Goal: Task Accomplishment & Management: Manage account settings

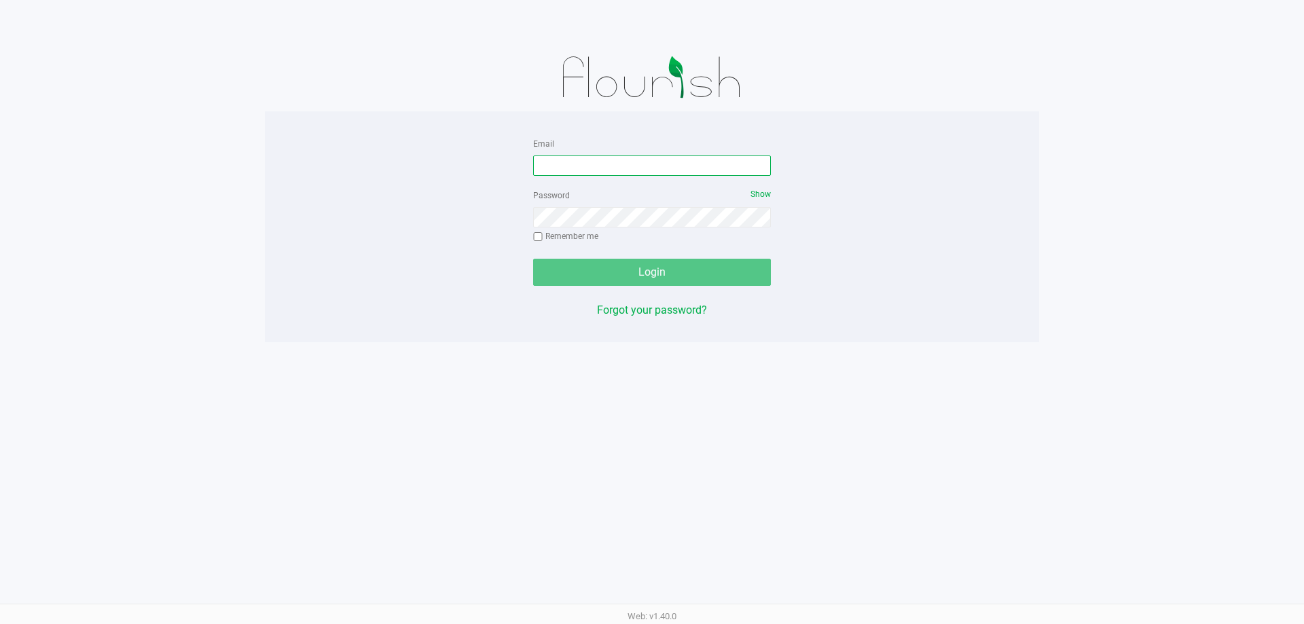
click at [639, 160] on input "Email" at bounding box center [652, 166] width 238 height 20
type input "[EMAIL_ADDRESS][PERSON_NAME][DOMAIN_NAME]"
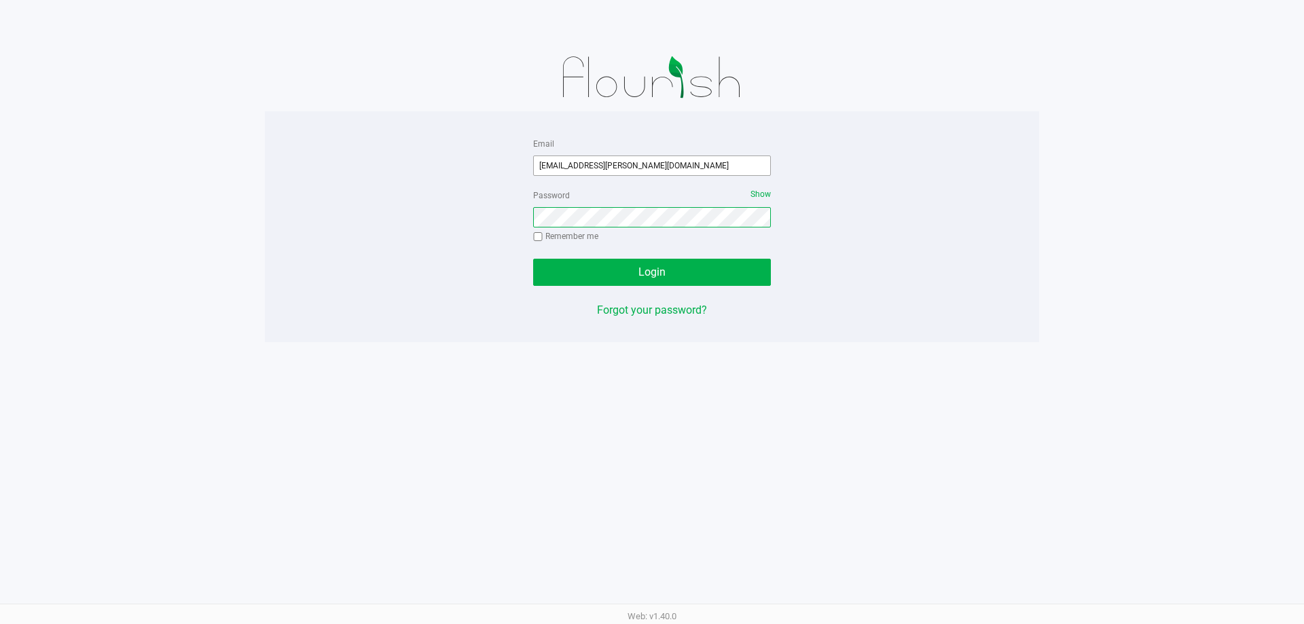
click at [533, 259] on button "Login" at bounding box center [652, 272] width 238 height 27
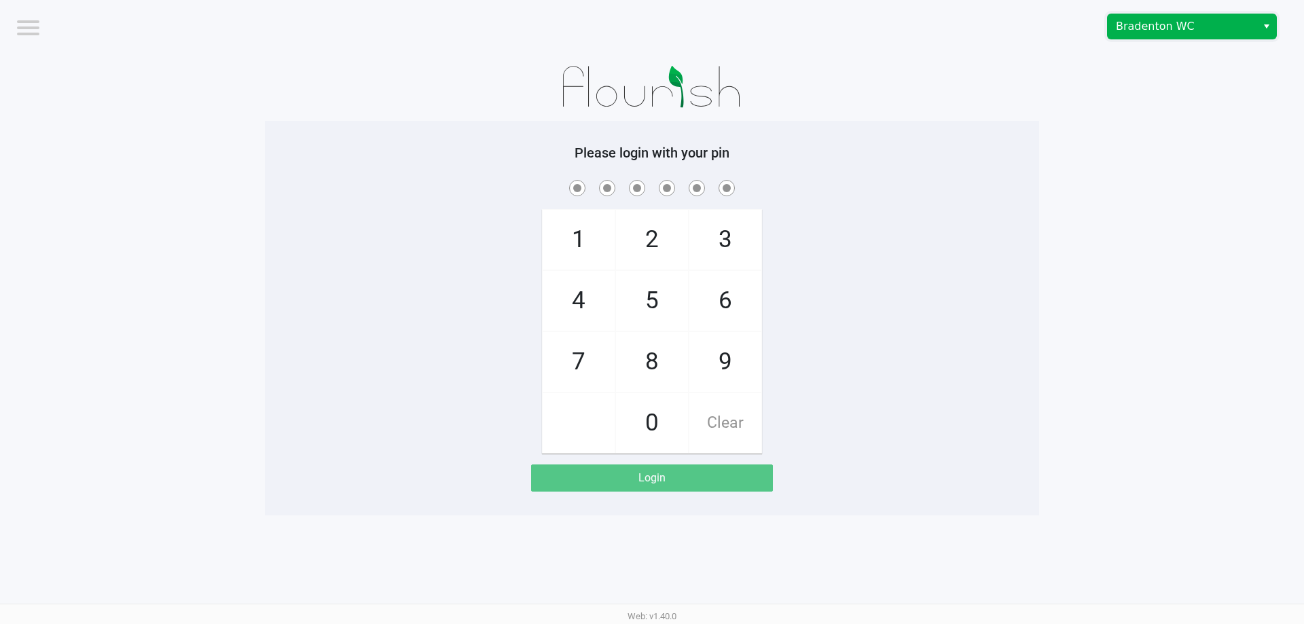
click at [1144, 26] on span "Bradenton WC" at bounding box center [1182, 26] width 132 height 16
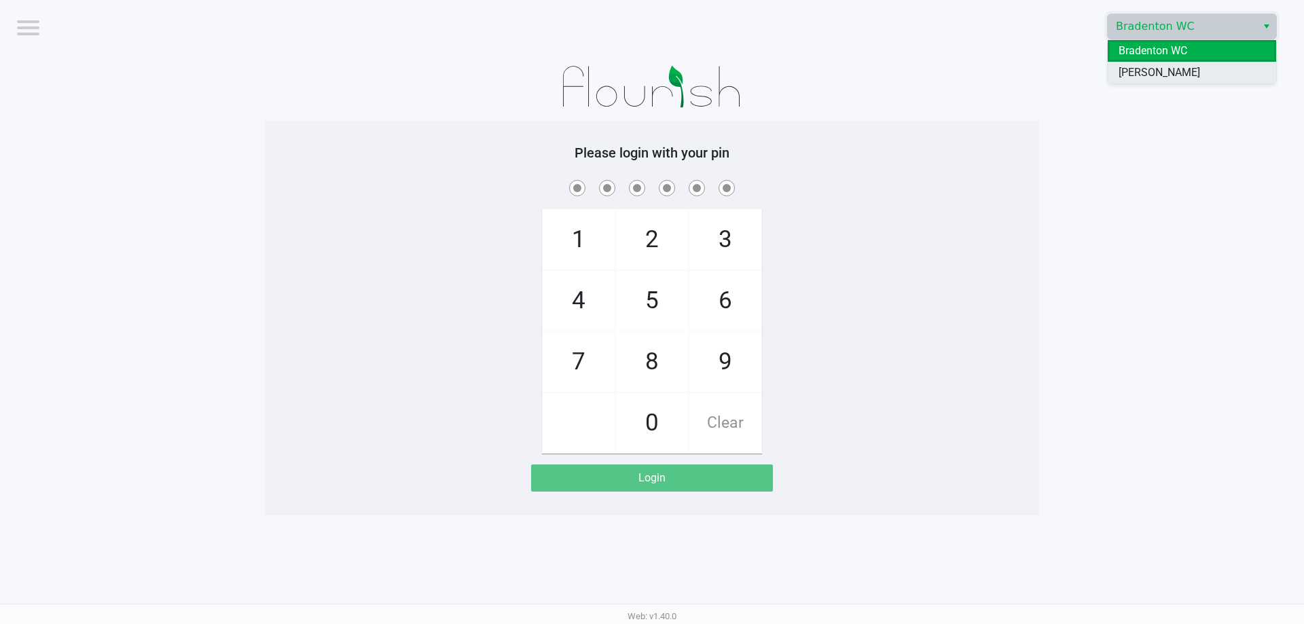
click at [1125, 73] on span "[PERSON_NAME]" at bounding box center [1160, 73] width 82 height 16
click at [1128, 235] on app-pos-login-wrapper "Logout Brandon WC Please login with your pin 1 4 7 2 5 8 0 3 6 9 Clear Login" at bounding box center [652, 258] width 1304 height 516
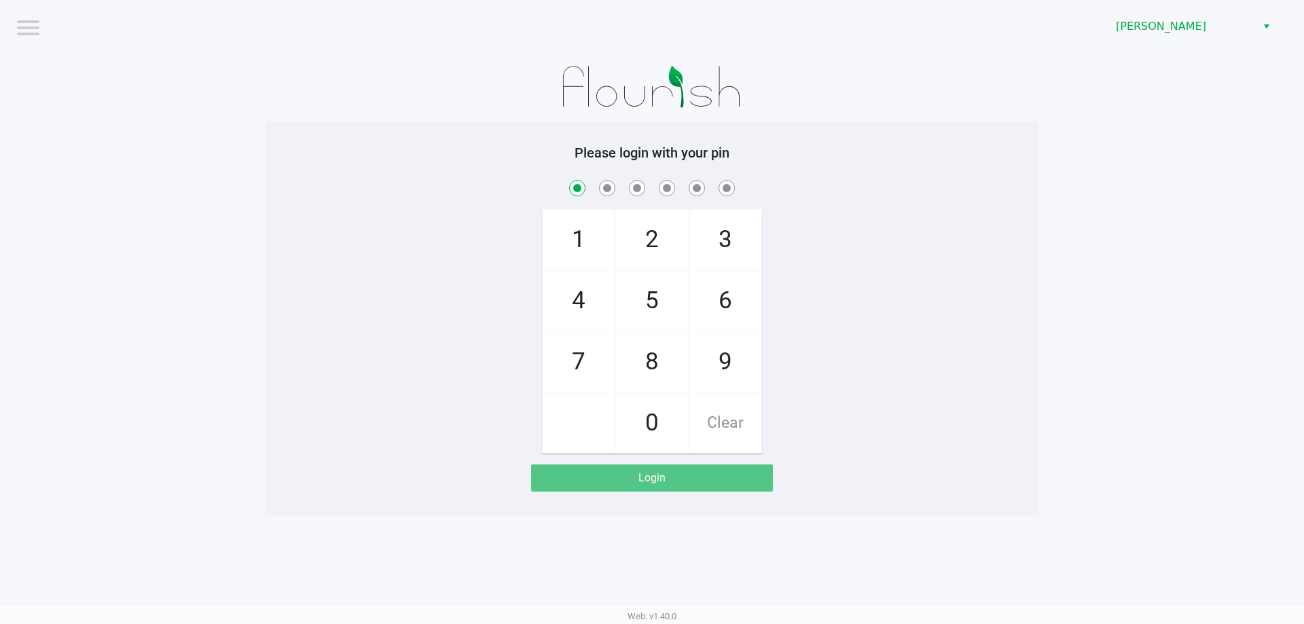
checkbox input "true"
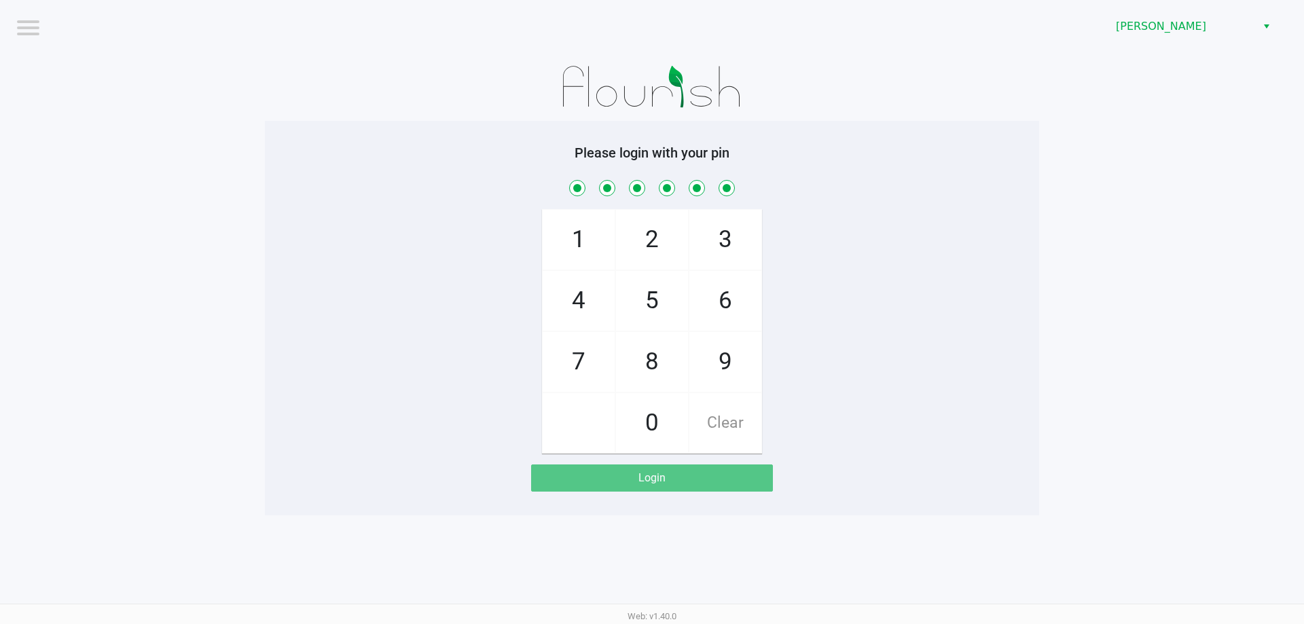
checkbox input "true"
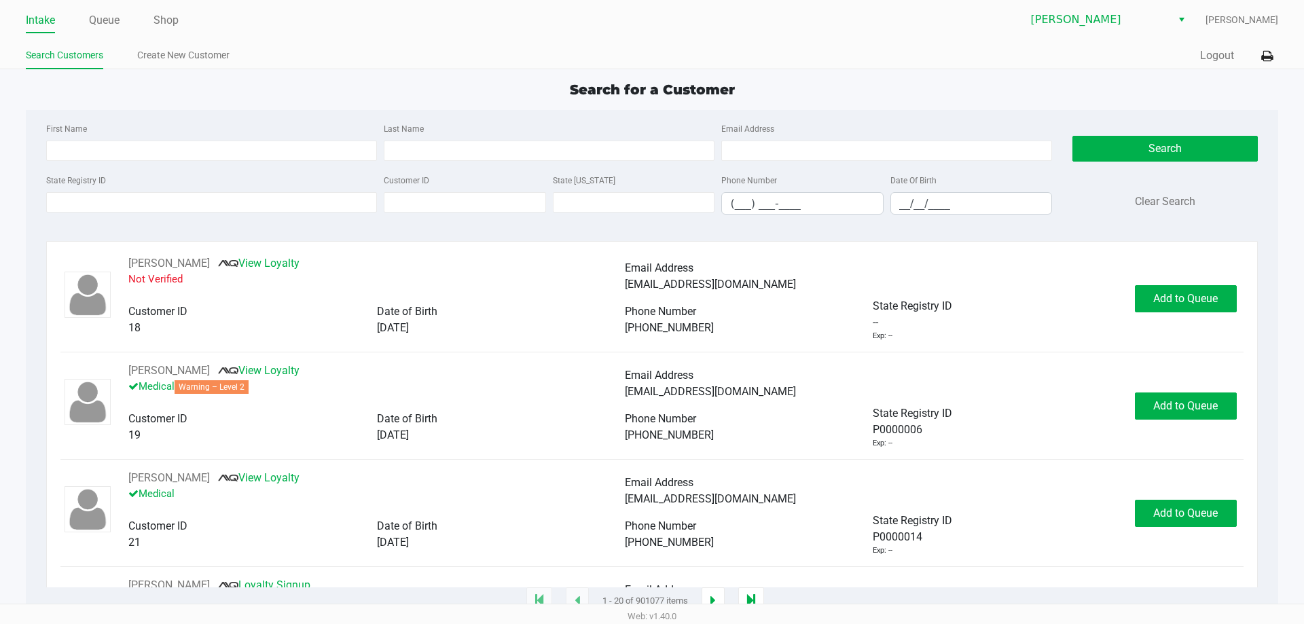
drag, startPoint x: 162, startPoint y: 19, endPoint x: 407, endPoint y: 27, distance: 245.4
click at [162, 19] on link "Shop" at bounding box center [166, 20] width 25 height 19
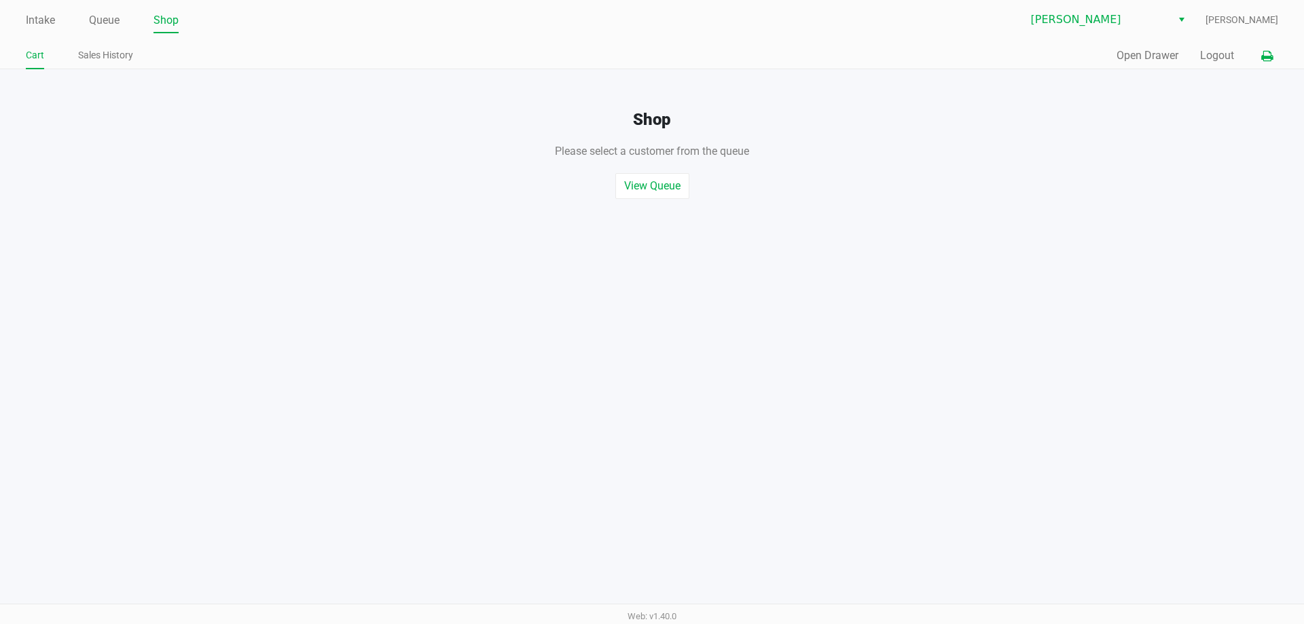
click at [1264, 52] on icon at bounding box center [1267, 57] width 12 height 10
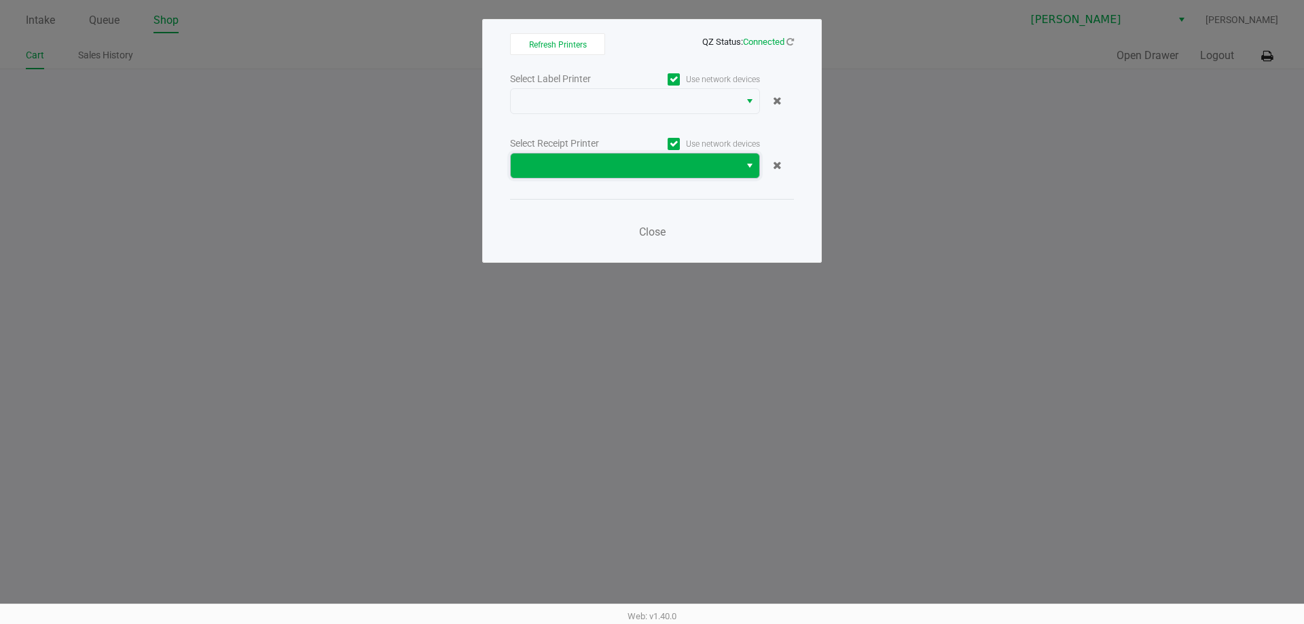
click at [698, 163] on span at bounding box center [625, 166] width 213 height 16
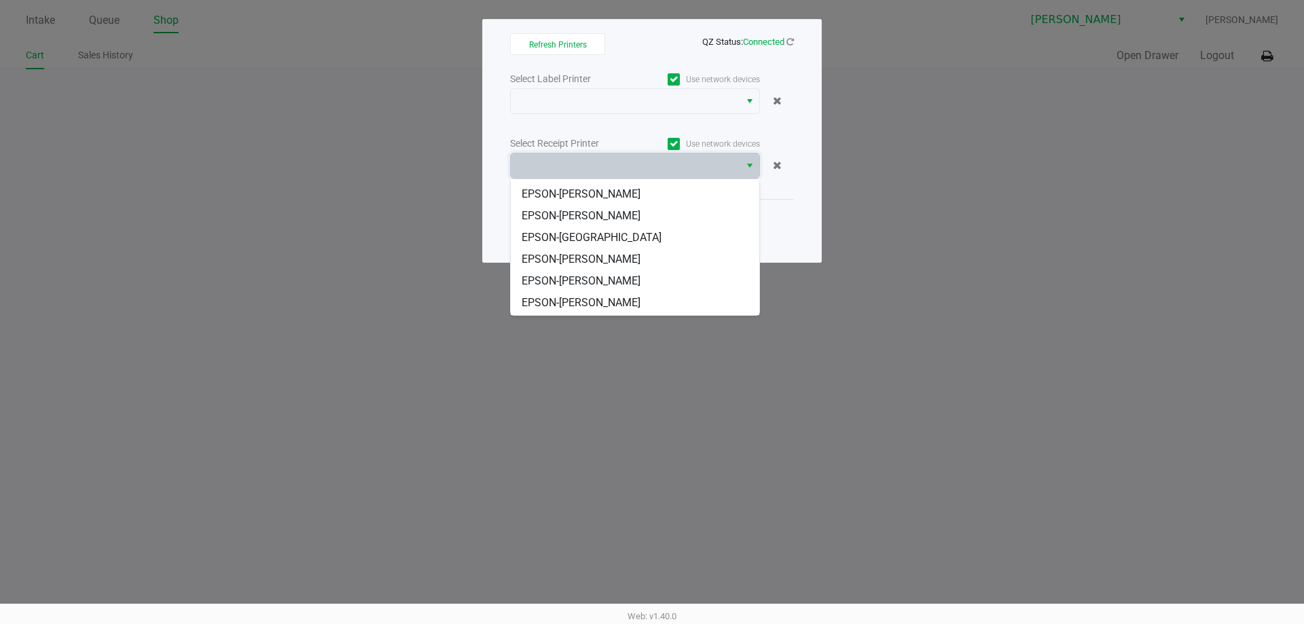
scroll to position [60, 0]
click at [624, 260] on span "EPSON-[PERSON_NAME]" at bounding box center [581, 261] width 119 height 16
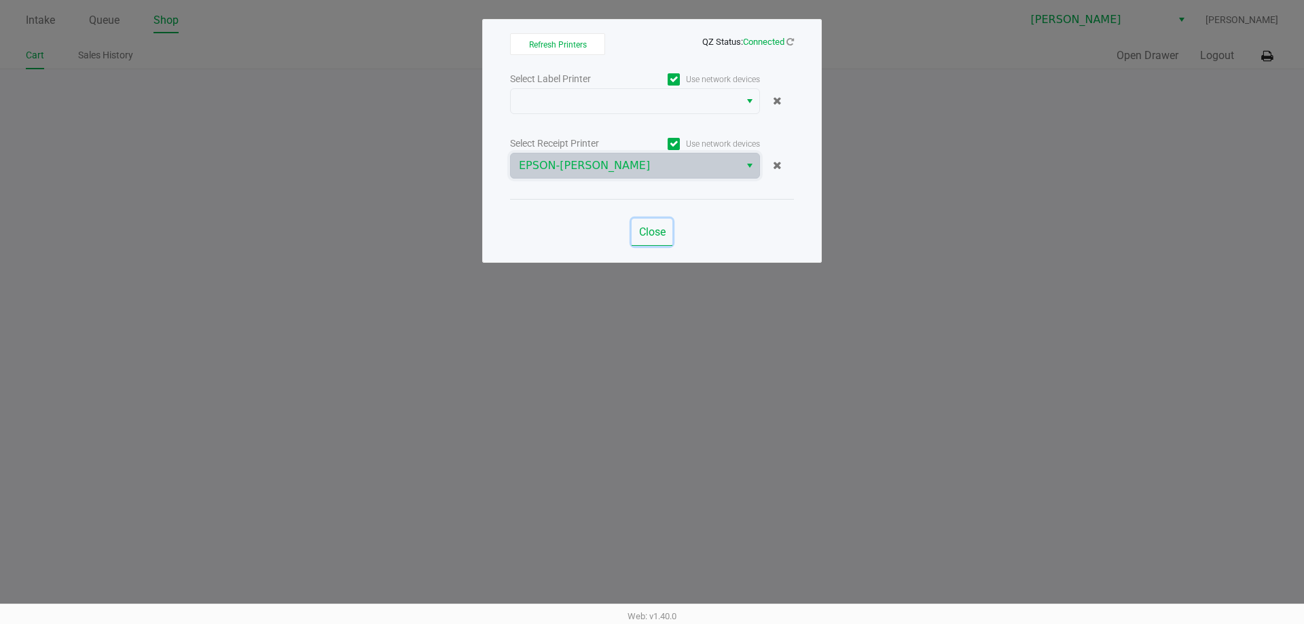
click at [642, 228] on span "Close" at bounding box center [652, 232] width 26 height 13
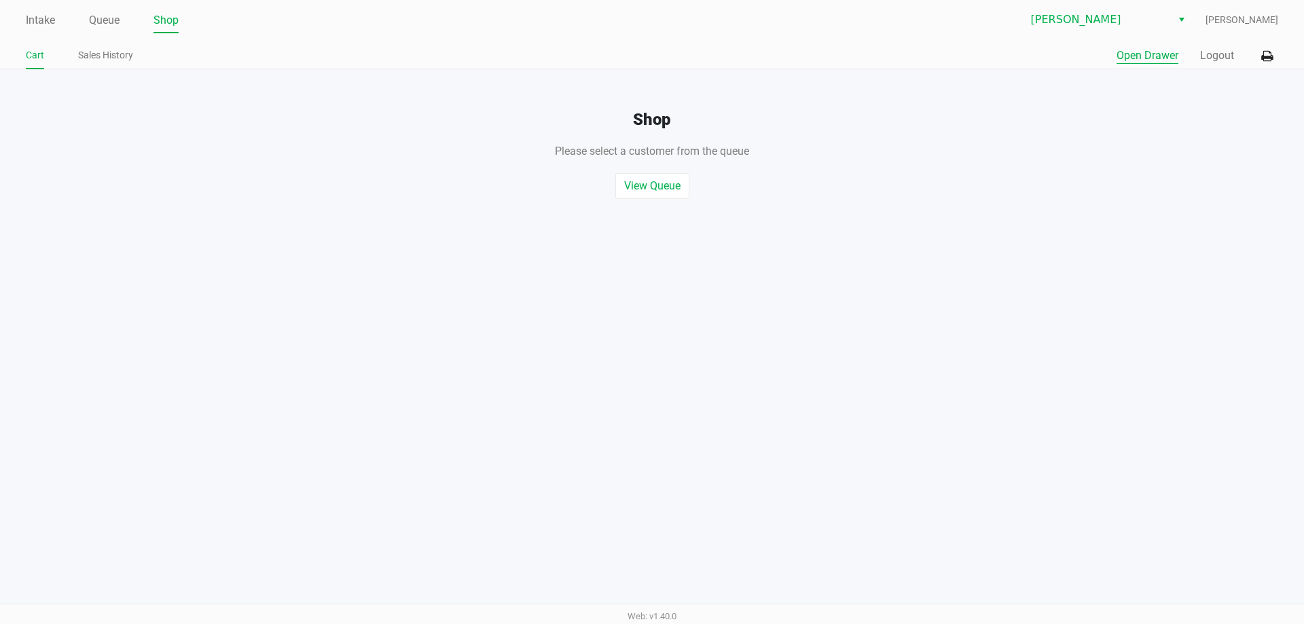
click at [1167, 59] on button "Open Drawer" at bounding box center [1148, 56] width 62 height 16
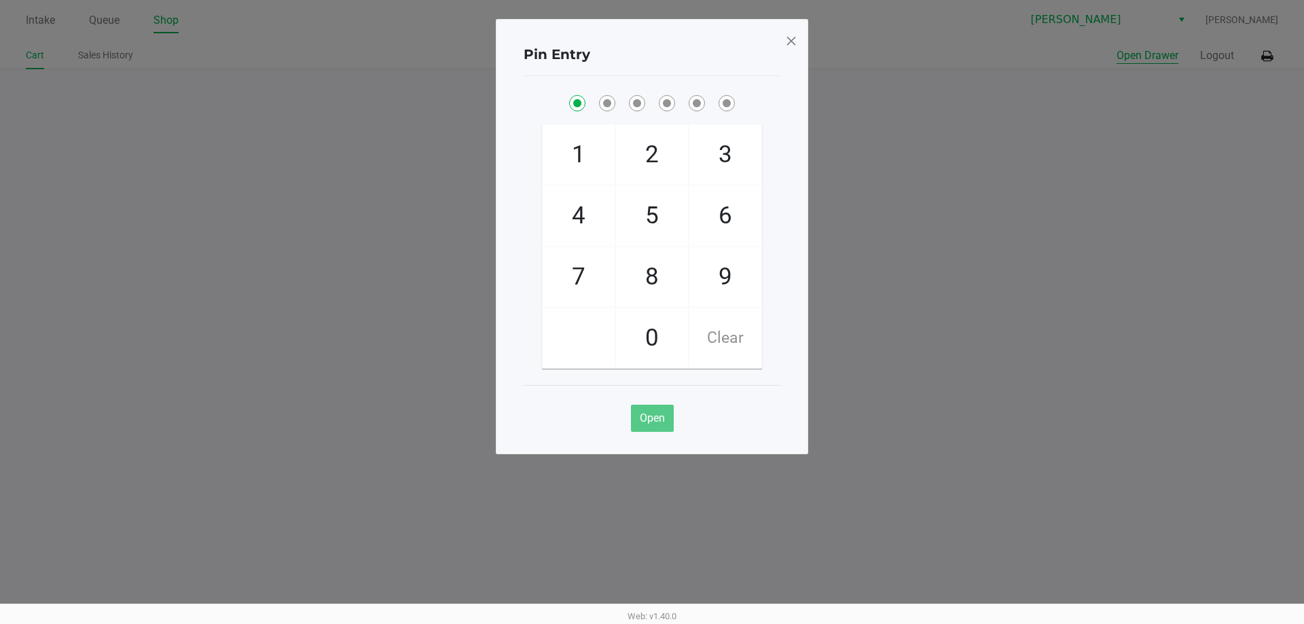
checkbox input "true"
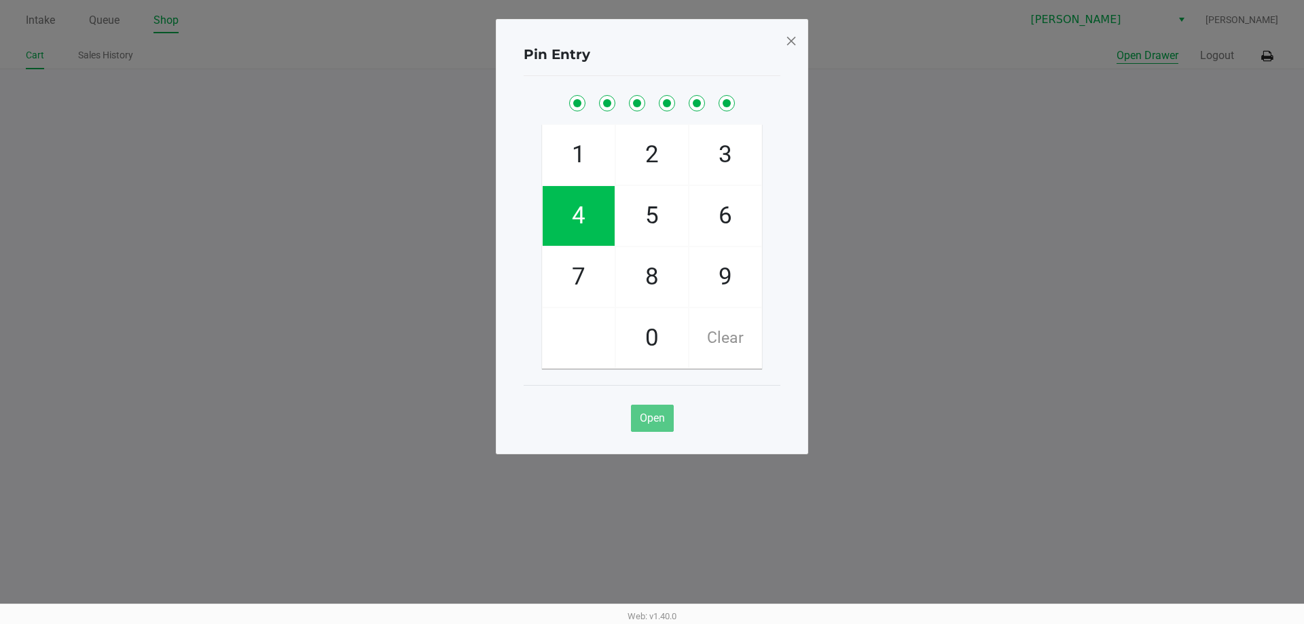
checkbox input "true"
click at [794, 41] on span at bounding box center [791, 41] width 12 height 22
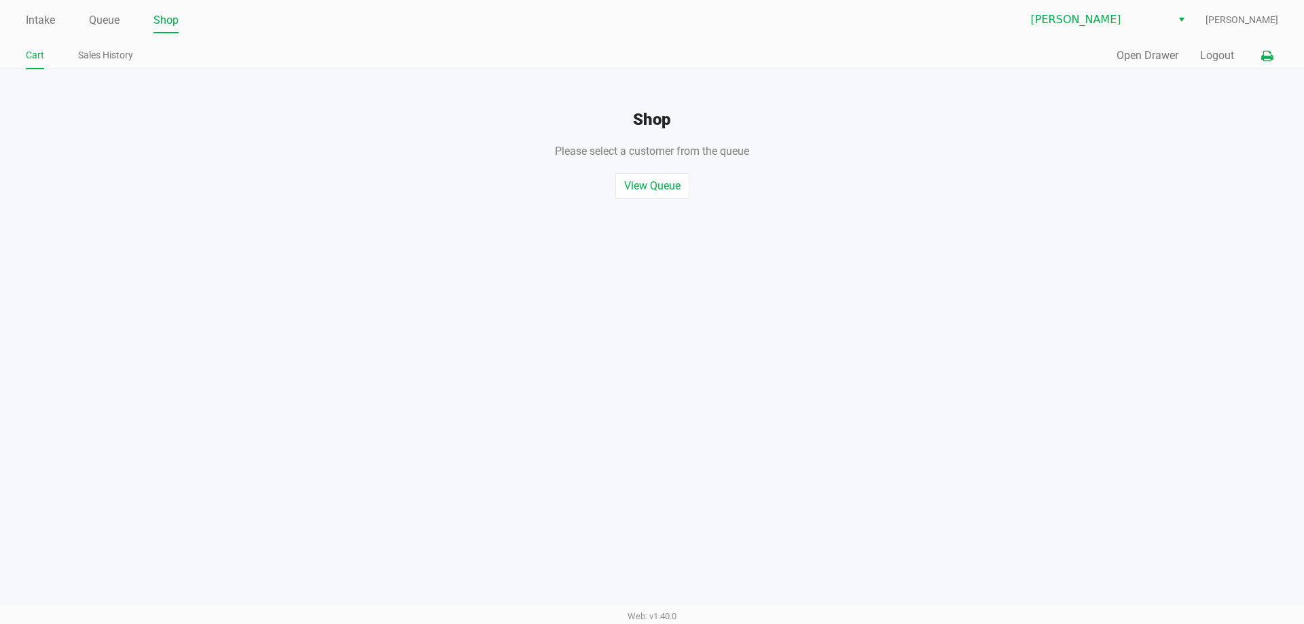
click at [1267, 56] on icon at bounding box center [1267, 57] width 12 height 10
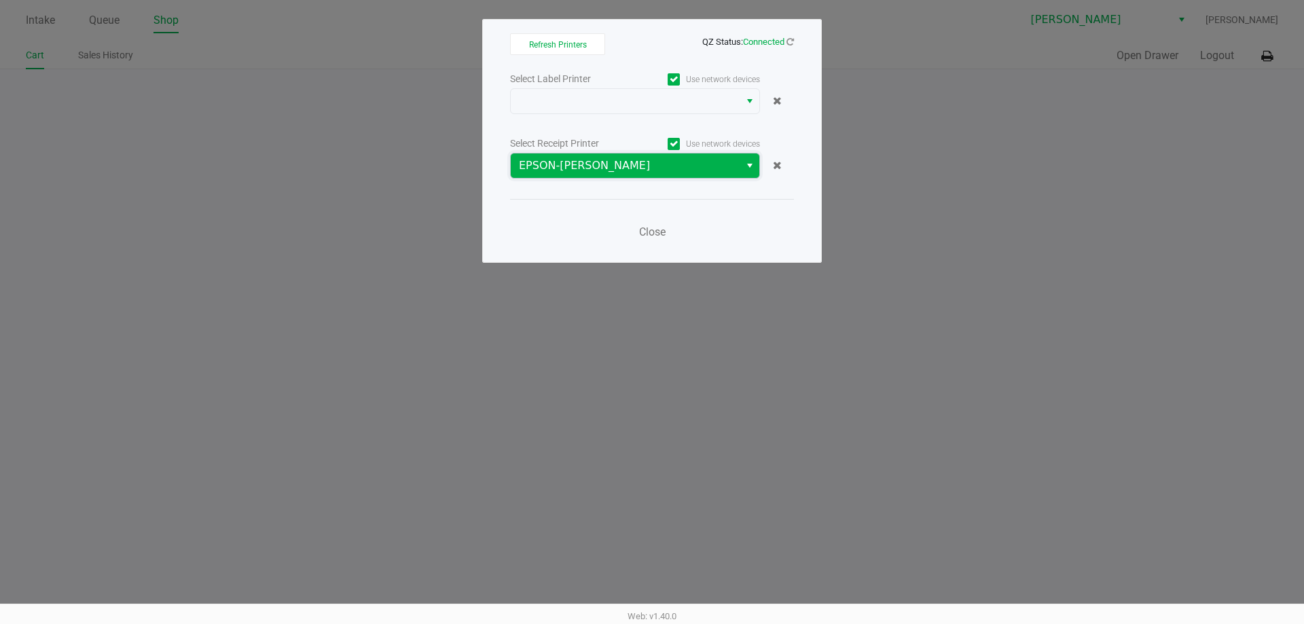
click at [705, 168] on span "EPSON-[PERSON_NAME]" at bounding box center [625, 166] width 213 height 16
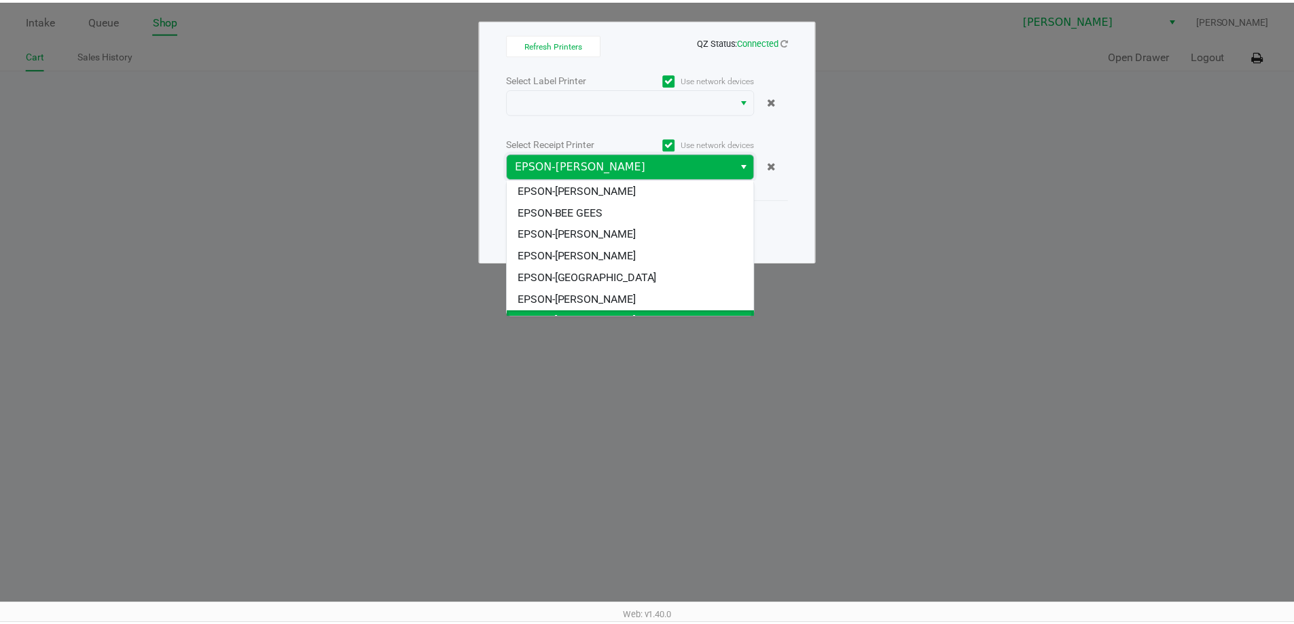
scroll to position [16, 0]
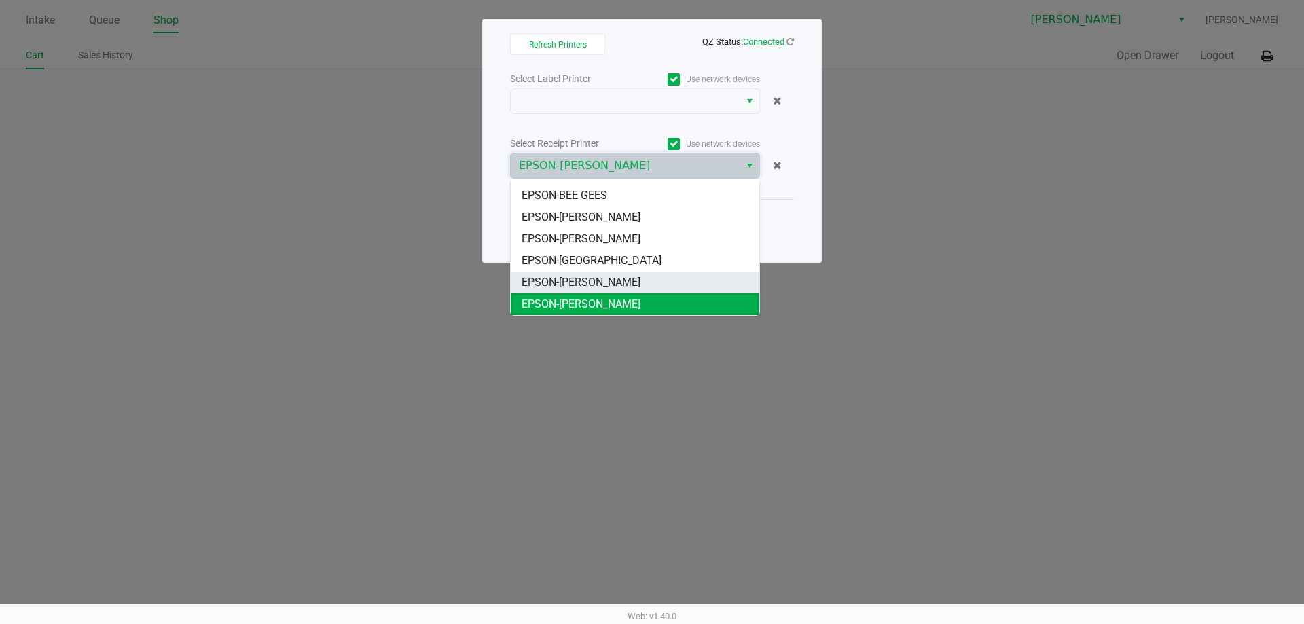
click at [633, 280] on span "EPSON-[PERSON_NAME]" at bounding box center [581, 282] width 119 height 16
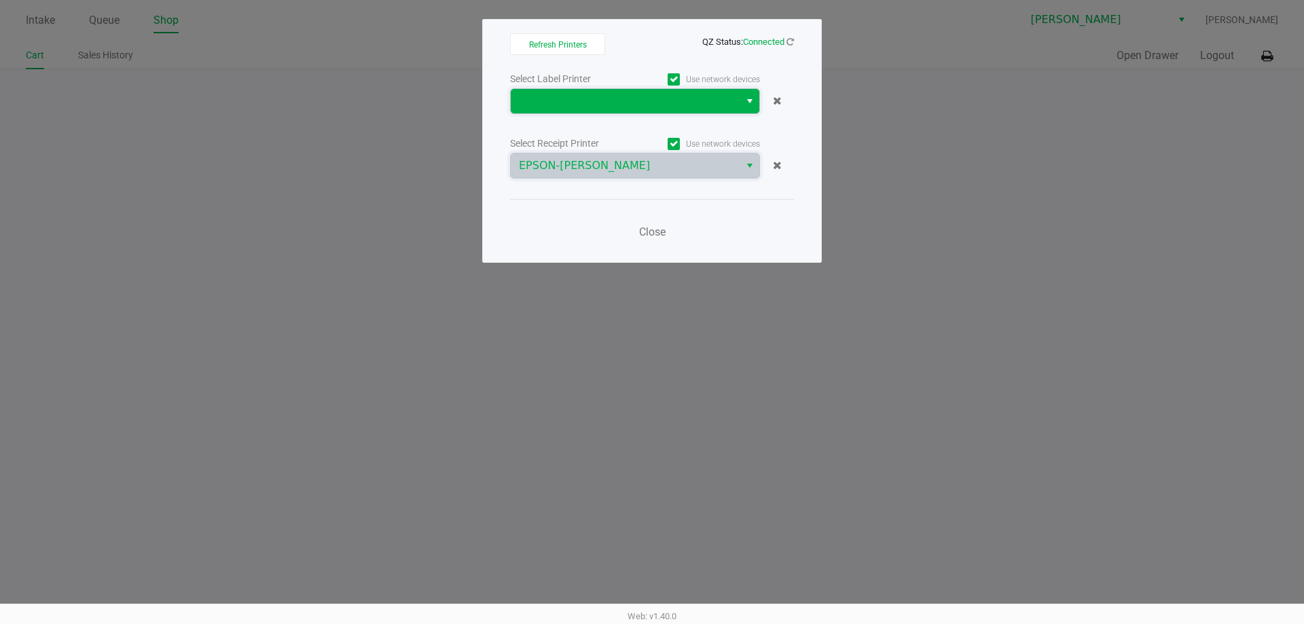
click at [690, 96] on span at bounding box center [625, 101] width 213 height 16
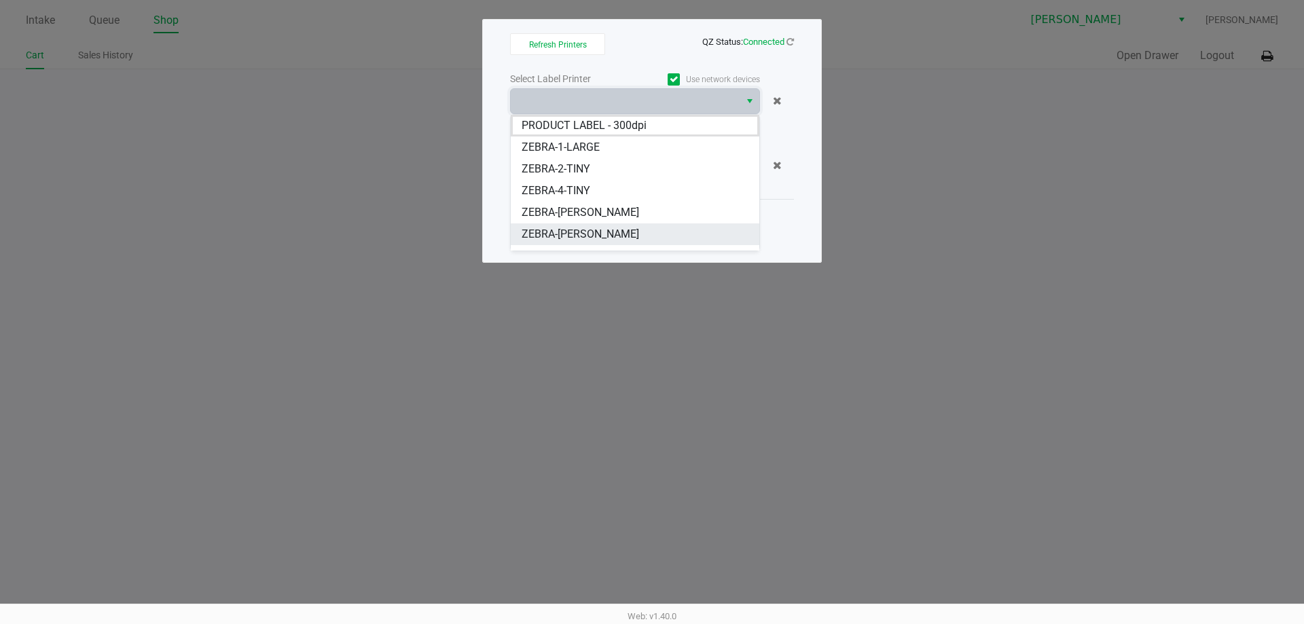
click at [632, 234] on span "ZEBRA-DWIGHT-YOAKAM" at bounding box center [581, 234] width 118 height 16
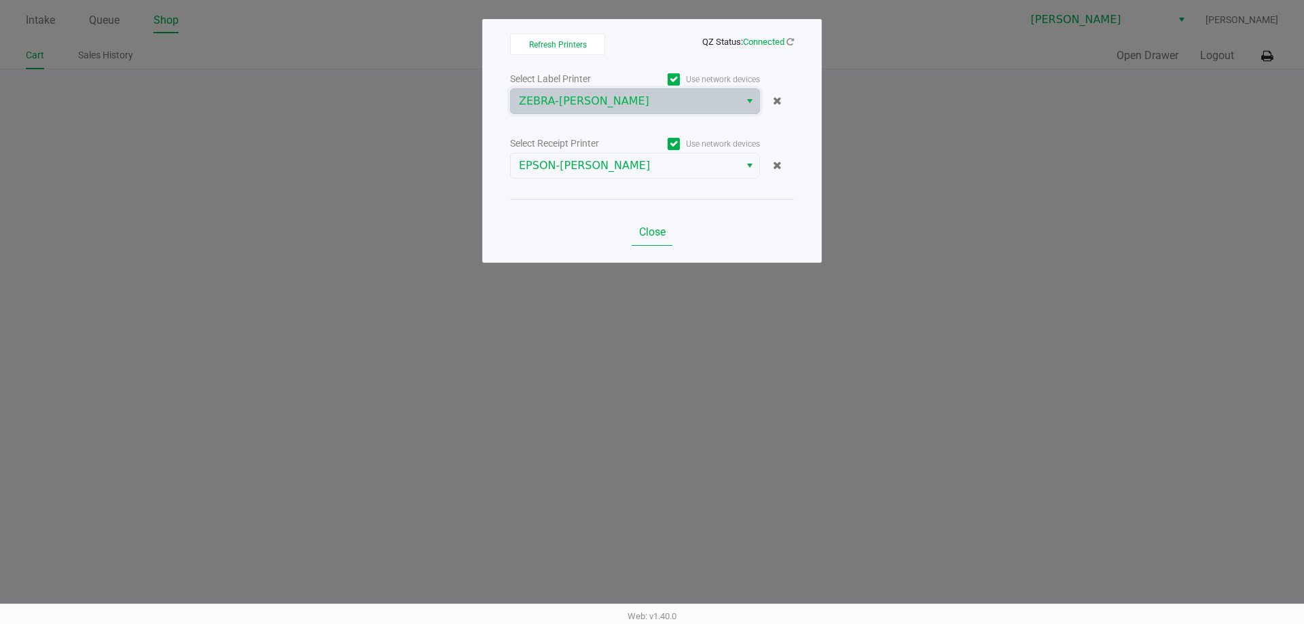
click at [659, 236] on span "Close" at bounding box center [652, 232] width 26 height 13
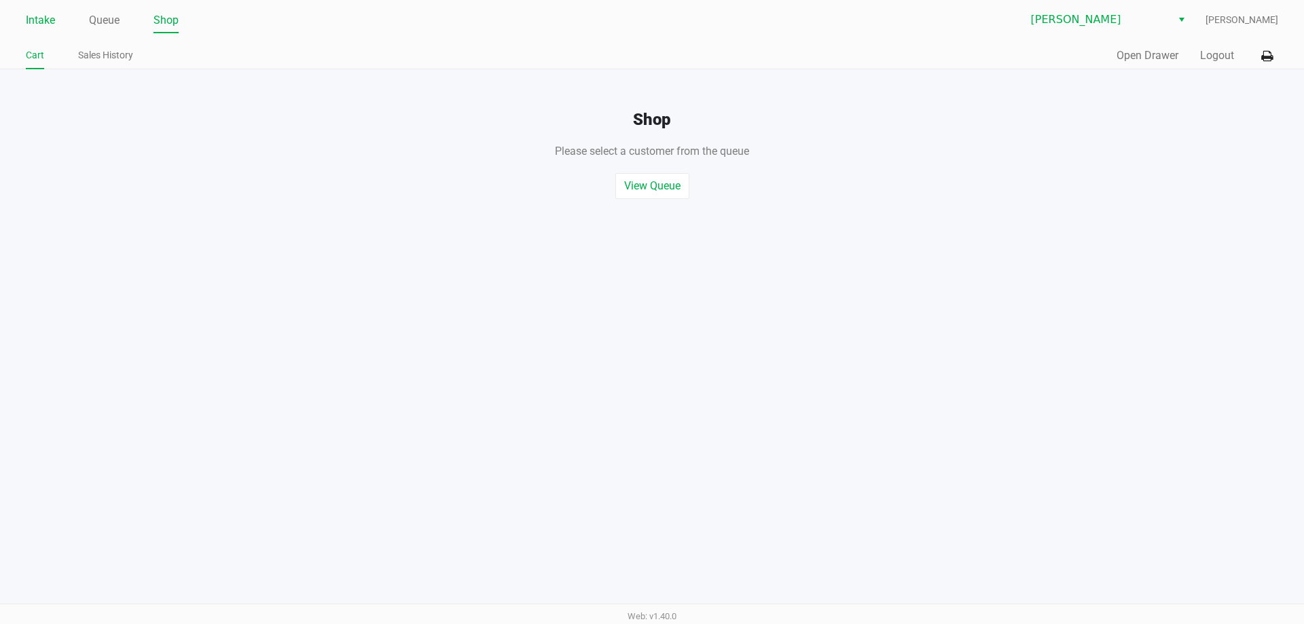
click at [38, 14] on link "Intake" at bounding box center [40, 20] width 29 height 19
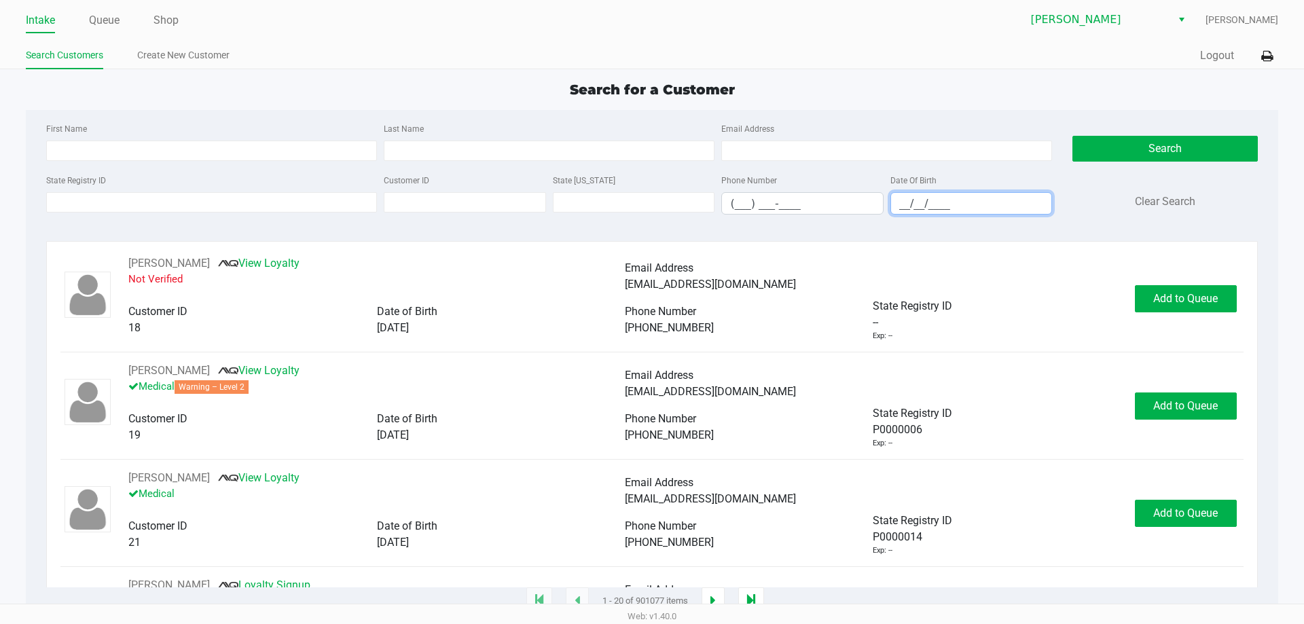
click at [909, 207] on input "__/__/____" at bounding box center [971, 203] width 161 height 21
type input "12/26/1991"
click at [172, 157] on input "First Name" at bounding box center [211, 151] width 331 height 20
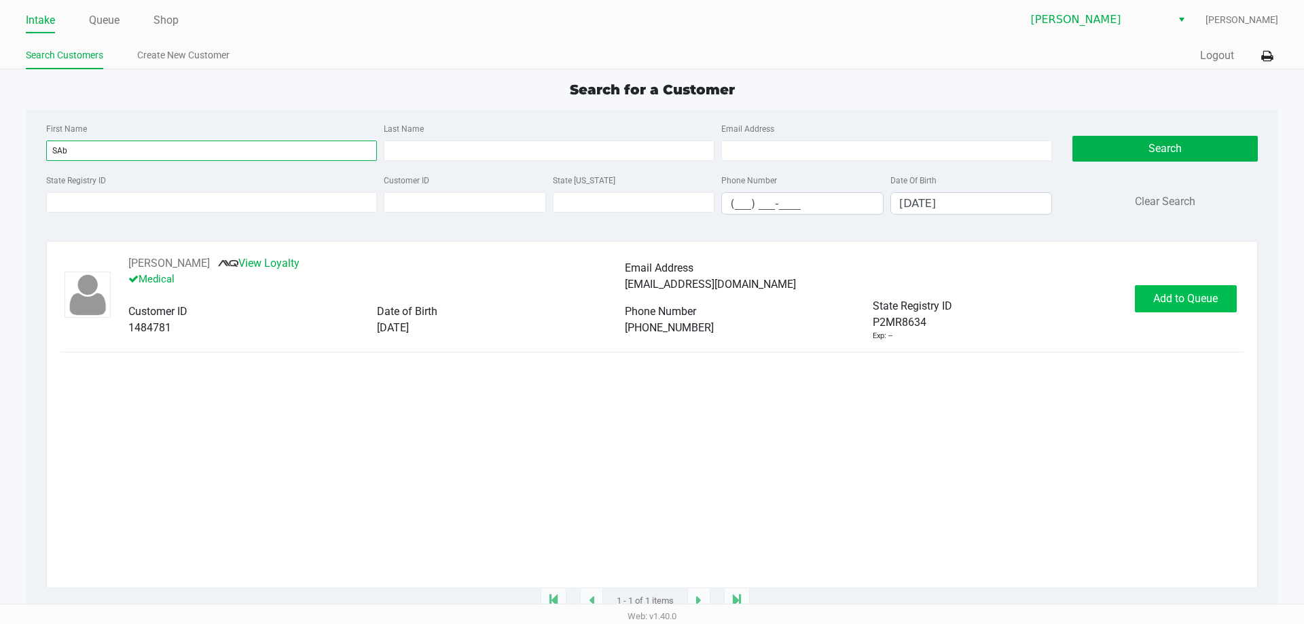
type input "SAb"
click at [1193, 304] on span "Add to Queue" at bounding box center [1185, 298] width 65 height 13
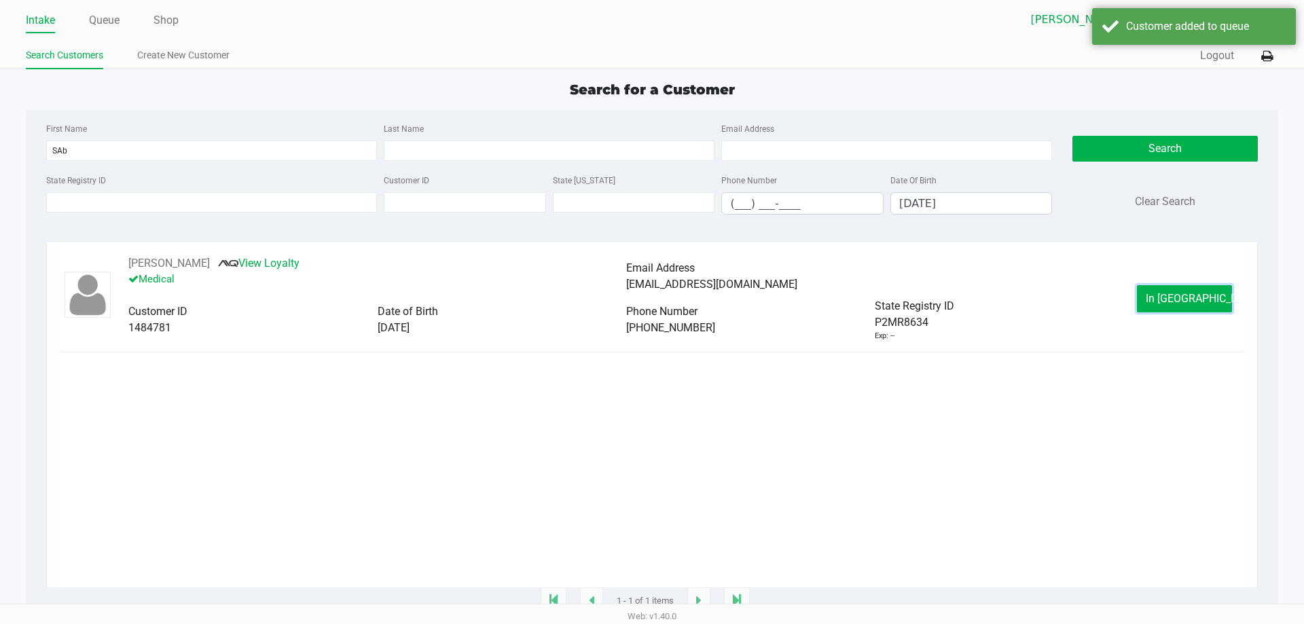
click at [1193, 304] on span "In Queue" at bounding box center [1203, 298] width 114 height 13
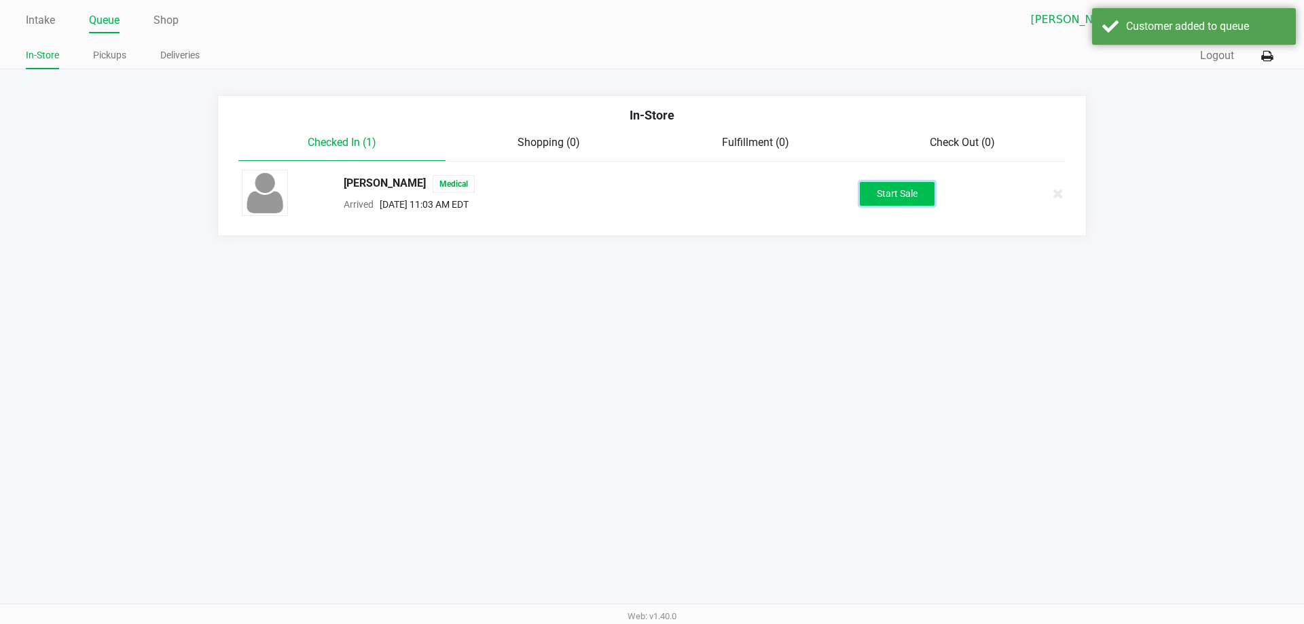
click at [908, 198] on button "Start Sale" at bounding box center [897, 194] width 75 height 24
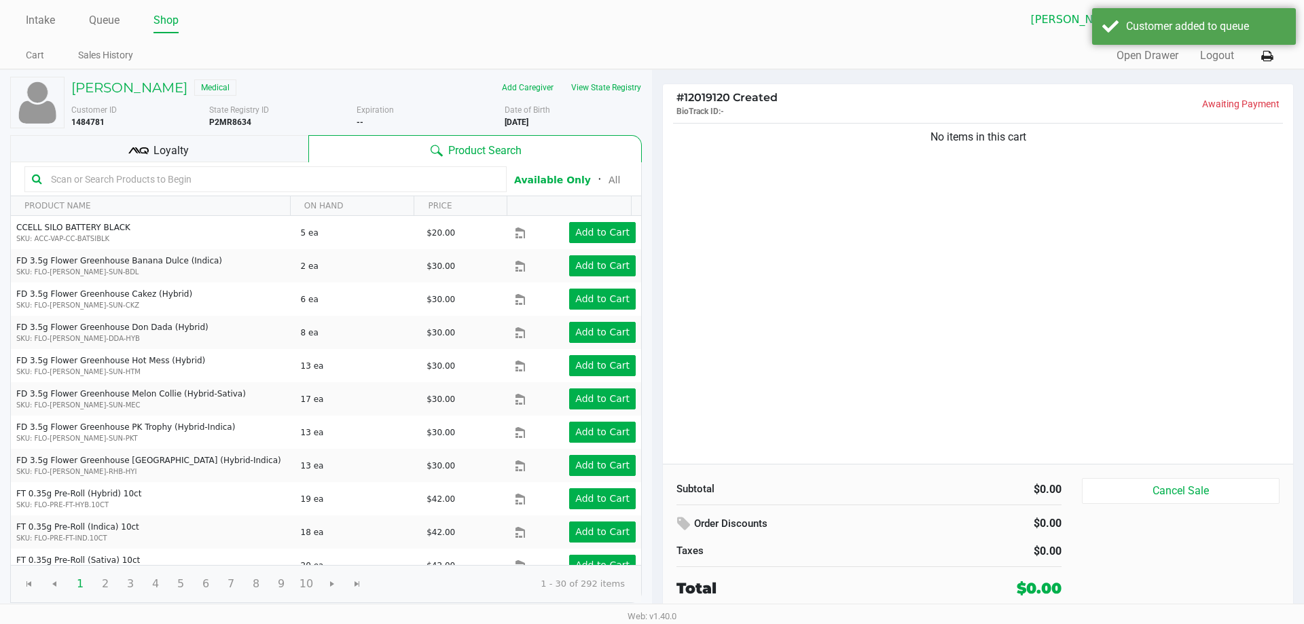
click at [334, 180] on input "text" at bounding box center [273, 179] width 454 height 20
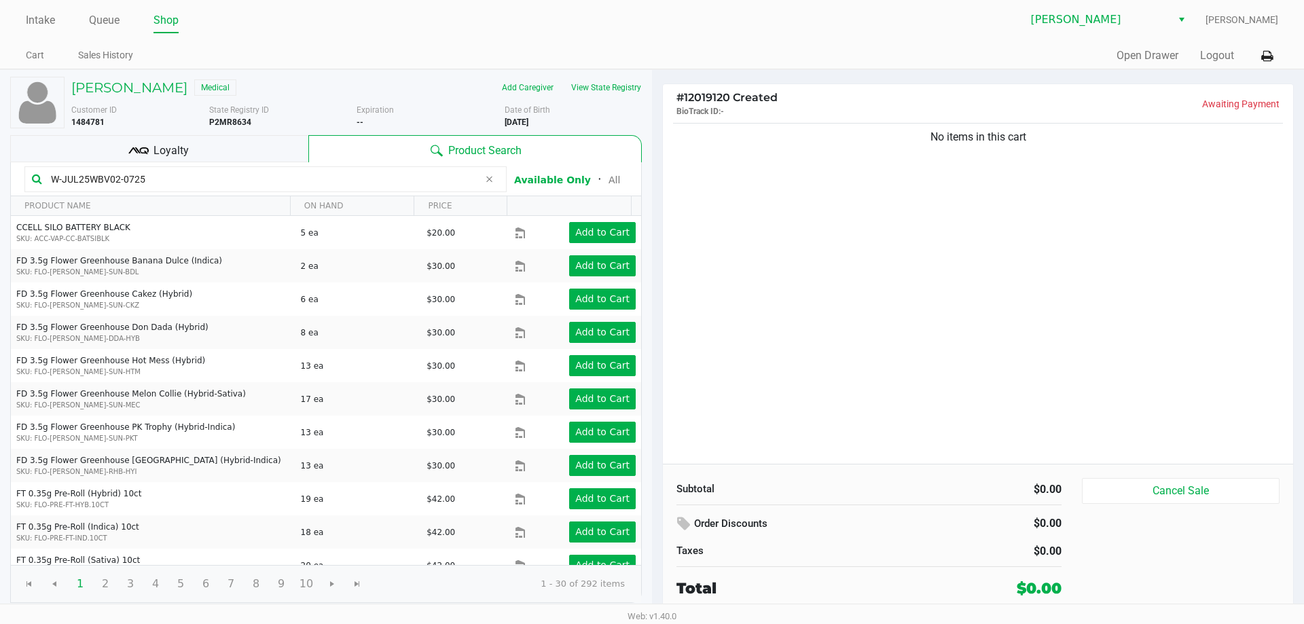
type input "W-JUL25WBV02-0725"
click at [289, 156] on div "Loyalty" at bounding box center [159, 148] width 298 height 27
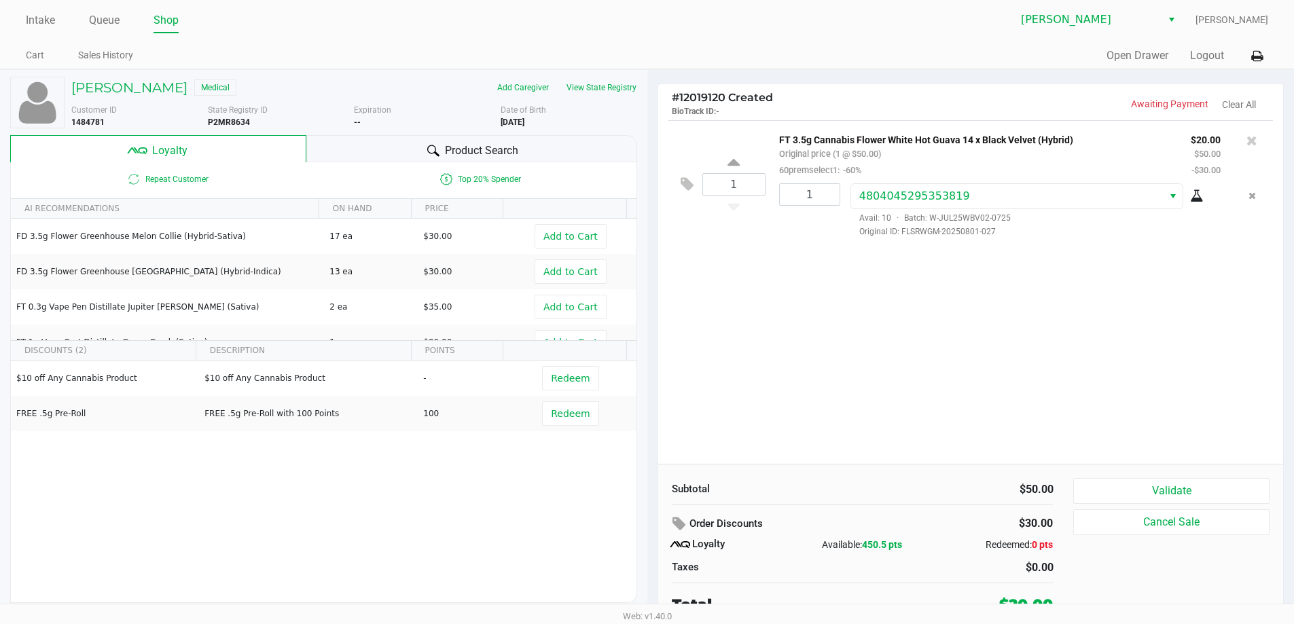
scroll to position [6, 0]
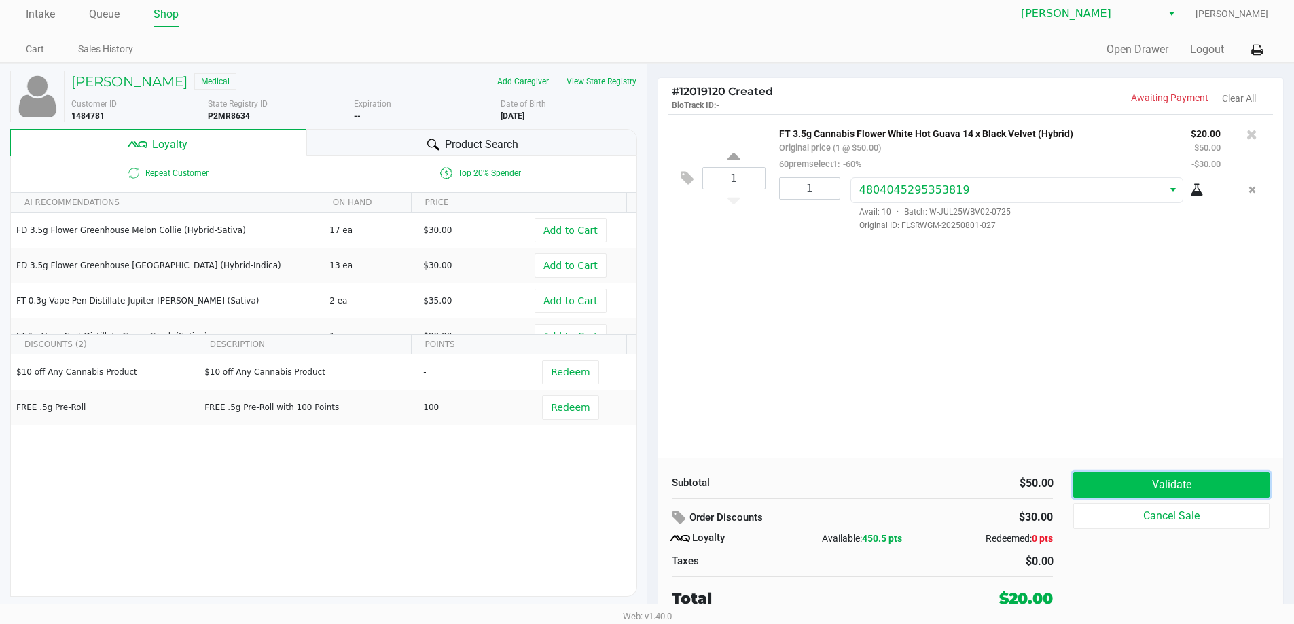
click at [1174, 490] on button "Validate" at bounding box center [1171, 485] width 196 height 26
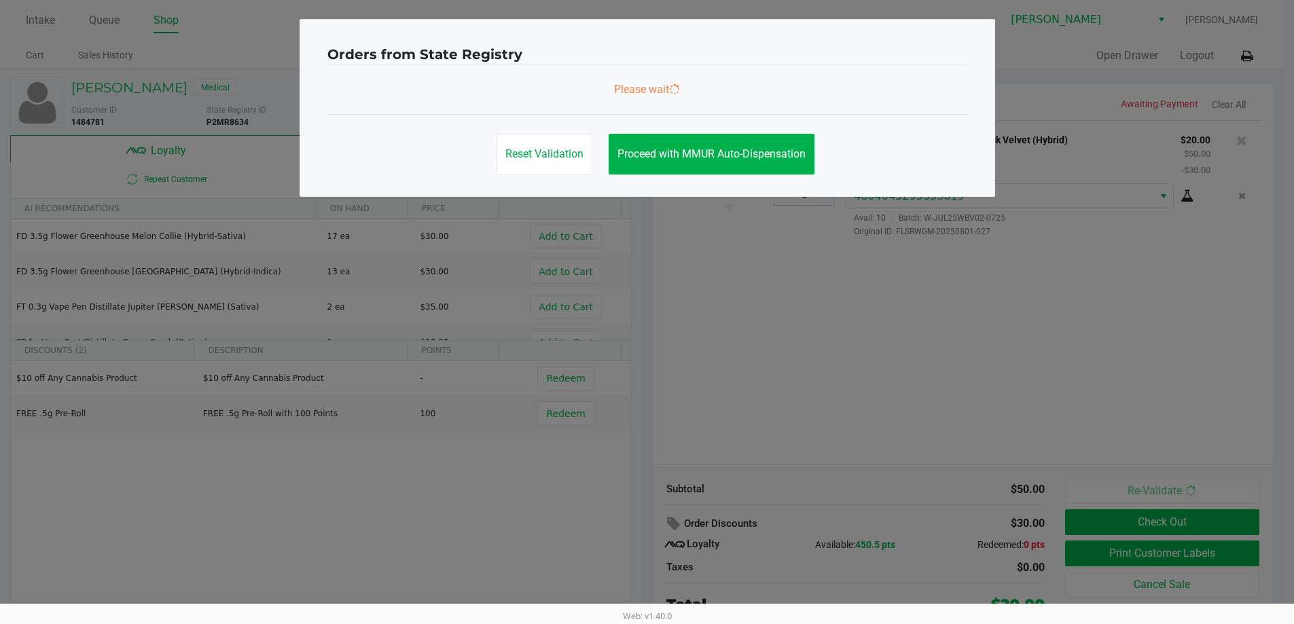
scroll to position [0, 0]
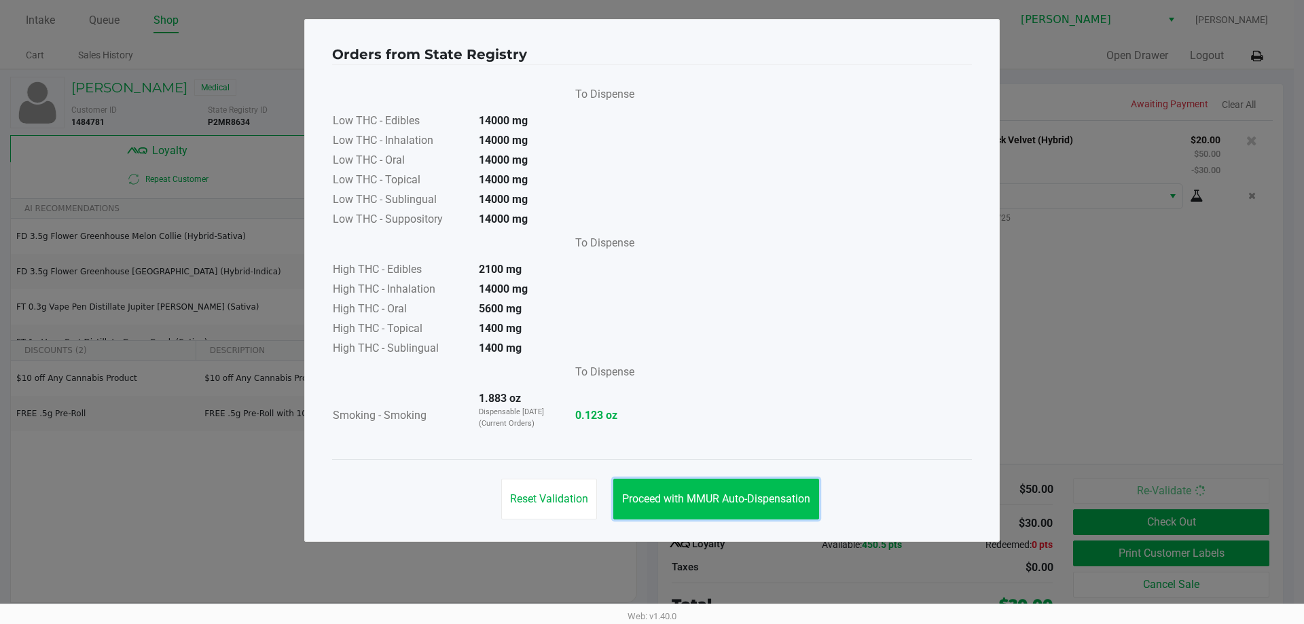
click at [739, 496] on span "Proceed with MMUR Auto-Dispensation" at bounding box center [716, 499] width 188 height 13
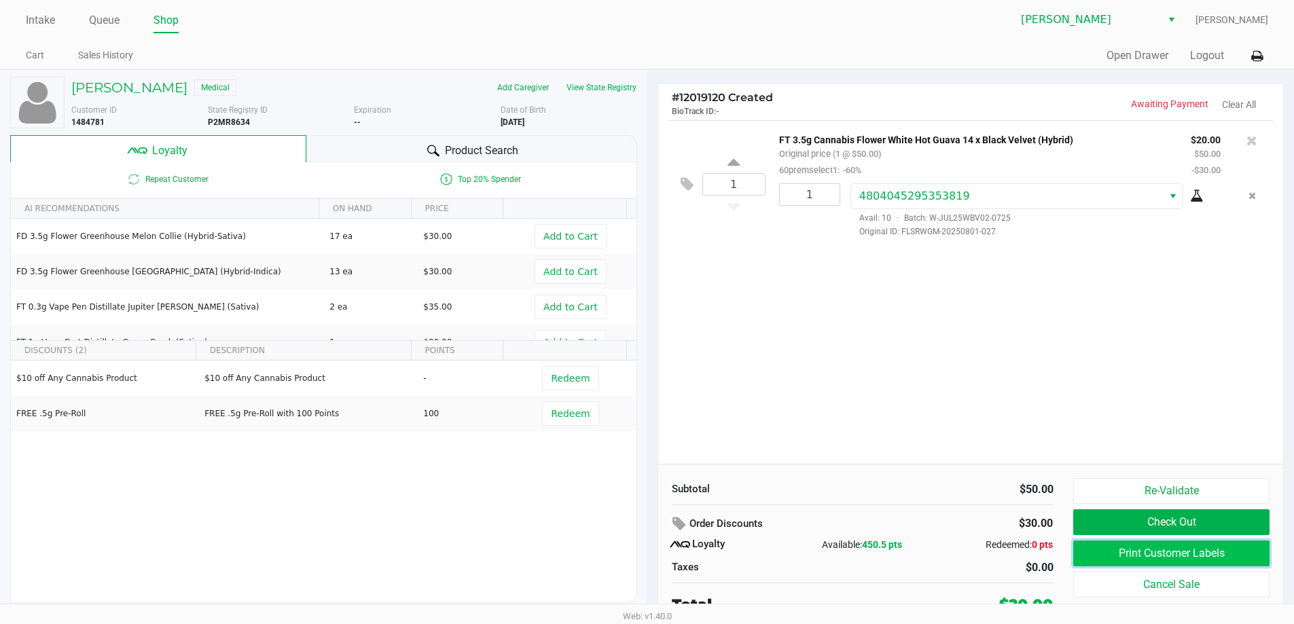
click at [1112, 563] on button "Print Customer Labels" at bounding box center [1171, 554] width 196 height 26
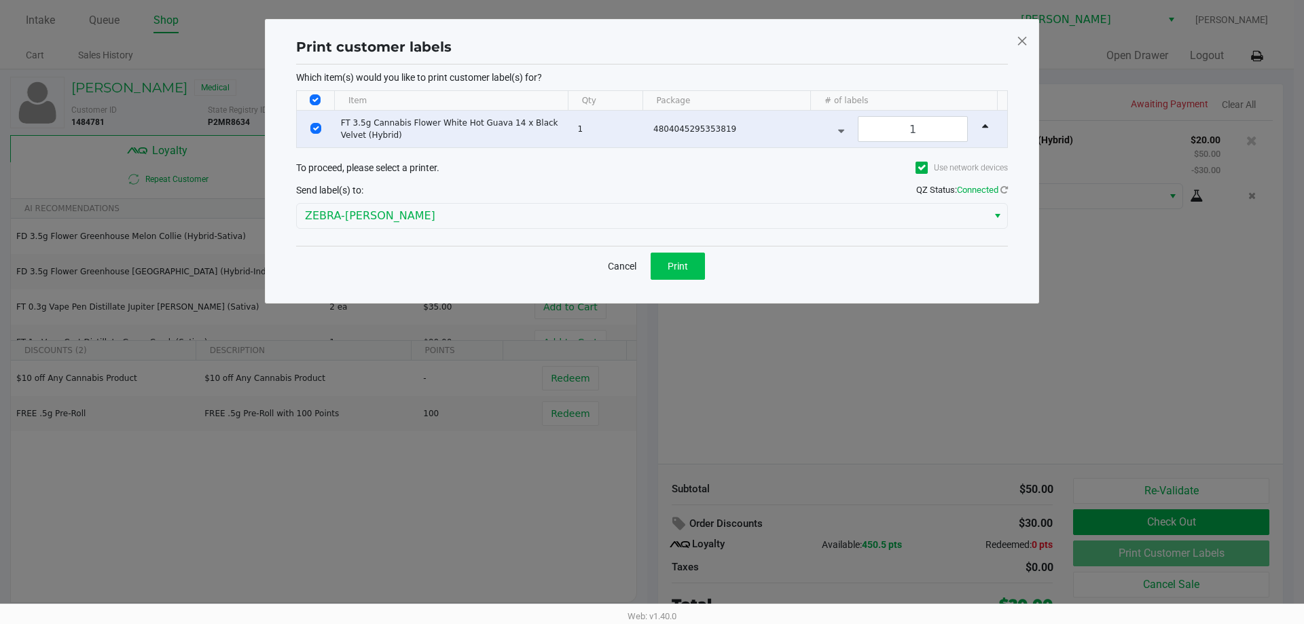
click at [685, 270] on span "Print" at bounding box center [678, 266] width 20 height 11
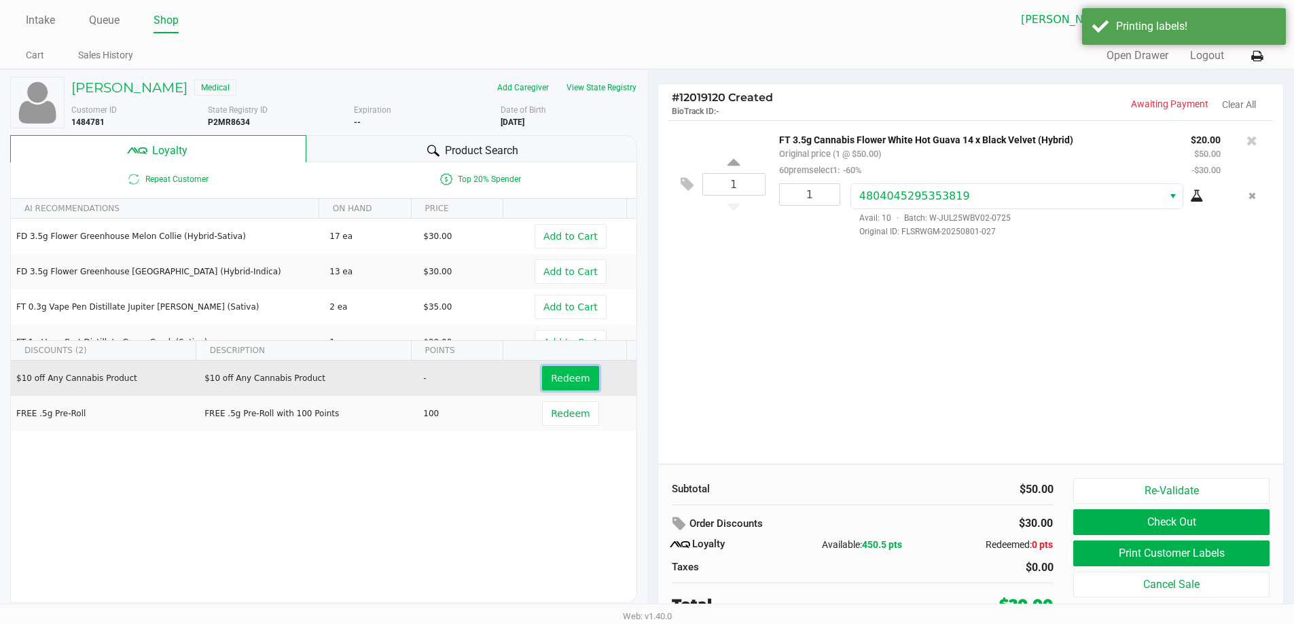
click at [566, 368] on button "Redeem" at bounding box center [570, 378] width 56 height 24
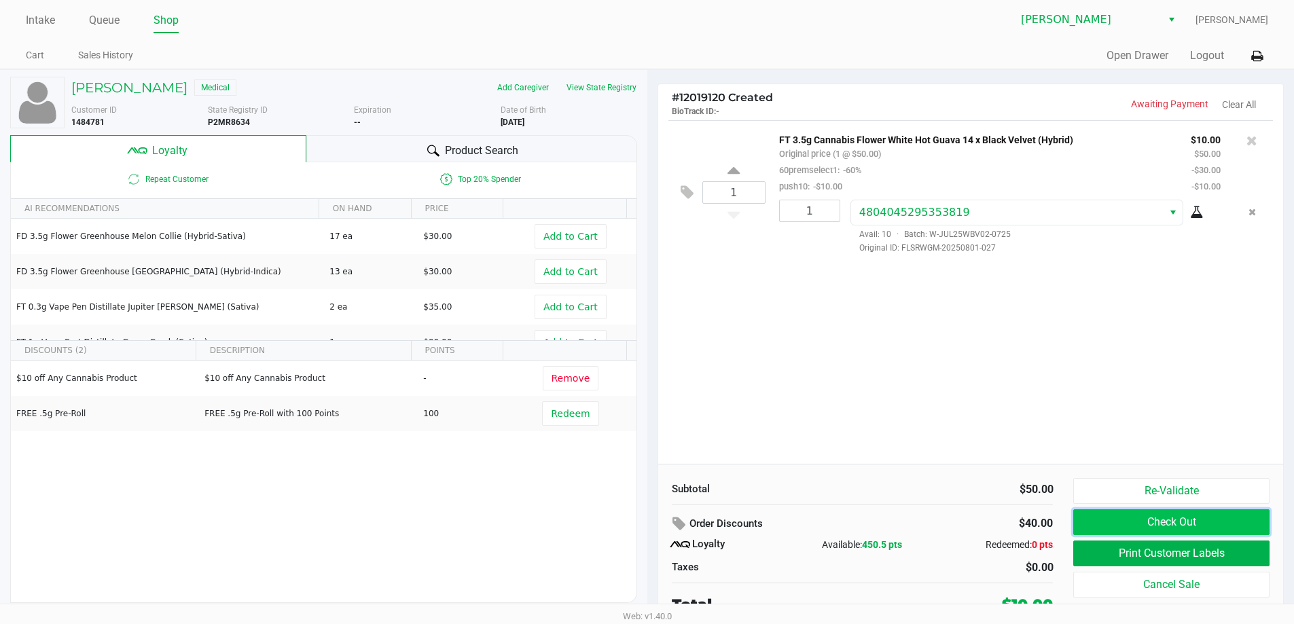
click at [1188, 520] on button "Check Out" at bounding box center [1171, 522] width 196 height 26
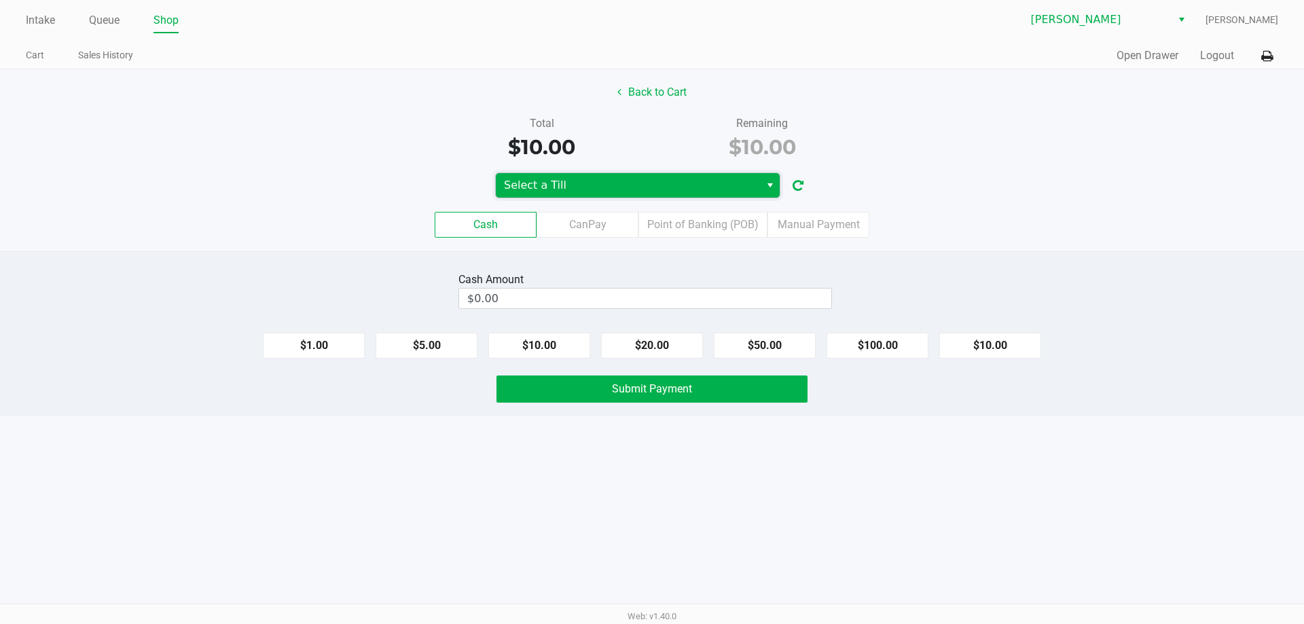
click at [700, 186] on span "Select a Till" at bounding box center [628, 185] width 248 height 16
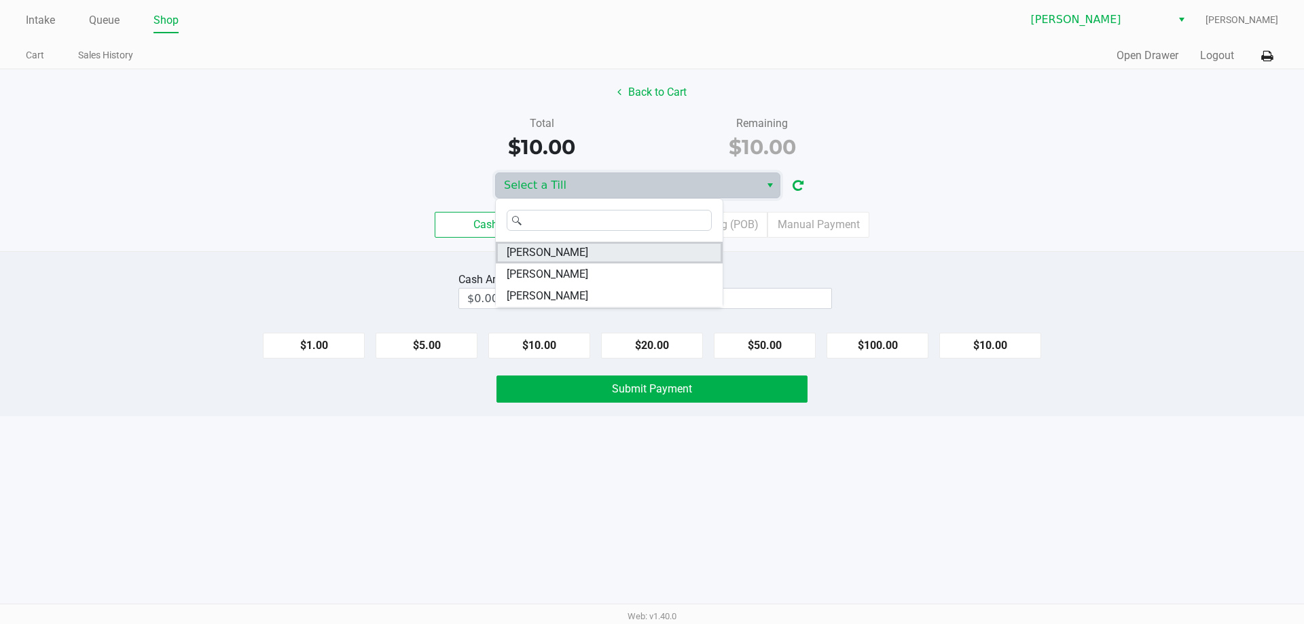
click at [617, 249] on li "CONNIE-SMITH" at bounding box center [609, 253] width 227 height 22
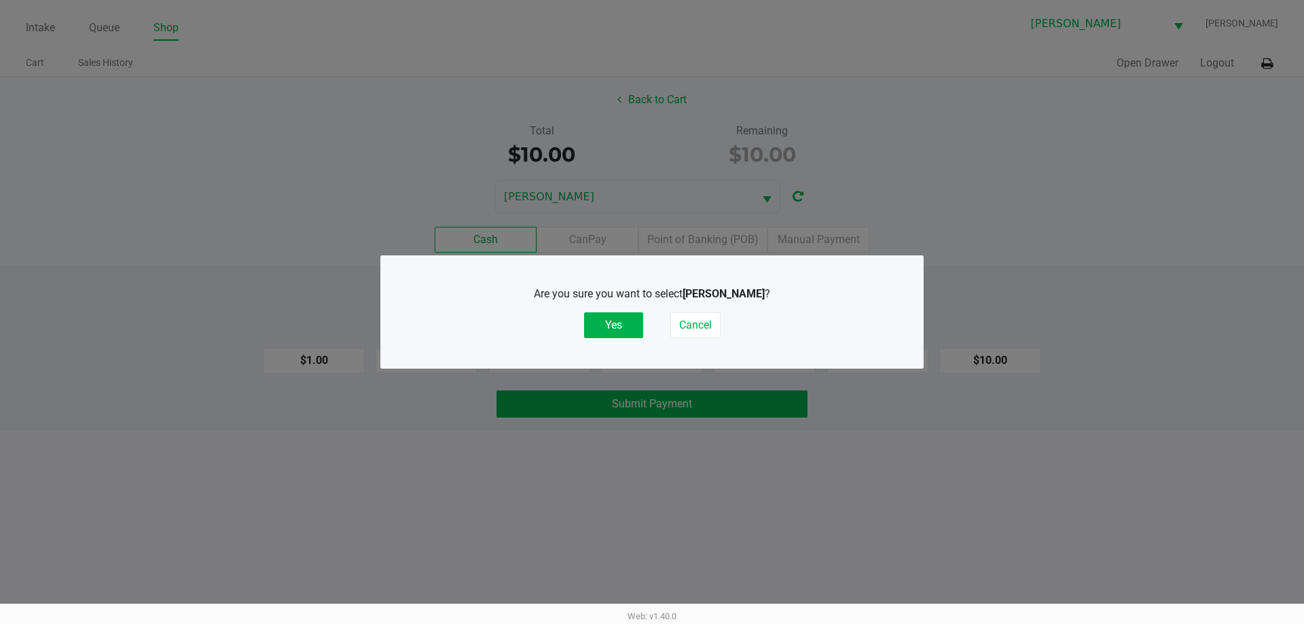
click at [617, 332] on button "Yes" at bounding box center [613, 325] width 59 height 26
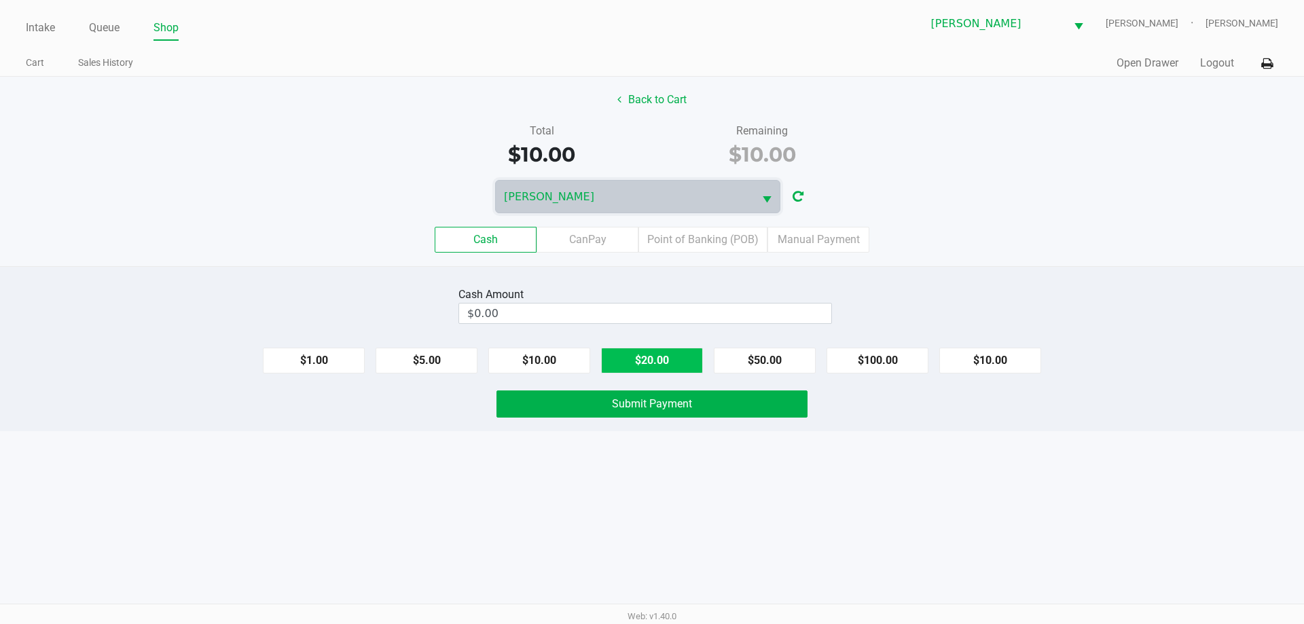
click at [670, 352] on button "$20.00" at bounding box center [652, 361] width 102 height 26
type input "$20.00"
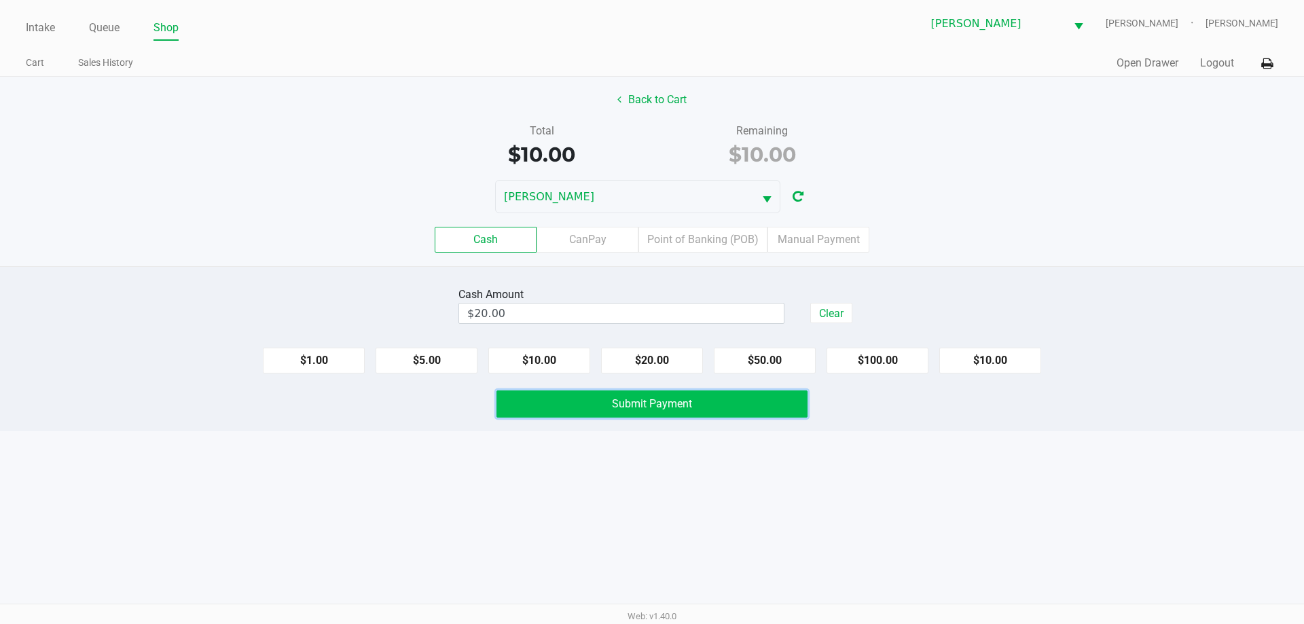
click at [700, 416] on button "Submit Payment" at bounding box center [652, 404] width 311 height 27
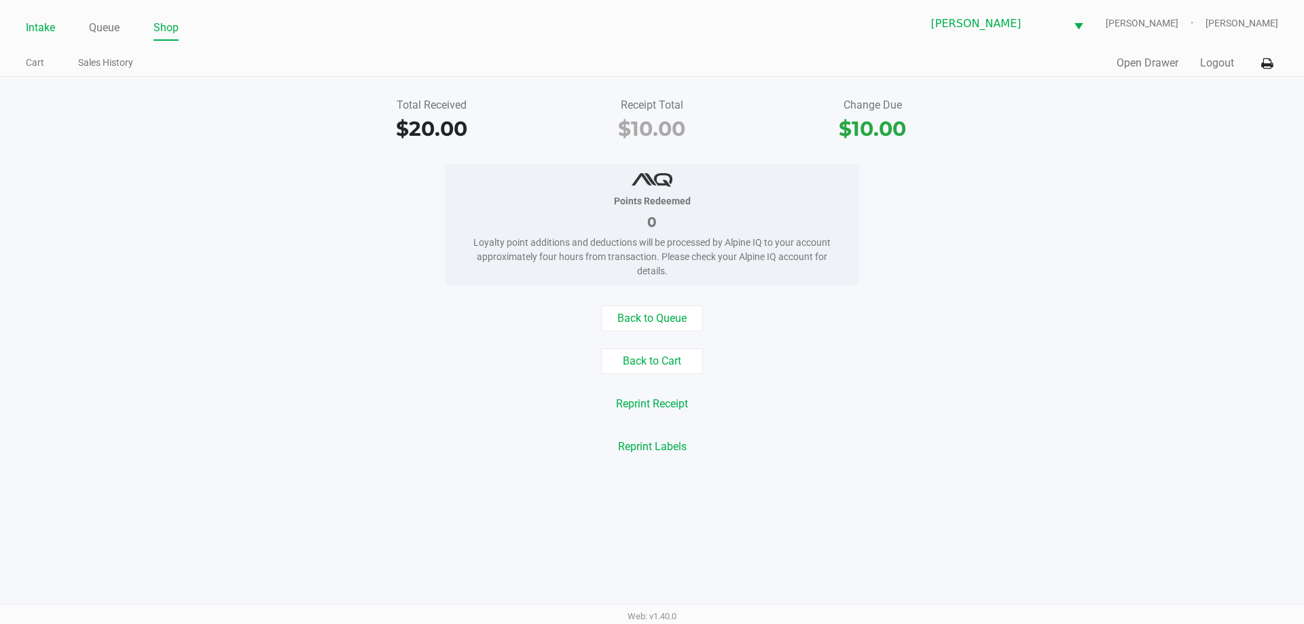
click at [36, 33] on link "Intake" at bounding box center [40, 27] width 29 height 19
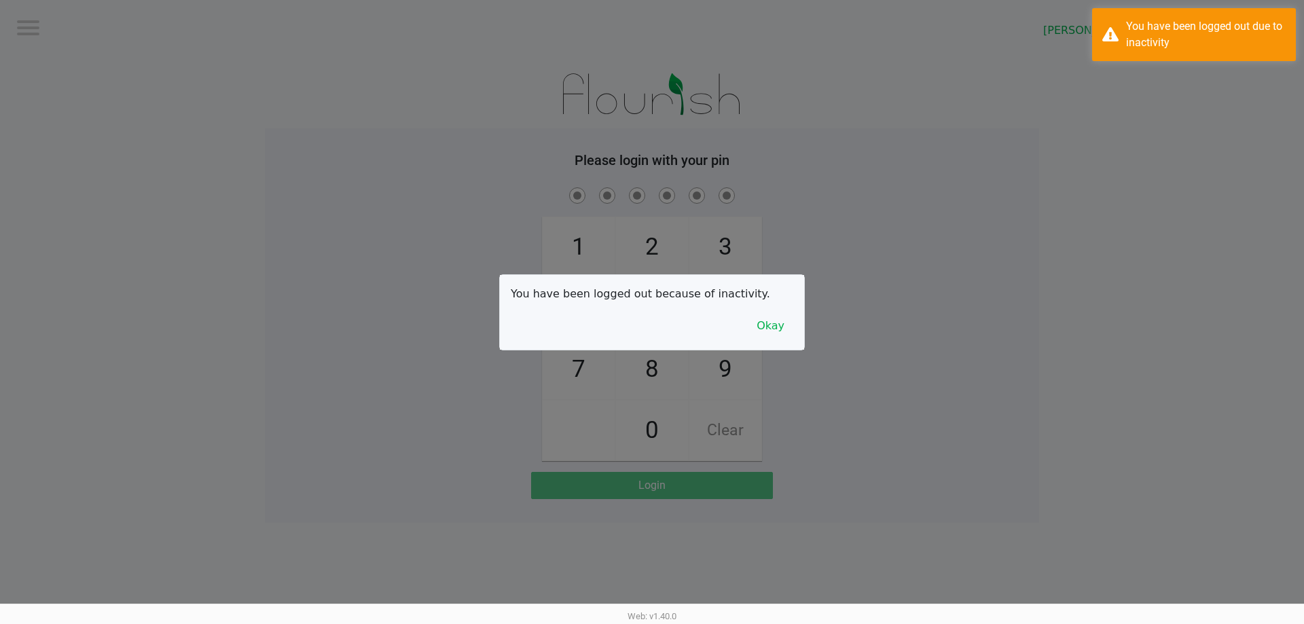
click at [47, 27] on div at bounding box center [652, 312] width 1304 height 624
click at [776, 325] on button "Okay" at bounding box center [771, 326] width 46 height 26
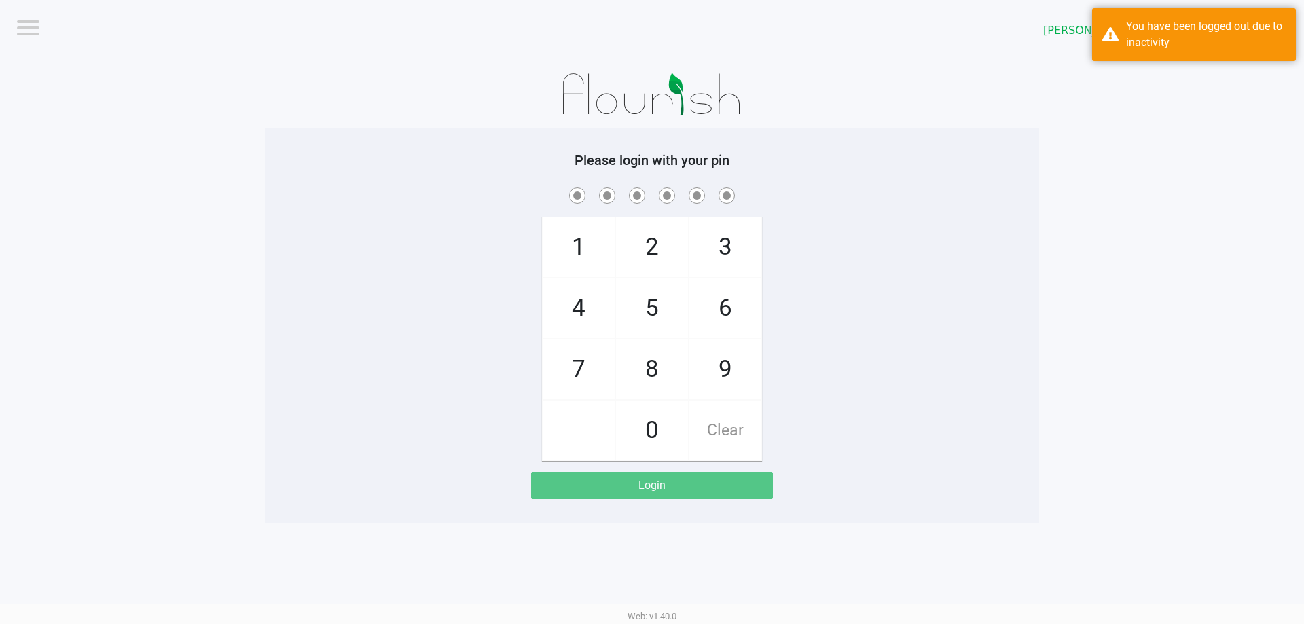
click at [894, 273] on div "1 4 7 2 5 8 0 3 6 9 Clear" at bounding box center [652, 323] width 774 height 276
checkbox input "true"
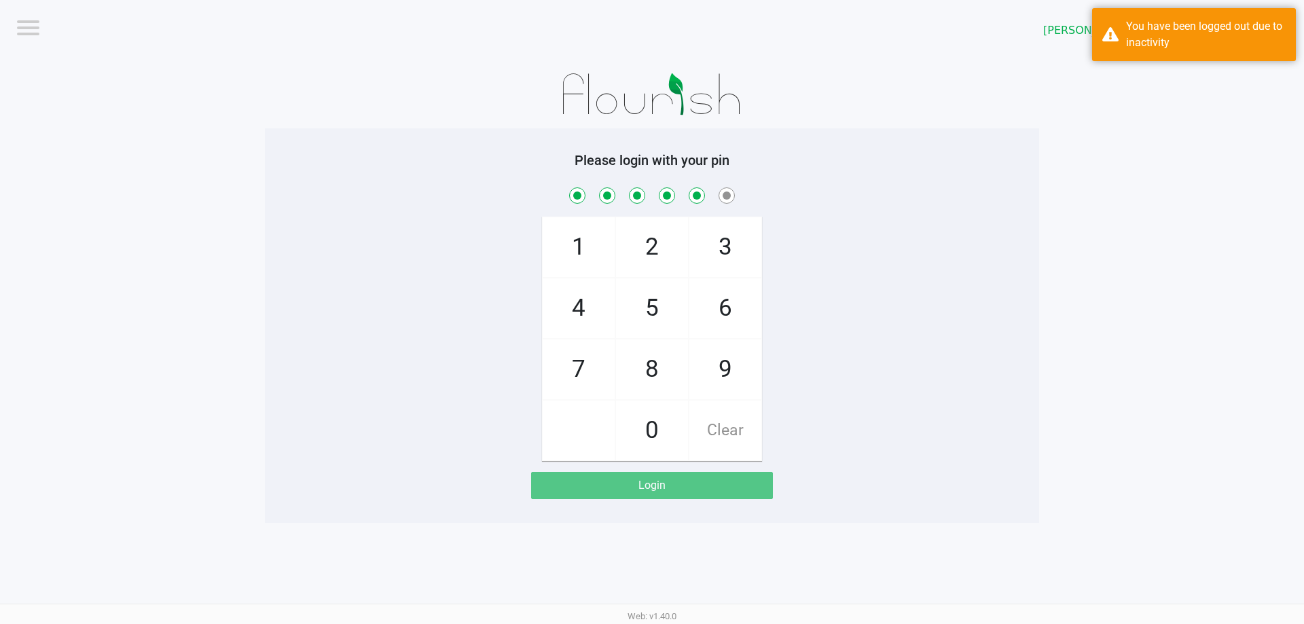
checkbox input "true"
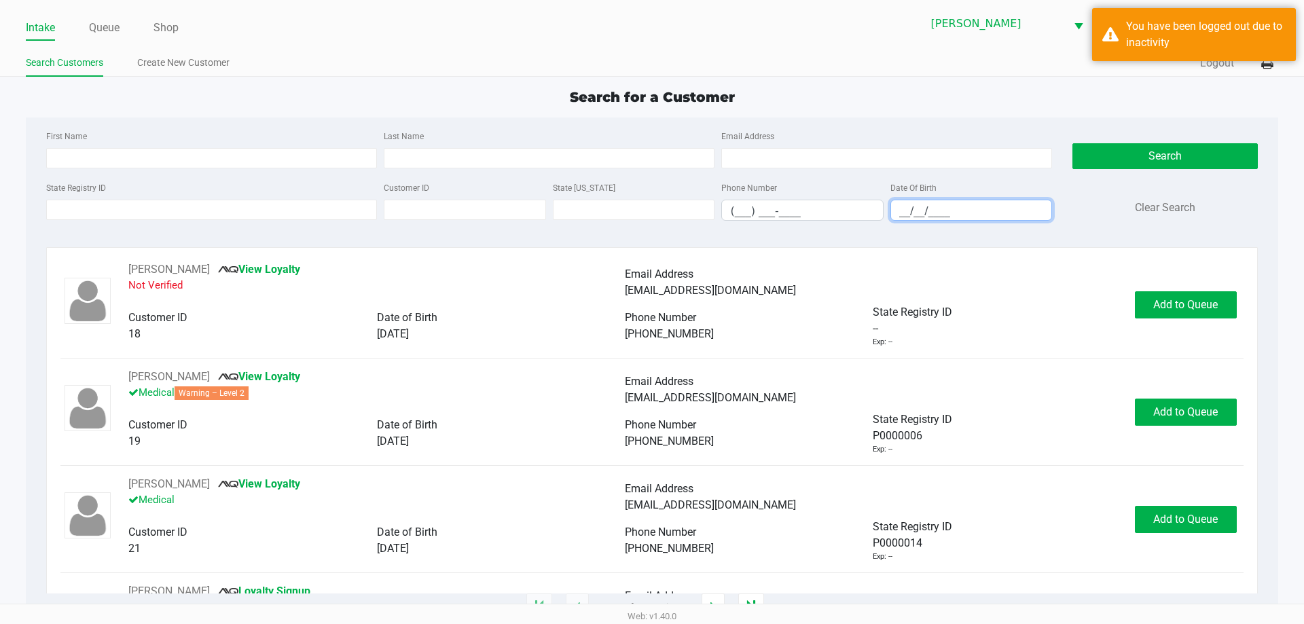
click at [901, 211] on input "__/__/____" at bounding box center [971, 210] width 161 height 21
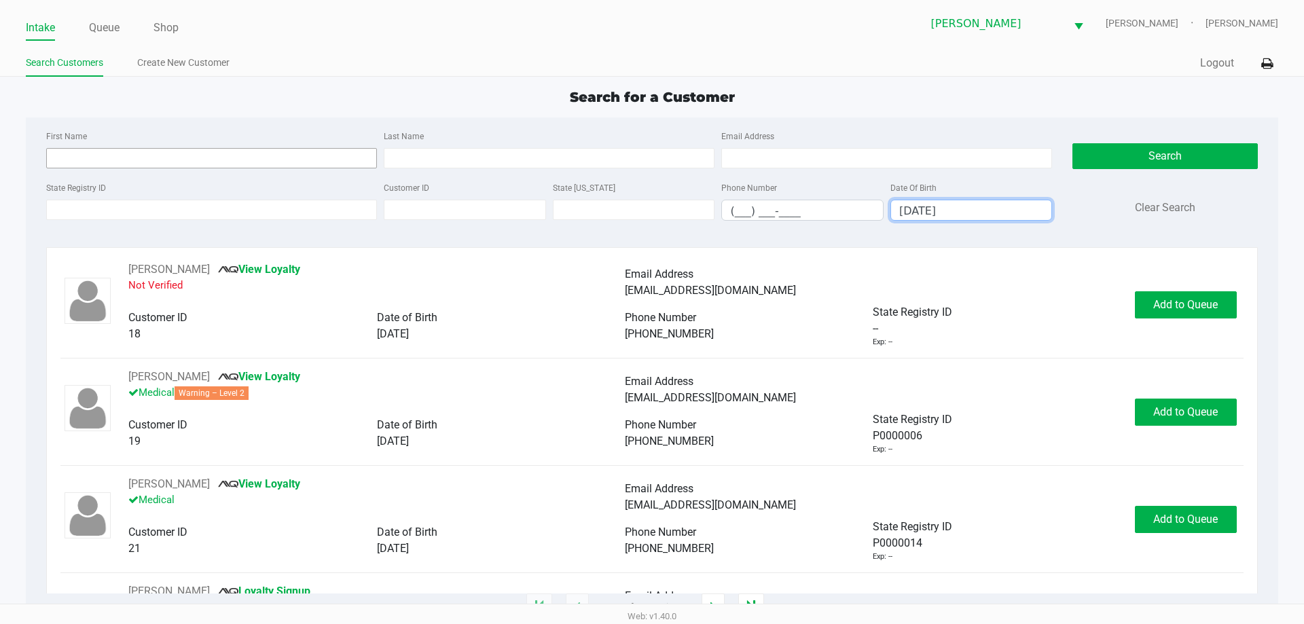
type input "06/05/1964"
click at [174, 158] on input "First Name" at bounding box center [211, 158] width 331 height 20
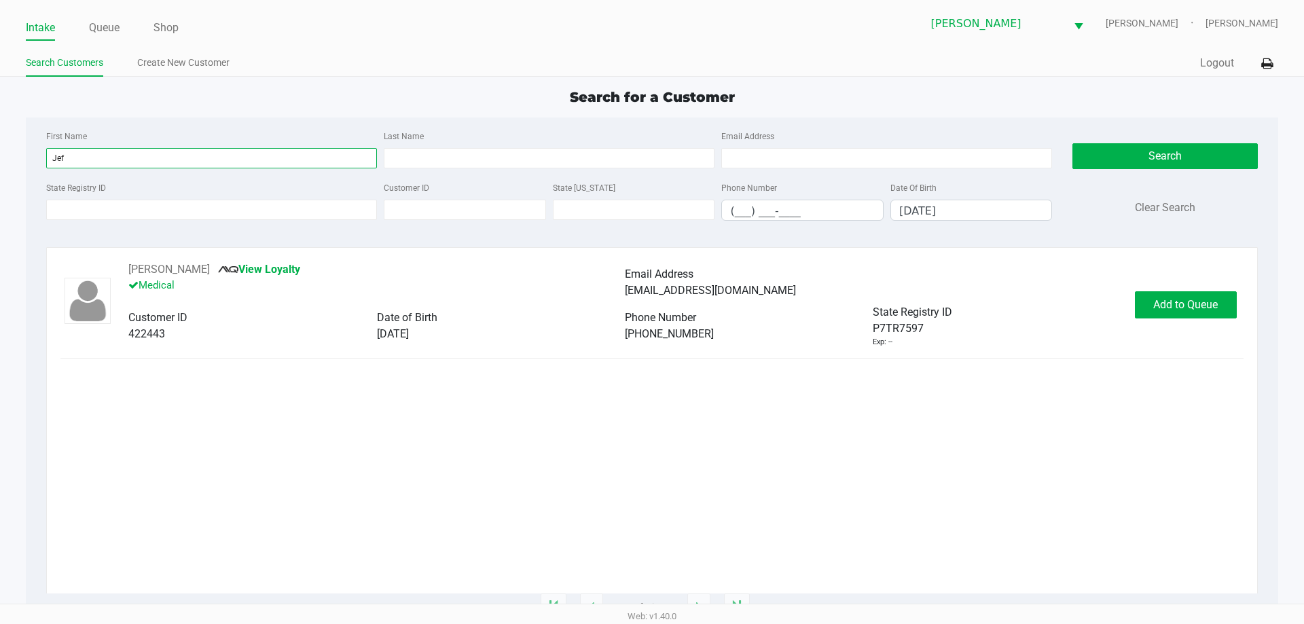
type input "Jef"
click at [1159, 303] on span "Add to Queue" at bounding box center [1185, 304] width 65 height 13
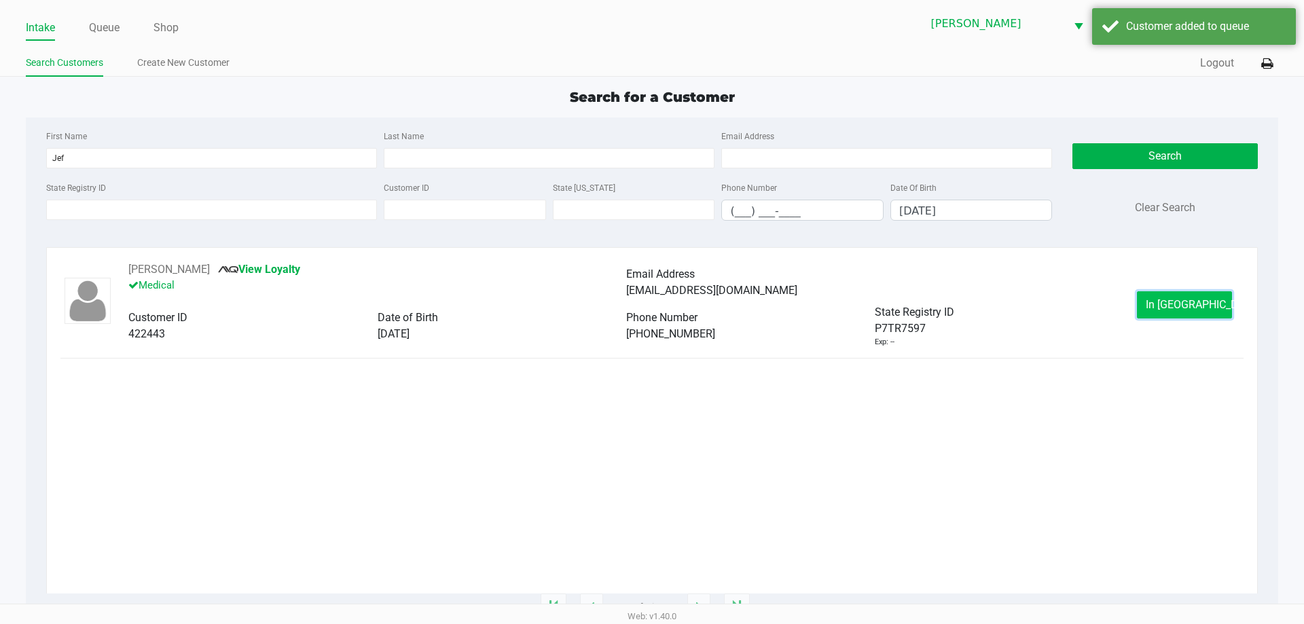
click at [1202, 297] on button "In Queue" at bounding box center [1184, 304] width 95 height 27
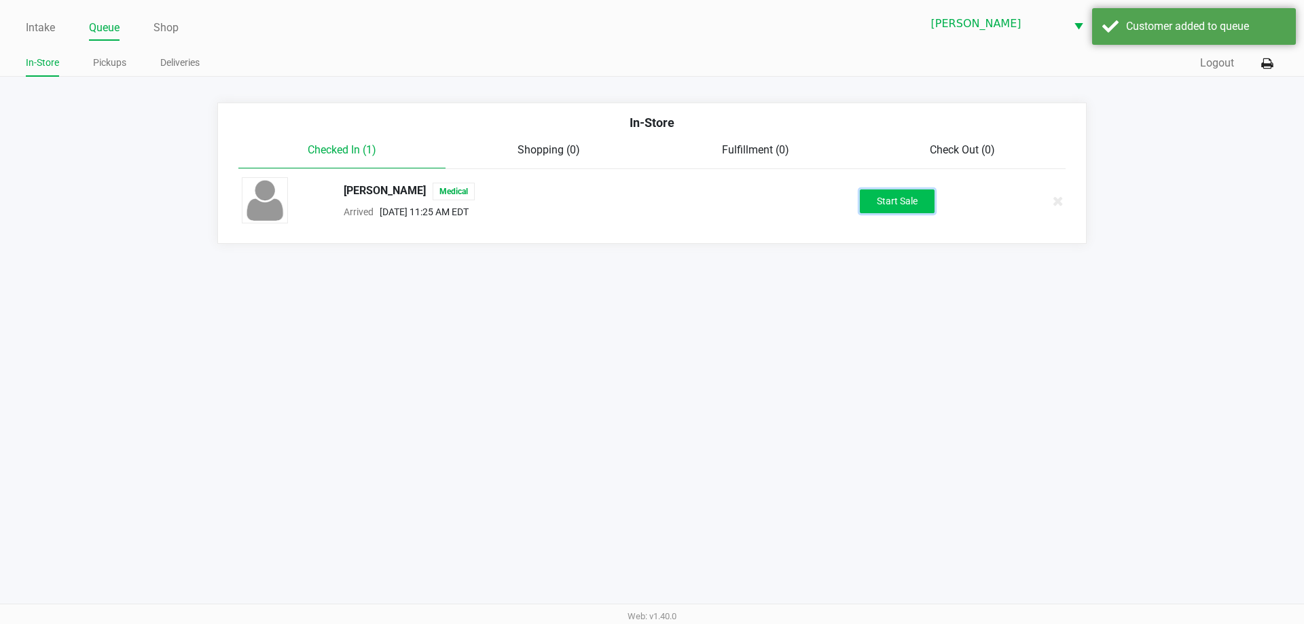
click at [914, 195] on button "Start Sale" at bounding box center [897, 202] width 75 height 24
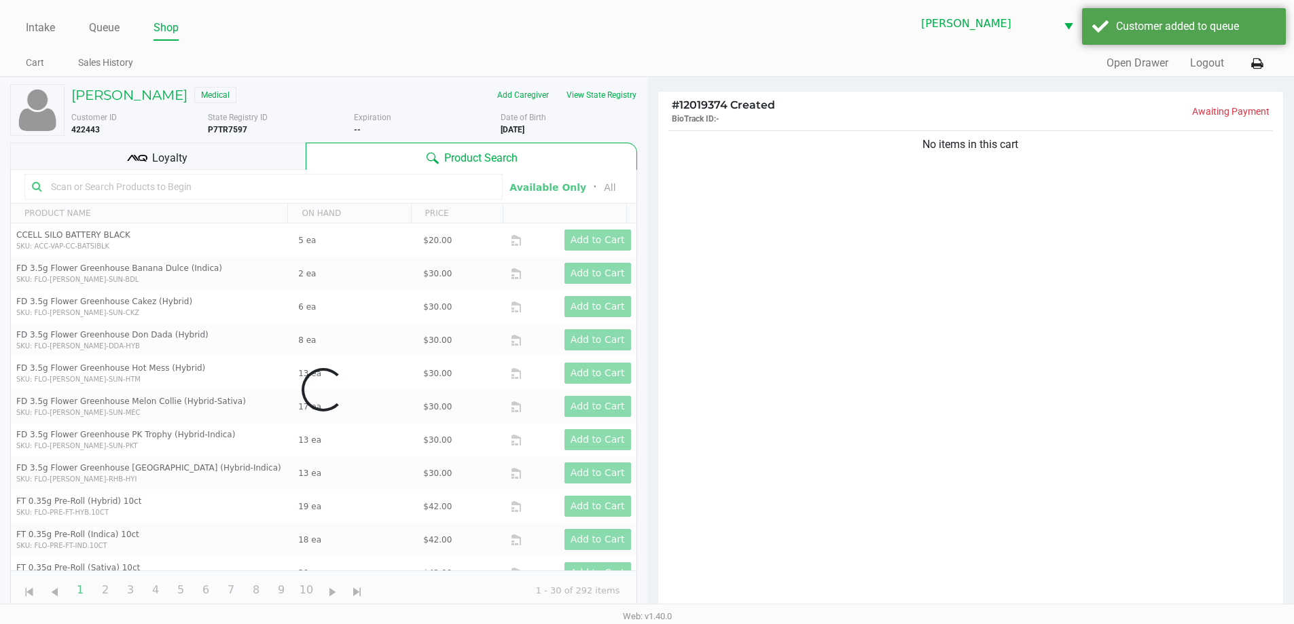
click at [298, 188] on input "text" at bounding box center [271, 187] width 450 height 20
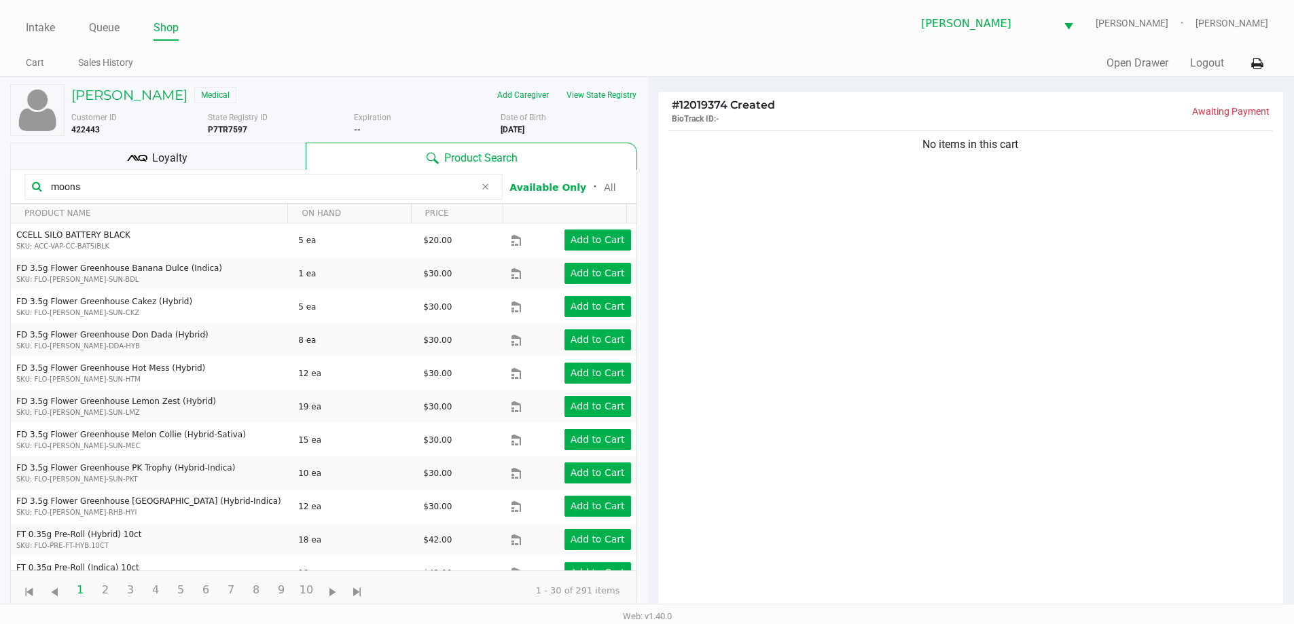
type input "moon"
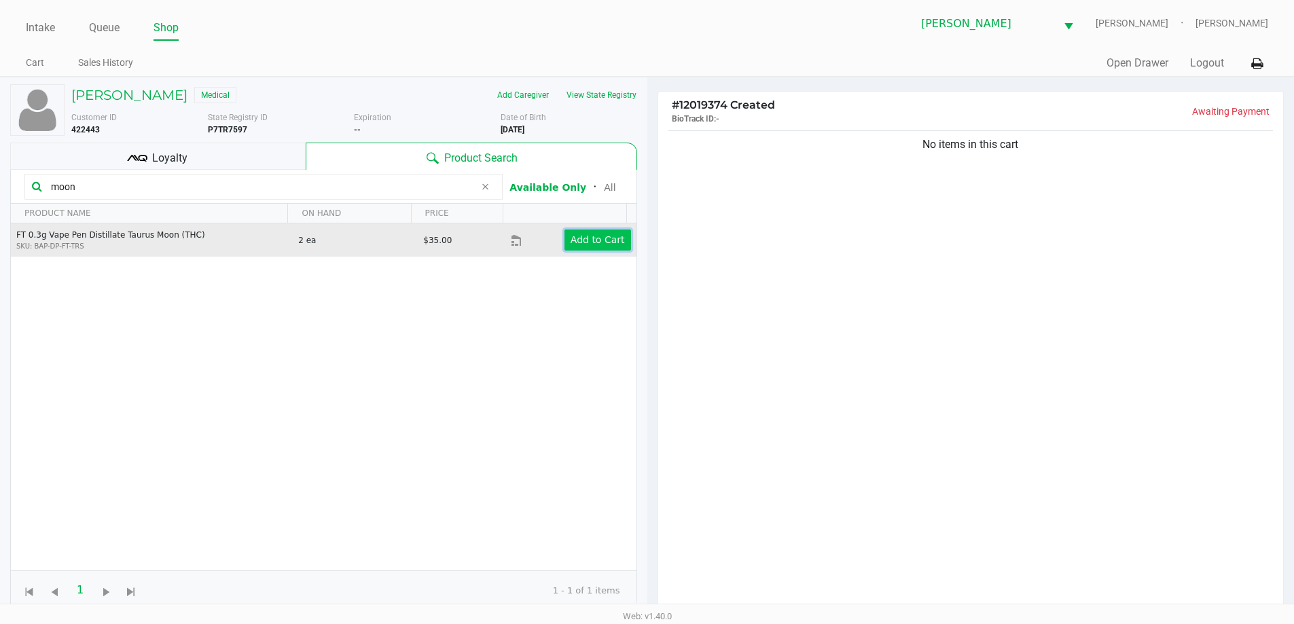
click at [592, 241] on app-button-loader "Add to Cart" at bounding box center [598, 239] width 54 height 11
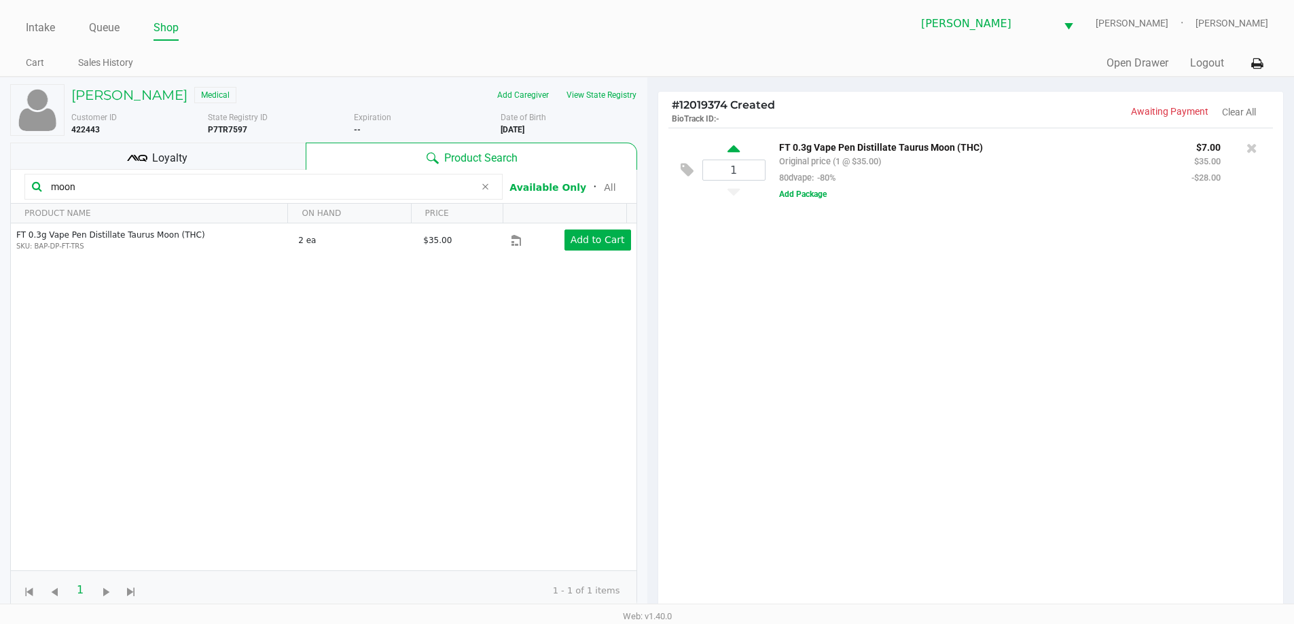
click at [739, 143] on icon at bounding box center [734, 151] width 12 height 17
type input "2"
click at [488, 187] on icon at bounding box center [485, 186] width 8 height 11
click at [443, 181] on input "text" at bounding box center [271, 187] width 450 height 20
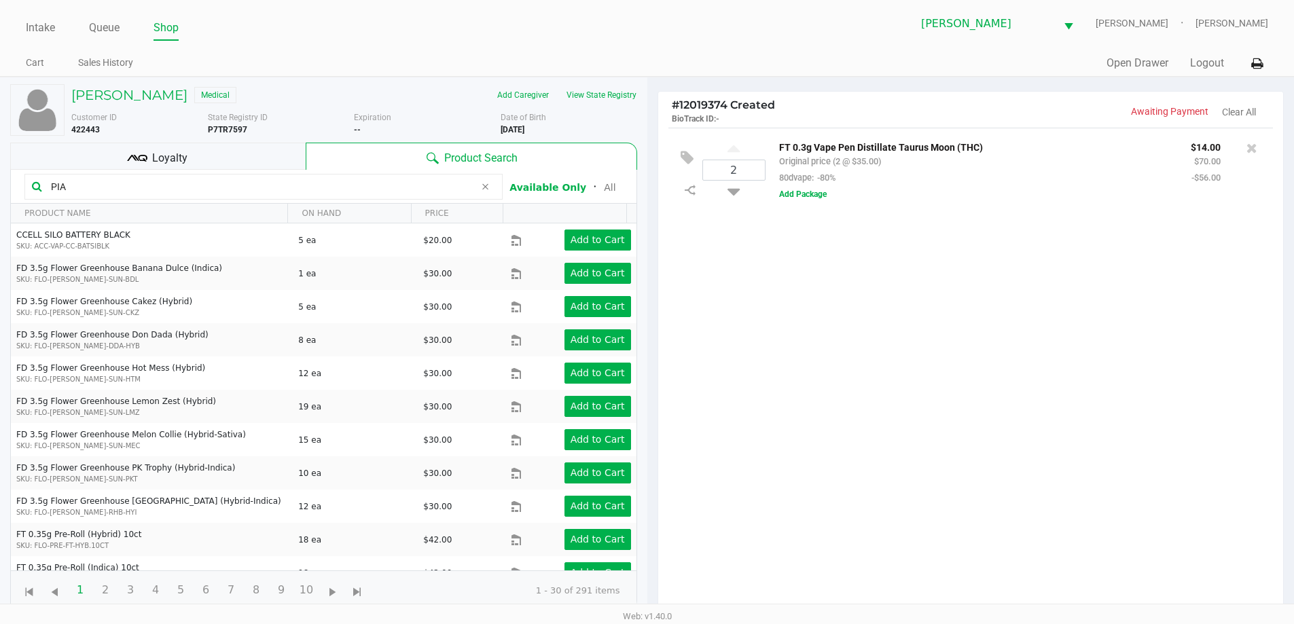
type input "PIA"
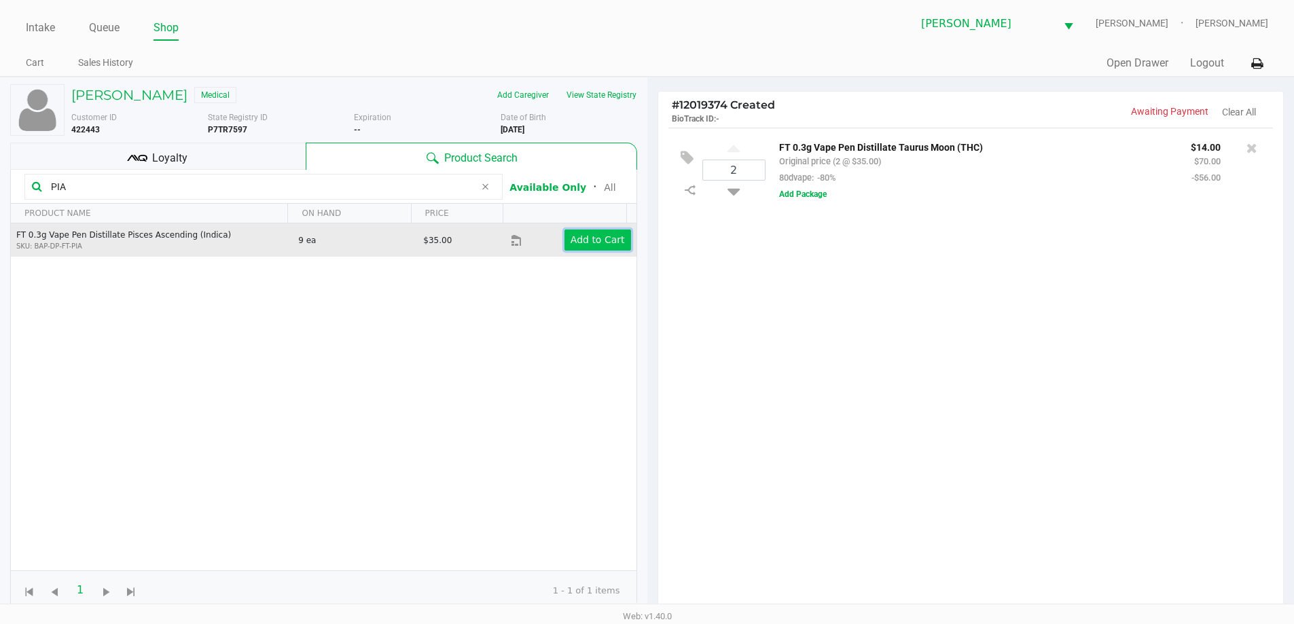
click at [604, 244] on app-button-loader "Add to Cart" at bounding box center [598, 239] width 54 height 11
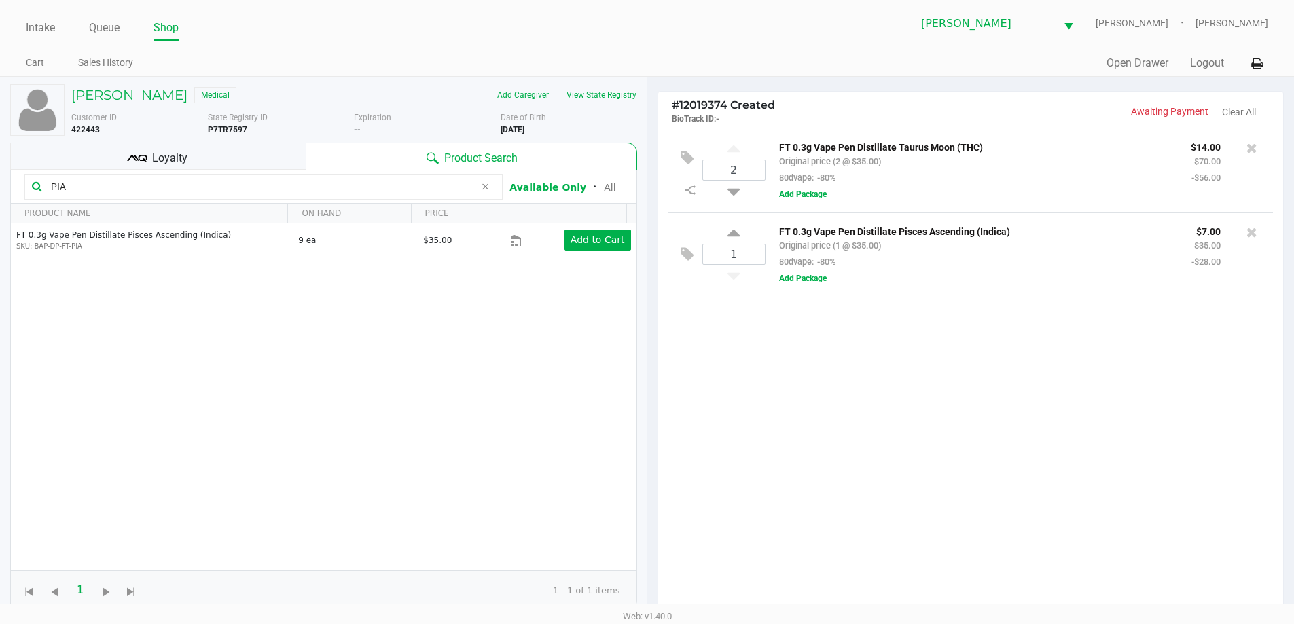
click at [255, 149] on div "Loyalty" at bounding box center [158, 156] width 296 height 27
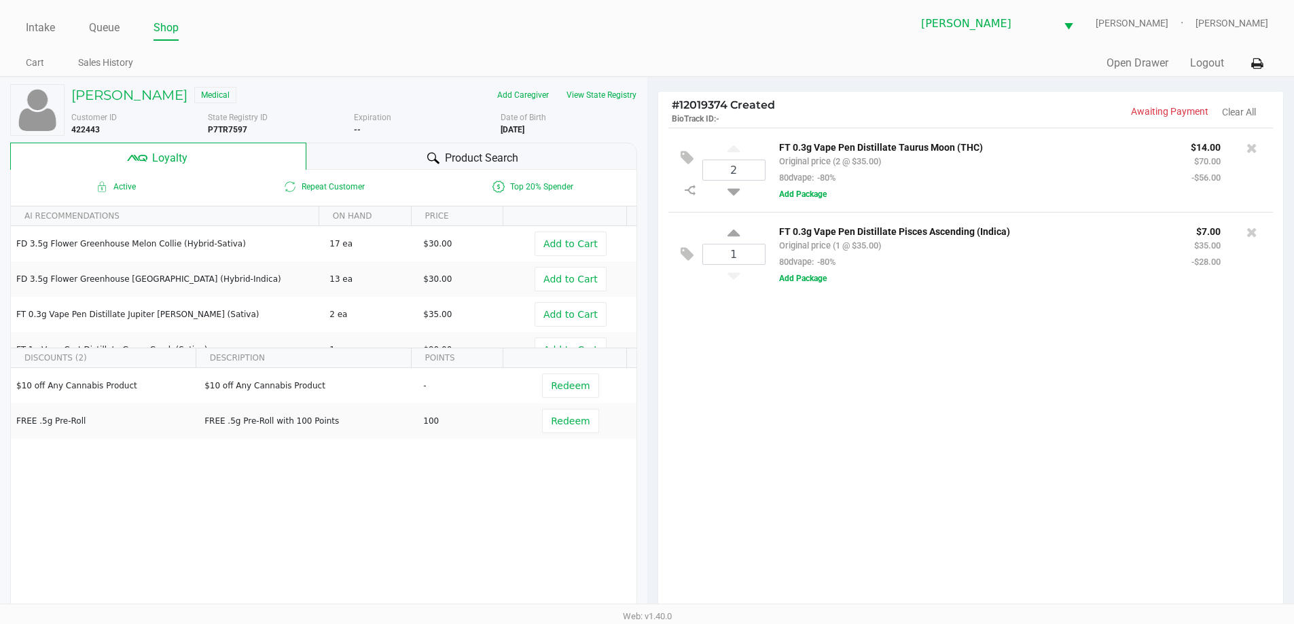
click at [419, 145] on div "Product Search" at bounding box center [471, 156] width 331 height 27
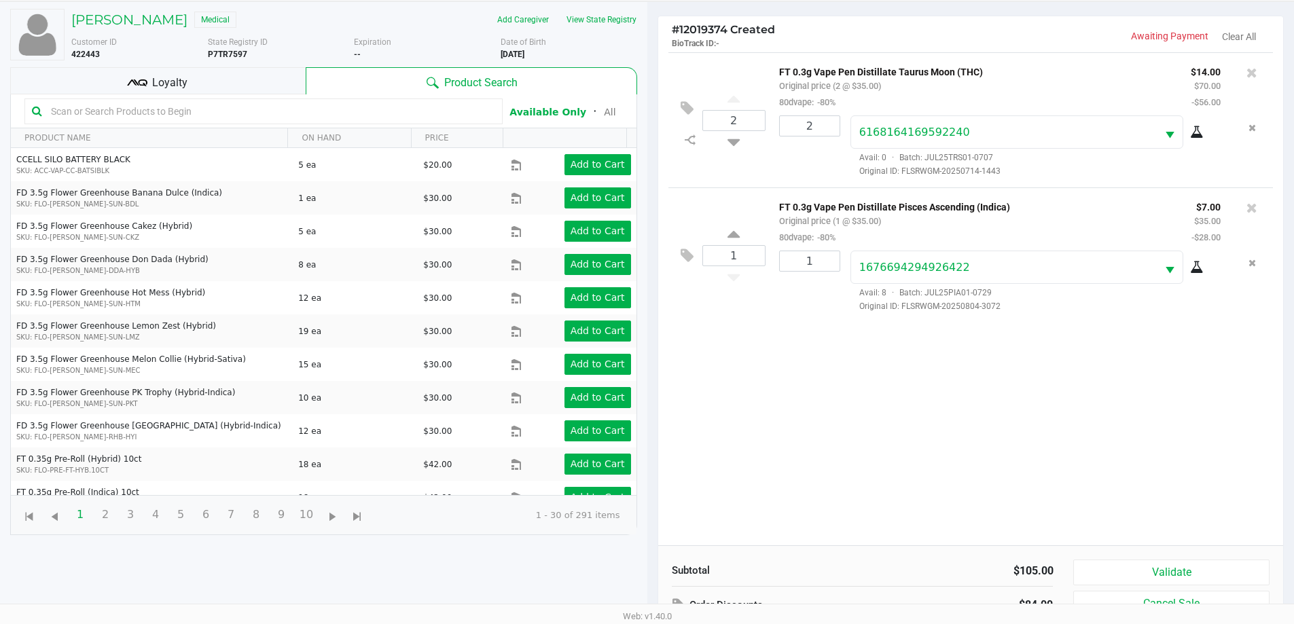
scroll to position [163, 0]
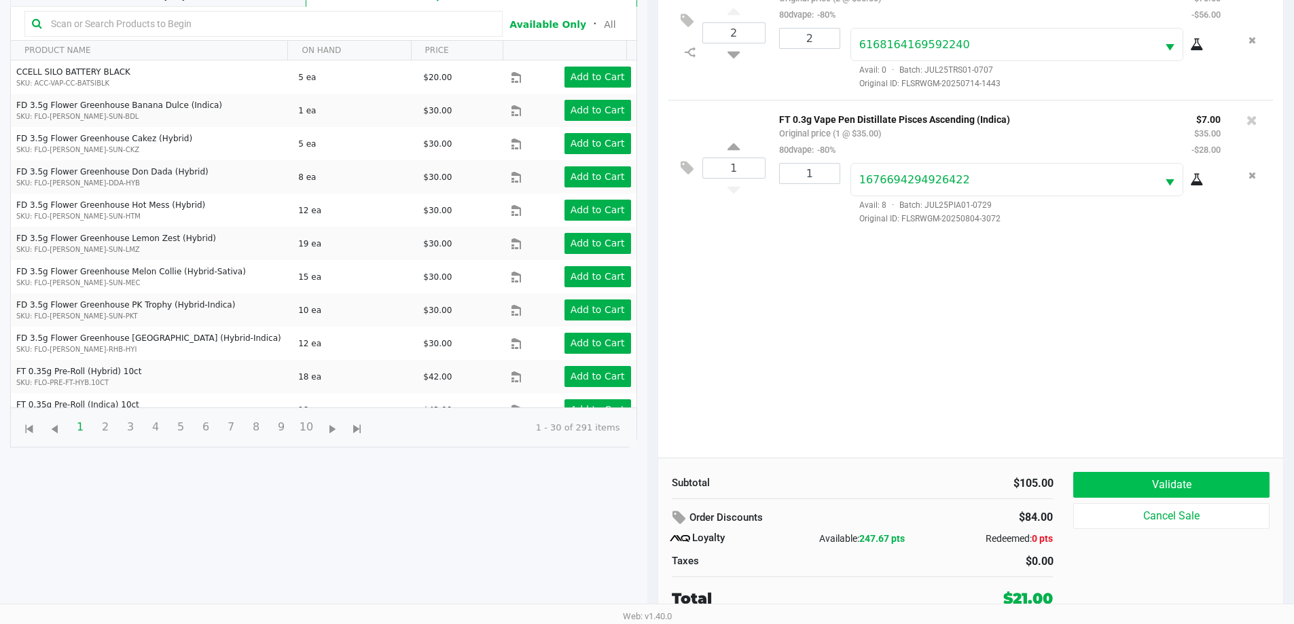
click at [1172, 478] on button "Validate" at bounding box center [1171, 485] width 196 height 26
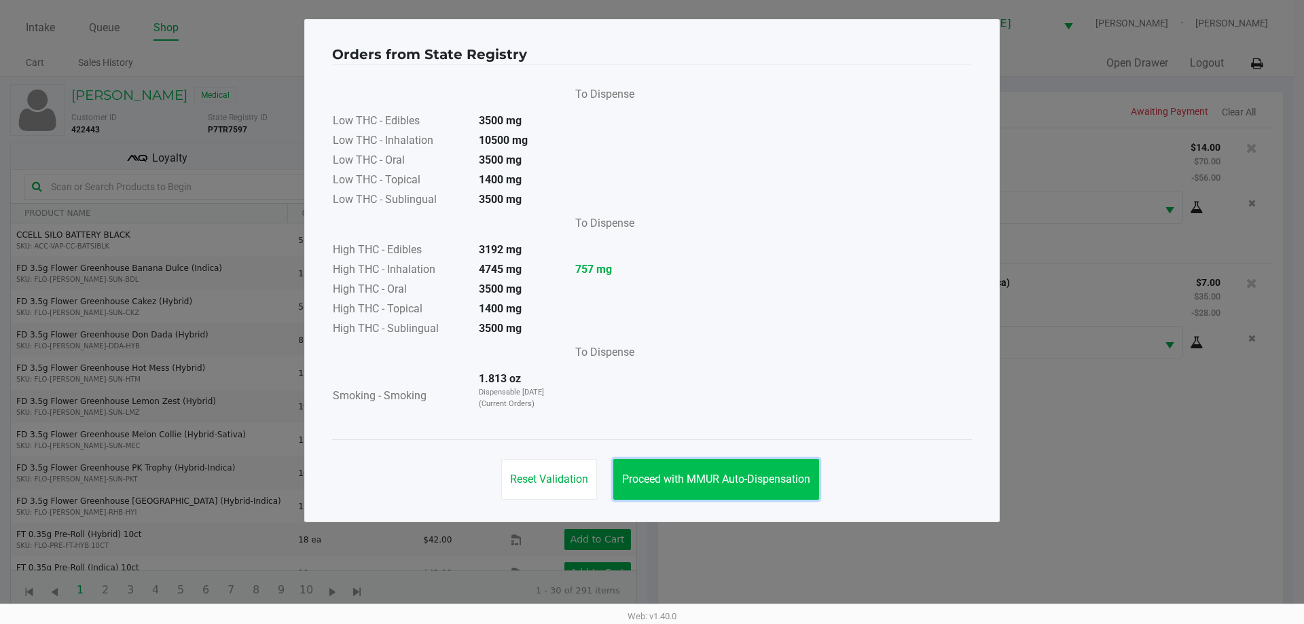
click at [725, 464] on button "Proceed with MMUR Auto-Dispensation" at bounding box center [716, 479] width 206 height 41
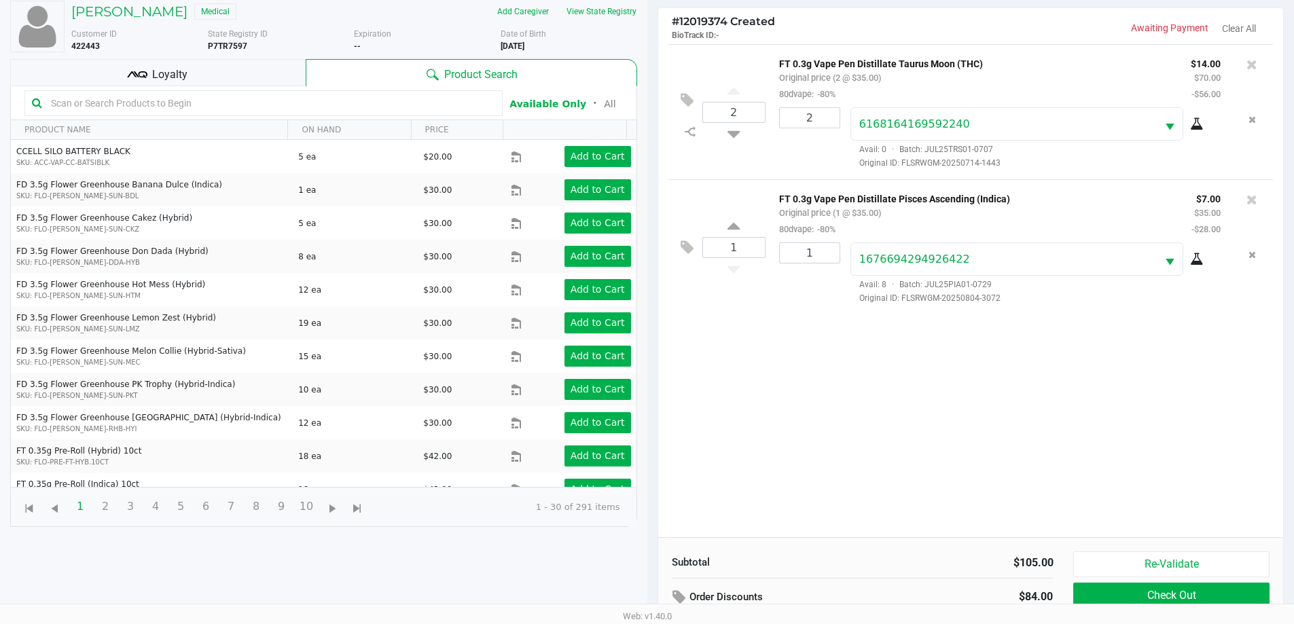
scroll to position [163, 0]
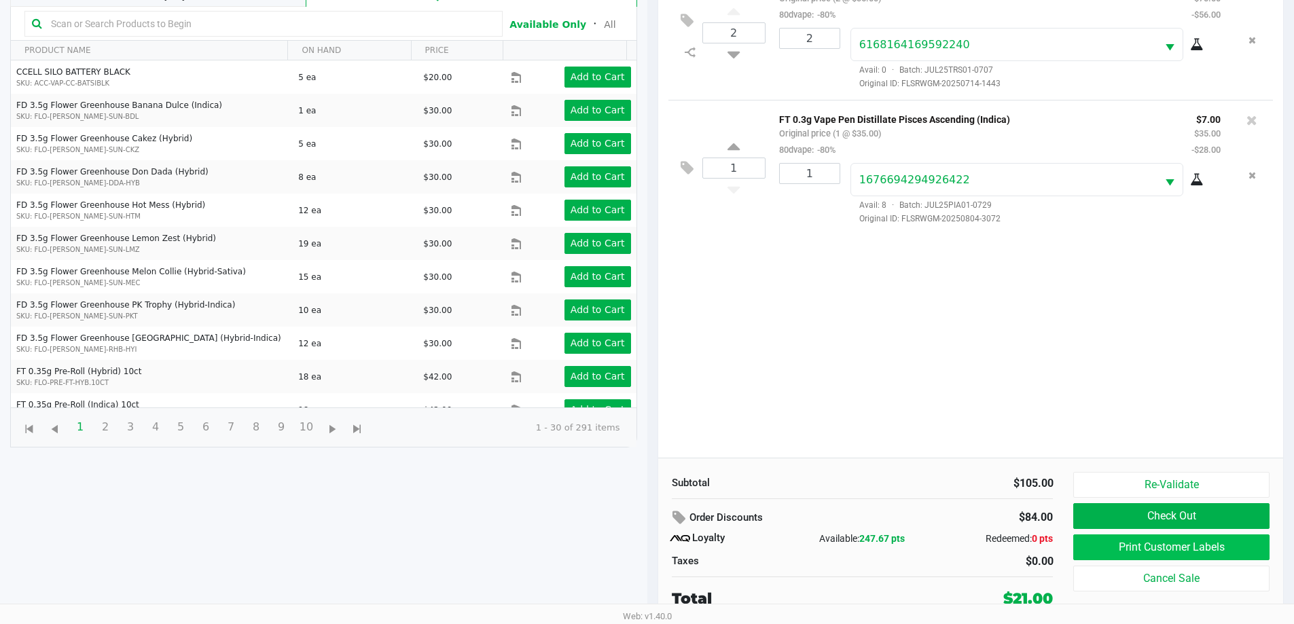
click at [1112, 539] on button "Print Customer Labels" at bounding box center [1171, 548] width 196 height 26
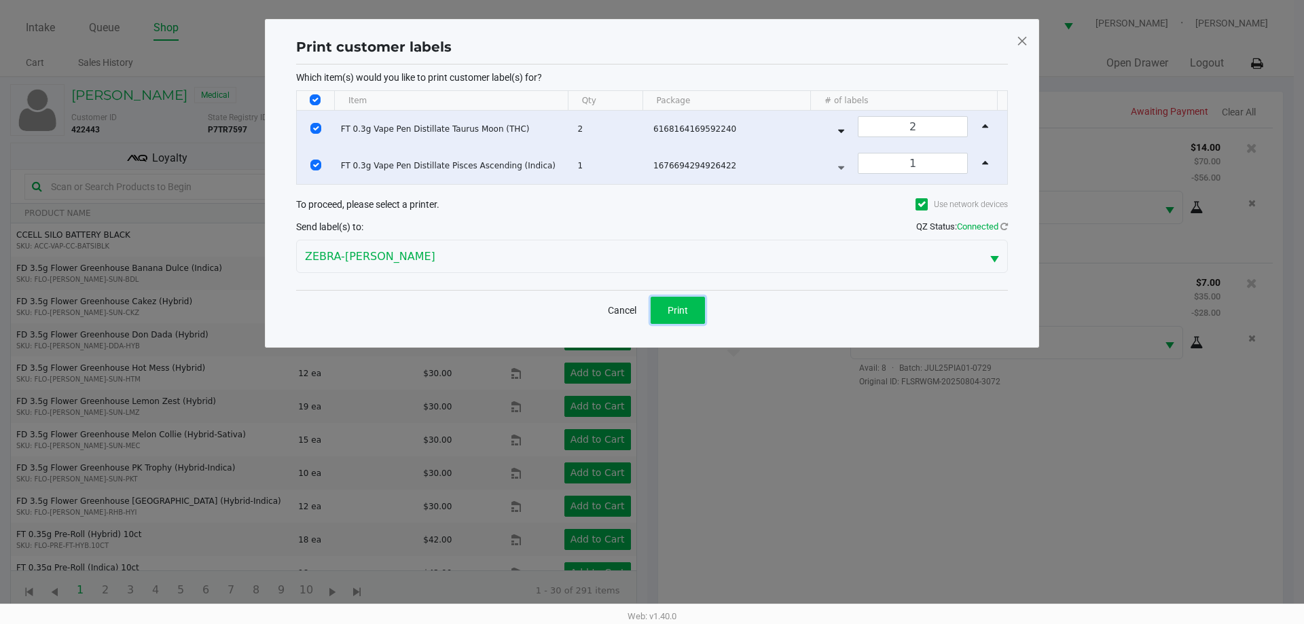
click at [690, 316] on button "Print" at bounding box center [678, 310] width 54 height 27
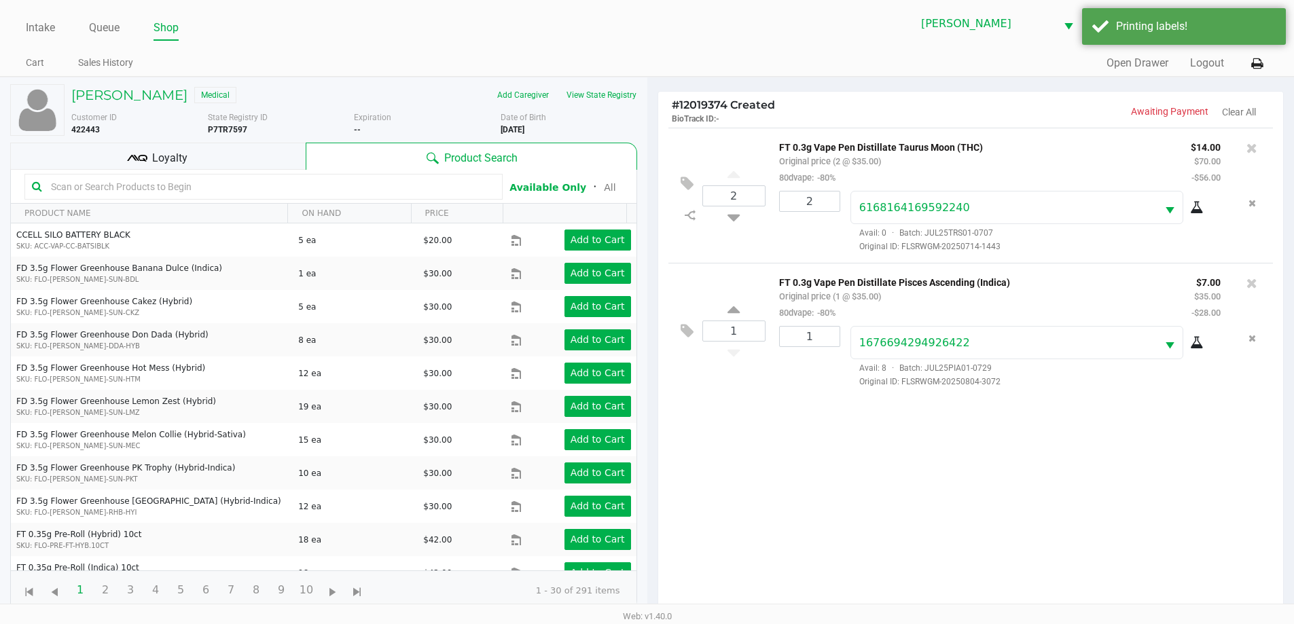
scroll to position [163, 0]
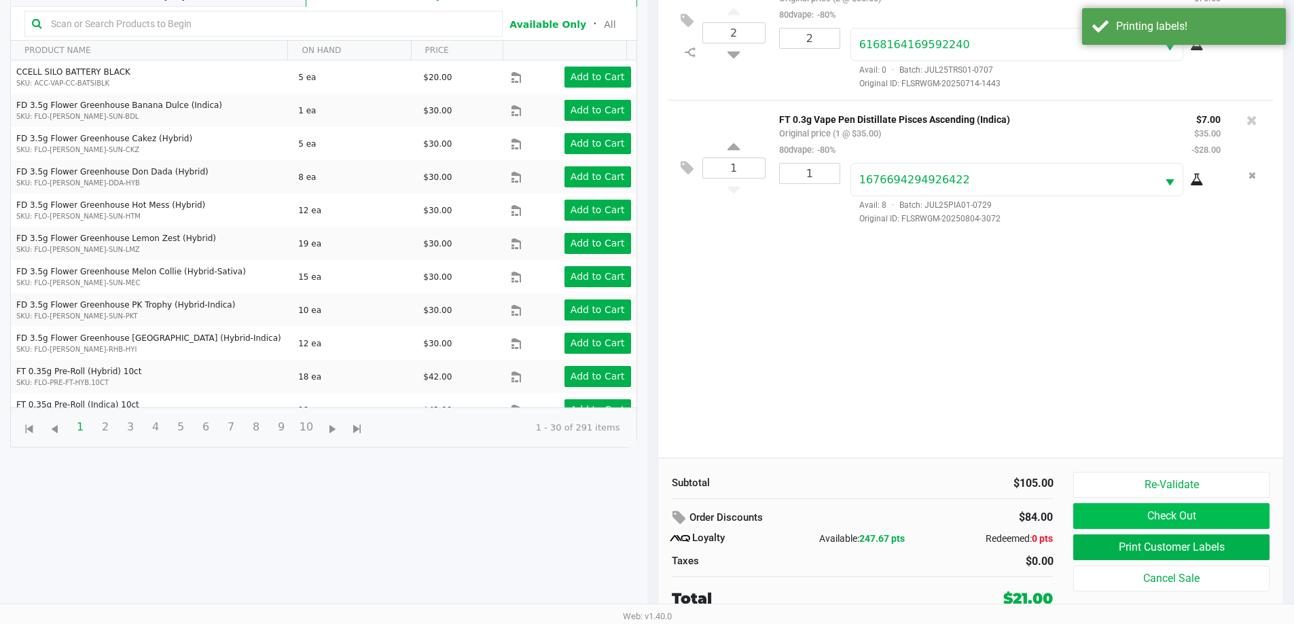
click at [1174, 508] on button "Check Out" at bounding box center [1171, 516] width 196 height 26
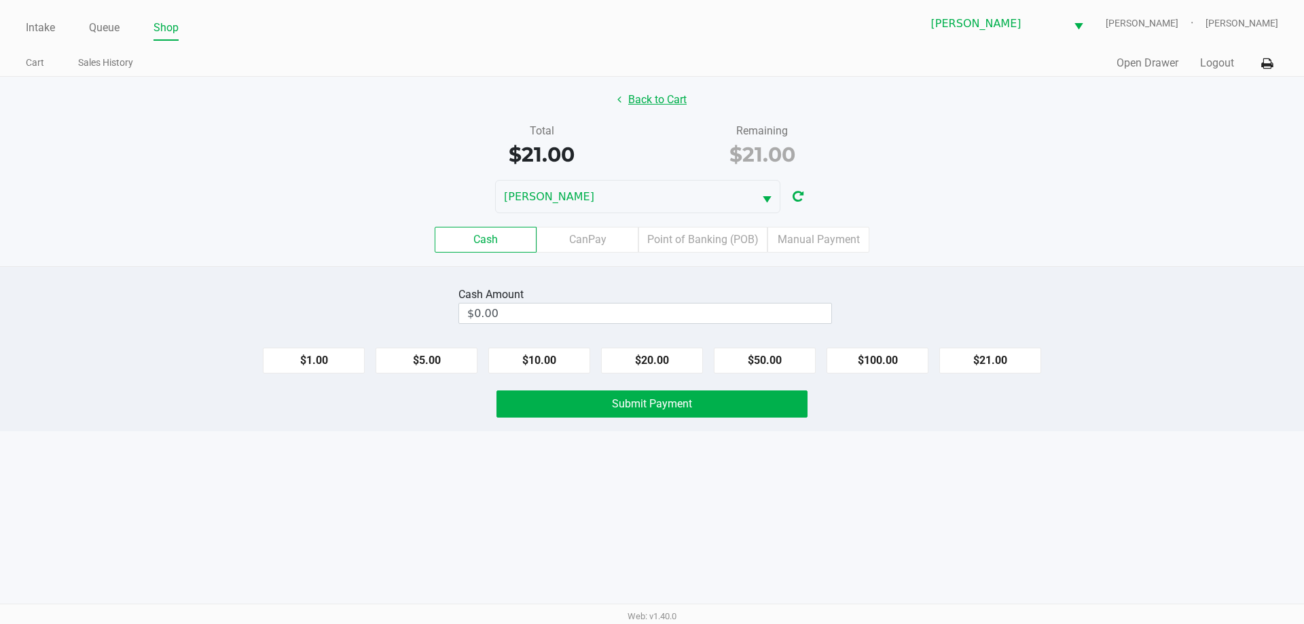
click at [662, 108] on button "Back to Cart" at bounding box center [652, 100] width 87 height 26
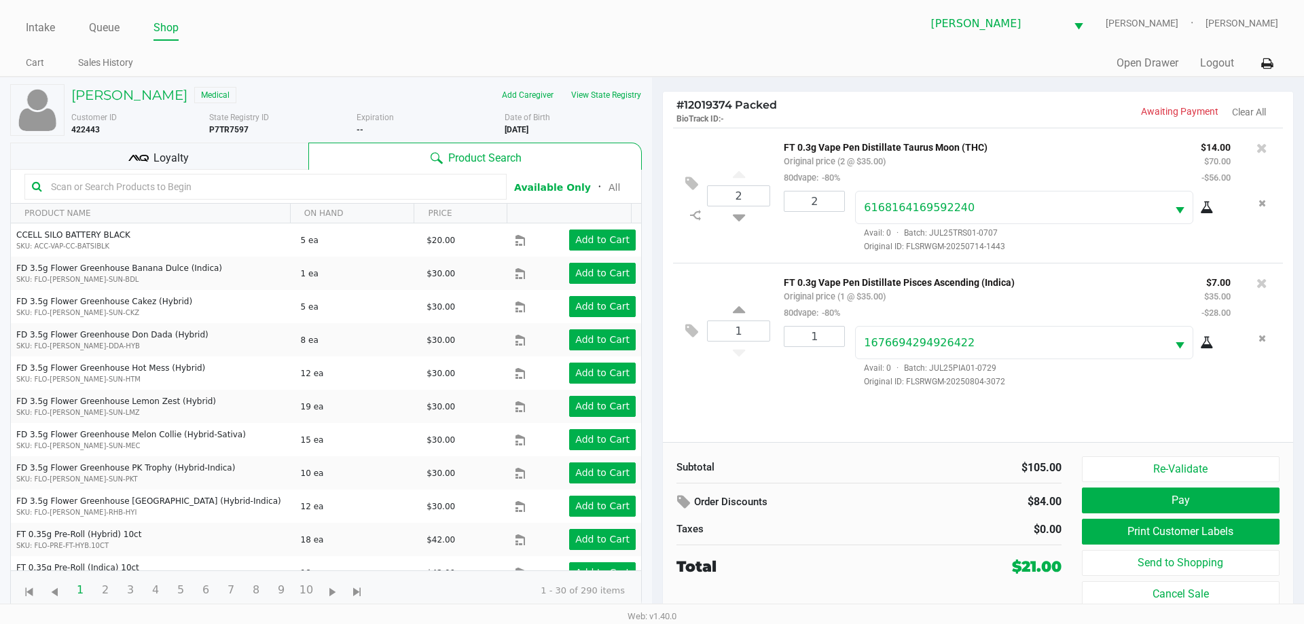
click at [192, 151] on div "Loyalty" at bounding box center [159, 156] width 298 height 27
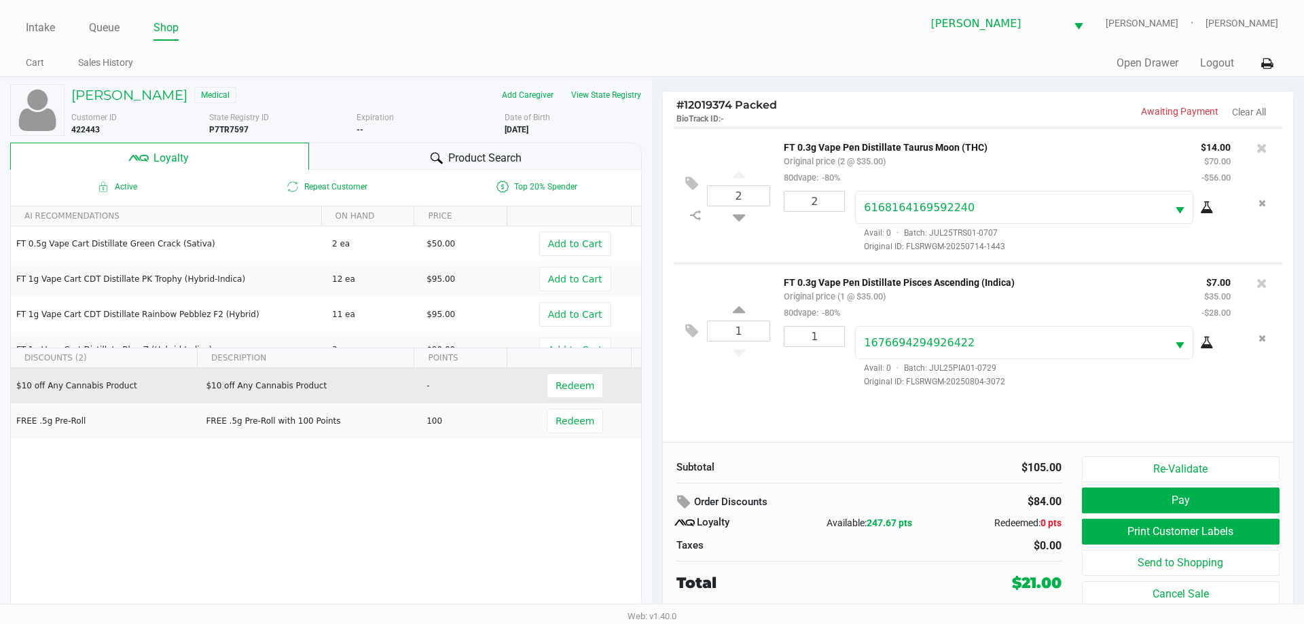
click at [423, 394] on td "-" at bounding box center [467, 385] width 94 height 35
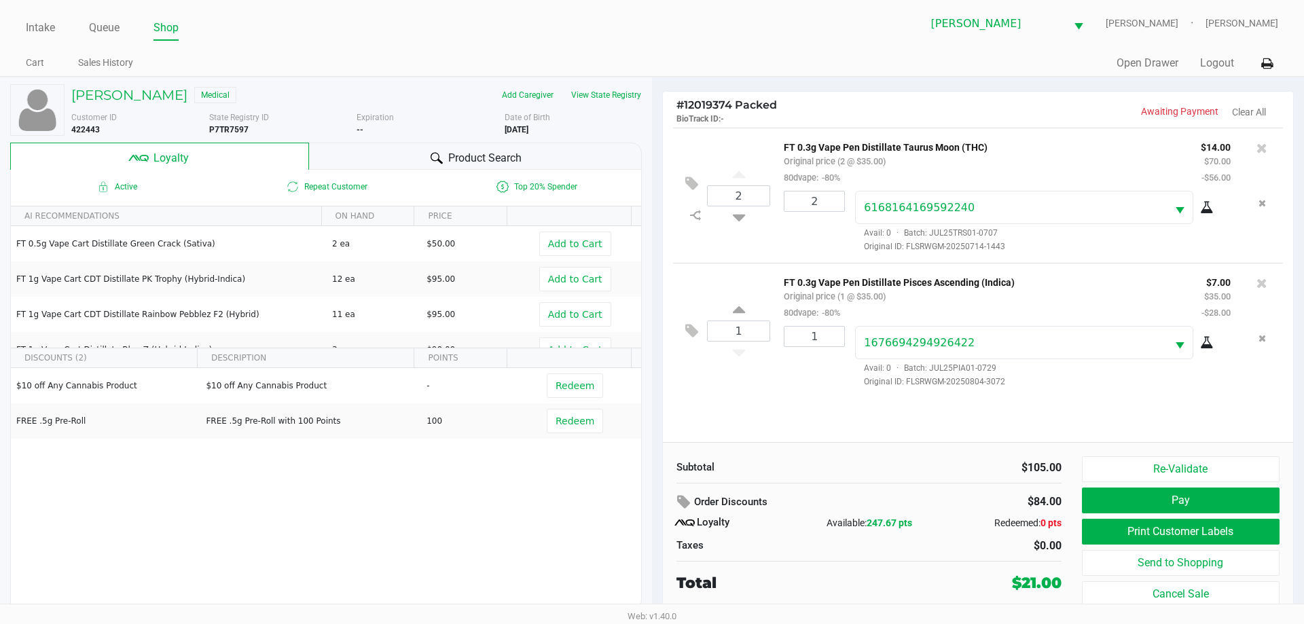
click at [600, 160] on div "Product Search" at bounding box center [476, 156] width 334 height 27
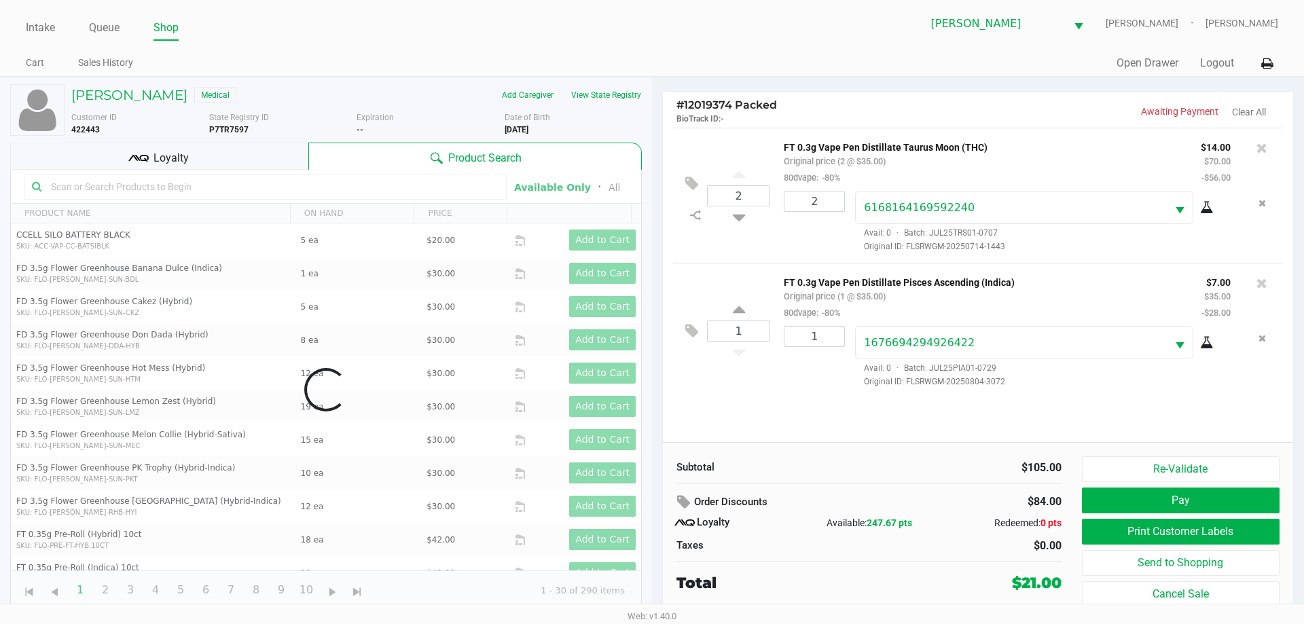
click at [405, 183] on div "Data table" at bounding box center [326, 390] width 630 height 440
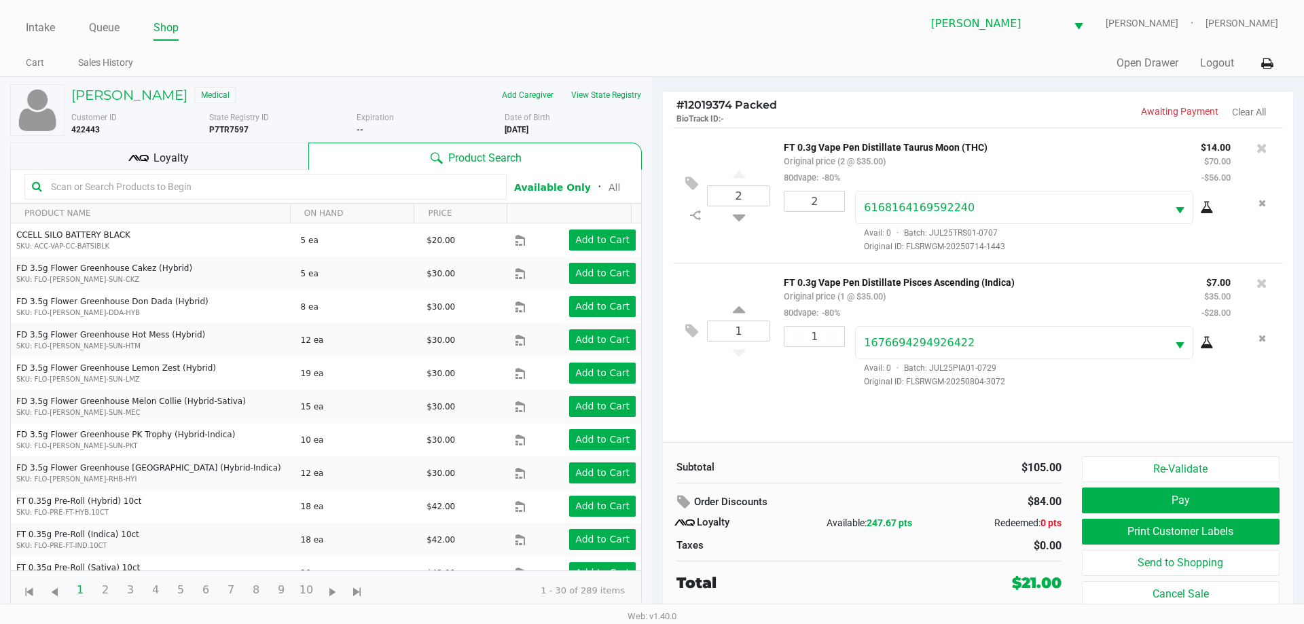
click at [446, 185] on input "text" at bounding box center [273, 187] width 454 height 20
type input "MCZ"
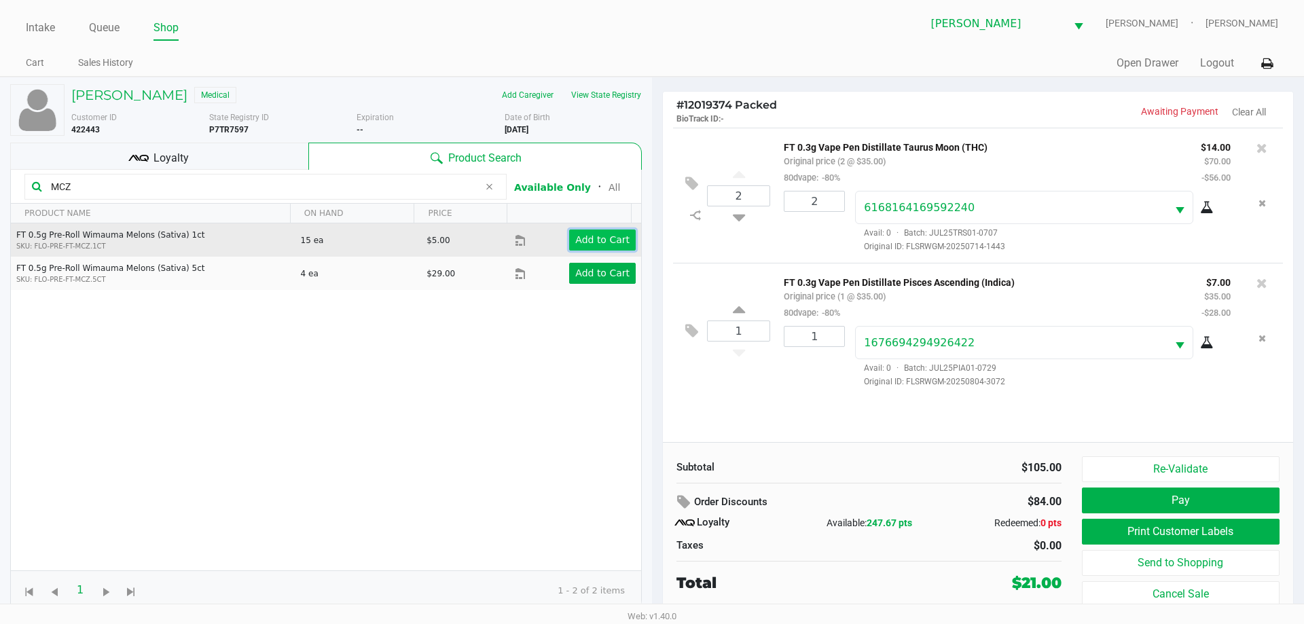
click at [592, 238] on app-button-loader "Add to Cart" at bounding box center [602, 239] width 54 height 11
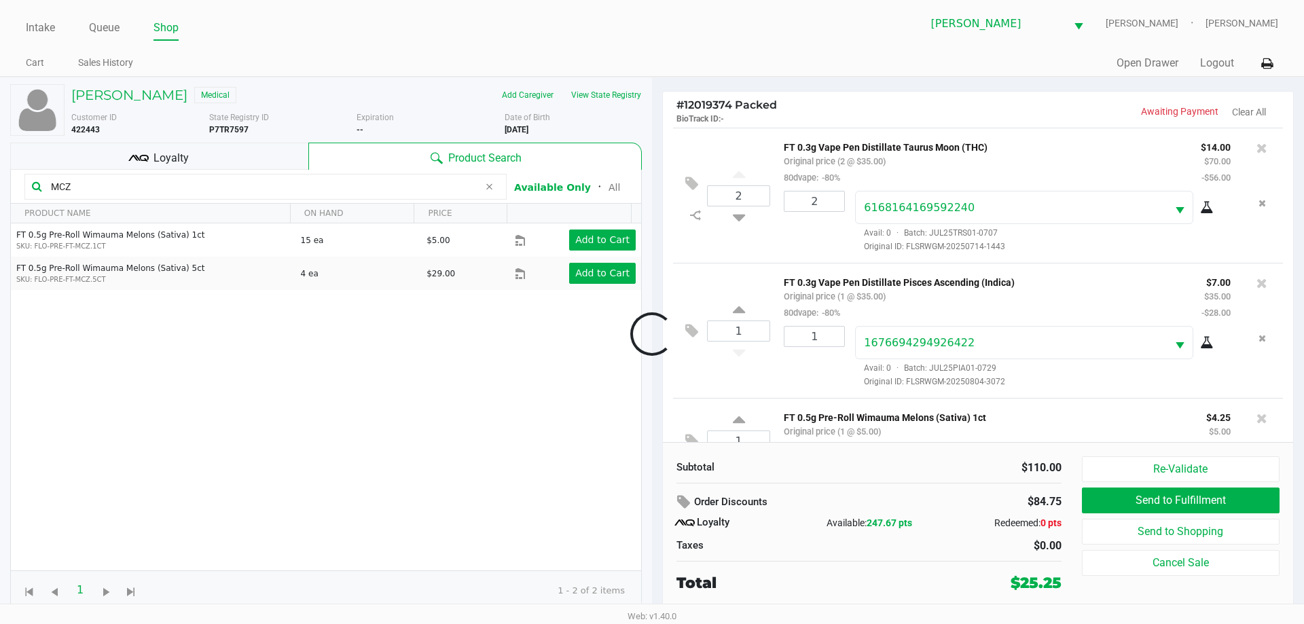
scroll to position [42, 0]
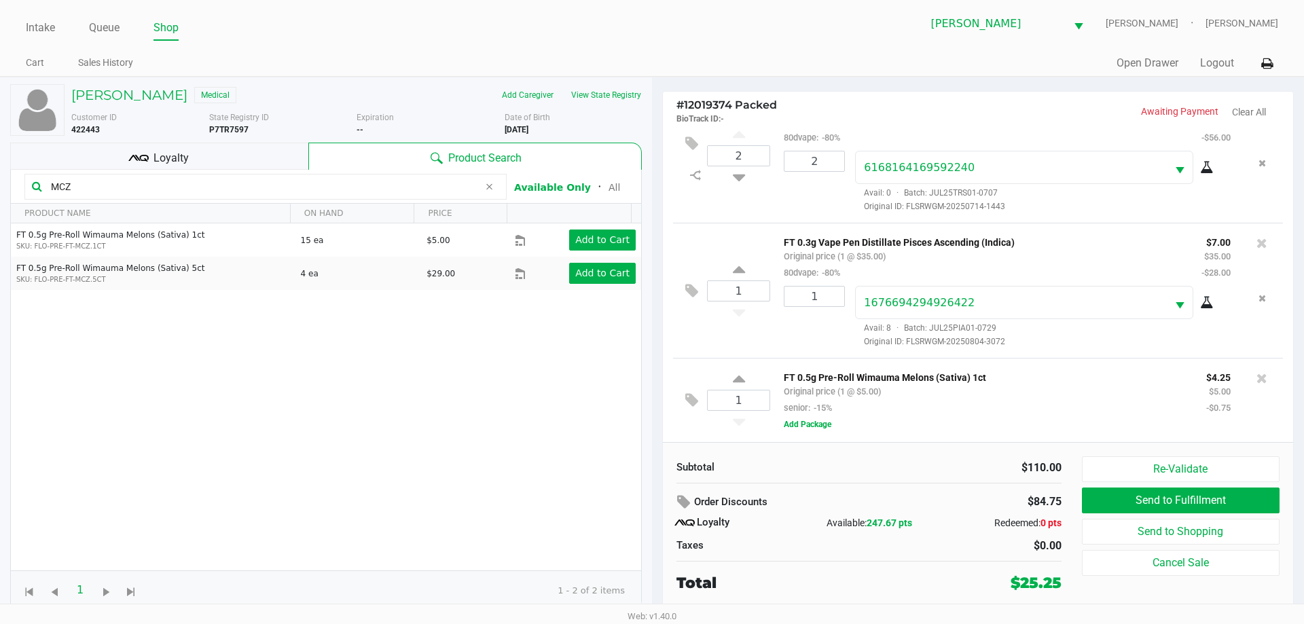
click at [488, 188] on icon at bounding box center [489, 186] width 8 height 11
click at [488, 188] on input "text" at bounding box center [273, 187] width 454 height 20
type input "HTM"
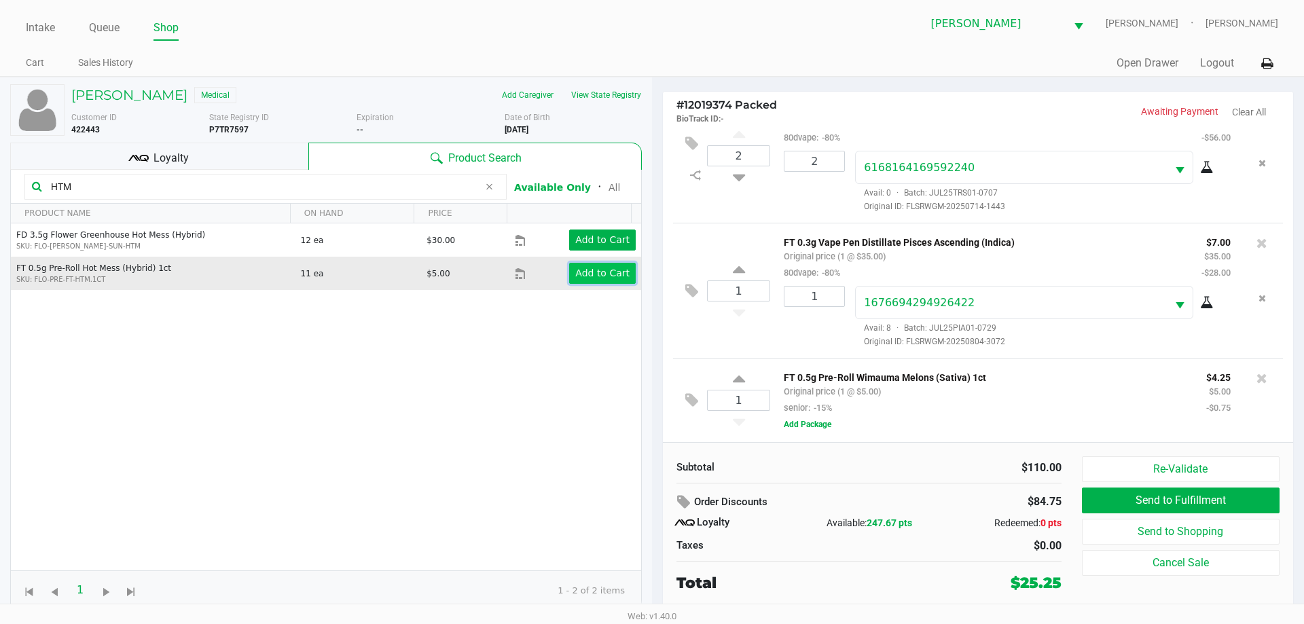
click at [576, 279] on app-button-loader "Add to Cart" at bounding box center [602, 273] width 54 height 11
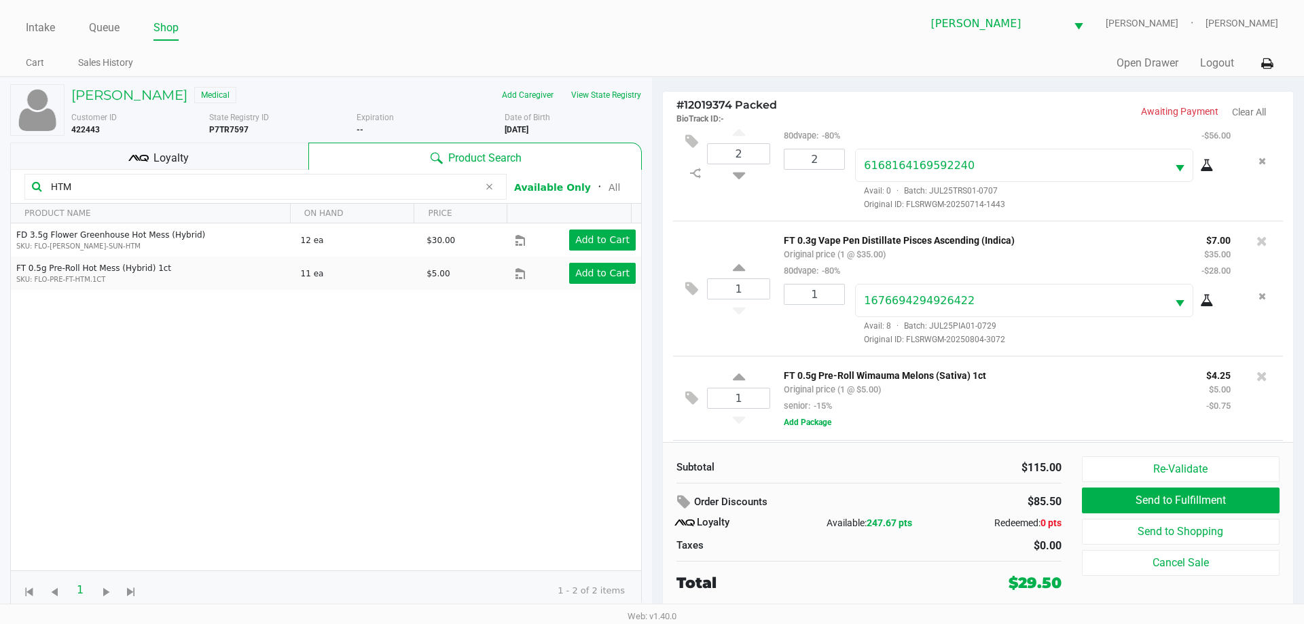
scroll to position [127, 0]
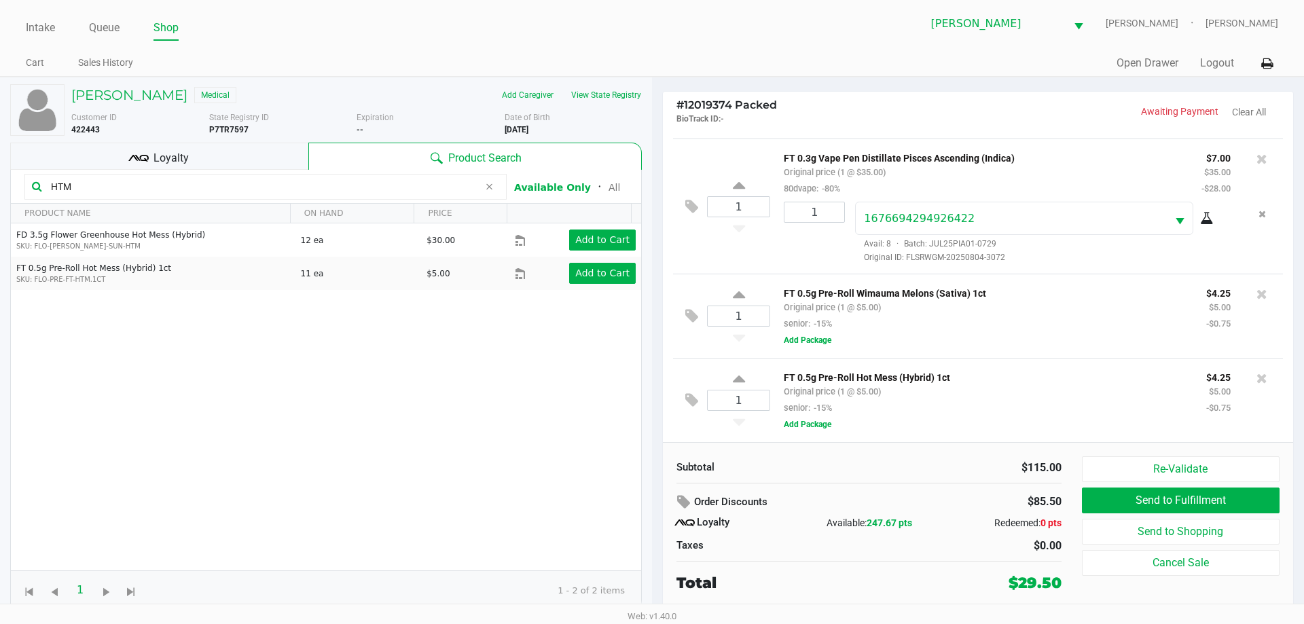
click at [231, 154] on div "Loyalty" at bounding box center [159, 156] width 298 height 27
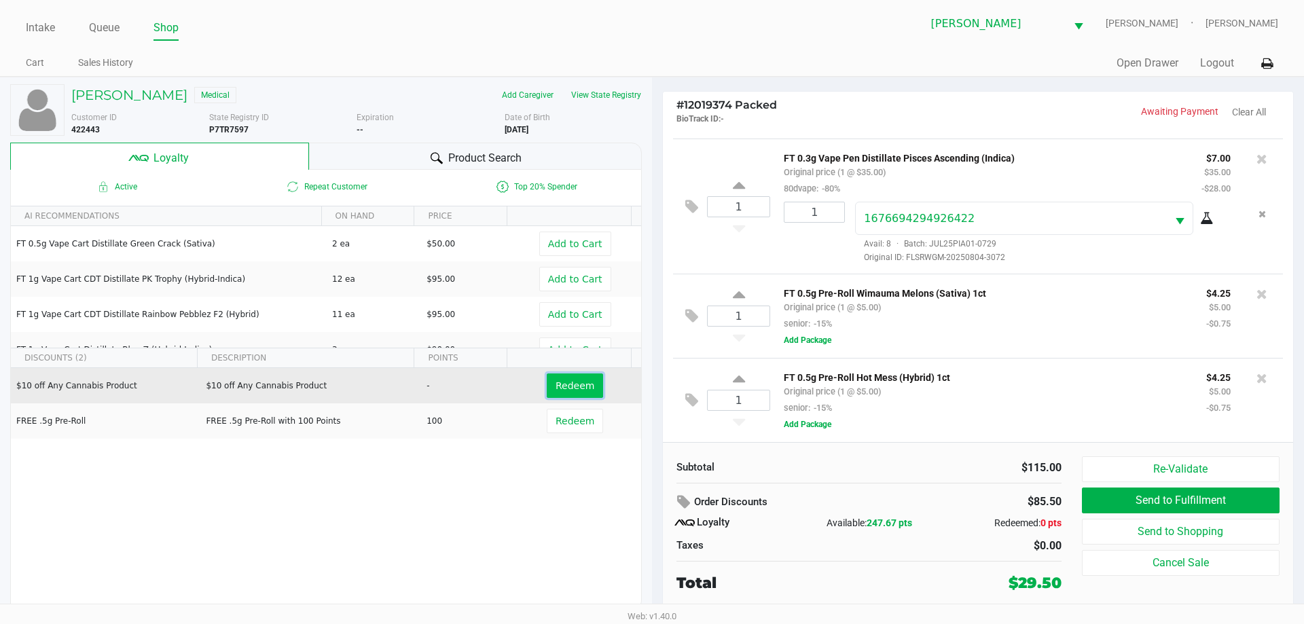
click at [582, 384] on span "Redeem" at bounding box center [575, 385] width 39 height 11
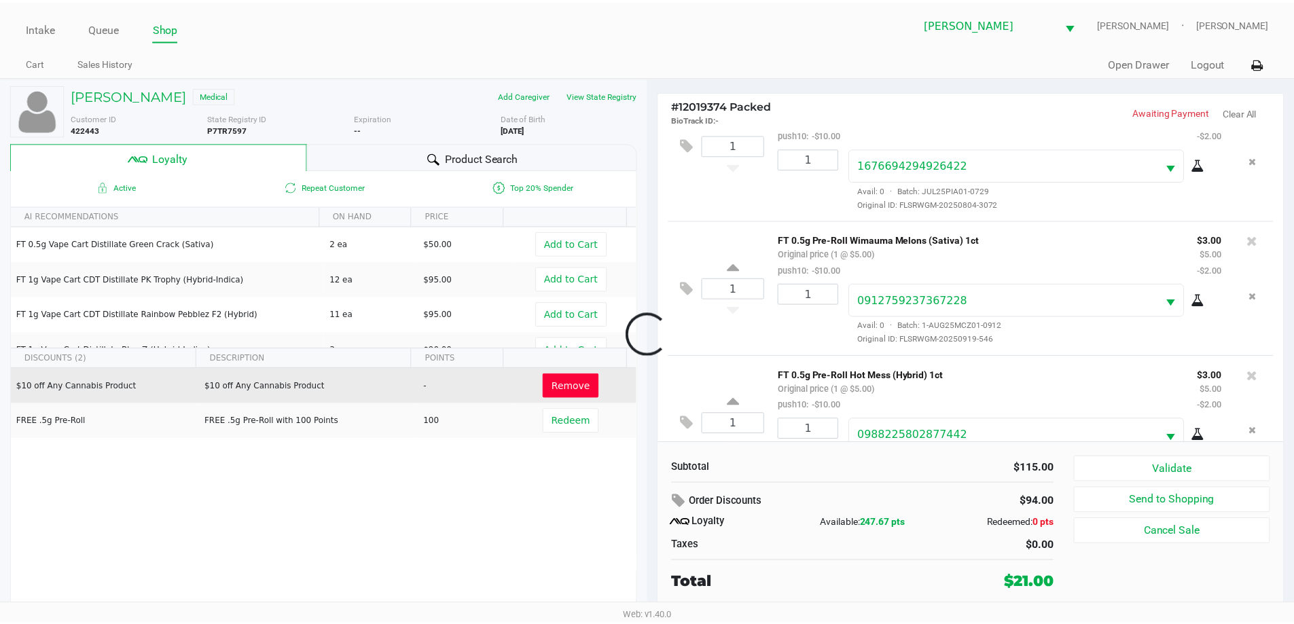
scroll to position [262, 0]
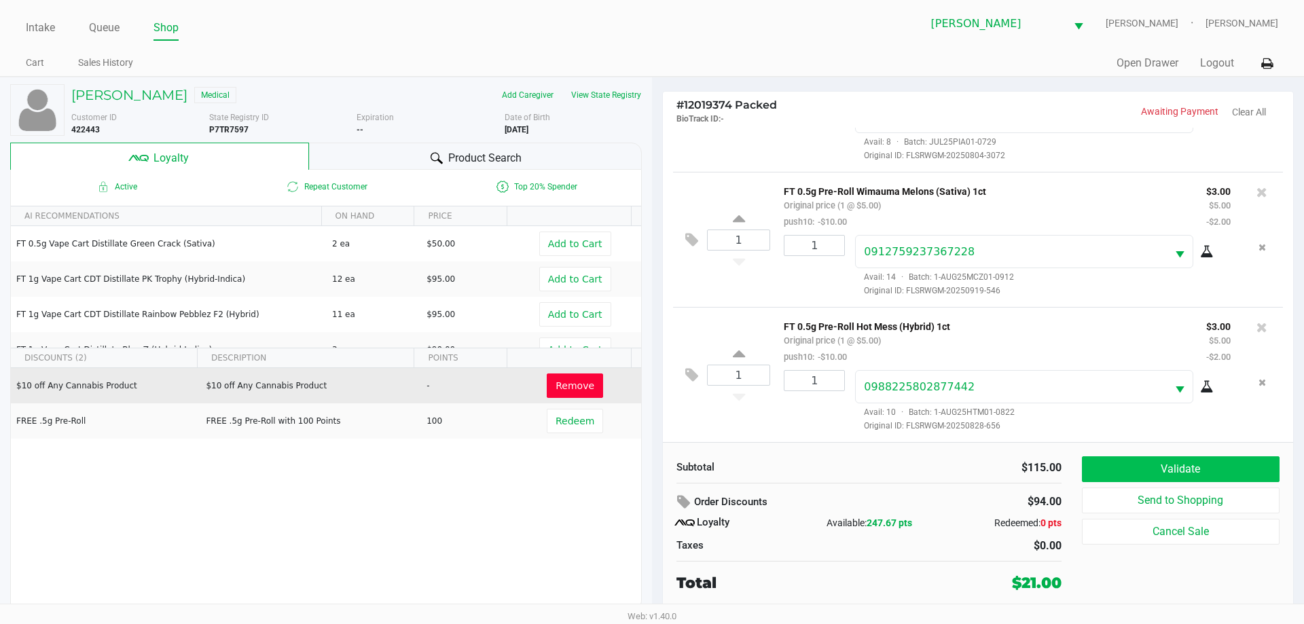
click at [1222, 467] on button "Validate" at bounding box center [1181, 470] width 198 height 26
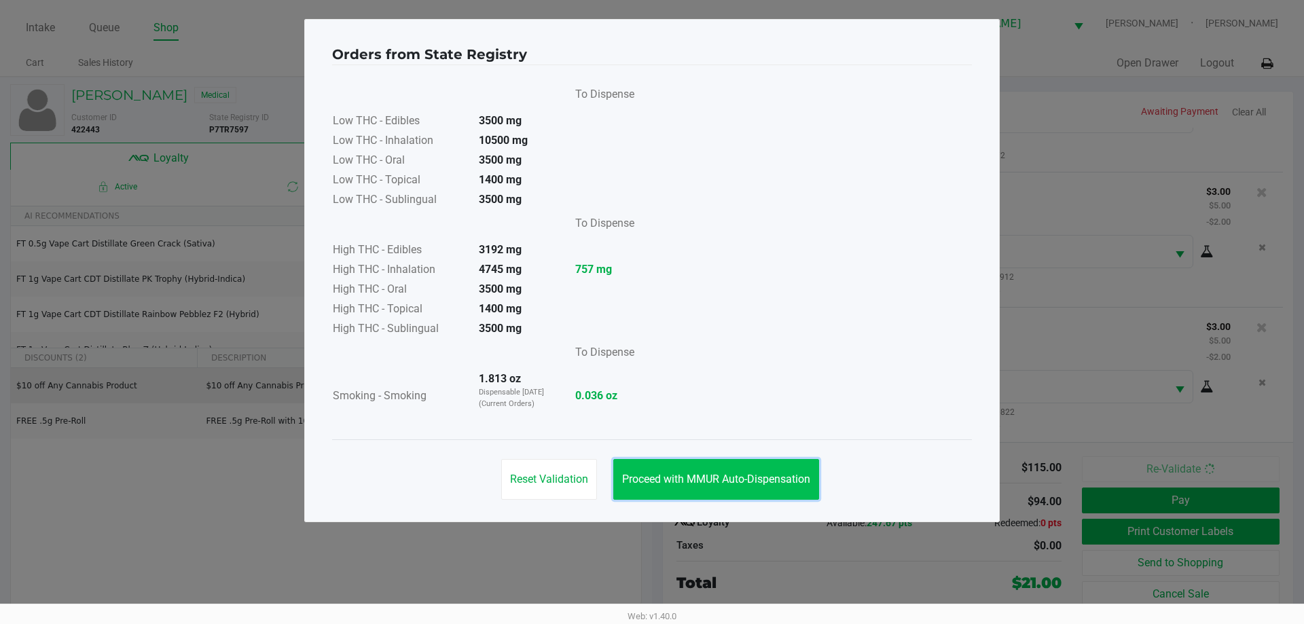
click at [736, 461] on button "Proceed with MMUR Auto-Dispensation" at bounding box center [716, 479] width 206 height 41
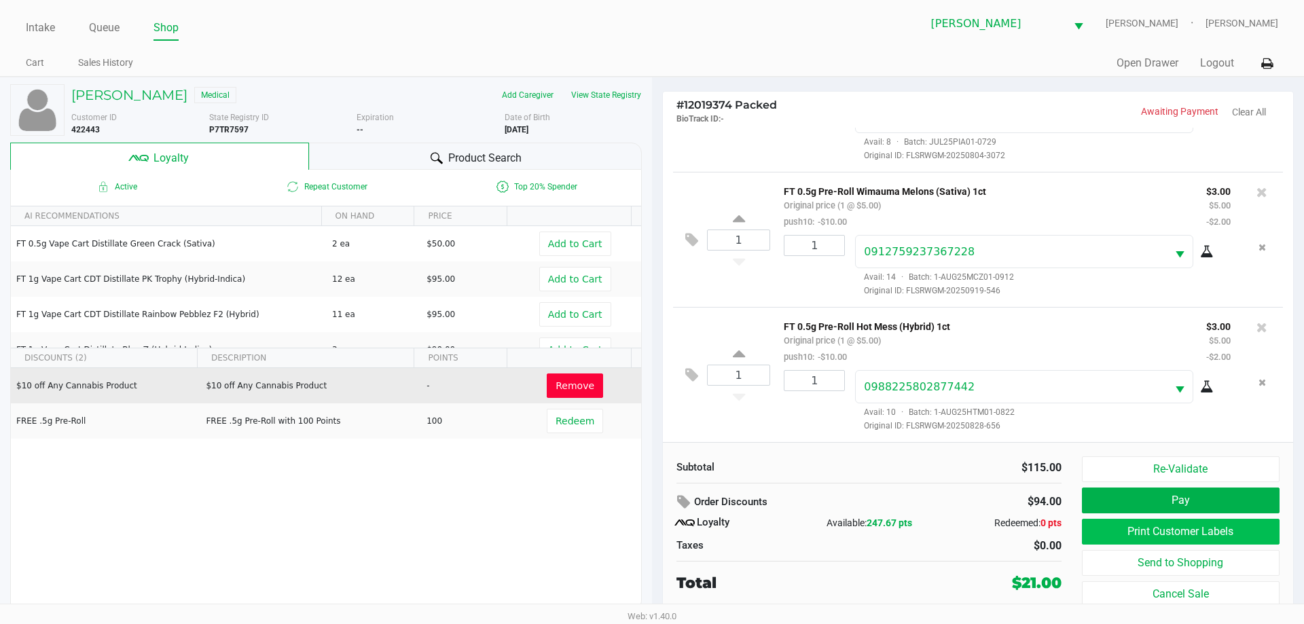
click at [1187, 526] on button "Print Customer Labels" at bounding box center [1181, 532] width 198 height 26
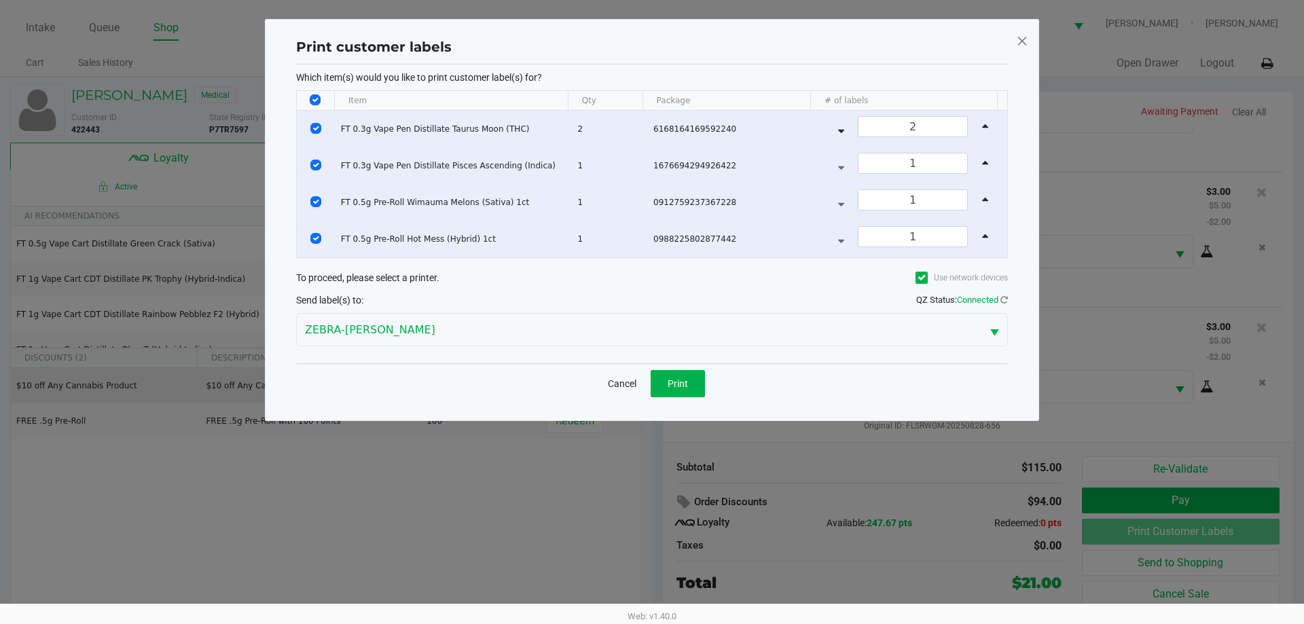
click at [315, 100] on input "Select All Rows" at bounding box center [315, 99] width 11 height 11
checkbox input "false"
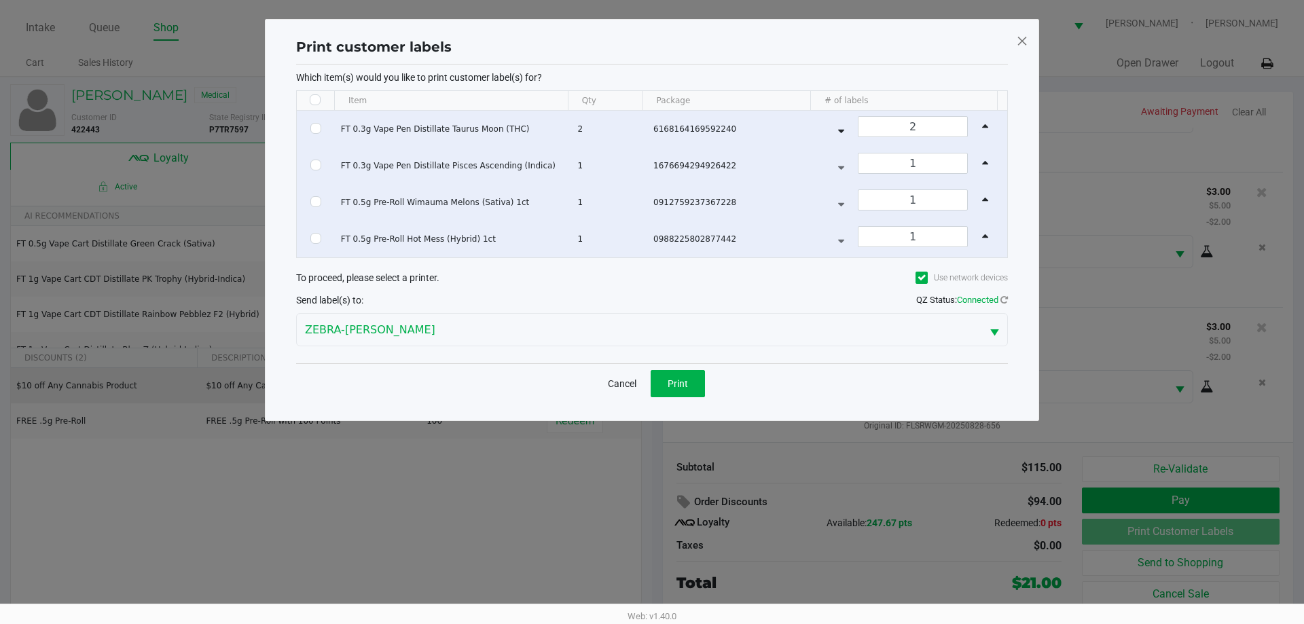
checkbox input "false"
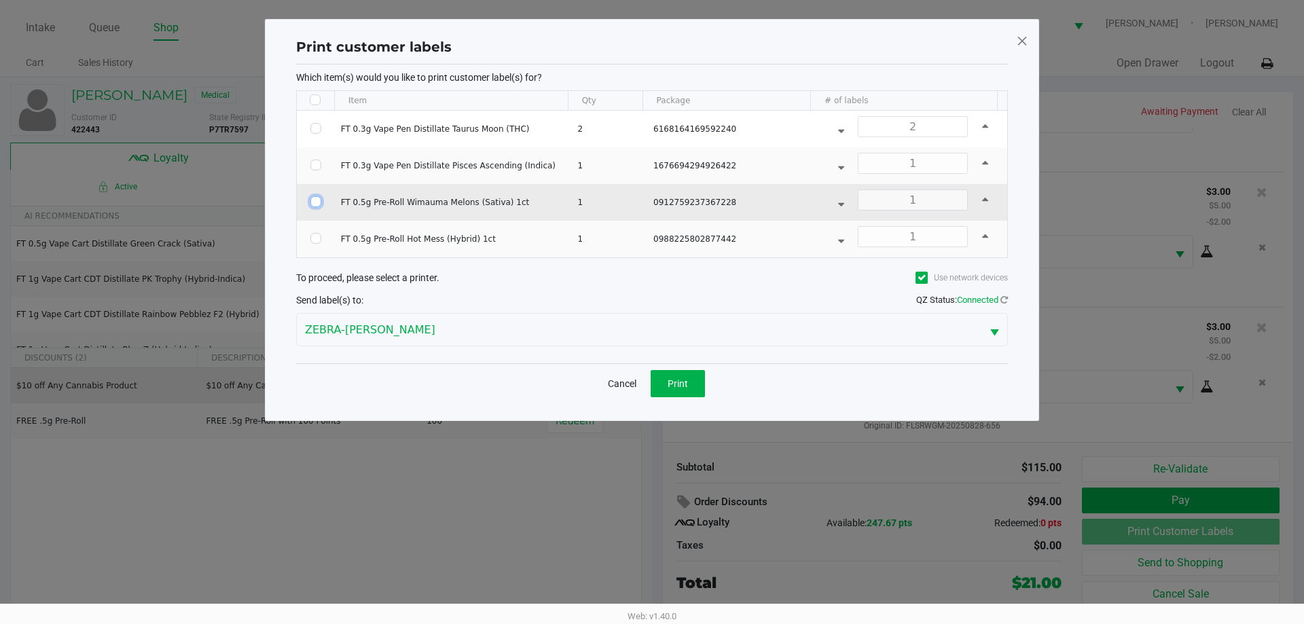
click at [321, 201] on input "Select Row" at bounding box center [315, 201] width 11 height 11
checkbox input "true"
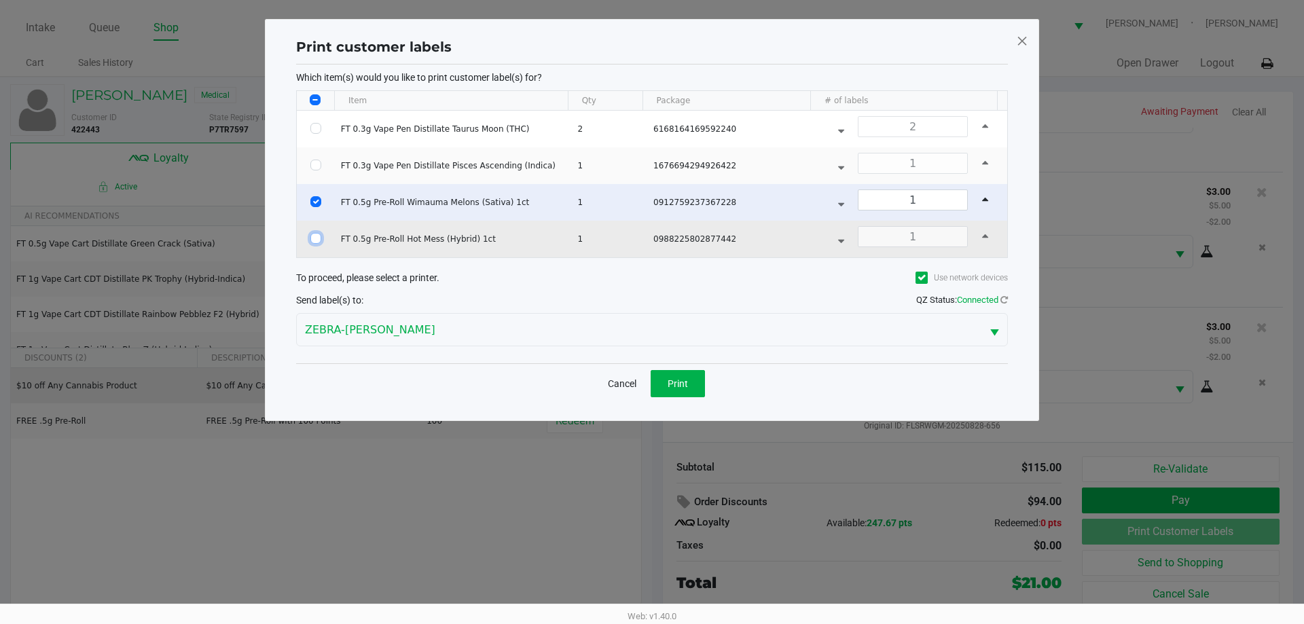
click at [317, 238] on input "Select Row" at bounding box center [315, 238] width 11 height 11
checkbox input "true"
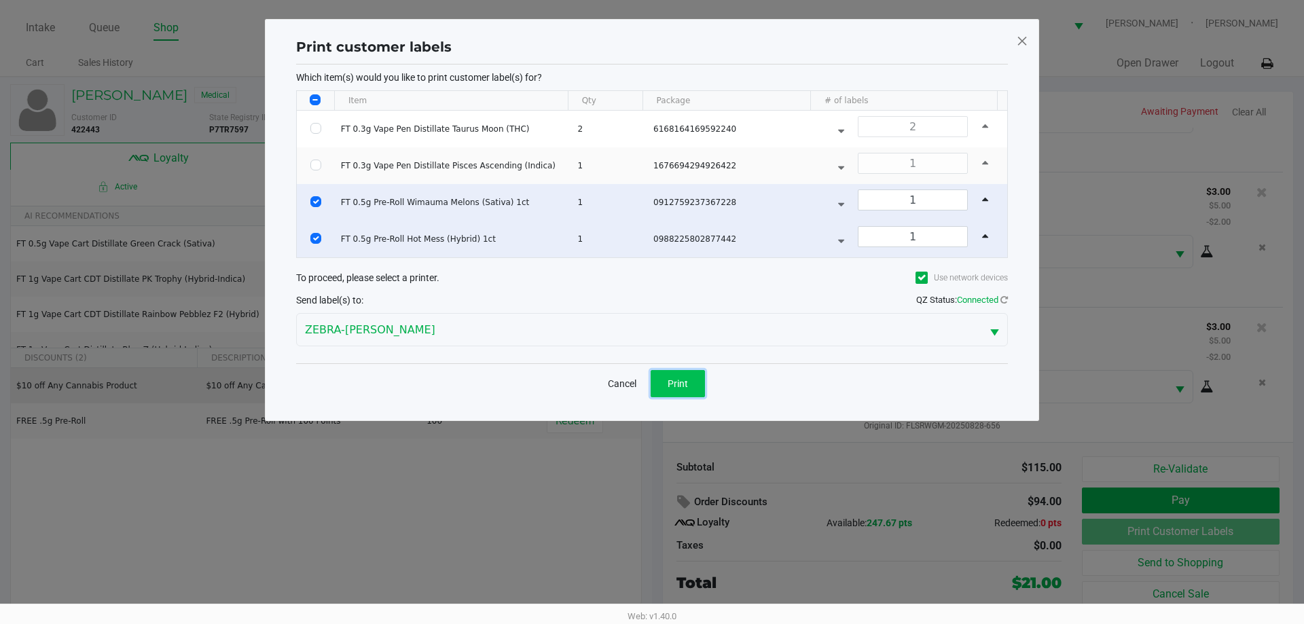
click at [680, 389] on button "Print" at bounding box center [678, 383] width 54 height 27
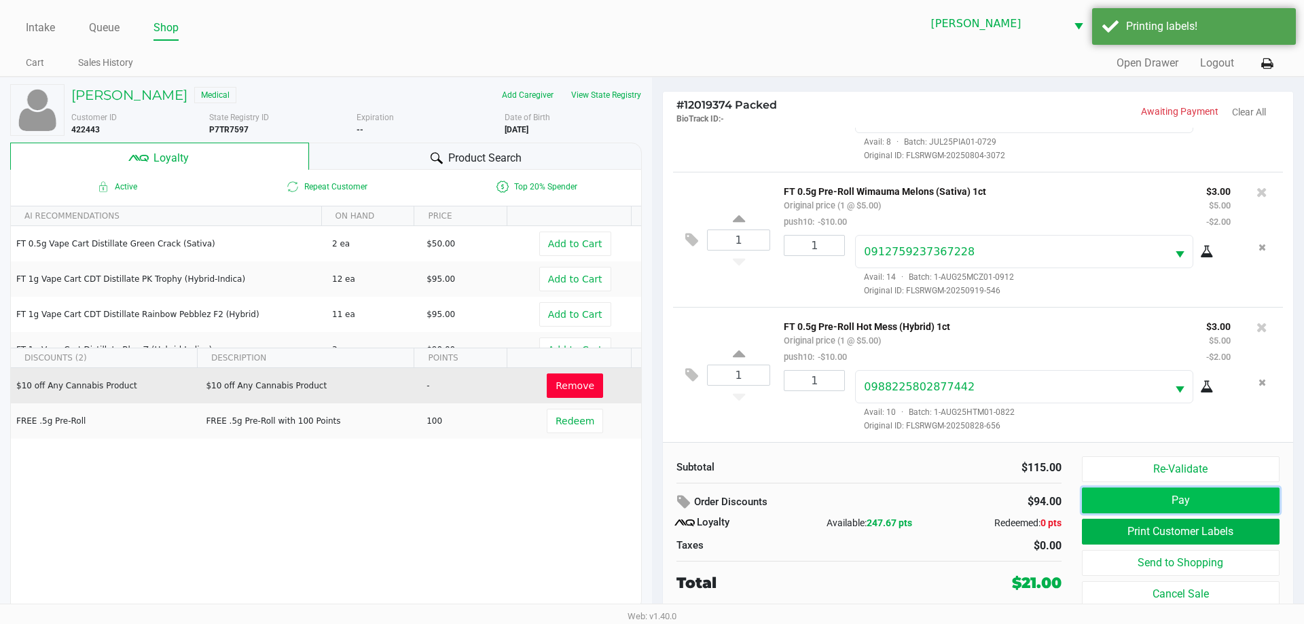
click at [1198, 503] on button "Pay" at bounding box center [1181, 501] width 198 height 26
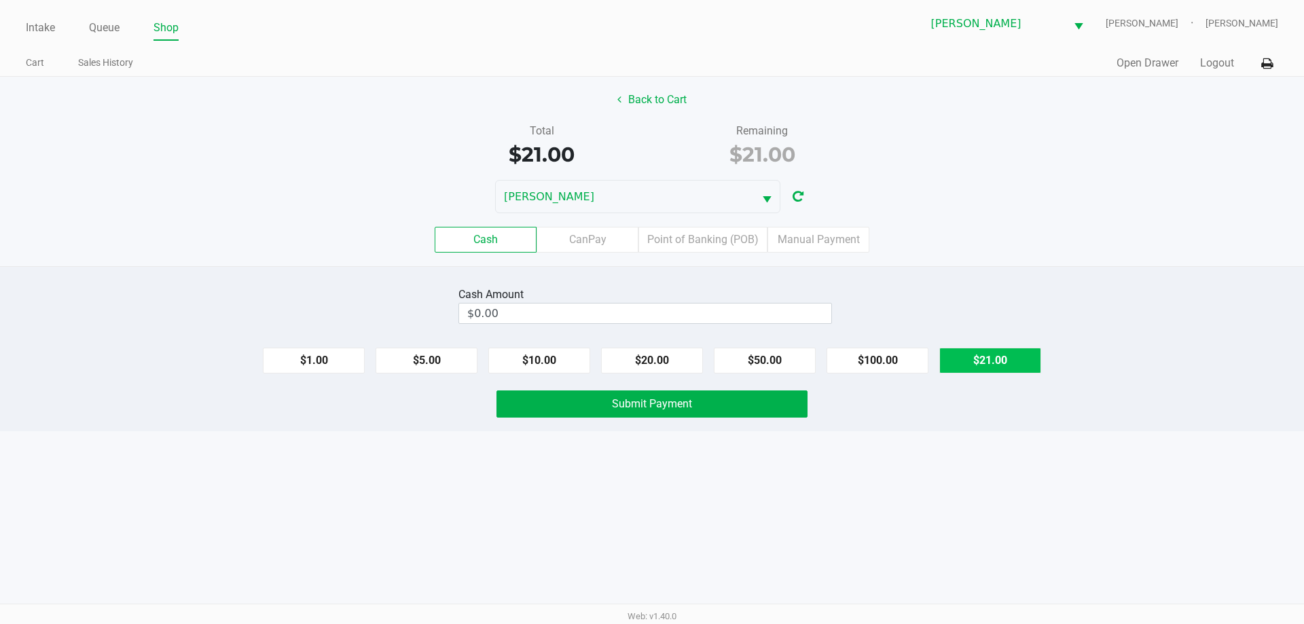
click at [981, 369] on button "$21.00" at bounding box center [990, 361] width 102 height 26
type input "$21.00"
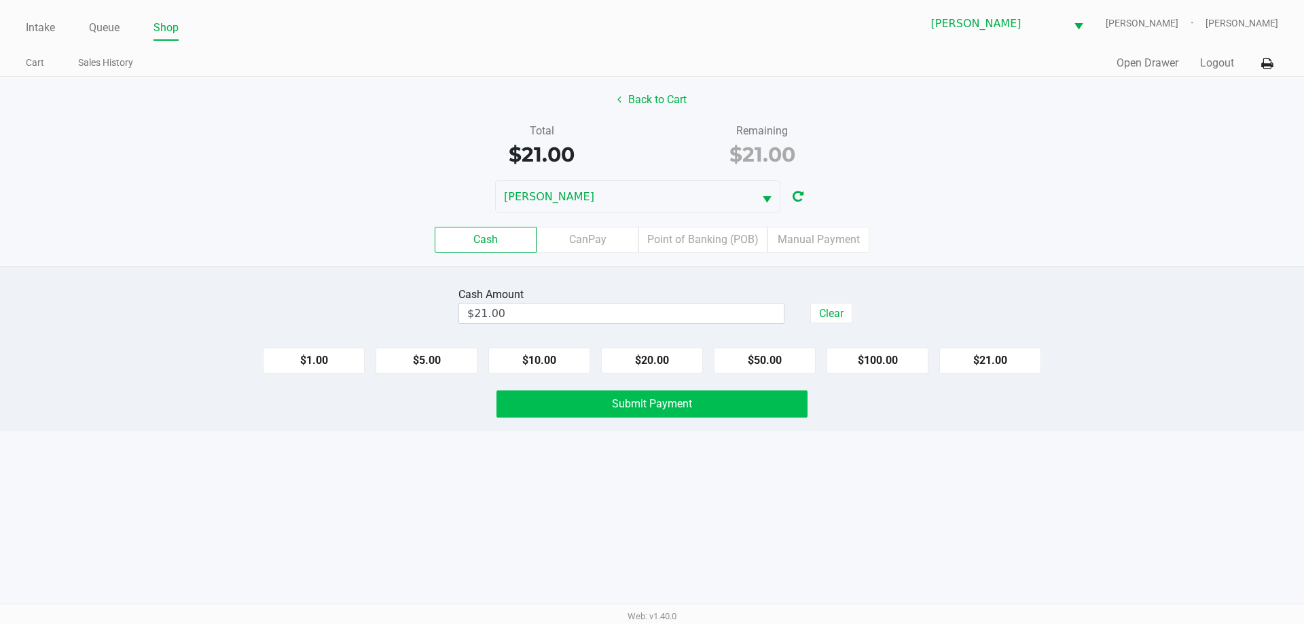
click at [767, 399] on button "Submit Payment" at bounding box center [652, 404] width 311 height 27
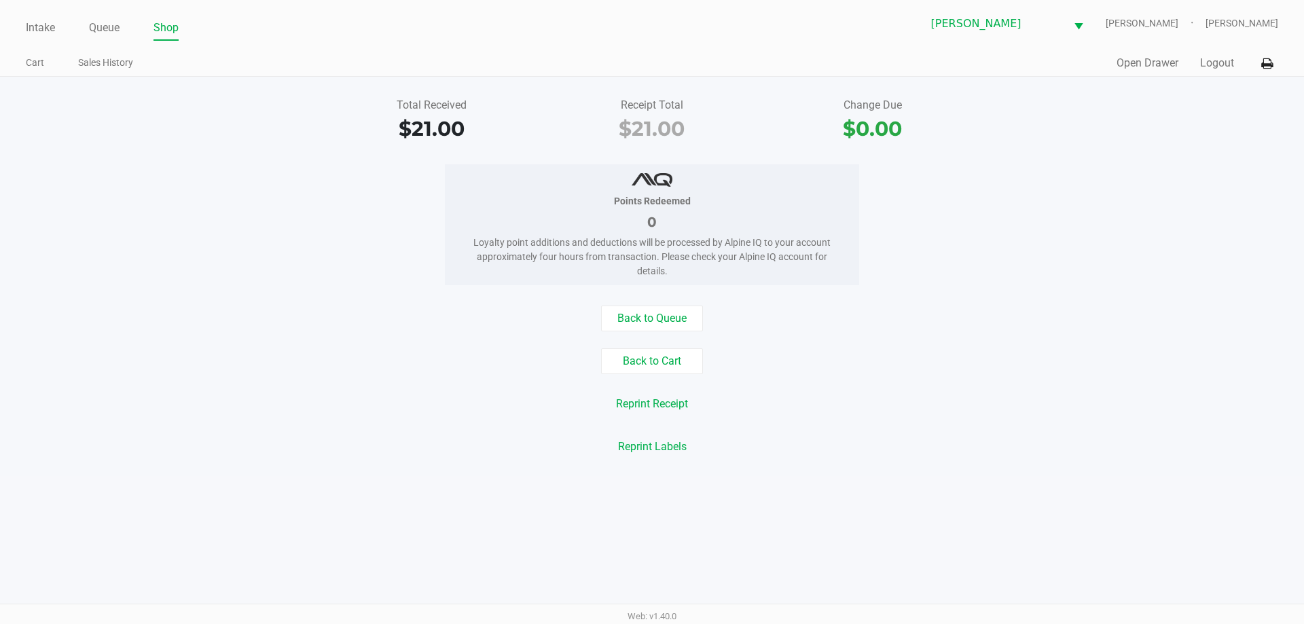
click at [50, 27] on link "Intake" at bounding box center [40, 27] width 29 height 19
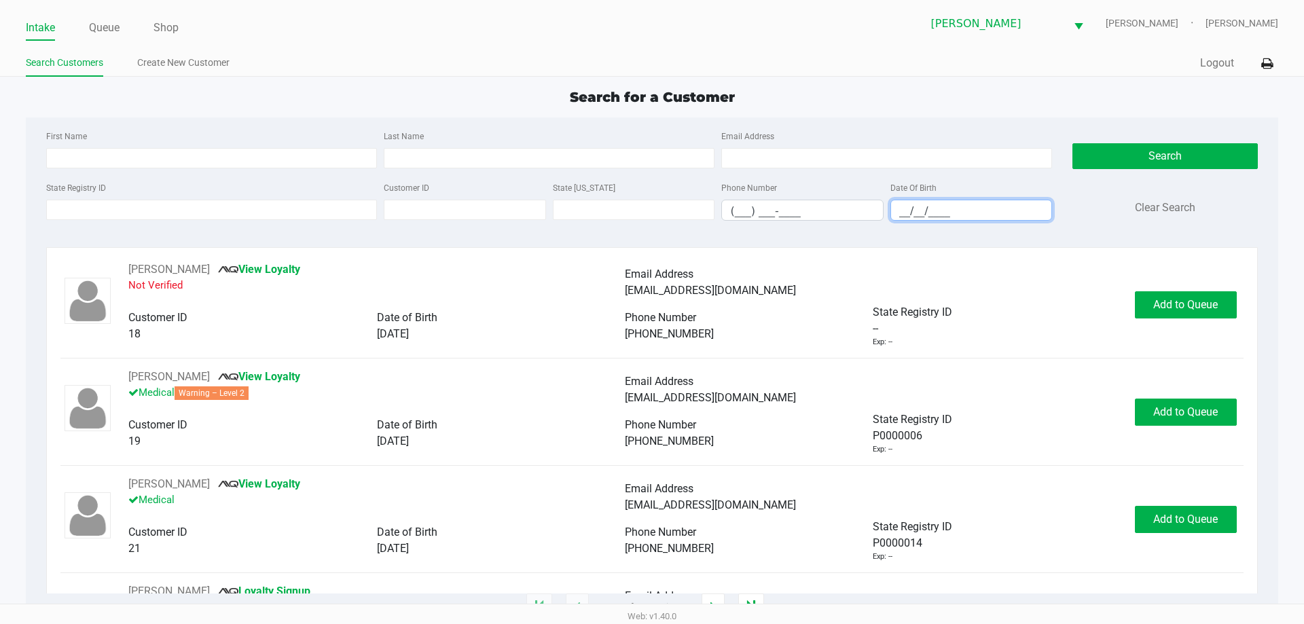
click at [929, 214] on input "__/__/____" at bounding box center [971, 210] width 161 height 21
type input "06/14/1954"
click at [151, 145] on div "First Name" at bounding box center [212, 148] width 338 height 41
click at [147, 163] on input "First Name" at bounding box center [211, 158] width 331 height 20
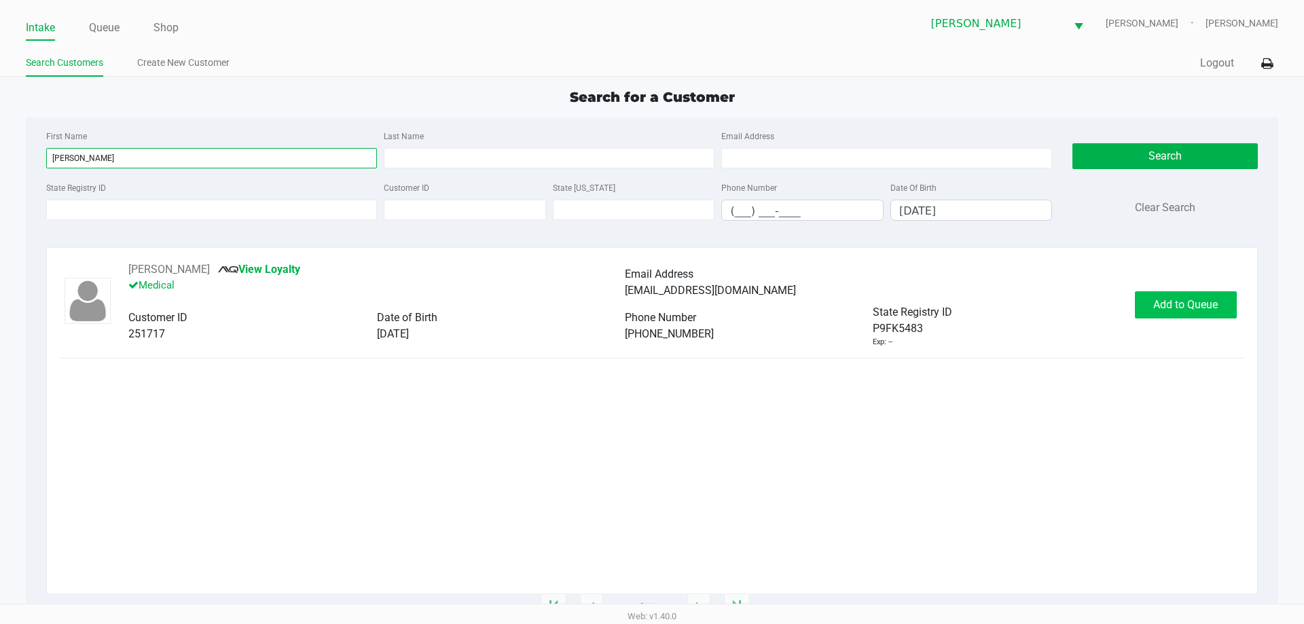
type input "Mel"
click at [1195, 298] on span "Add to Queue" at bounding box center [1185, 304] width 65 height 13
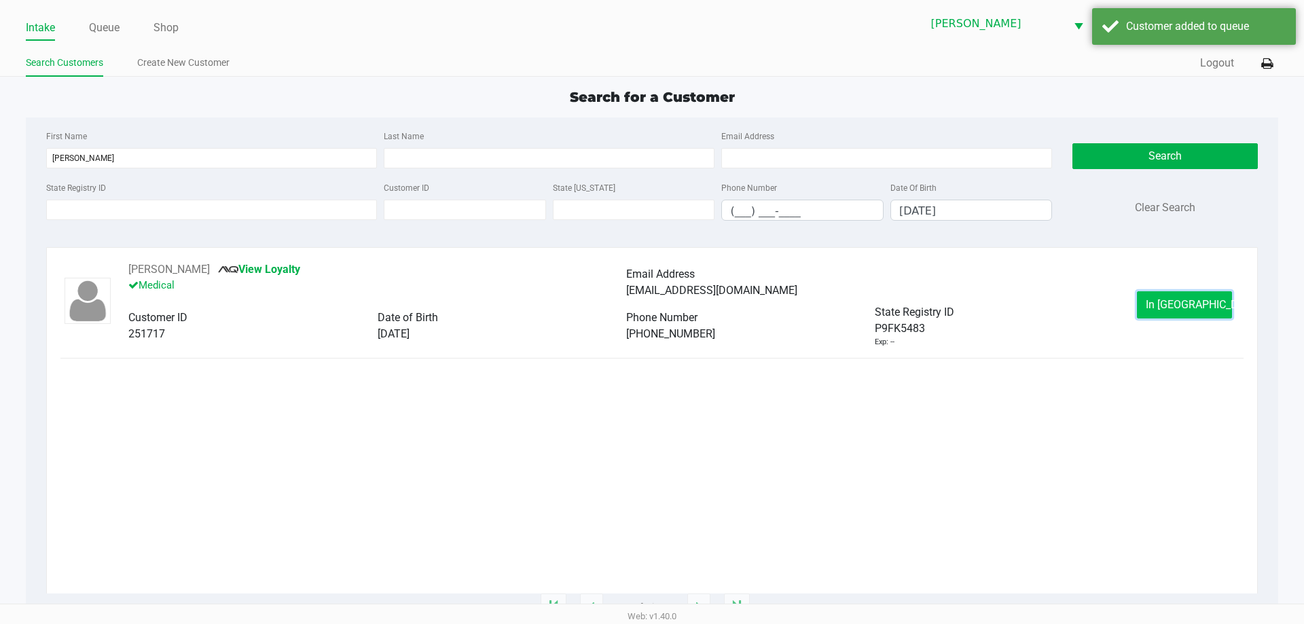
click at [1200, 300] on span "In Queue" at bounding box center [1203, 304] width 114 height 13
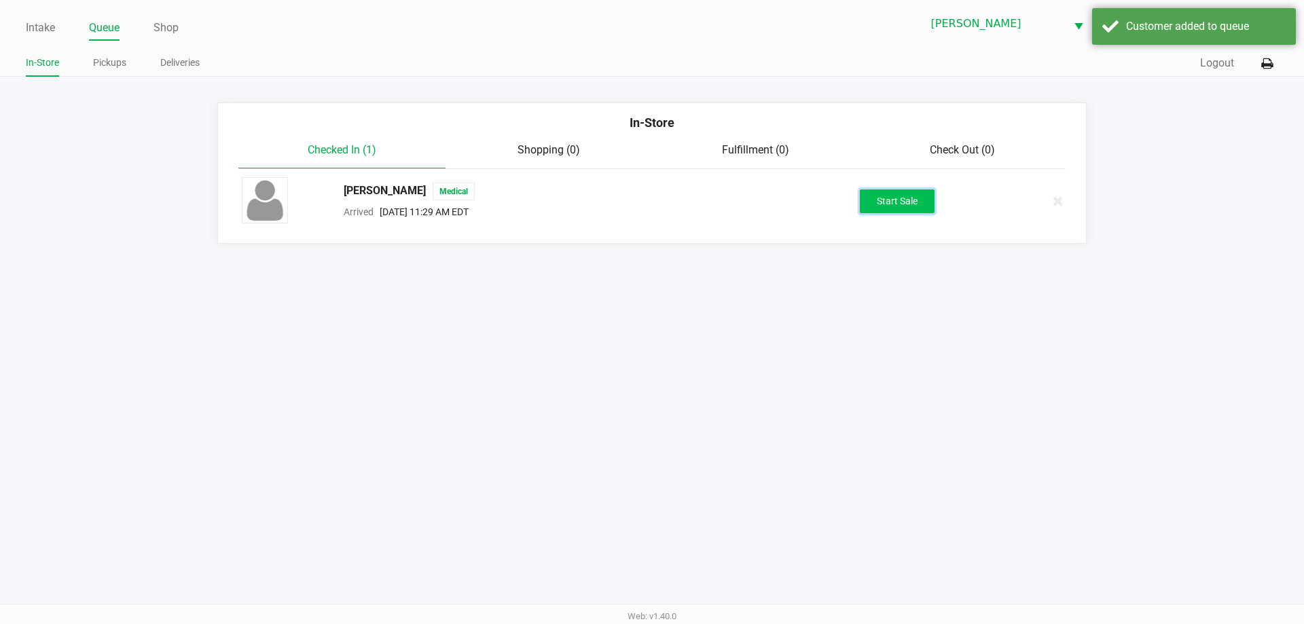
click at [883, 196] on button "Start Sale" at bounding box center [897, 202] width 75 height 24
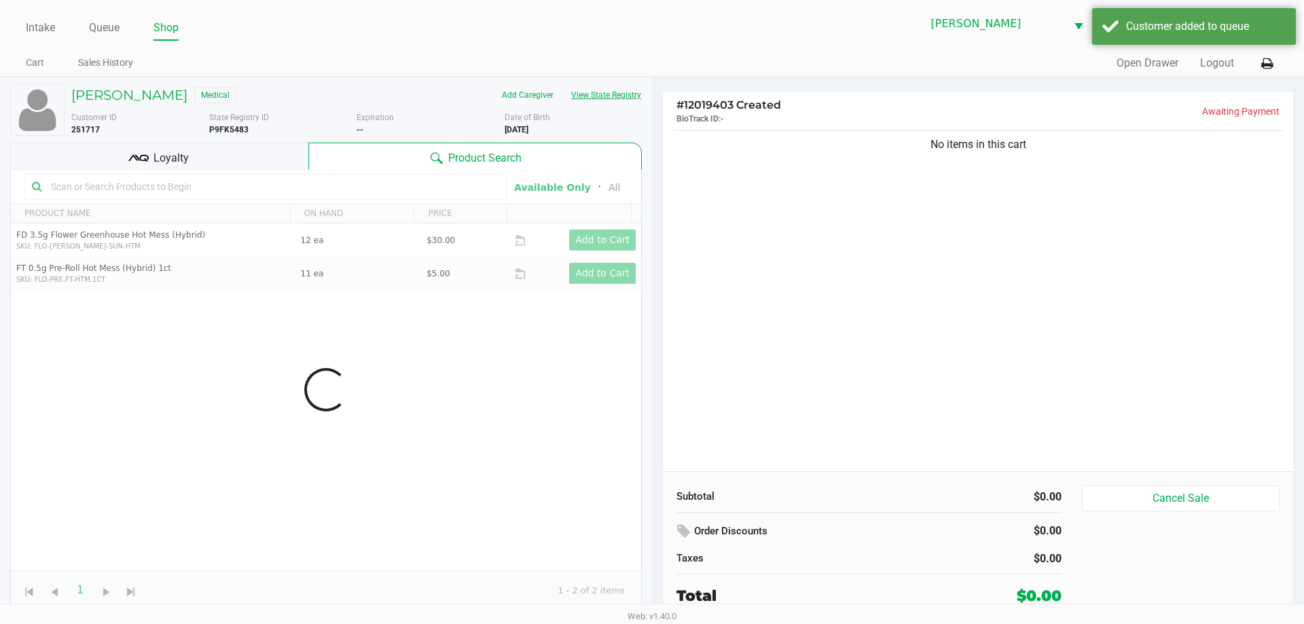
click at [598, 86] on button "View State Registry" at bounding box center [601, 95] width 79 height 22
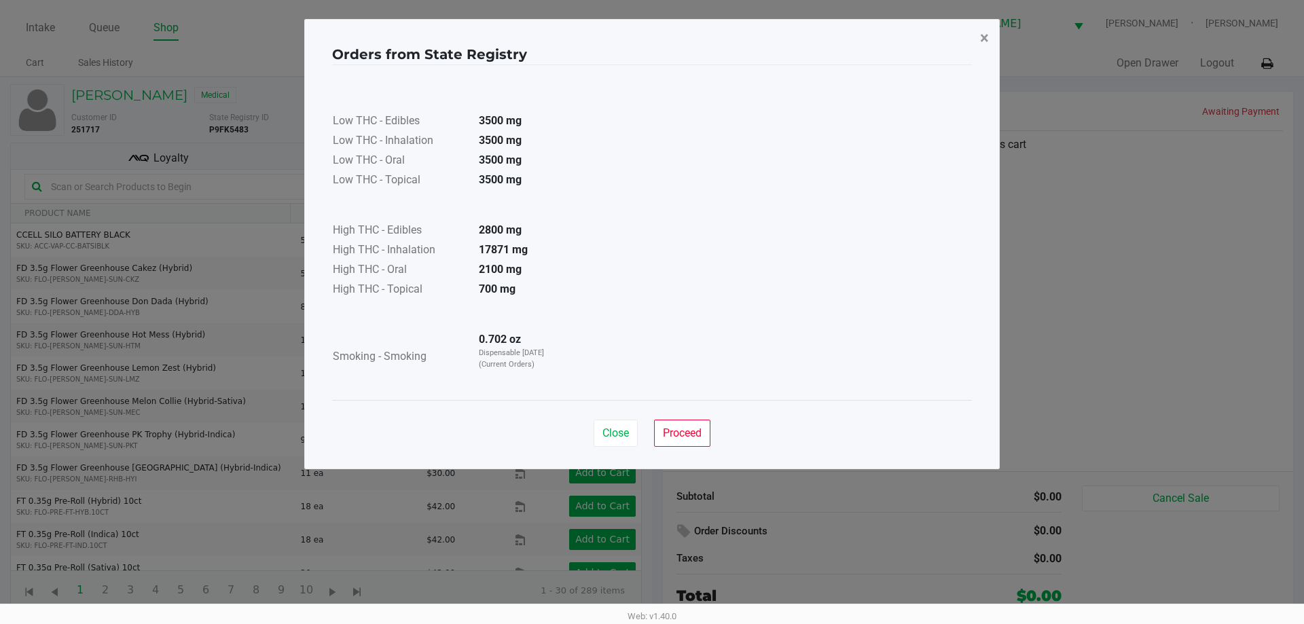
drag, startPoint x: 983, startPoint y: 35, endPoint x: 927, endPoint y: 36, distance: 56.4
click at [984, 36] on span "×" at bounding box center [984, 38] width 9 height 19
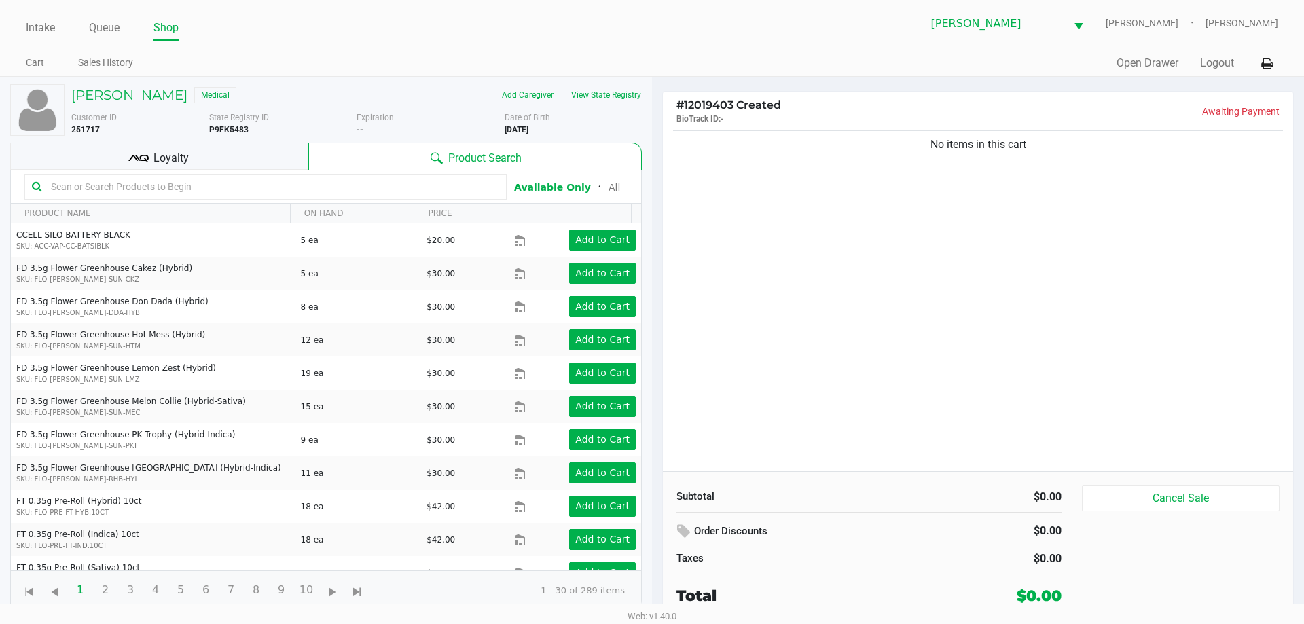
click at [183, 147] on div "Loyalty" at bounding box center [159, 156] width 298 height 27
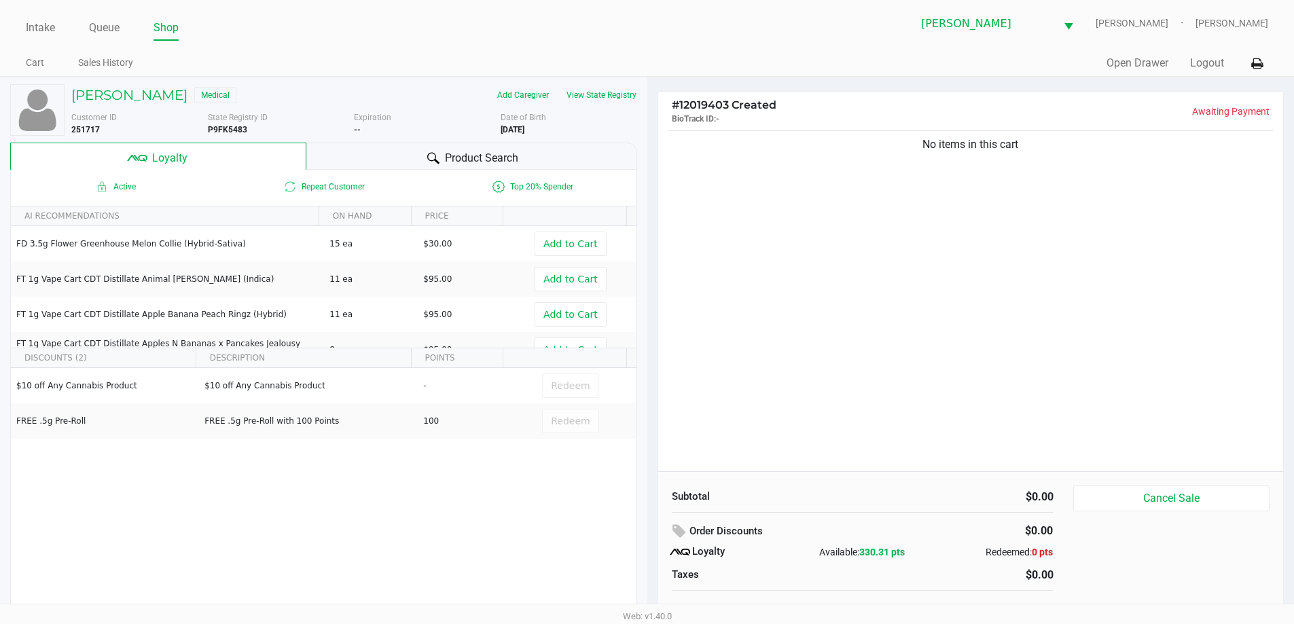
click at [405, 158] on div "Product Search" at bounding box center [471, 156] width 331 height 27
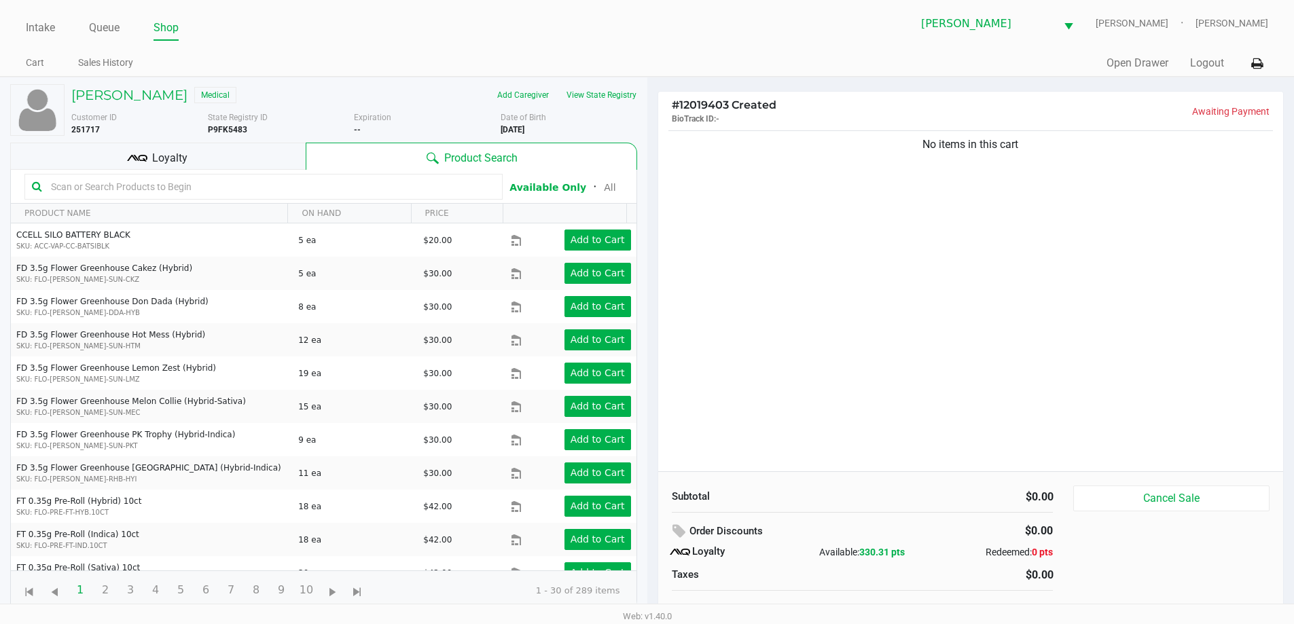
click at [357, 192] on input "text" at bounding box center [271, 187] width 450 height 20
type input "ARZ"
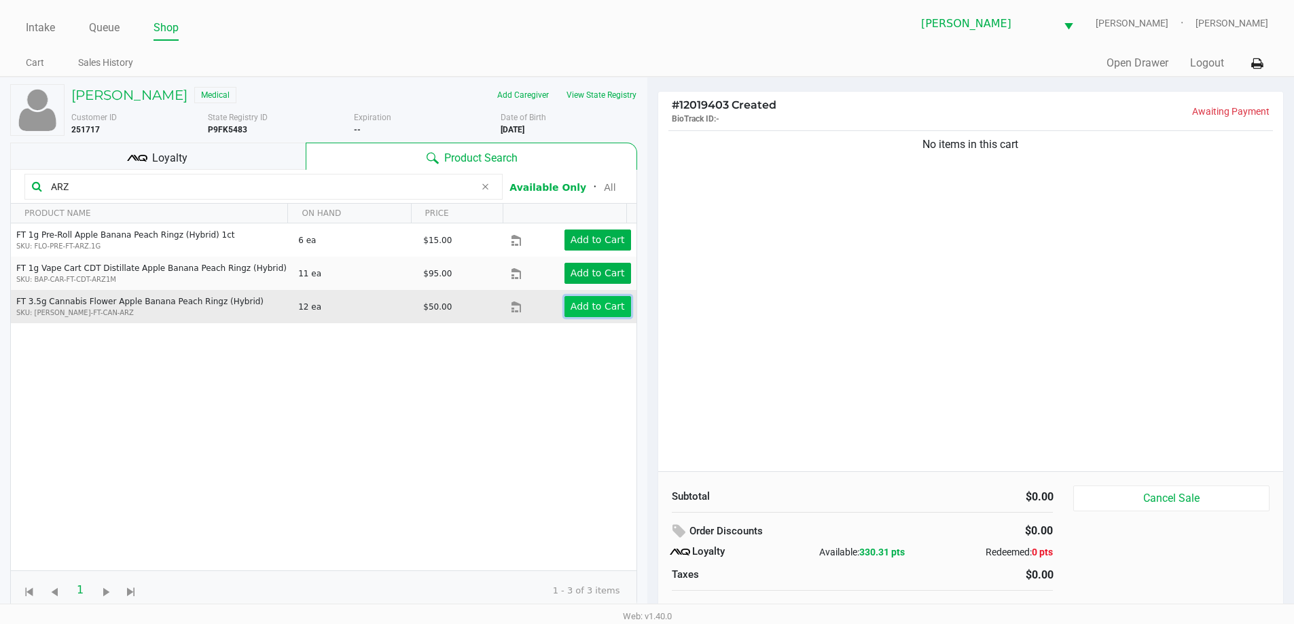
click at [613, 310] on app-button-loader "Add to Cart" at bounding box center [598, 306] width 54 height 11
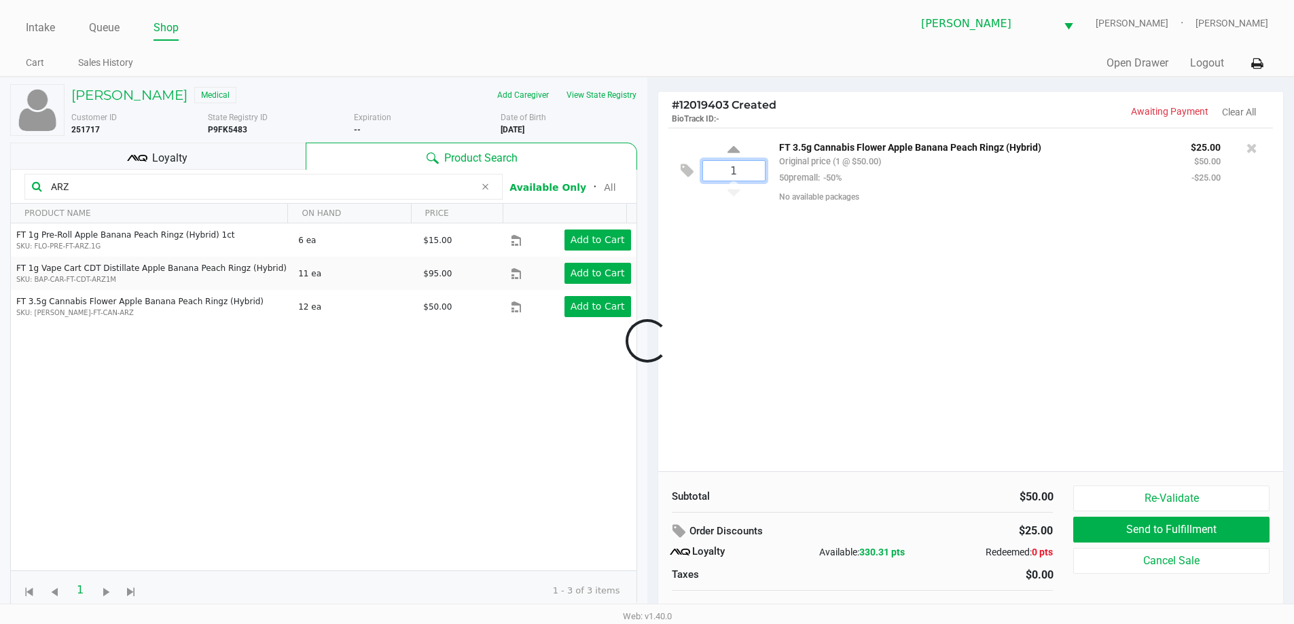
click at [750, 176] on input "1" at bounding box center [734, 171] width 62 height 20
click at [750, 176] on input "1" at bounding box center [734, 170] width 62 height 20
type input "5"
click at [920, 364] on div "MELVIN MILLER Medical Add Caregiver View State Registry Customer ID 251717 Stat…" at bounding box center [647, 357] width 1294 height 561
click at [261, 154] on div "Loyalty" at bounding box center [158, 156] width 296 height 27
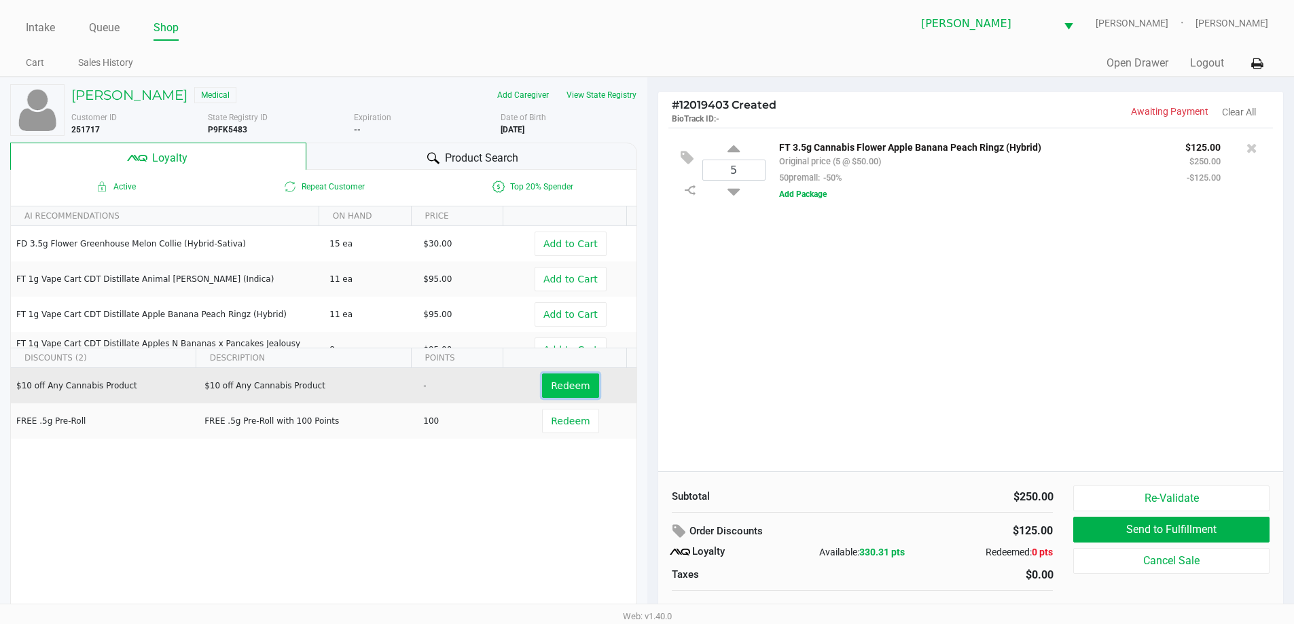
click at [554, 376] on button "Redeem" at bounding box center [570, 386] width 56 height 24
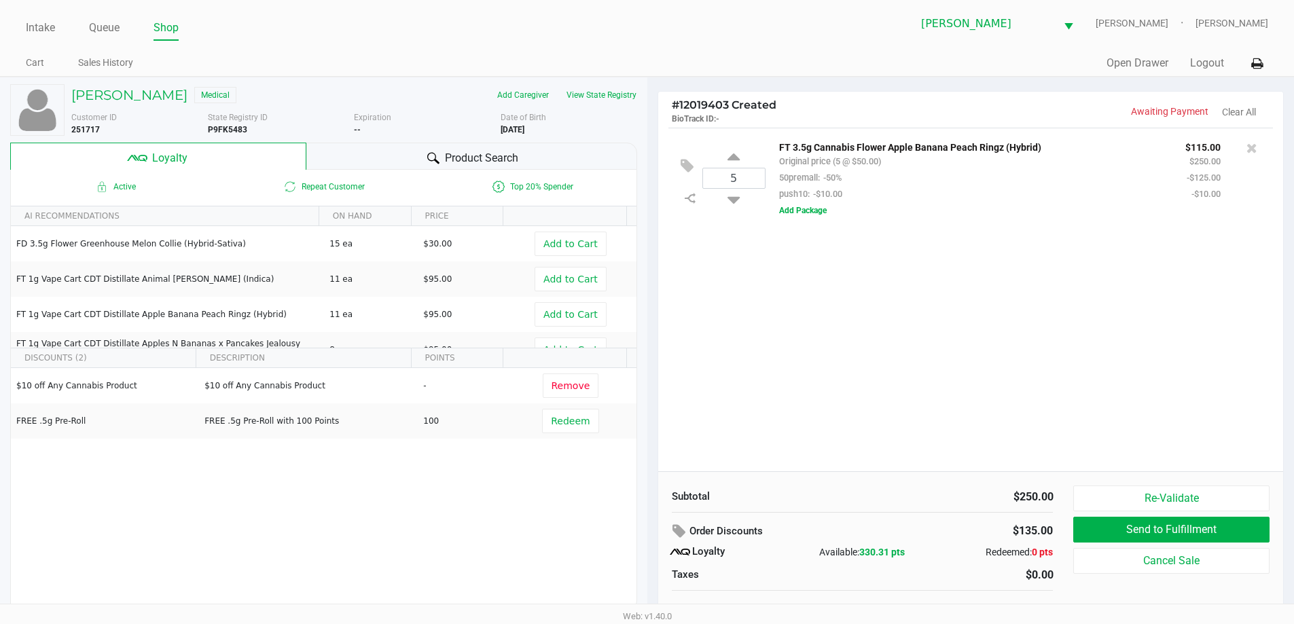
click at [550, 160] on div "Product Search" at bounding box center [471, 156] width 331 height 27
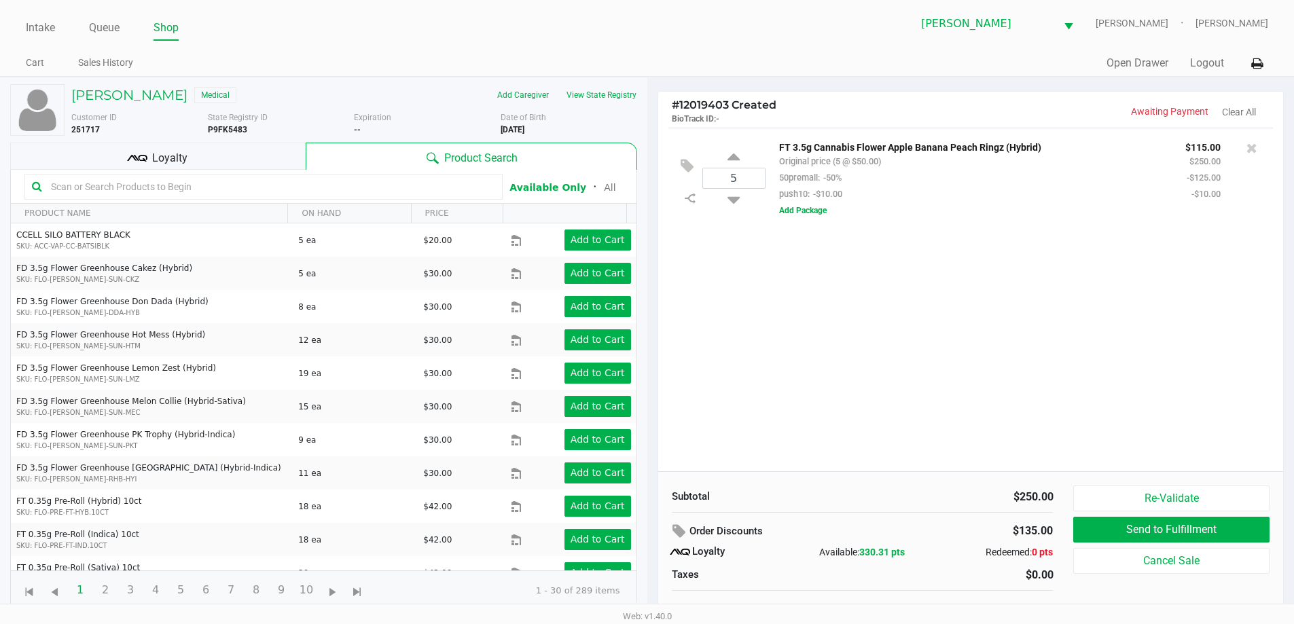
scroll to position [14, 0]
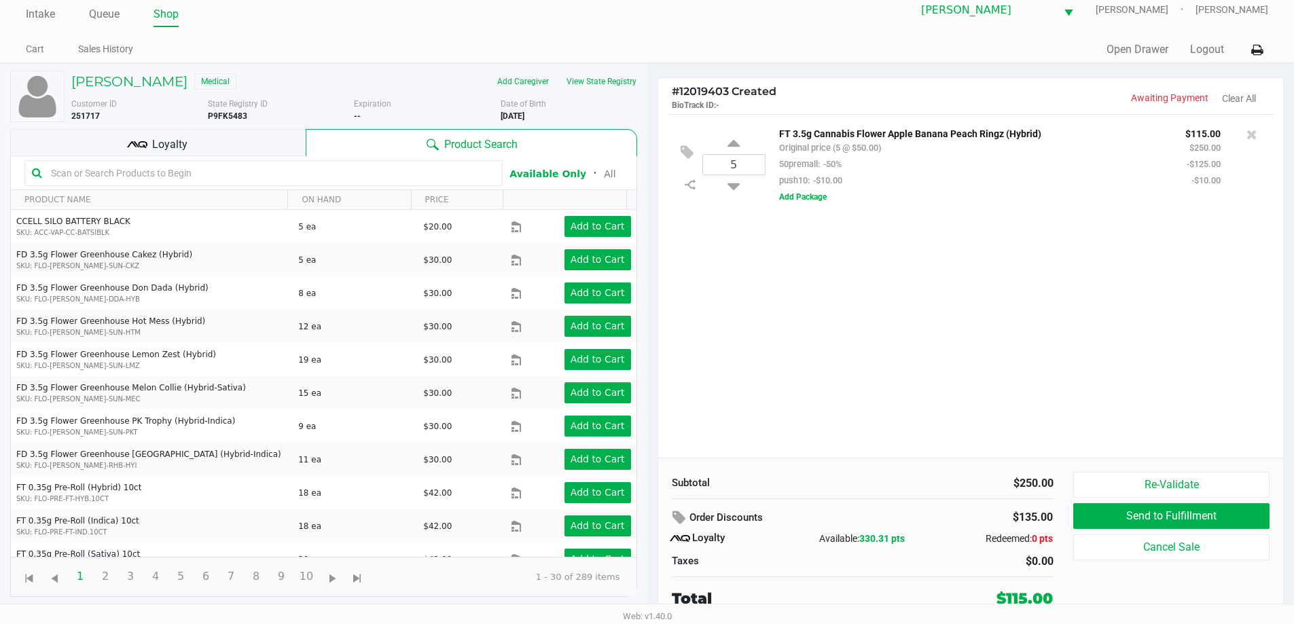
click at [445, 172] on input "text" at bounding box center [271, 173] width 450 height 20
type input "007"
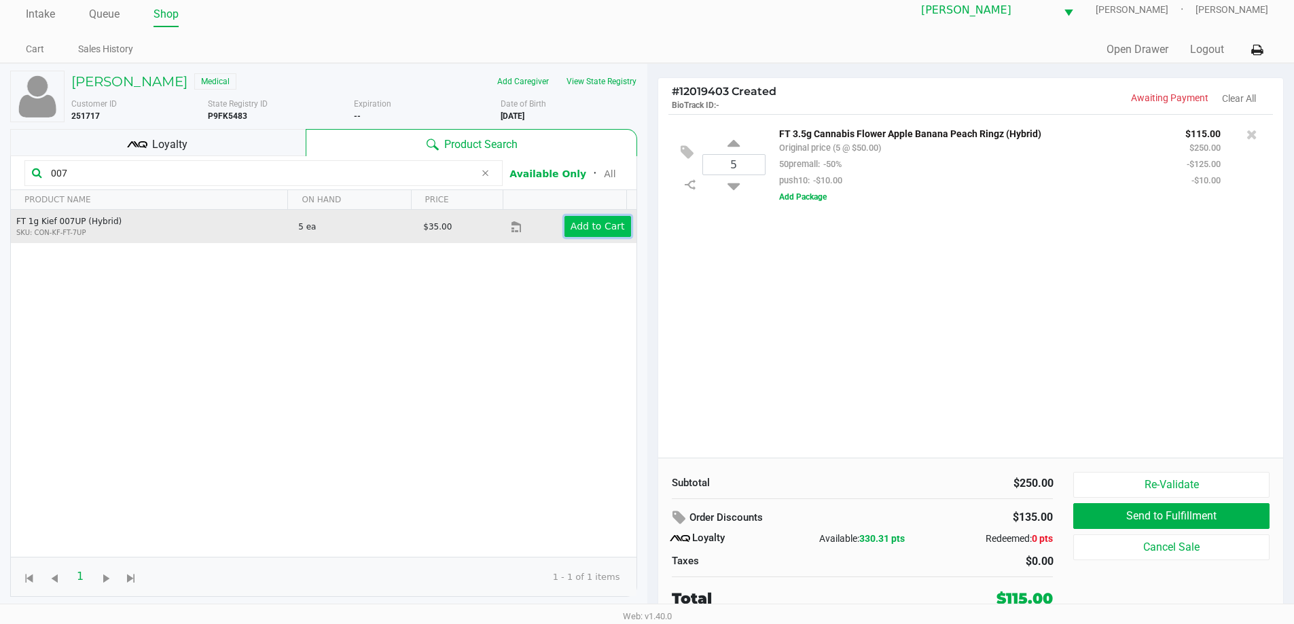
click at [609, 232] on app-button-loader "Add to Cart" at bounding box center [598, 226] width 54 height 11
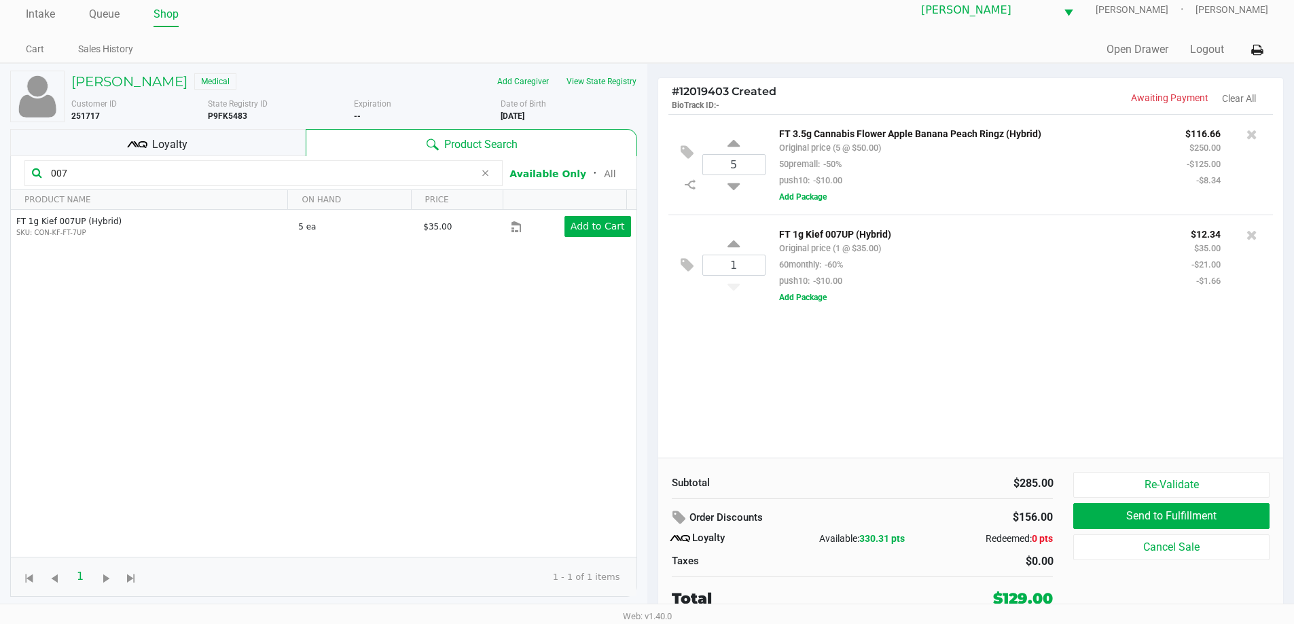
click at [276, 133] on div "Loyalty" at bounding box center [158, 142] width 296 height 27
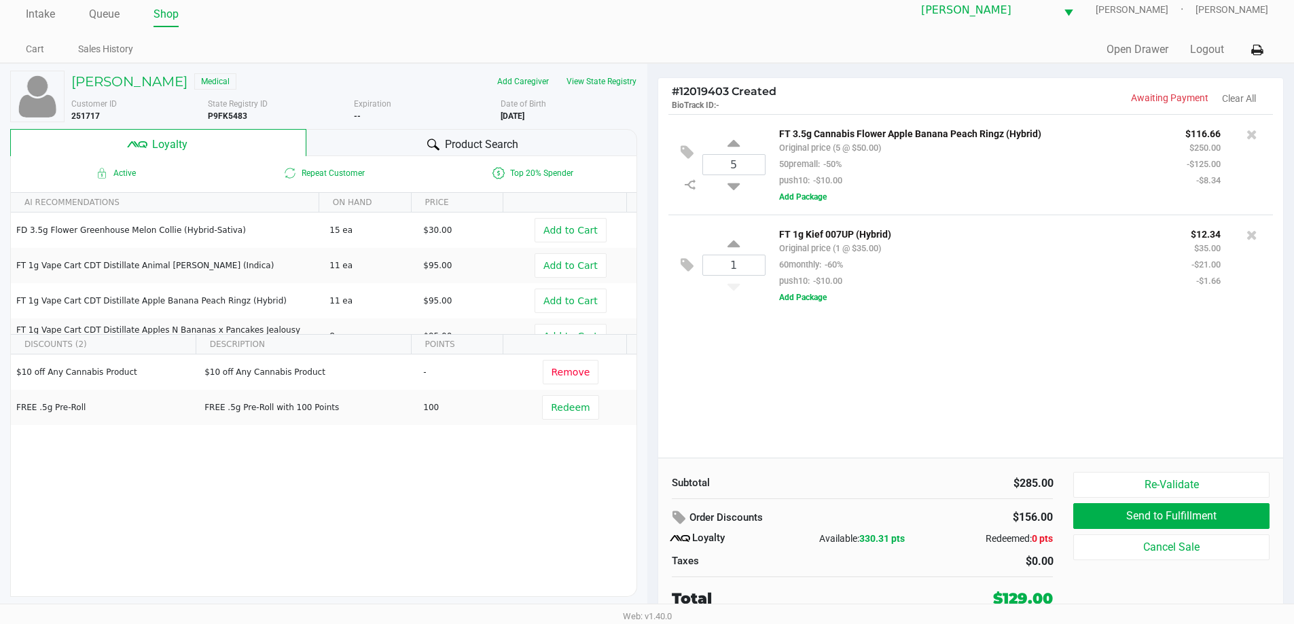
click at [575, 147] on div "Product Search" at bounding box center [471, 142] width 331 height 27
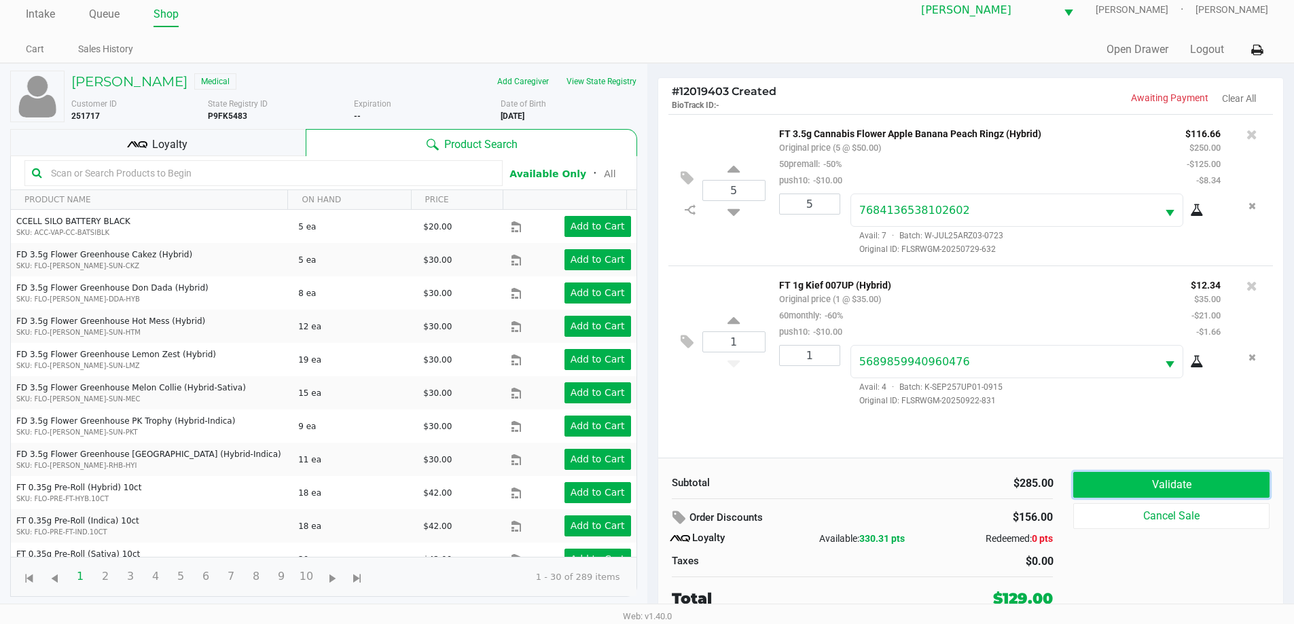
click at [1214, 475] on button "Validate" at bounding box center [1171, 485] width 196 height 26
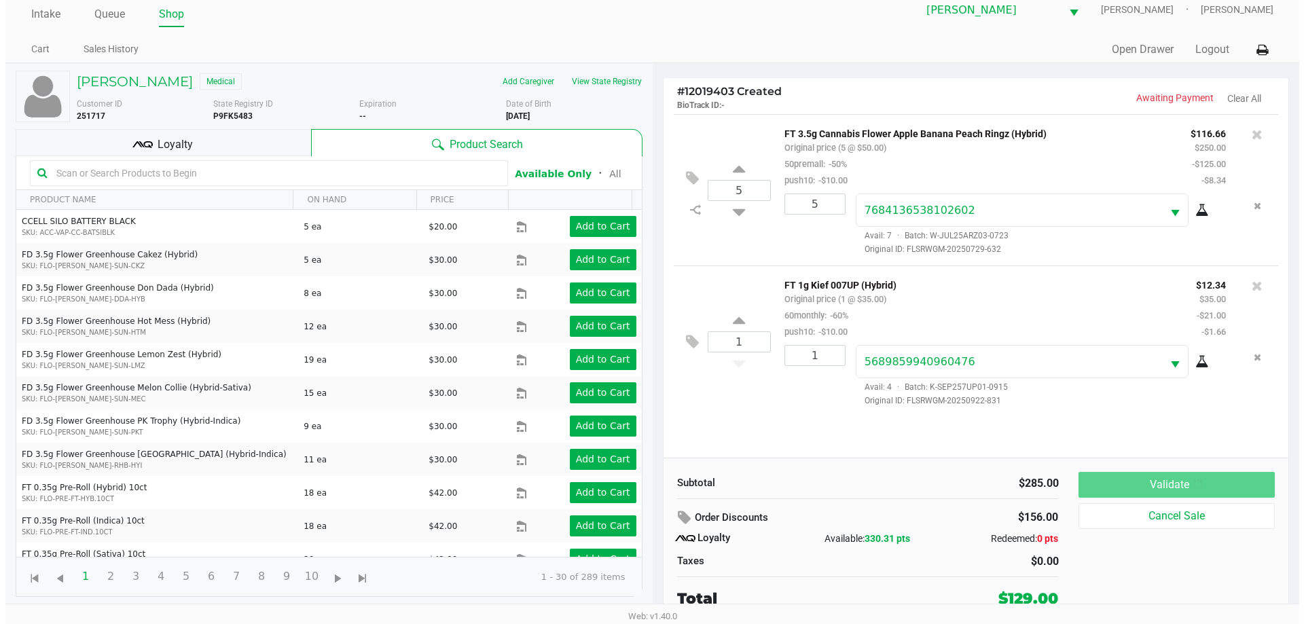
scroll to position [0, 0]
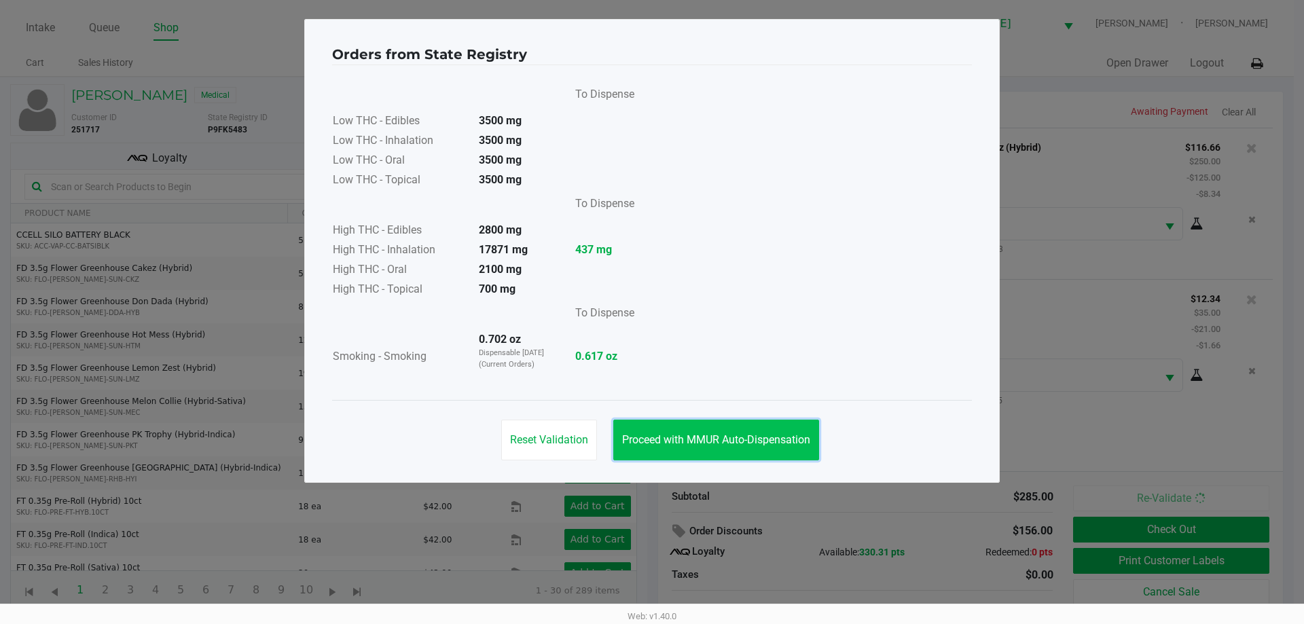
click at [755, 452] on button "Proceed with MMUR Auto-Dispensation" at bounding box center [716, 440] width 206 height 41
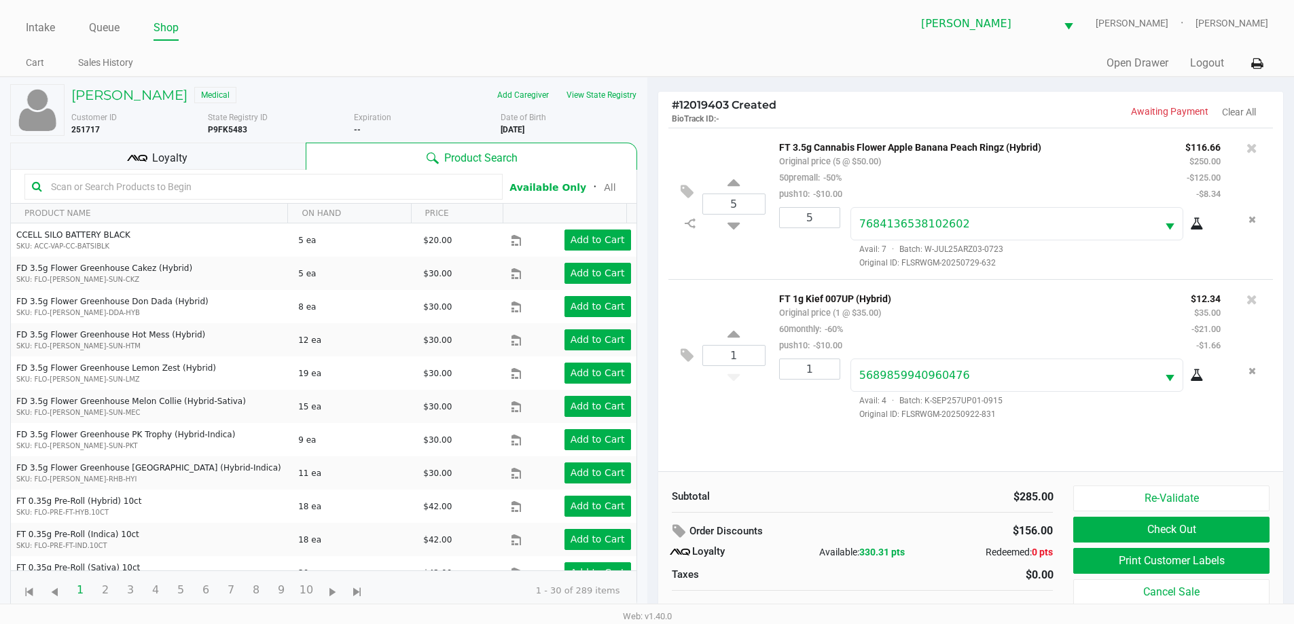
click at [1115, 564] on button "Print Customer Labels" at bounding box center [1171, 561] width 196 height 26
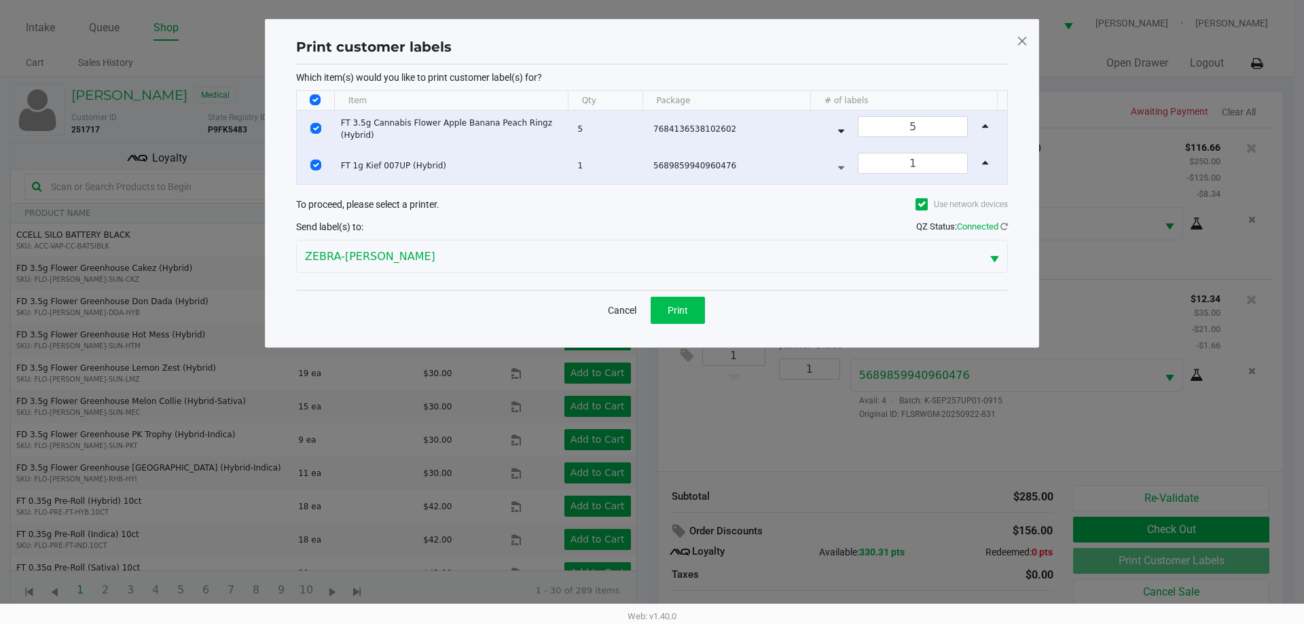
click at [685, 323] on button "Print" at bounding box center [678, 310] width 54 height 27
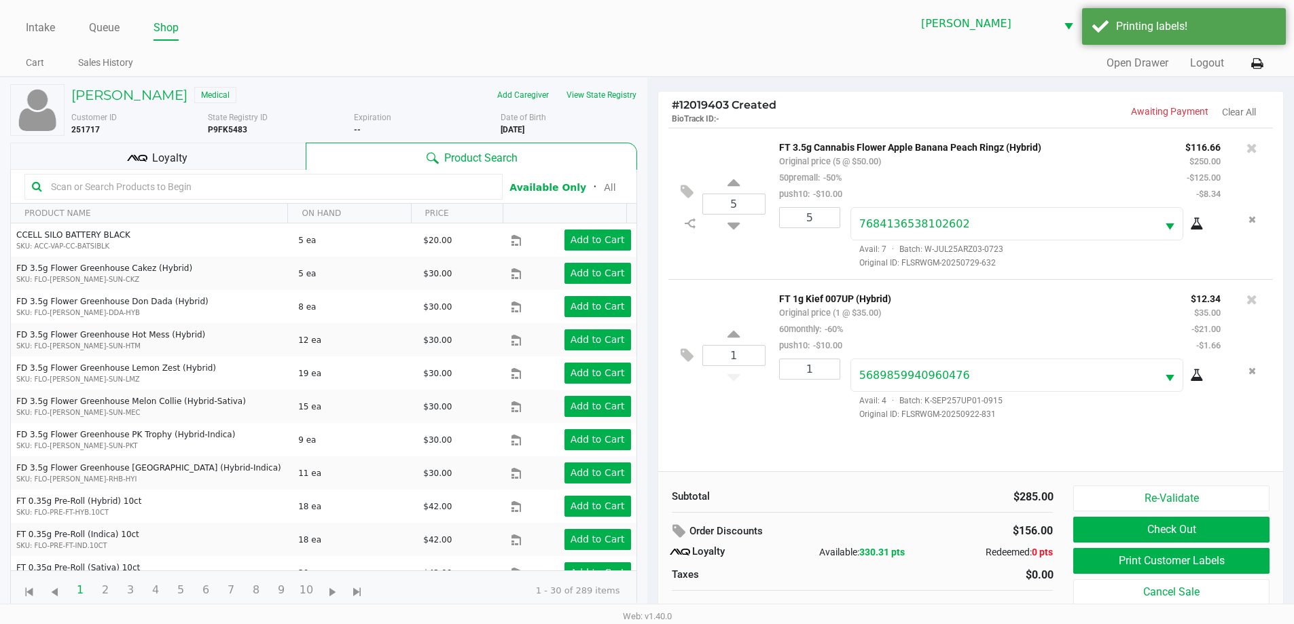
click at [1239, 532] on button "Check Out" at bounding box center [1171, 530] width 196 height 26
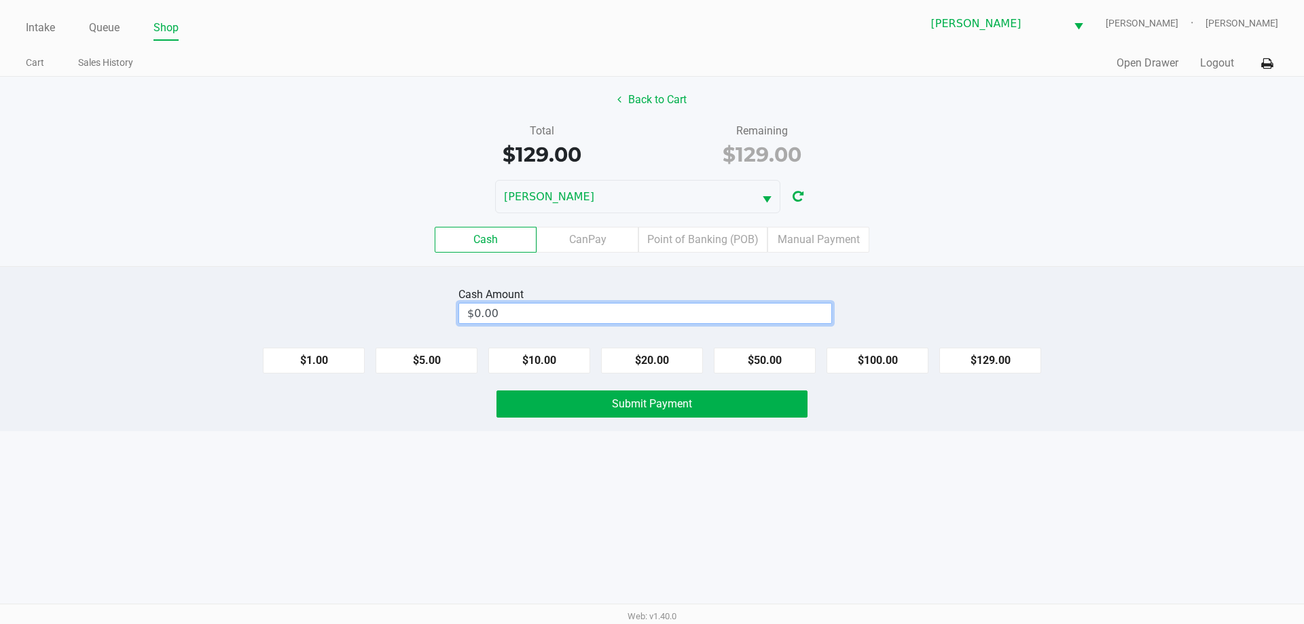
click at [518, 309] on input "$0.00" at bounding box center [645, 314] width 372 height 20
click at [767, 414] on button "Submit Payment" at bounding box center [652, 404] width 311 height 27
type input "$140.00"
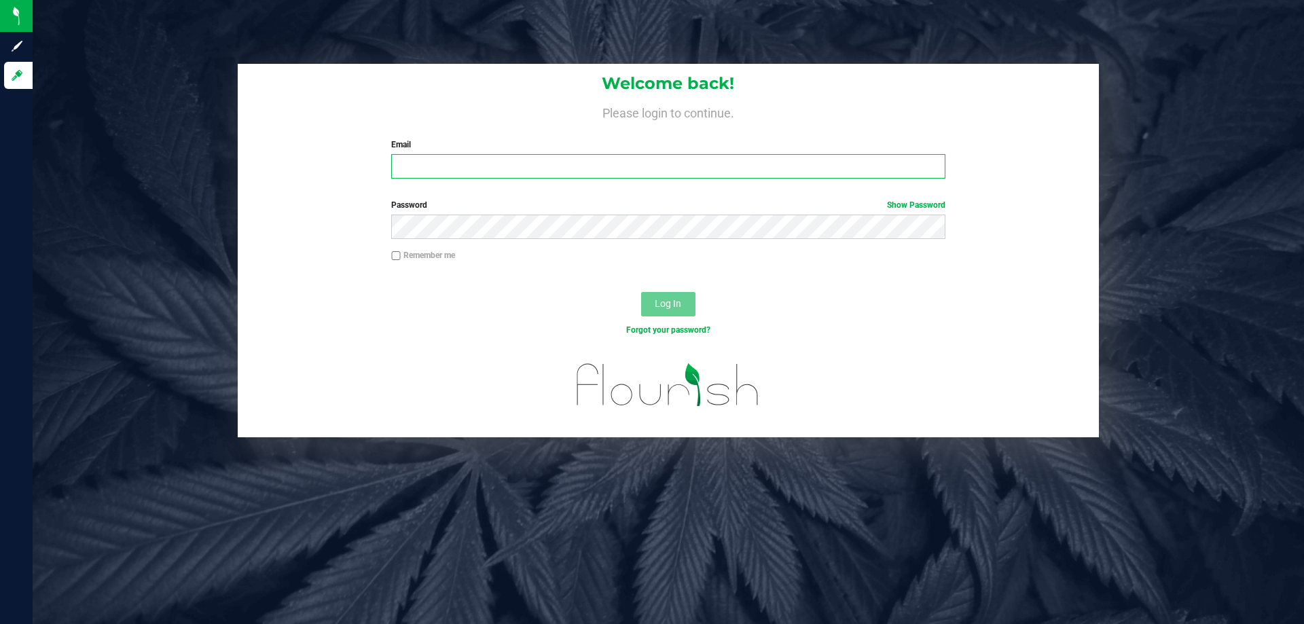
click at [558, 164] on input "Email" at bounding box center [668, 166] width 554 height 24
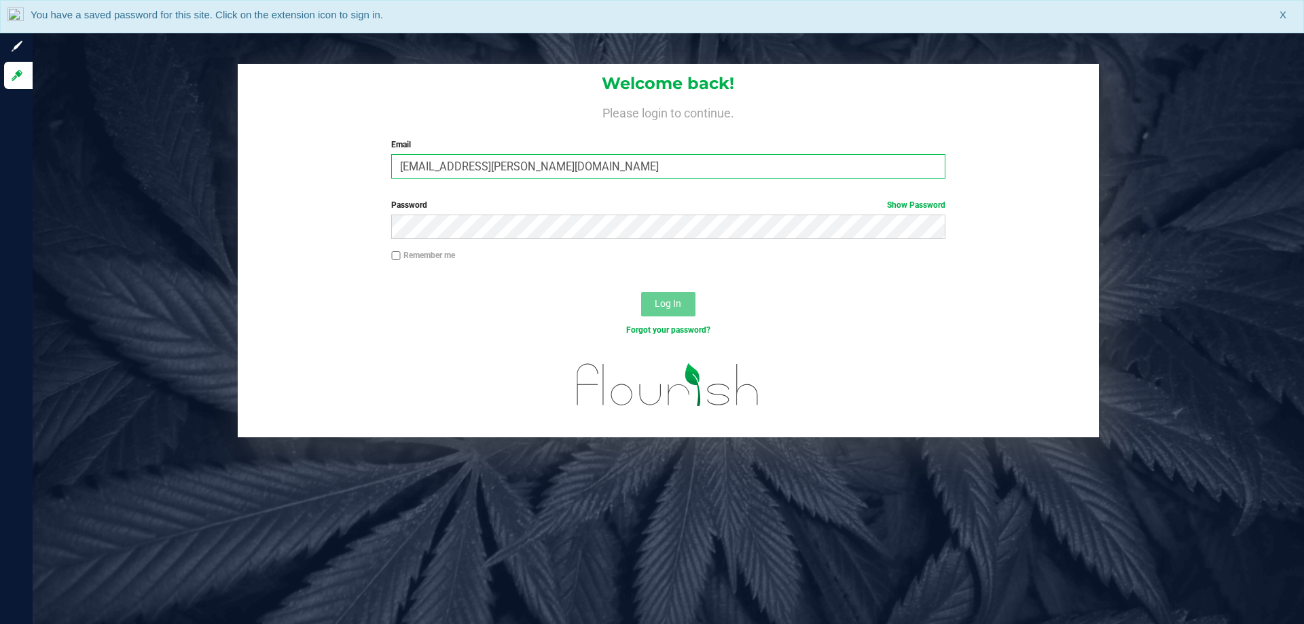
type input "[EMAIL_ADDRESS][PERSON_NAME][DOMAIN_NAME]"
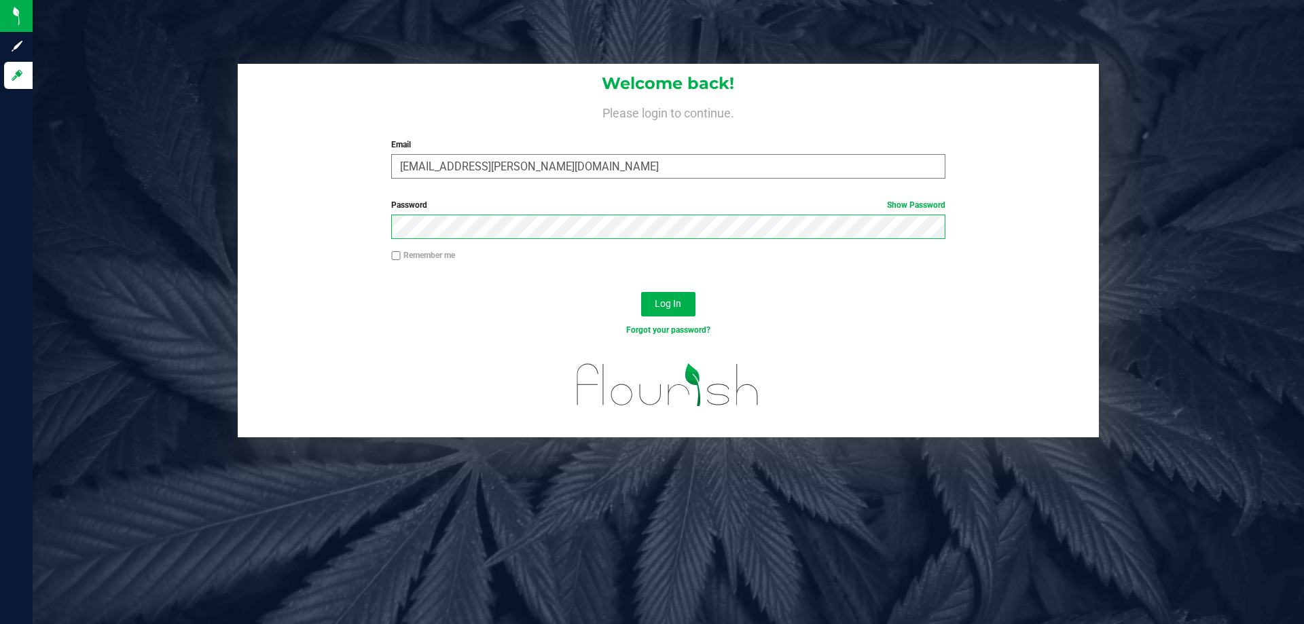
click at [641, 292] on button "Log In" at bounding box center [668, 304] width 54 height 24
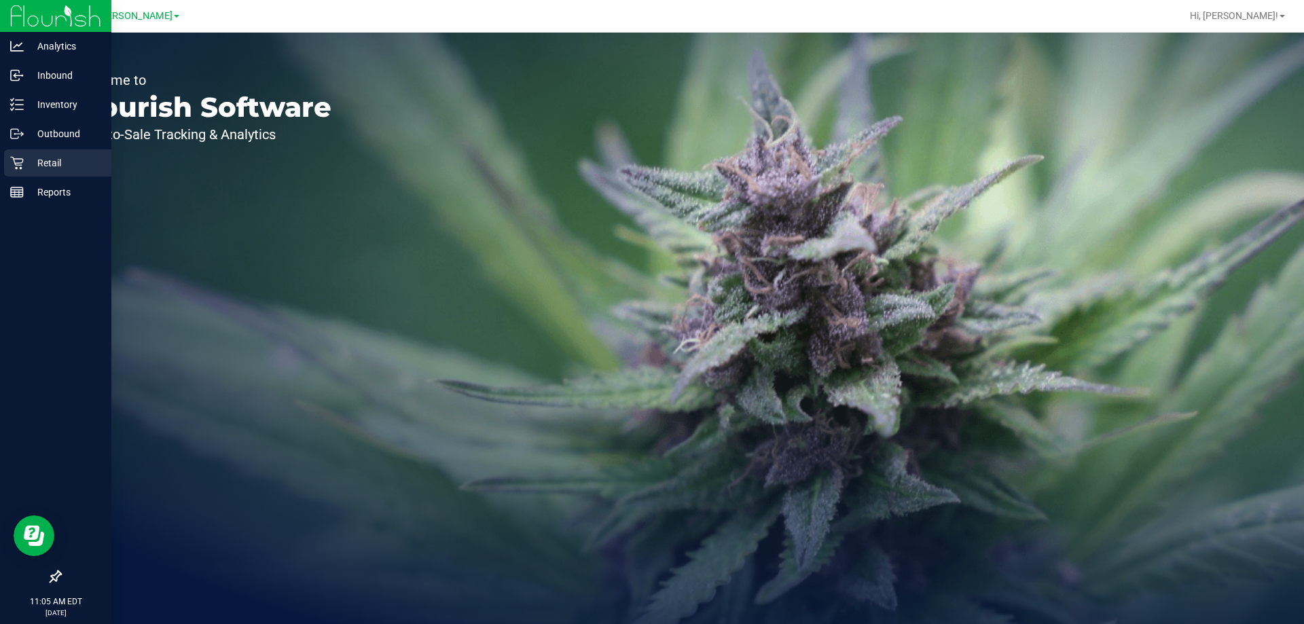
click at [22, 159] on icon at bounding box center [16, 163] width 13 height 13
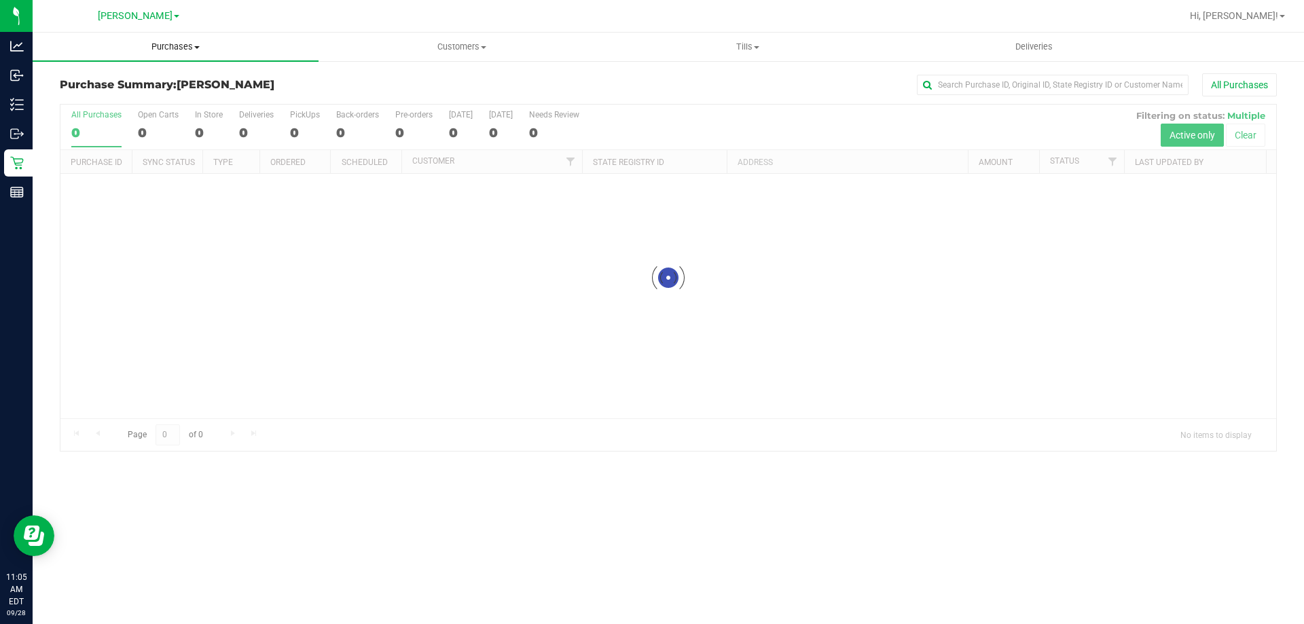
click at [183, 45] on span "Purchases" at bounding box center [176, 47] width 286 height 12
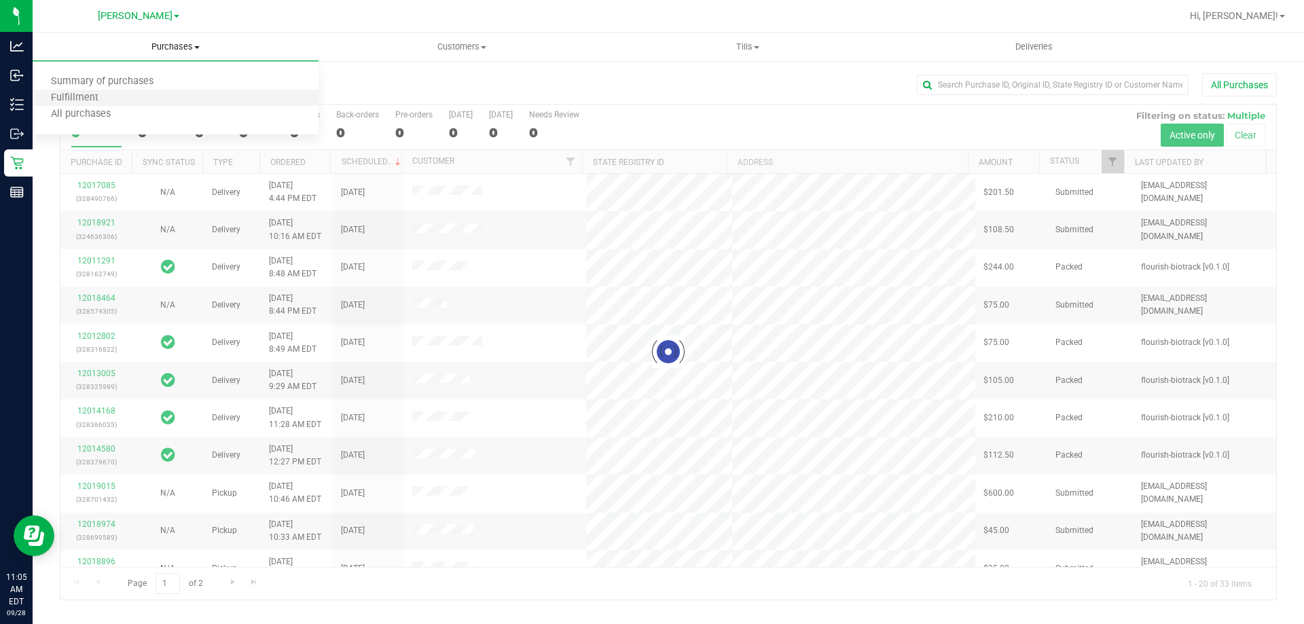
click at [128, 94] on li "Fulfillment" at bounding box center [176, 98] width 286 height 16
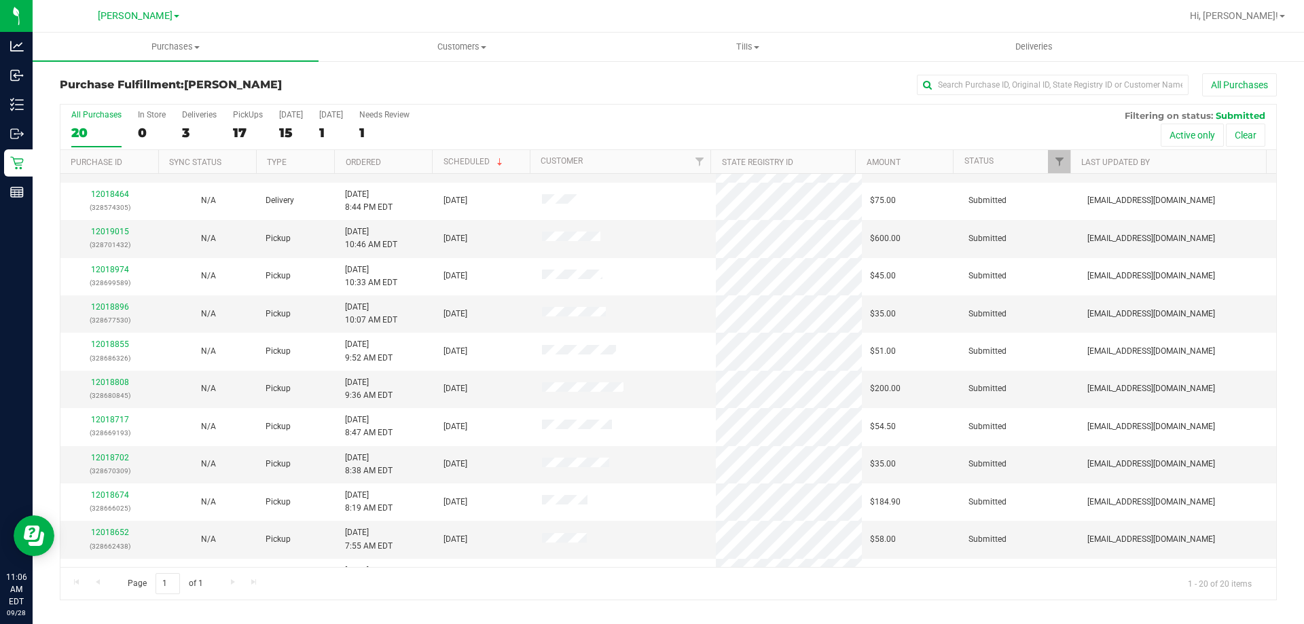
click at [123, 185] on tbody "12017085 (328490766) N/A Delivery 9/27/2025 4:44 PM EDT 10/2/2025 $201.50 Submi…" at bounding box center [668, 483] width 1216 height 752
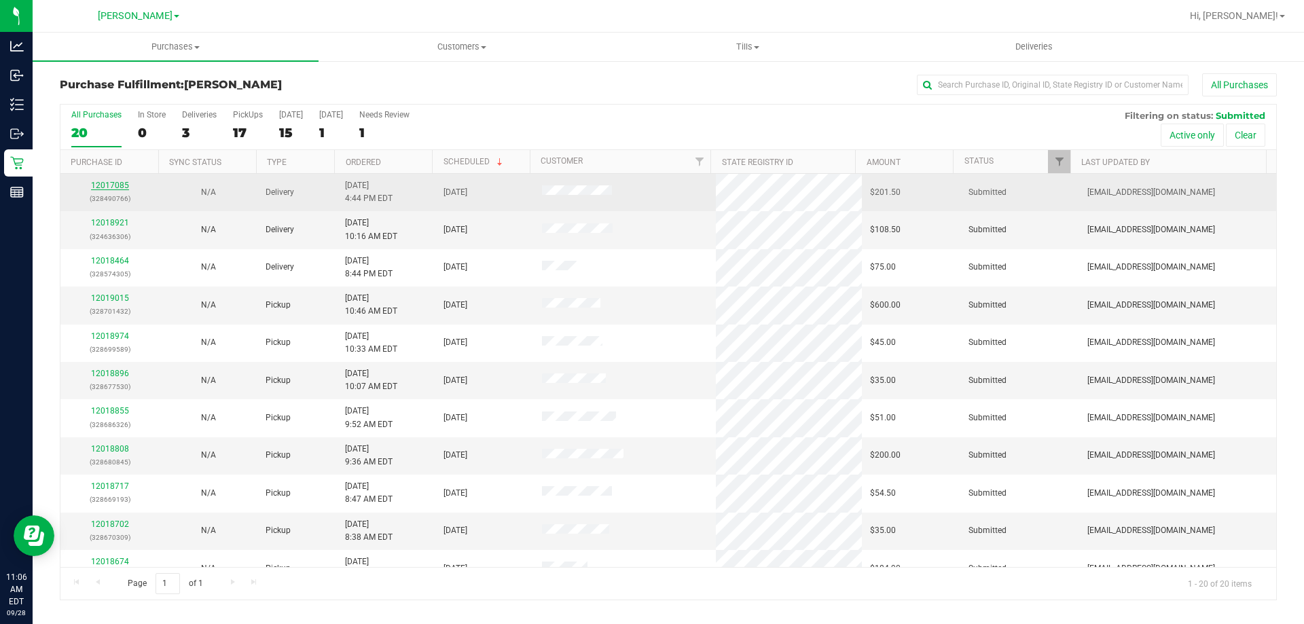
click at [113, 181] on link "12017085" at bounding box center [110, 186] width 38 height 10
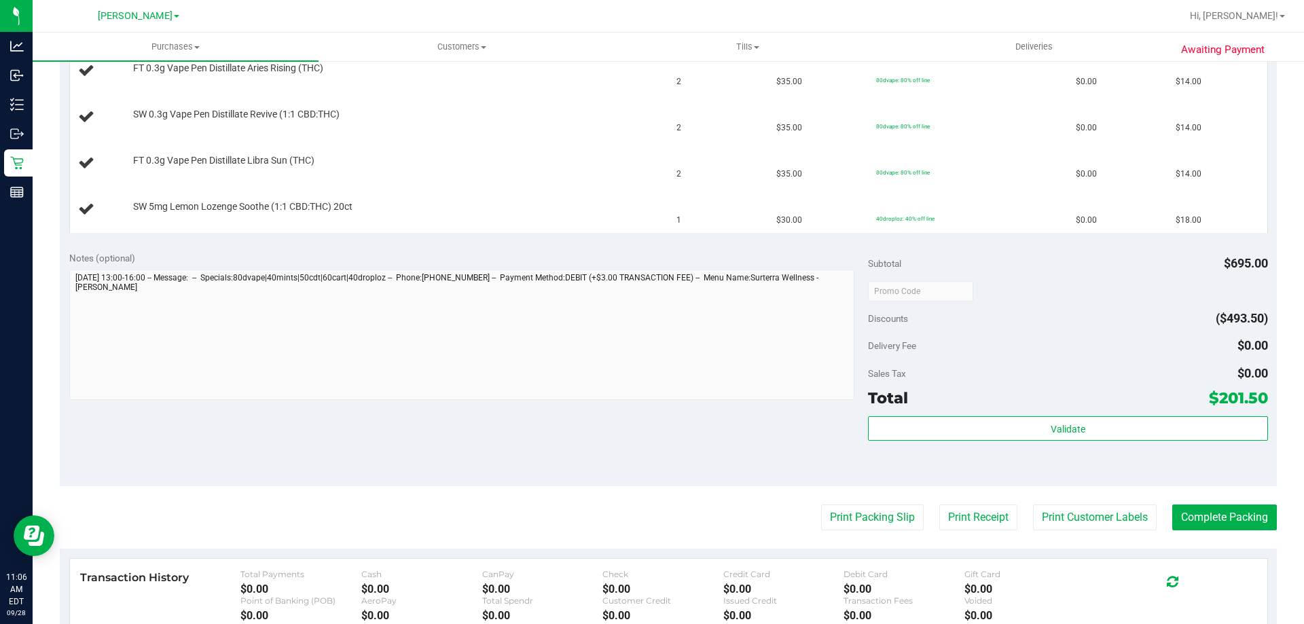
scroll to position [738, 0]
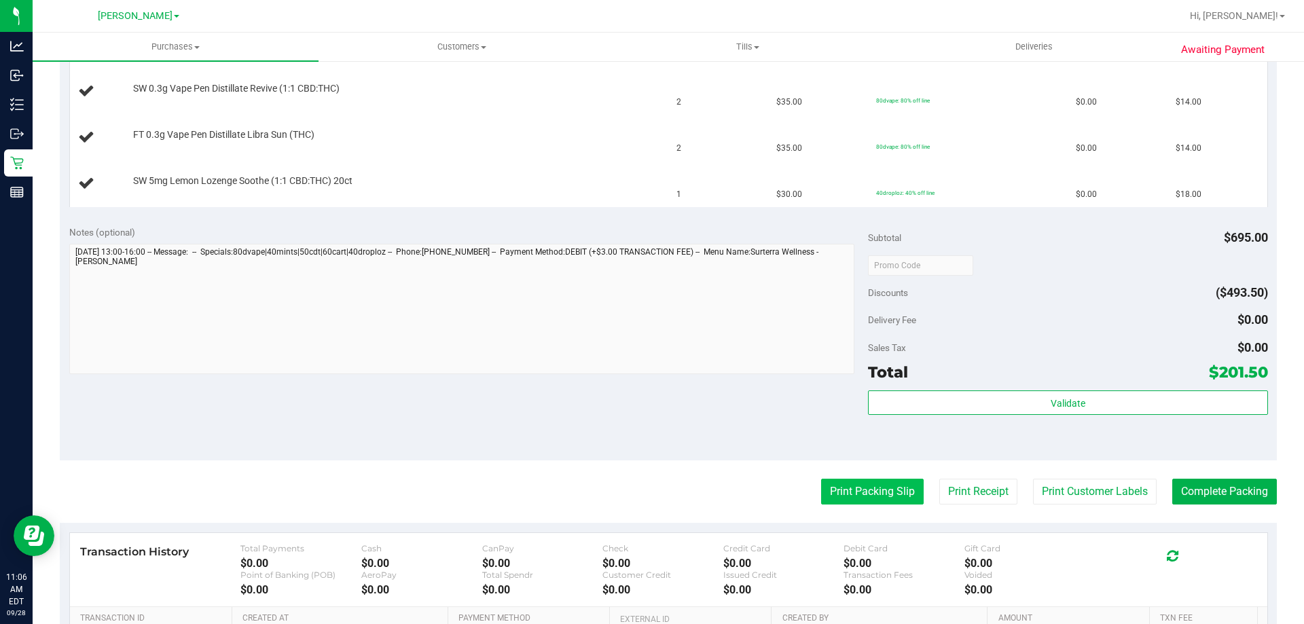
click at [880, 480] on button "Print Packing Slip" at bounding box center [872, 492] width 103 height 26
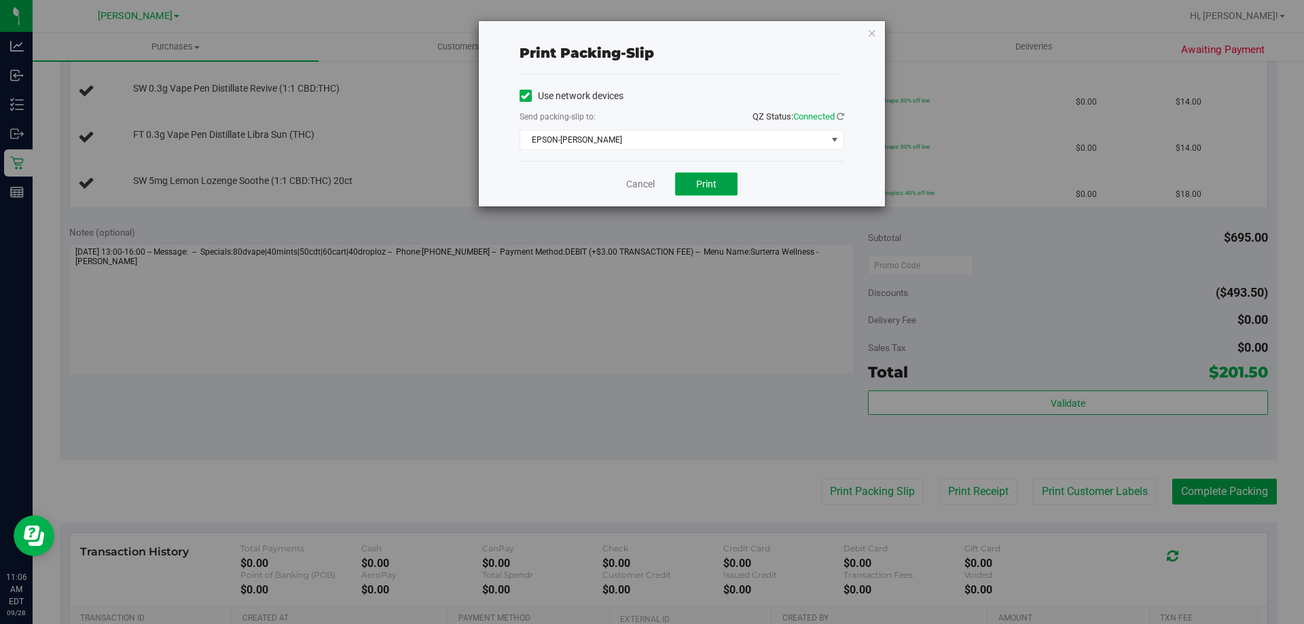
click at [719, 189] on button "Print" at bounding box center [706, 184] width 62 height 23
click at [806, 141] on span "EPSON-[PERSON_NAME]" at bounding box center [673, 139] width 306 height 19
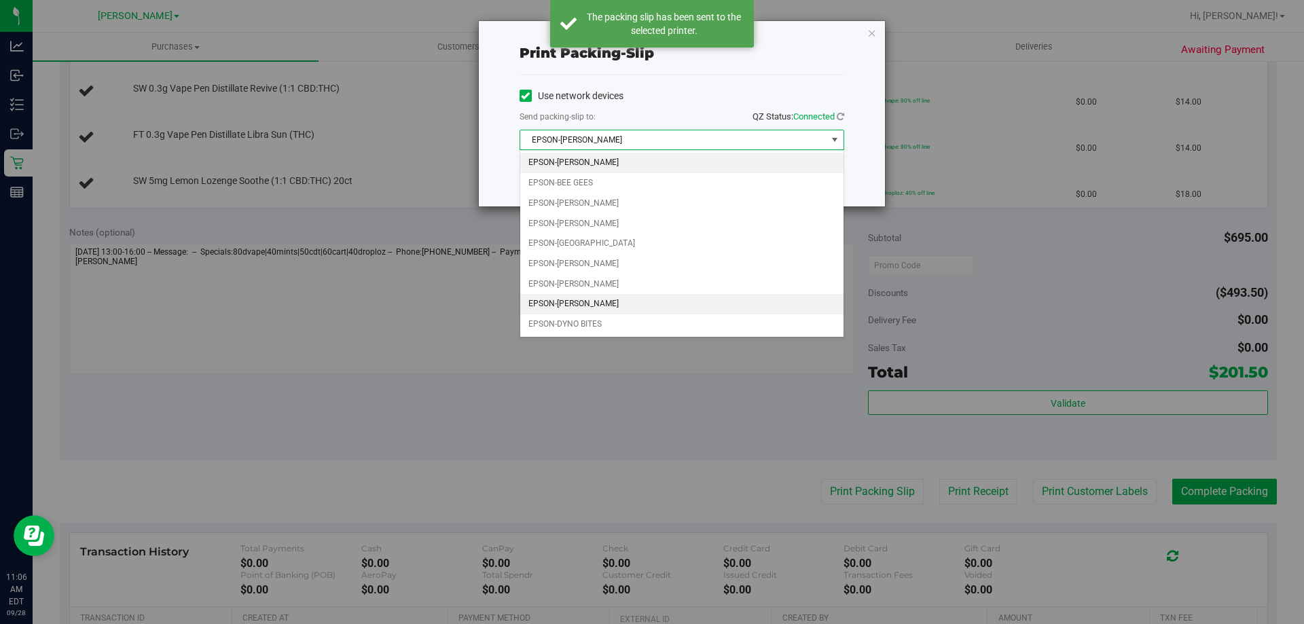
click at [619, 297] on li "EPSON-[PERSON_NAME]" at bounding box center [681, 304] width 323 height 20
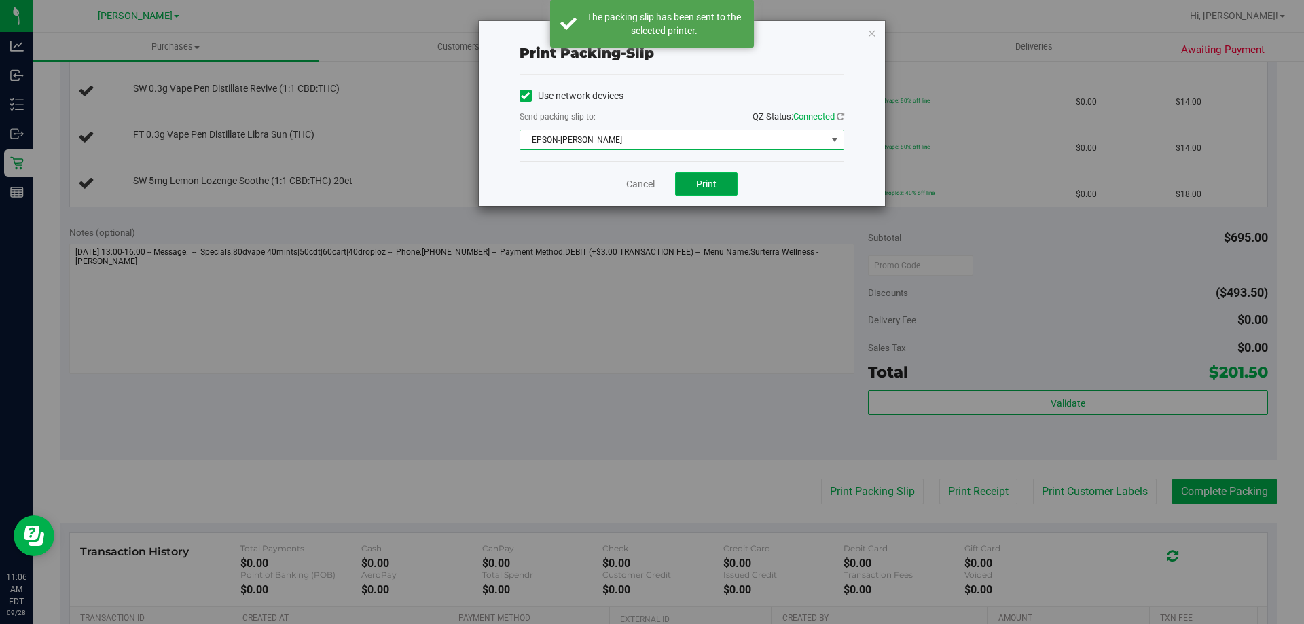
click at [725, 186] on button "Print" at bounding box center [706, 184] width 62 height 23
click at [802, 135] on span "EPSON-[PERSON_NAME]" at bounding box center [673, 139] width 306 height 19
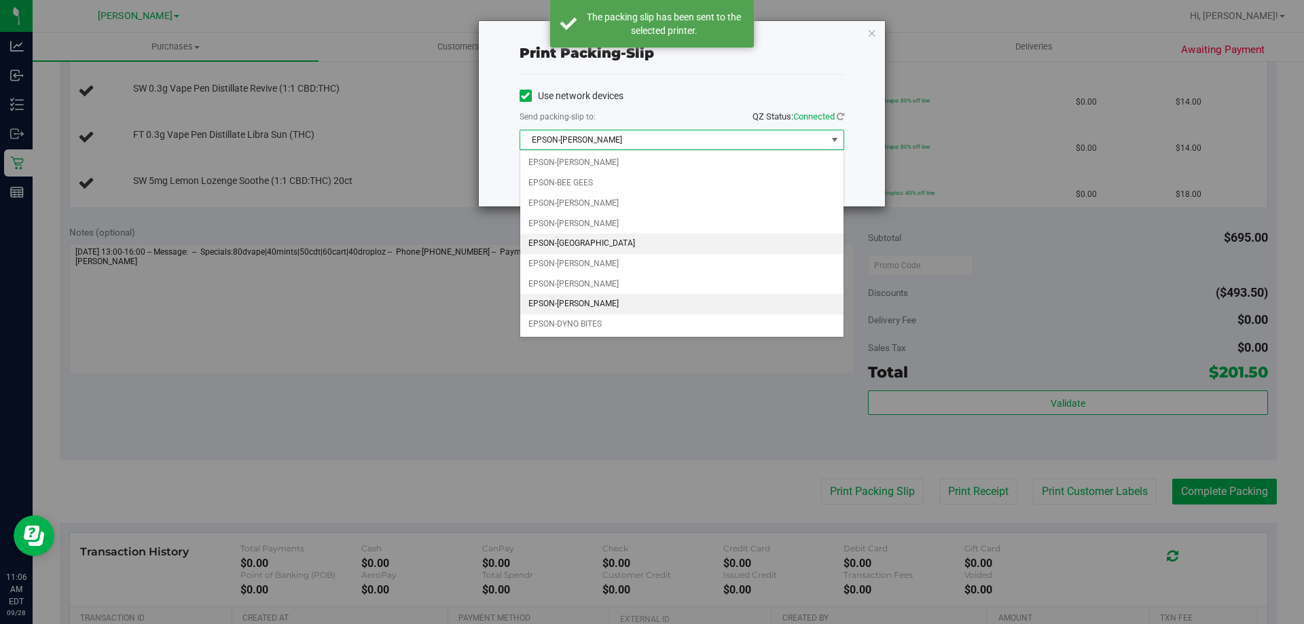
click at [622, 251] on li "EPSON-[GEOGRAPHIC_DATA]" at bounding box center [681, 244] width 323 height 20
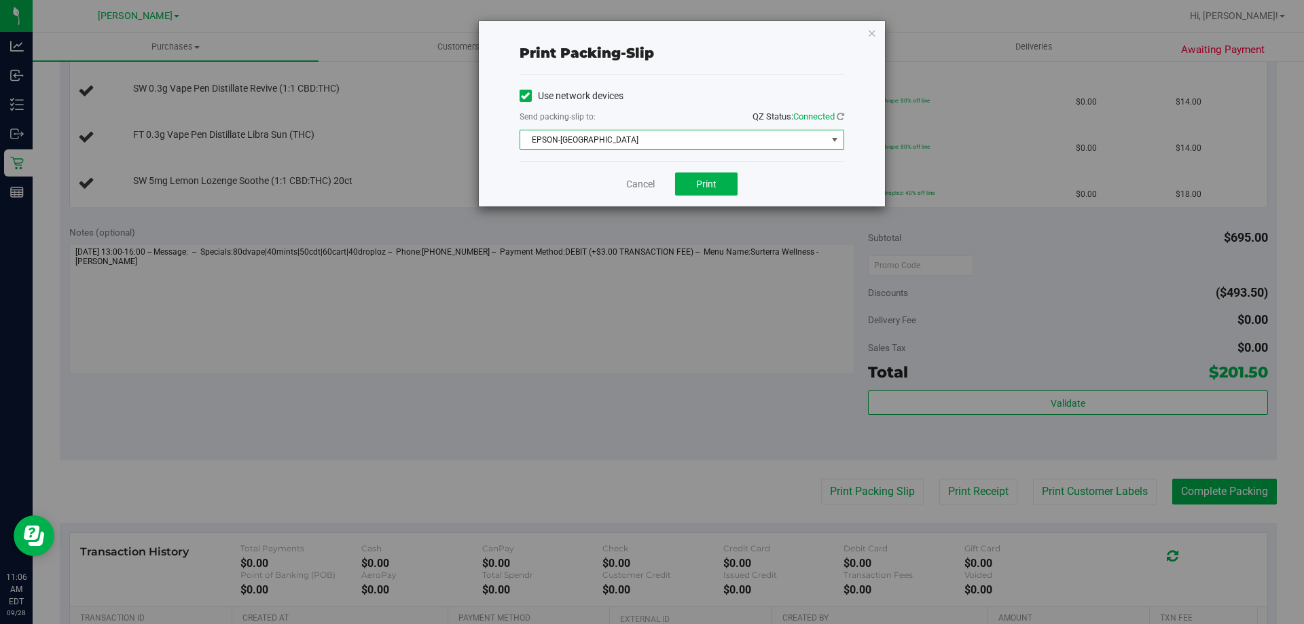
click at [749, 142] on span "EPSON-[GEOGRAPHIC_DATA]" at bounding box center [673, 139] width 306 height 19
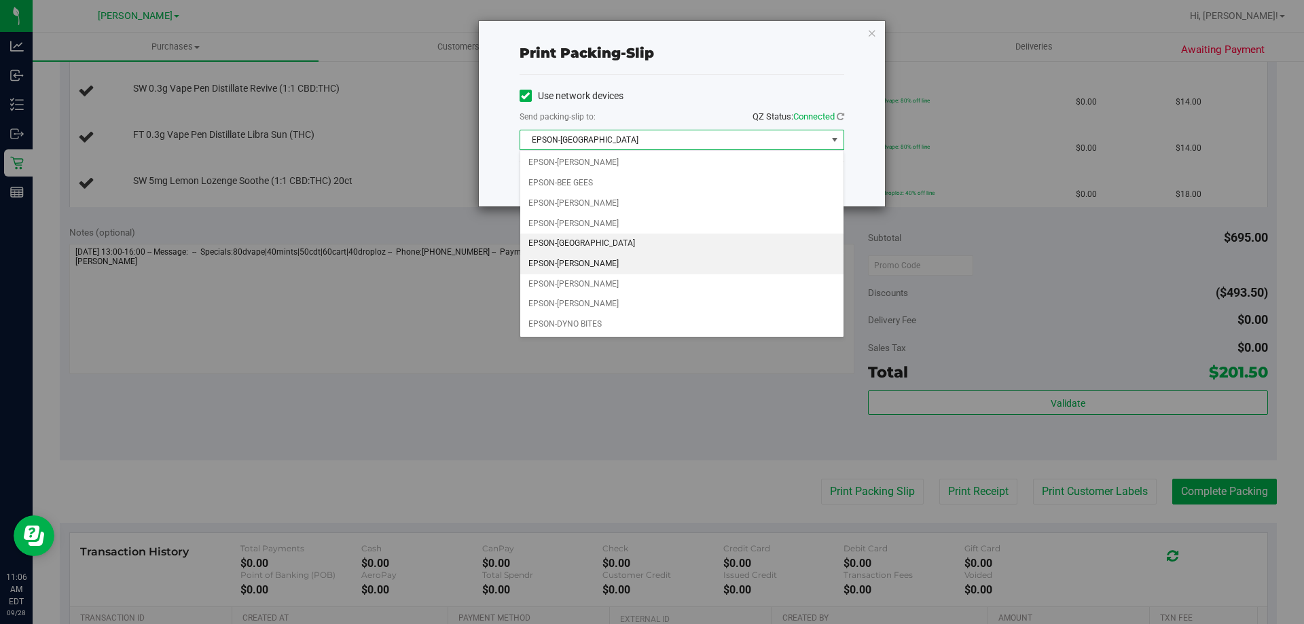
click at [628, 264] on li "EPSON-[PERSON_NAME]" at bounding box center [681, 264] width 323 height 20
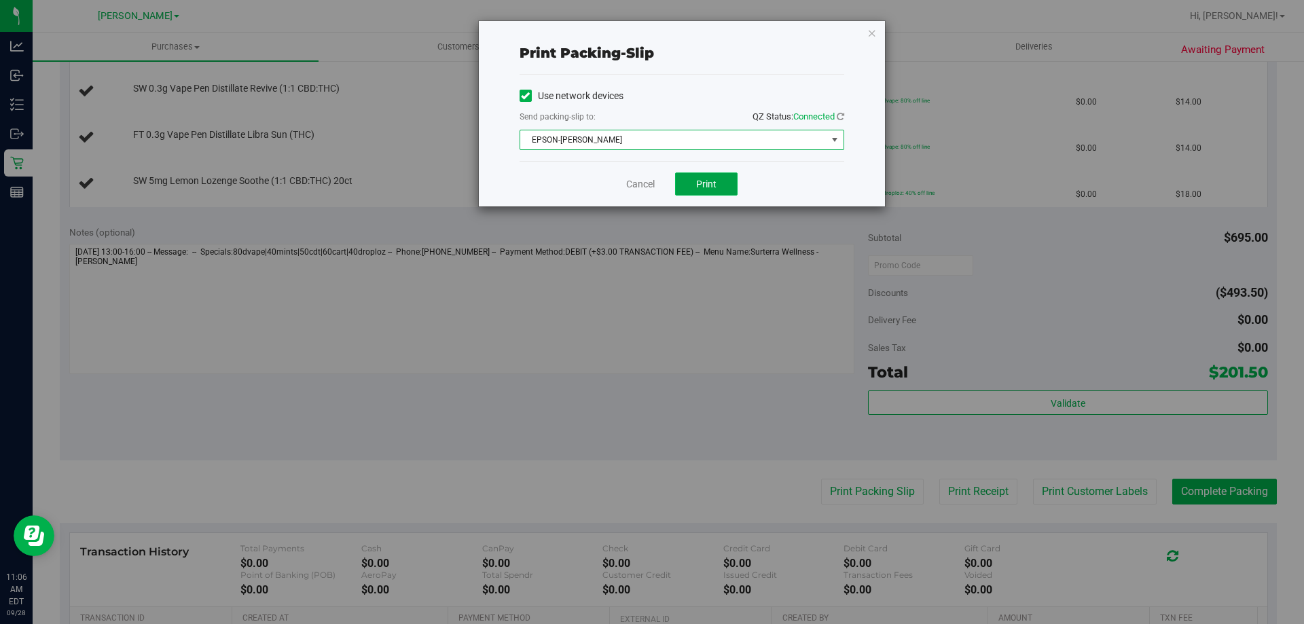
click at [736, 187] on button "Print" at bounding box center [706, 184] width 62 height 23
click at [707, 182] on span "Print" at bounding box center [706, 184] width 20 height 11
click at [651, 183] on link "Cancel" at bounding box center [640, 184] width 29 height 14
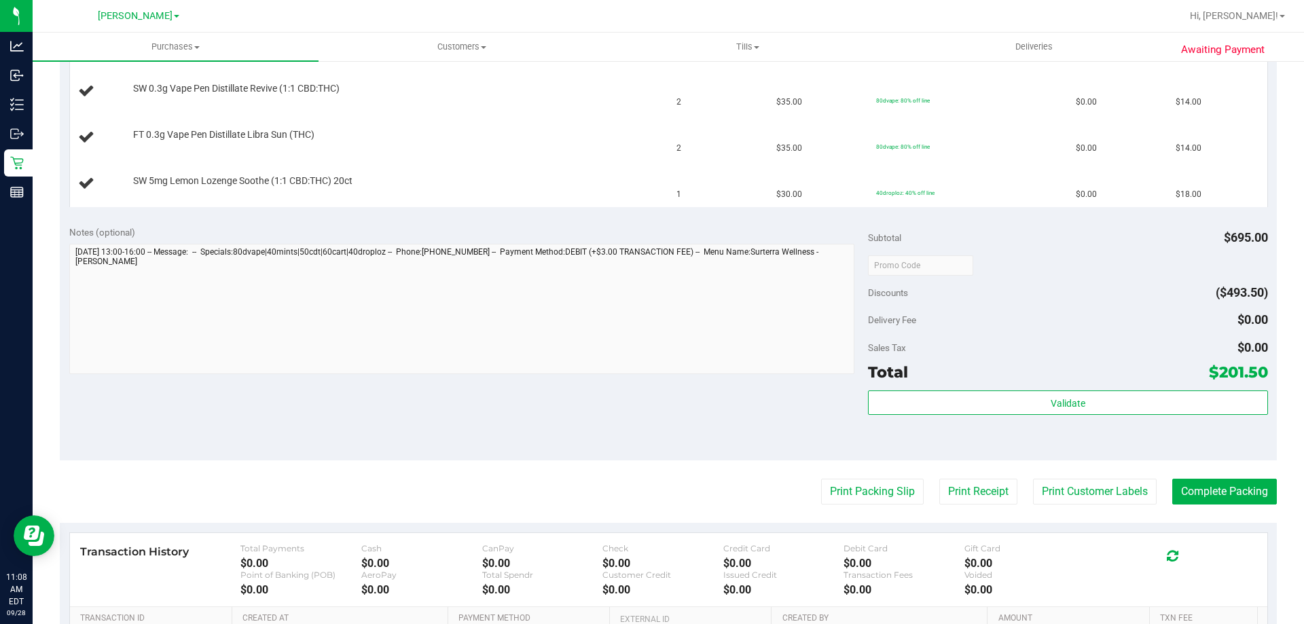
click at [821, 479] on button "Print Packing Slip" at bounding box center [872, 492] width 103 height 26
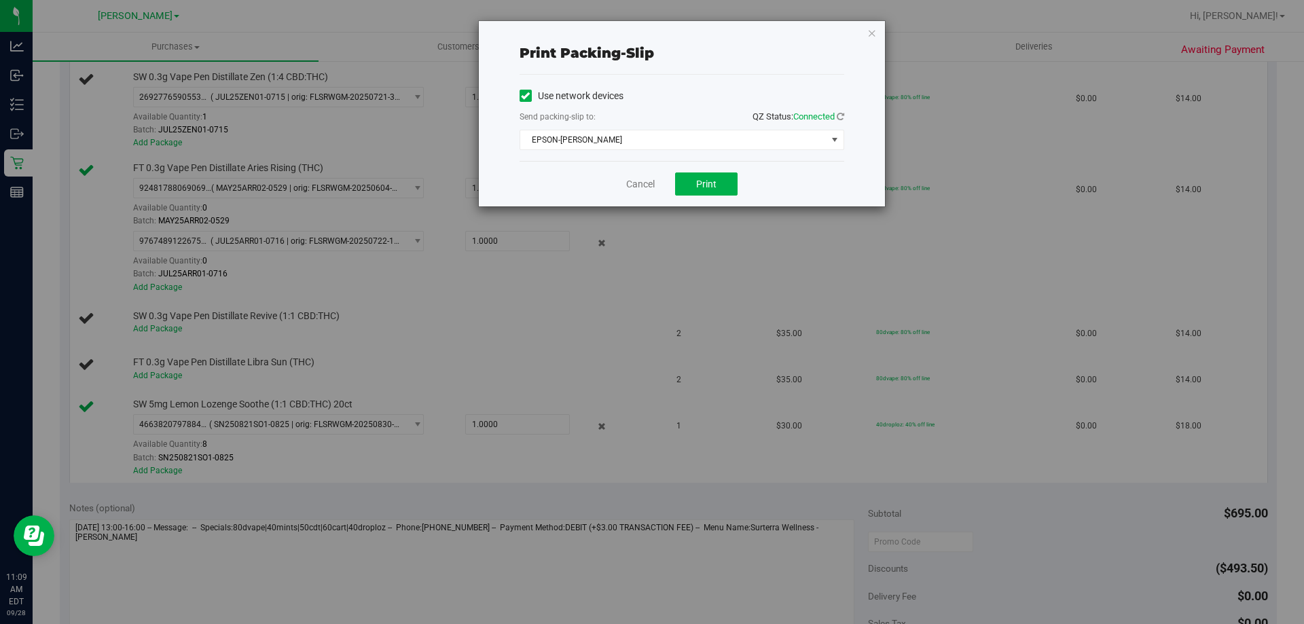
click at [640, 164] on div "Cancel Print" at bounding box center [682, 184] width 325 height 46
click at [639, 187] on link "Cancel" at bounding box center [640, 184] width 29 height 14
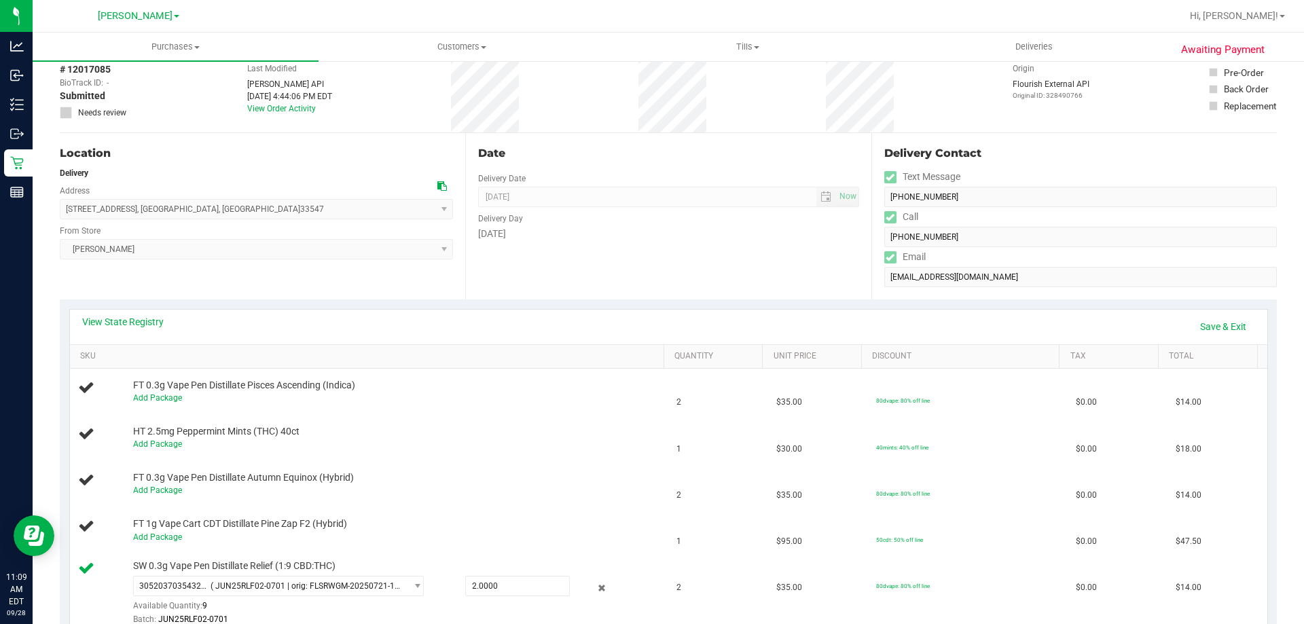
scroll to position [0, 0]
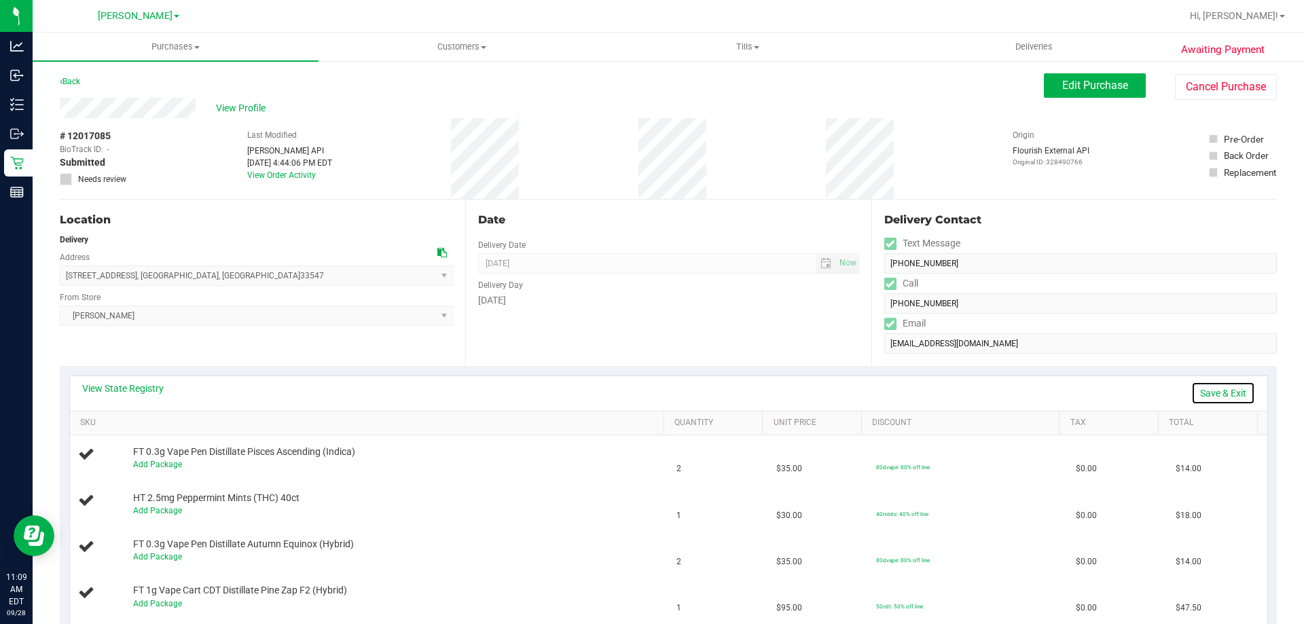
click at [1202, 387] on link "Save & Exit" at bounding box center [1224, 393] width 64 height 23
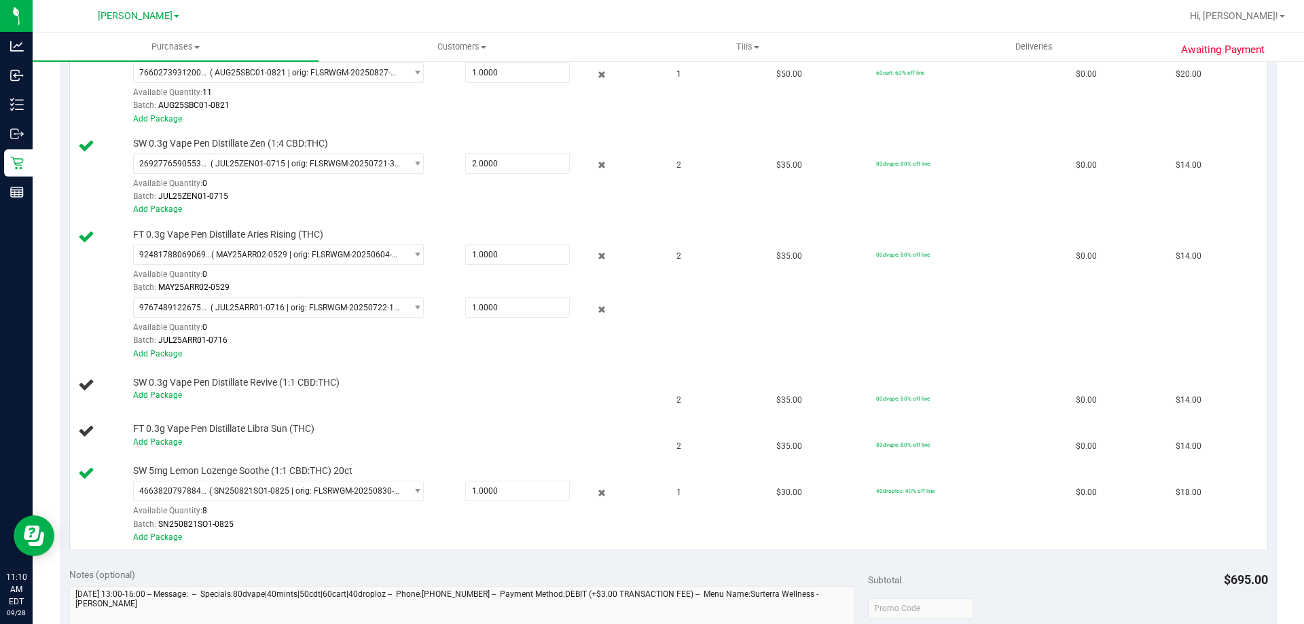
scroll to position [678, 0]
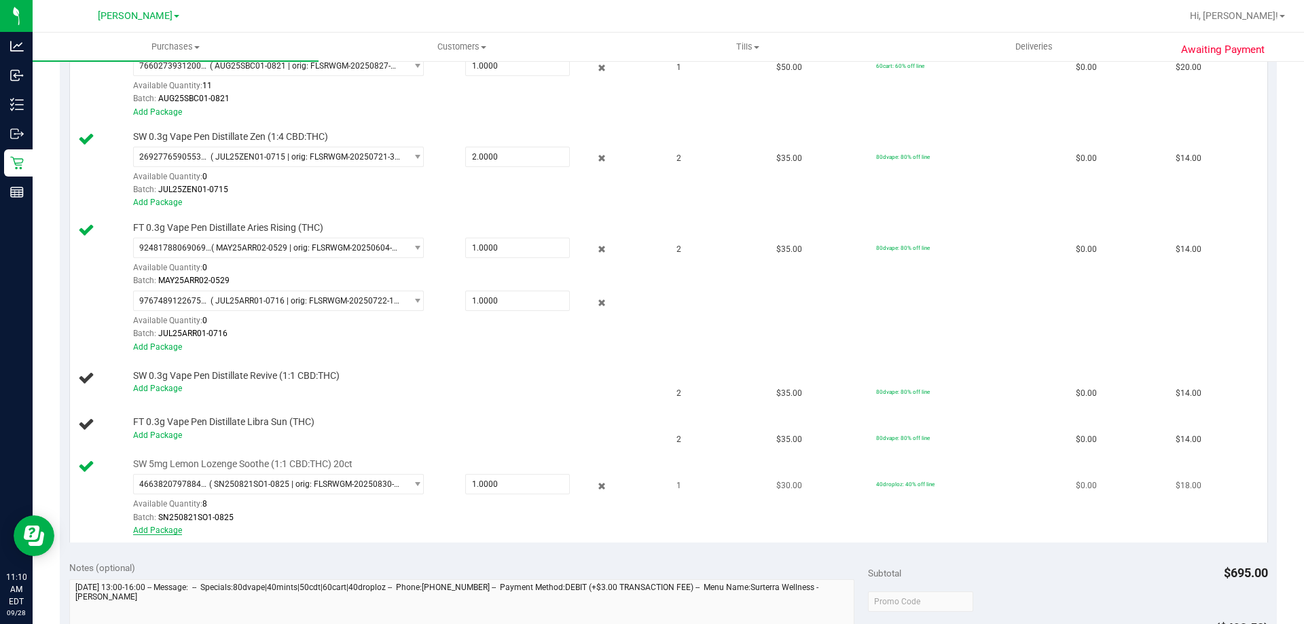
click at [162, 531] on link "Add Package" at bounding box center [157, 531] width 49 height 10
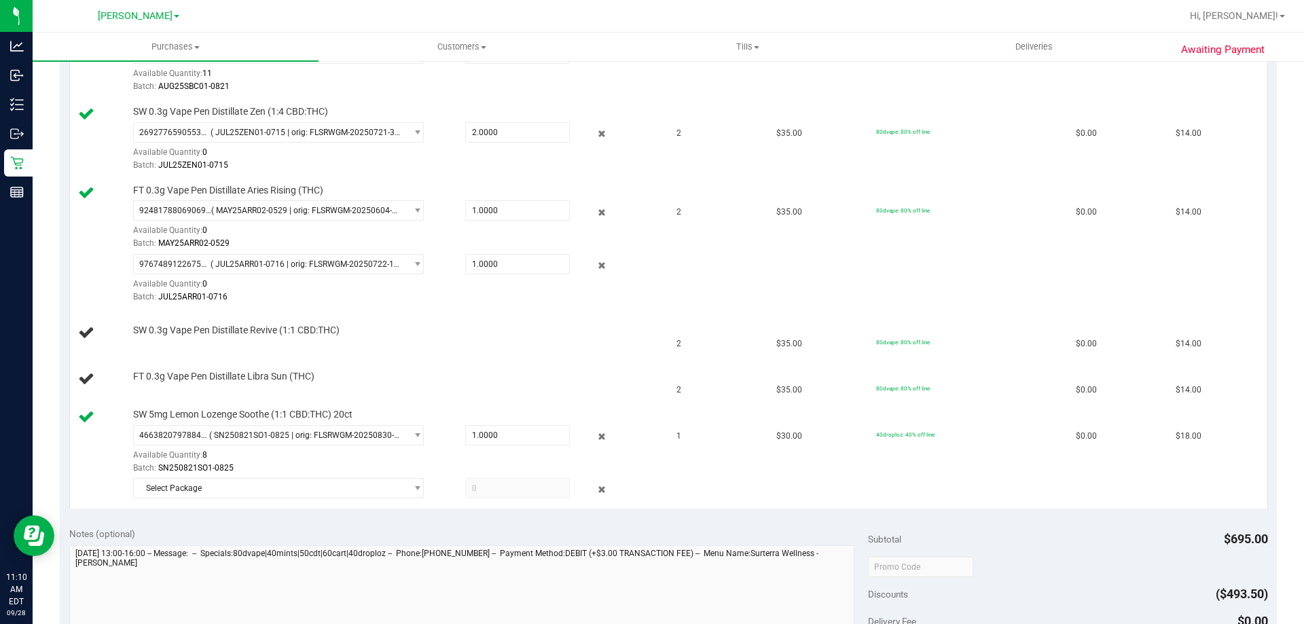
click at [238, 533] on div "Notes (optional)" at bounding box center [469, 534] width 800 height 14
click at [388, 529] on div "Notes (optional)" at bounding box center [469, 534] width 800 height 14
click at [411, 527] on div "Notes (optional)" at bounding box center [469, 534] width 800 height 14
click at [387, 486] on span "Select Package" at bounding box center [270, 488] width 272 height 19
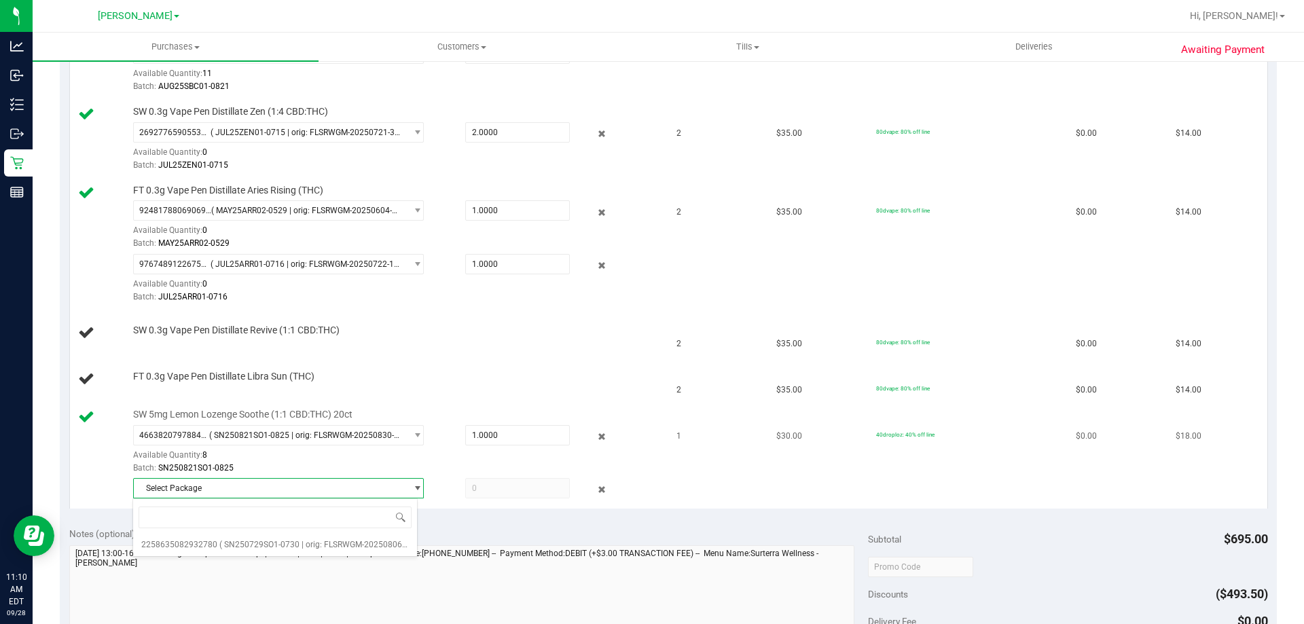
click at [514, 479] on span at bounding box center [517, 488] width 105 height 20
click at [391, 484] on span "Select Package" at bounding box center [270, 488] width 272 height 19
click at [319, 541] on span "( SN250729SO1-0730 | orig: FLSRWGM-20250806-186 )" at bounding box center [321, 545] width 204 height 10
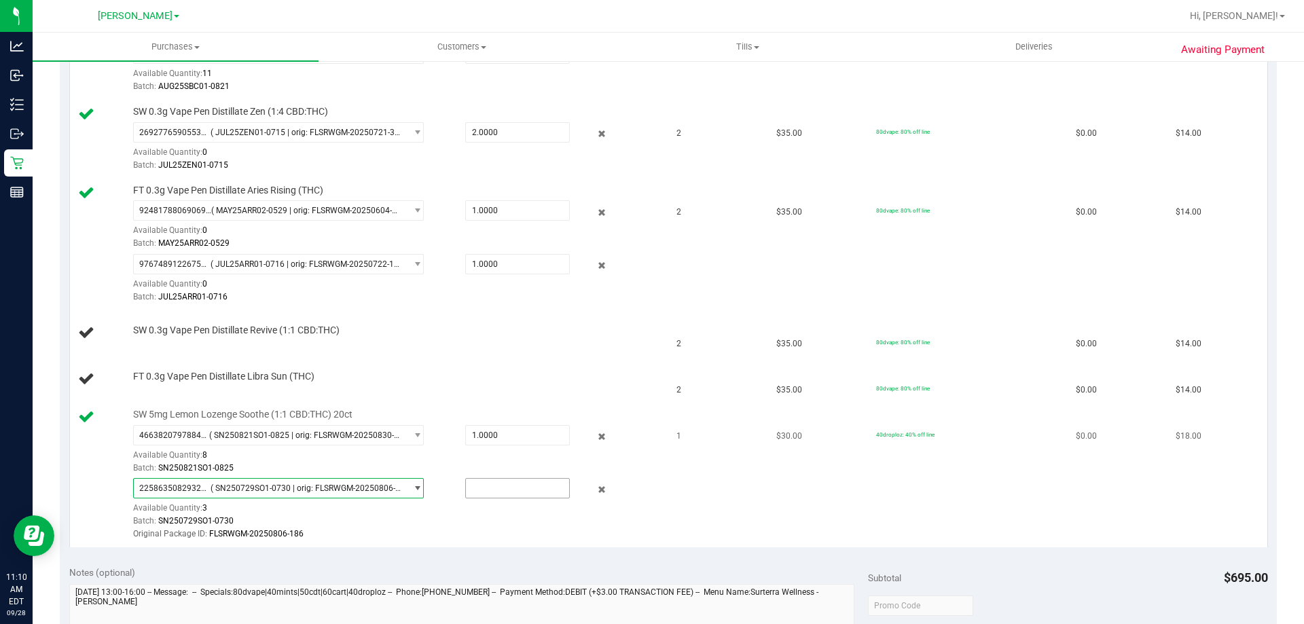
click at [493, 485] on input "text" at bounding box center [517, 488] width 103 height 19
click at [595, 493] on icon at bounding box center [602, 490] width 14 height 16
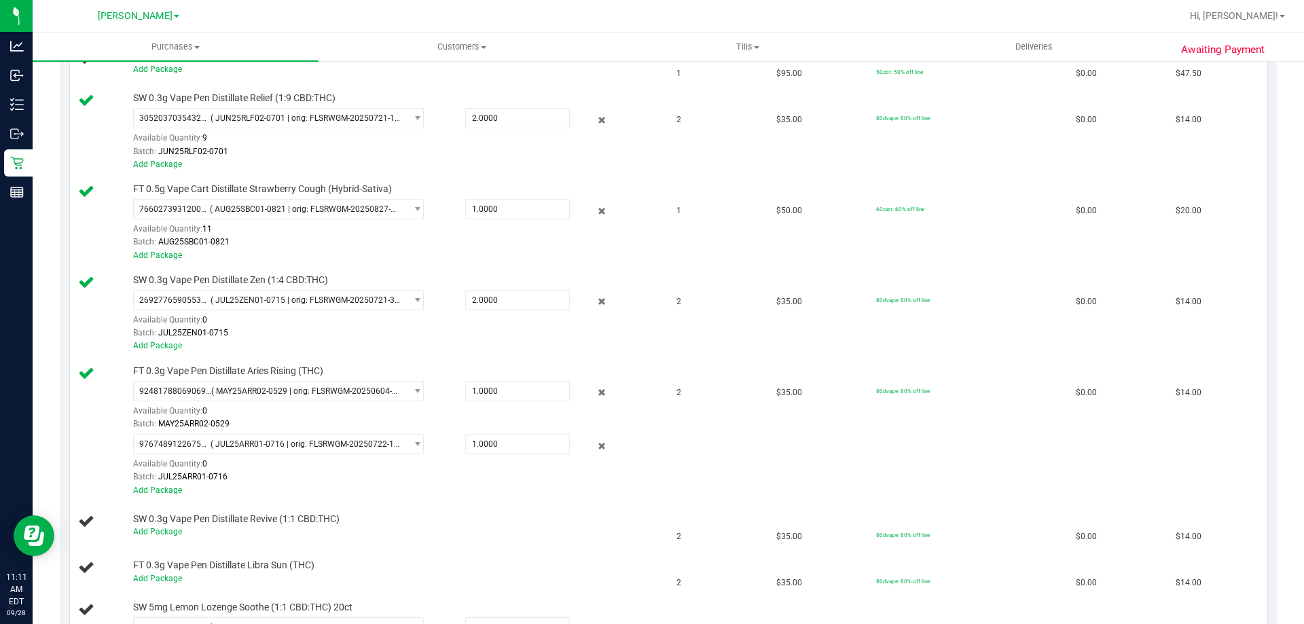
scroll to position [558, 0]
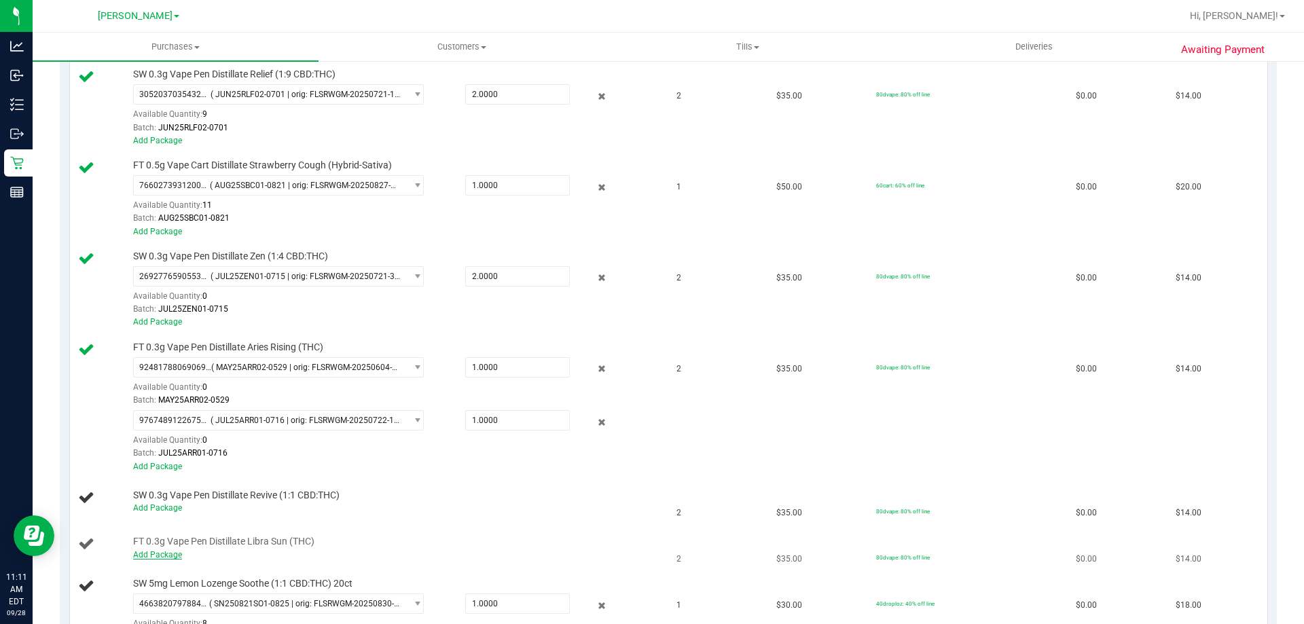
click at [163, 556] on link "Add Package" at bounding box center [157, 555] width 49 height 10
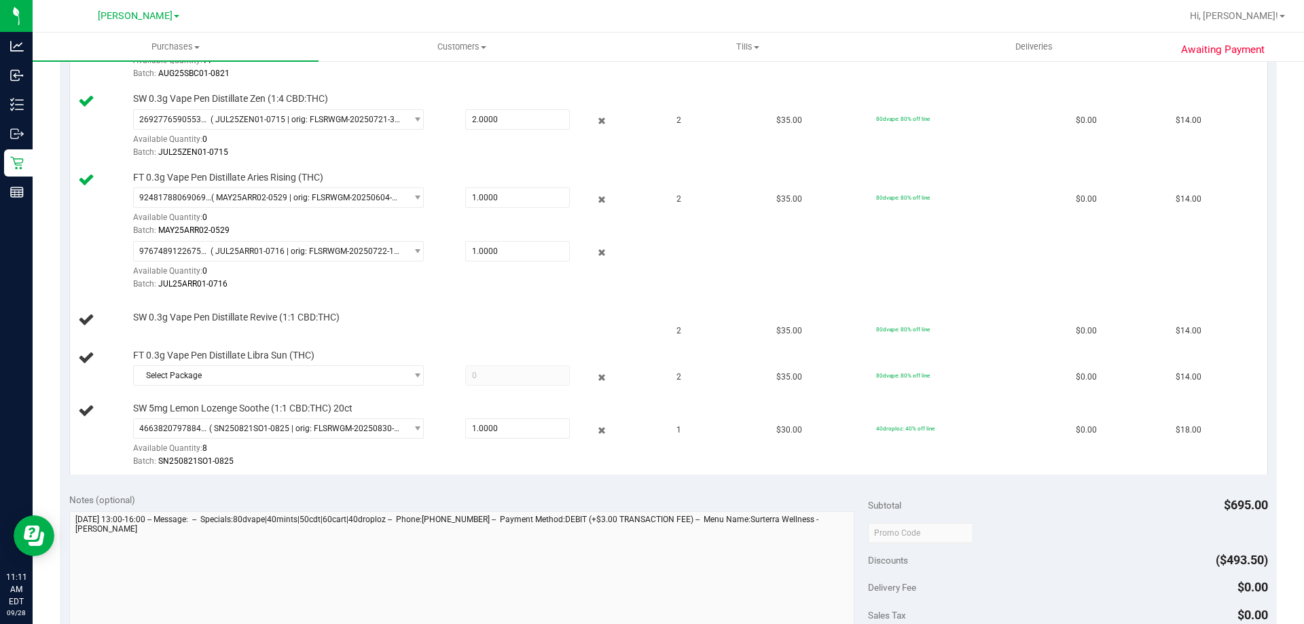
scroll to position [687, 0]
click at [388, 379] on span "Select Package" at bounding box center [270, 379] width 272 height 19
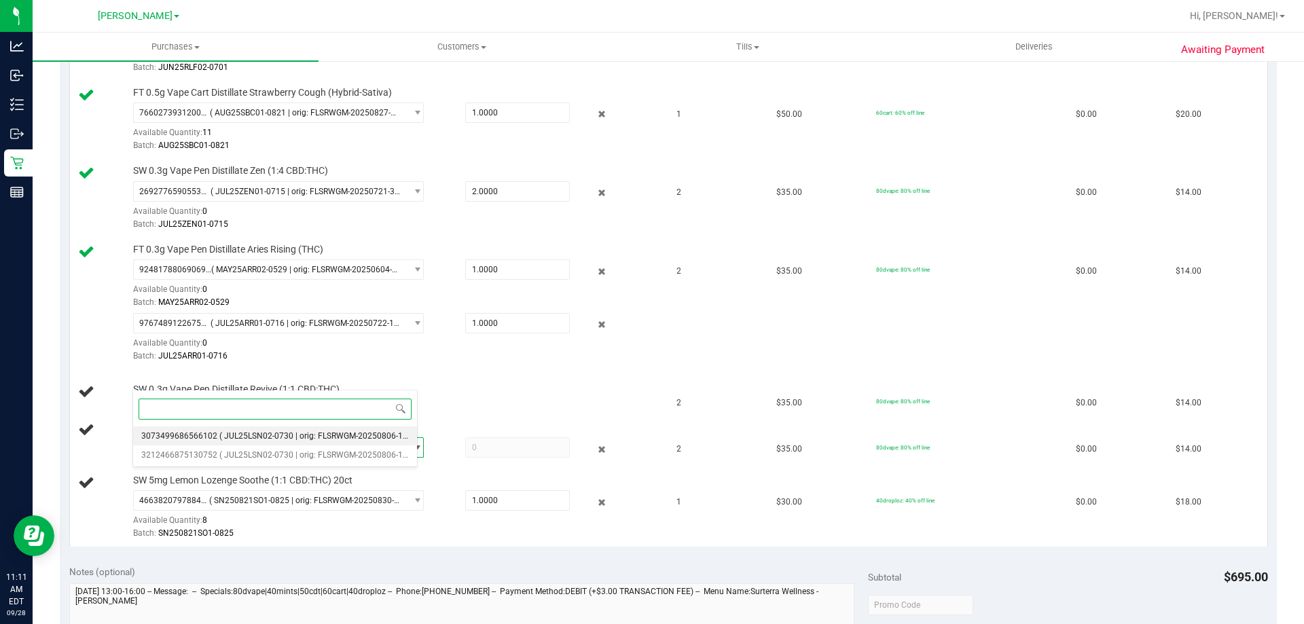
click at [367, 433] on span "( JUL25LSN02-0730 | orig: FLSRWGM-20250806-1224 )" at bounding box center [320, 436] width 202 height 10
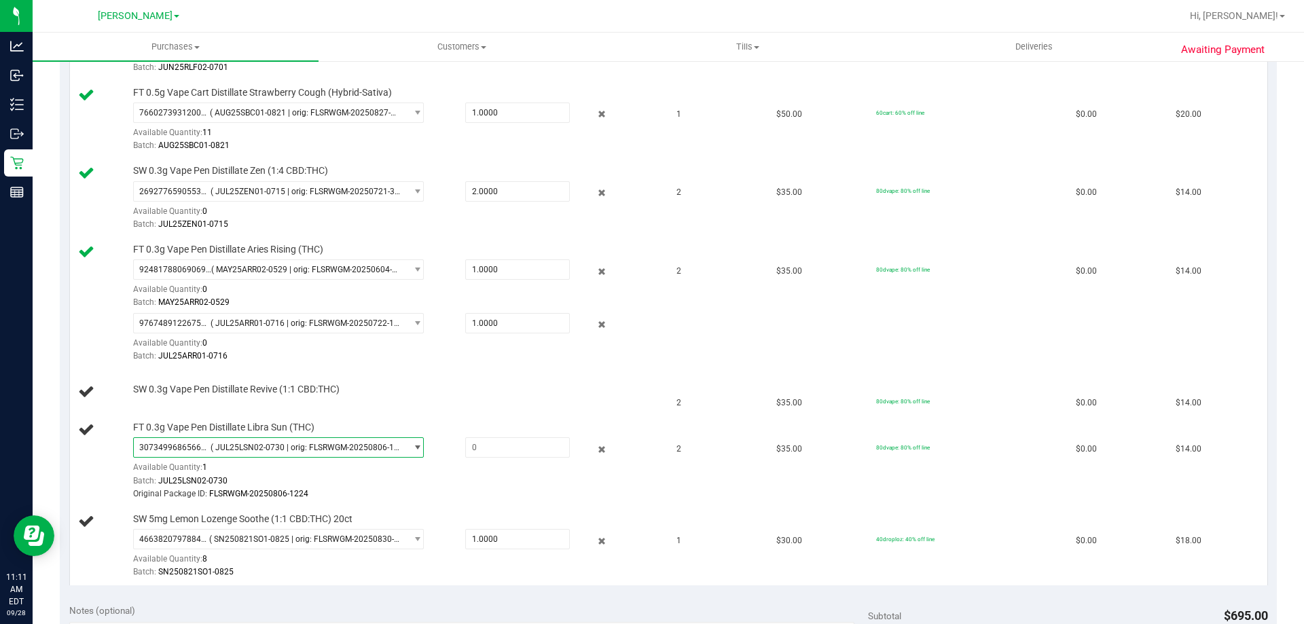
scroll to position [551, 0]
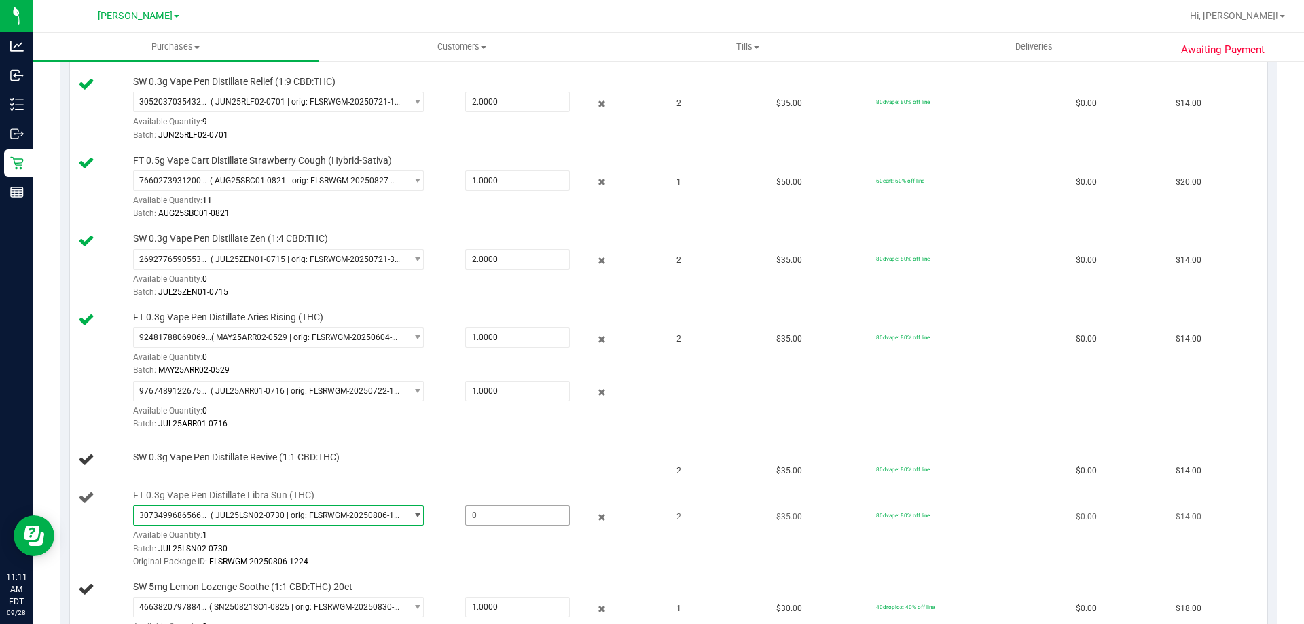
click at [512, 518] on span at bounding box center [517, 515] width 105 height 20
type input "1"
type input "1.0000"
click at [834, 419] on td "$35.00" at bounding box center [818, 372] width 100 height 132
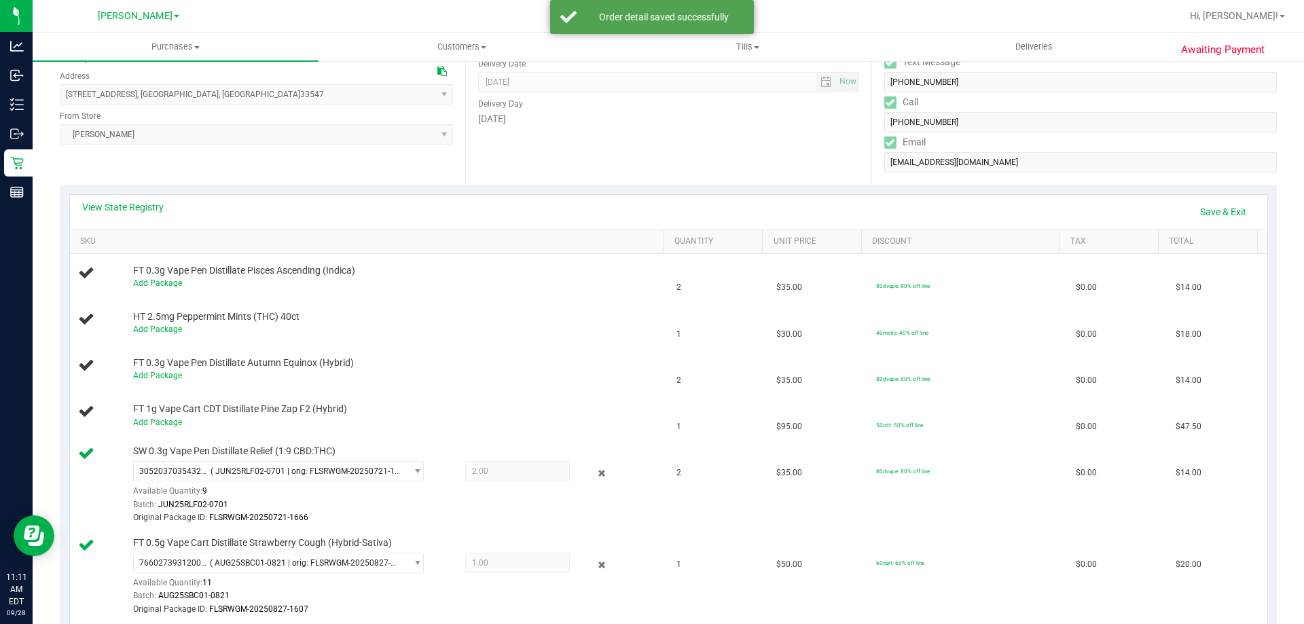
scroll to position [174, 0]
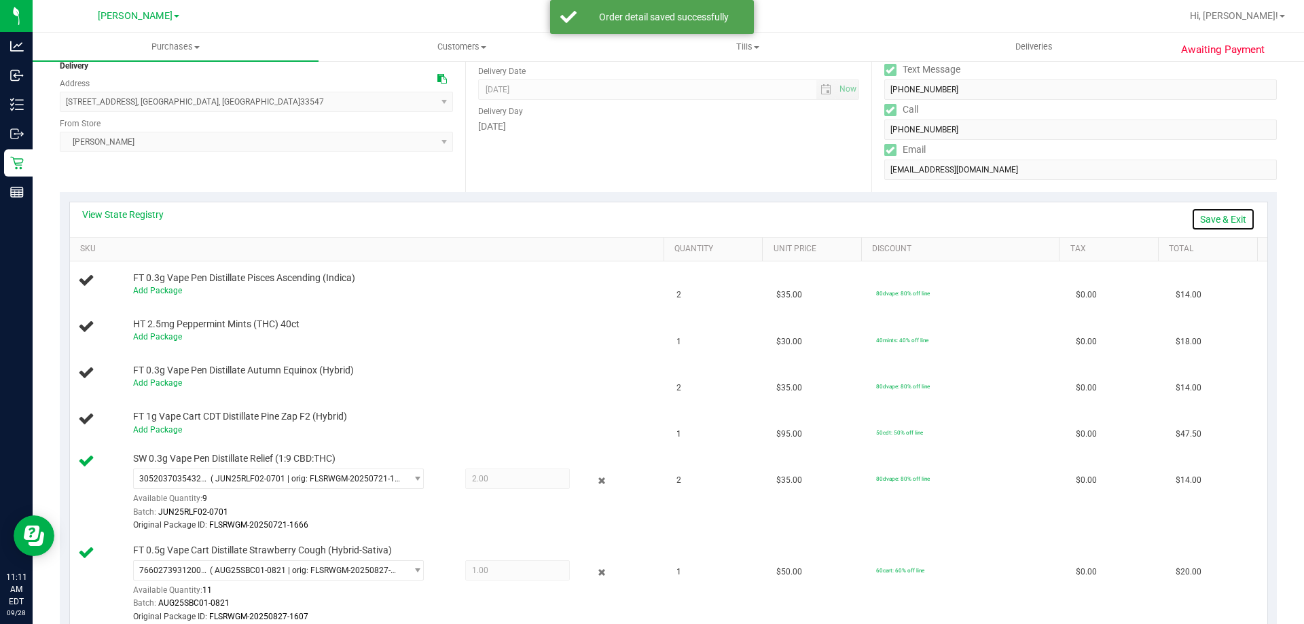
click at [1217, 219] on link "Save & Exit" at bounding box center [1224, 219] width 64 height 23
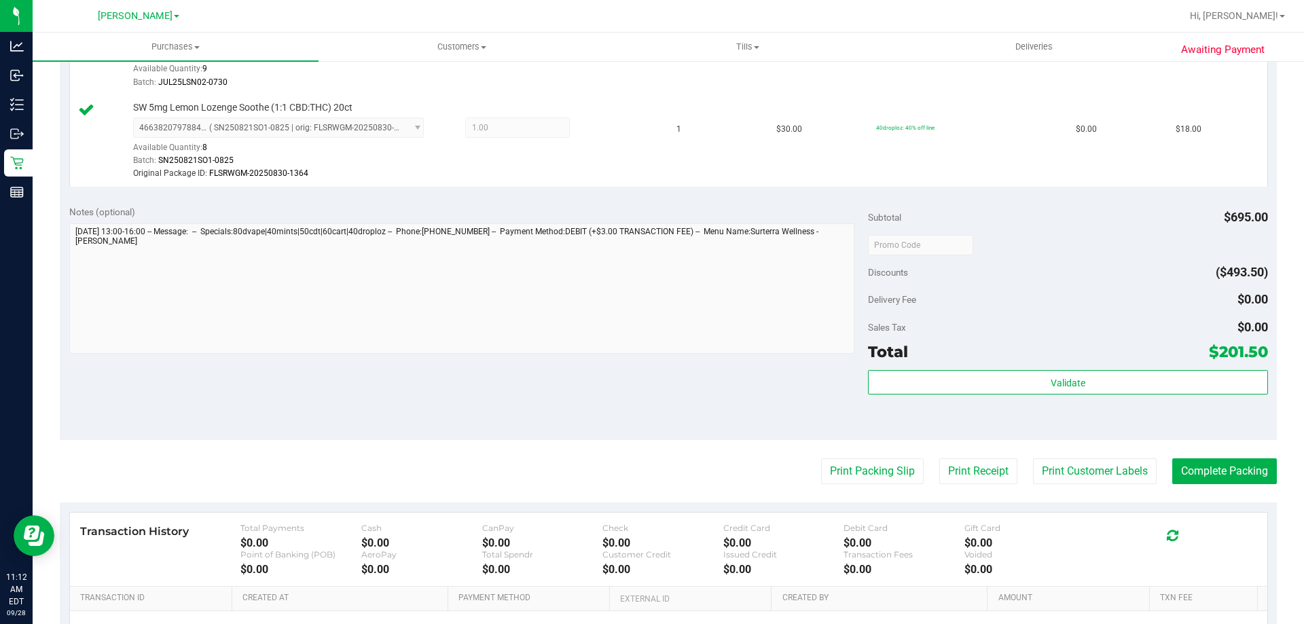
scroll to position [1377, 0]
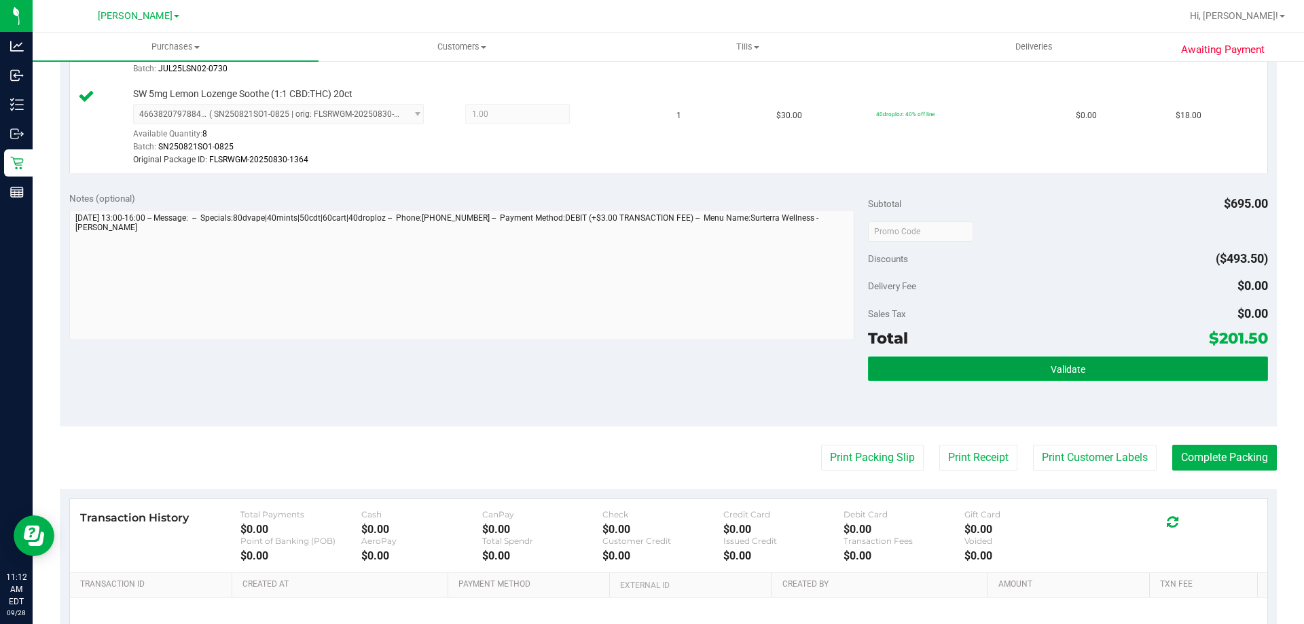
click at [1057, 370] on span "Validate" at bounding box center [1068, 369] width 35 height 11
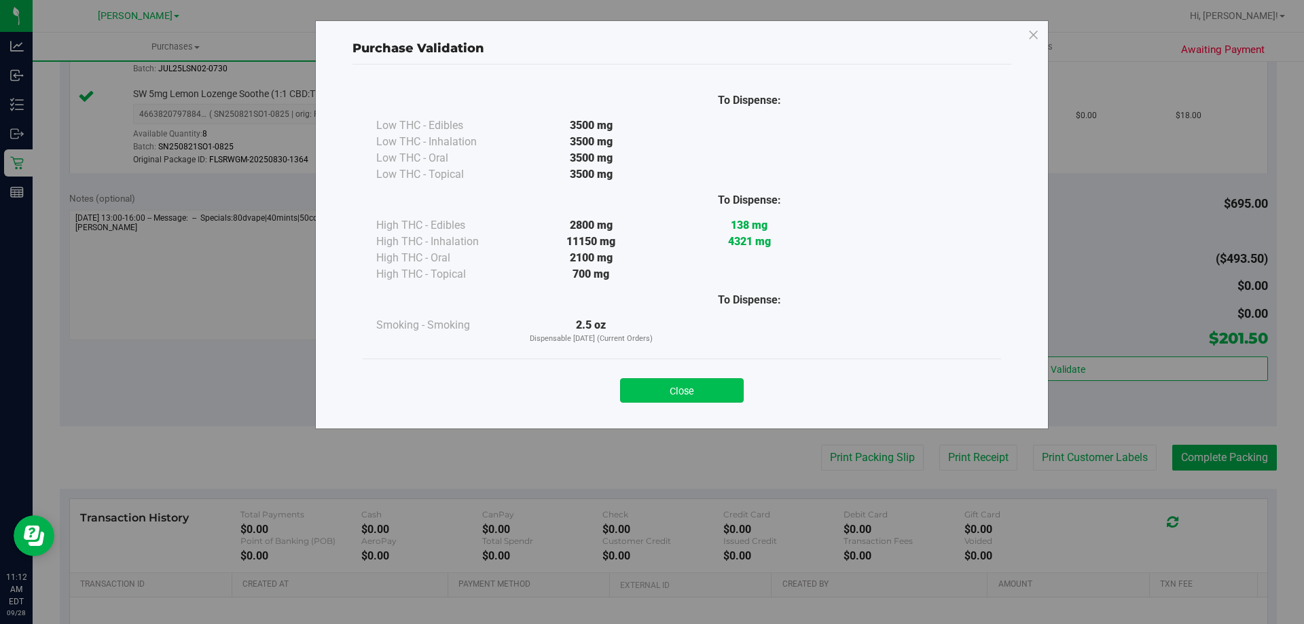
click at [677, 383] on button "Close" at bounding box center [682, 390] width 124 height 24
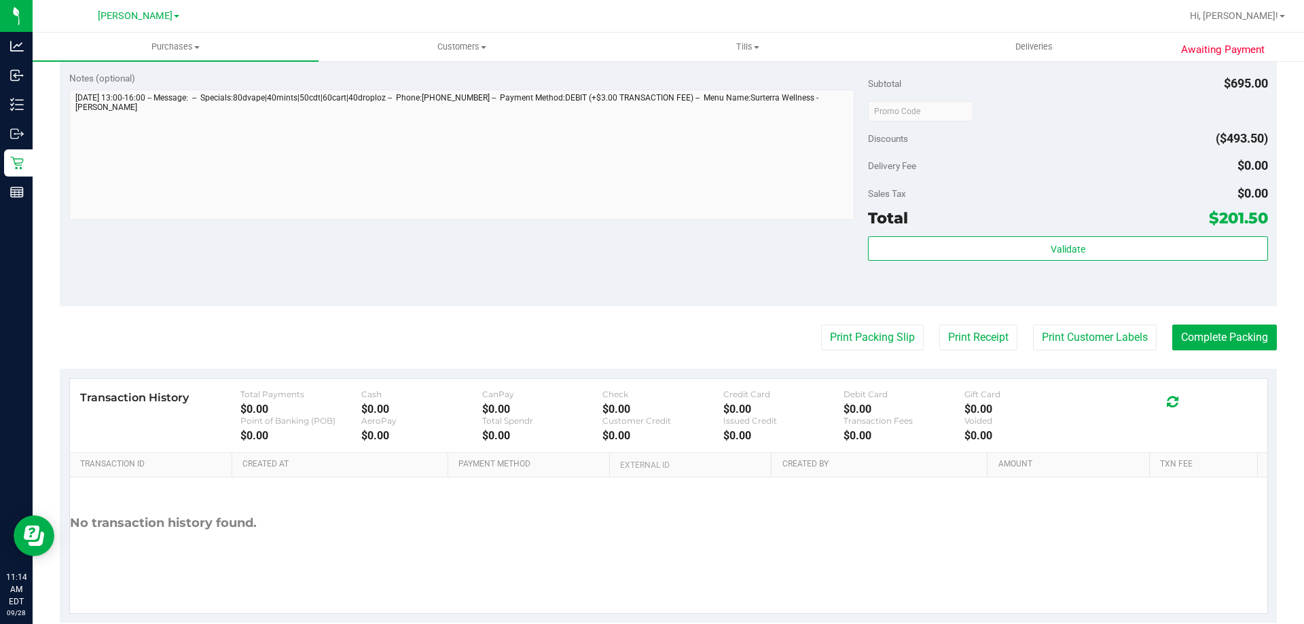
scroll to position [1501, 0]
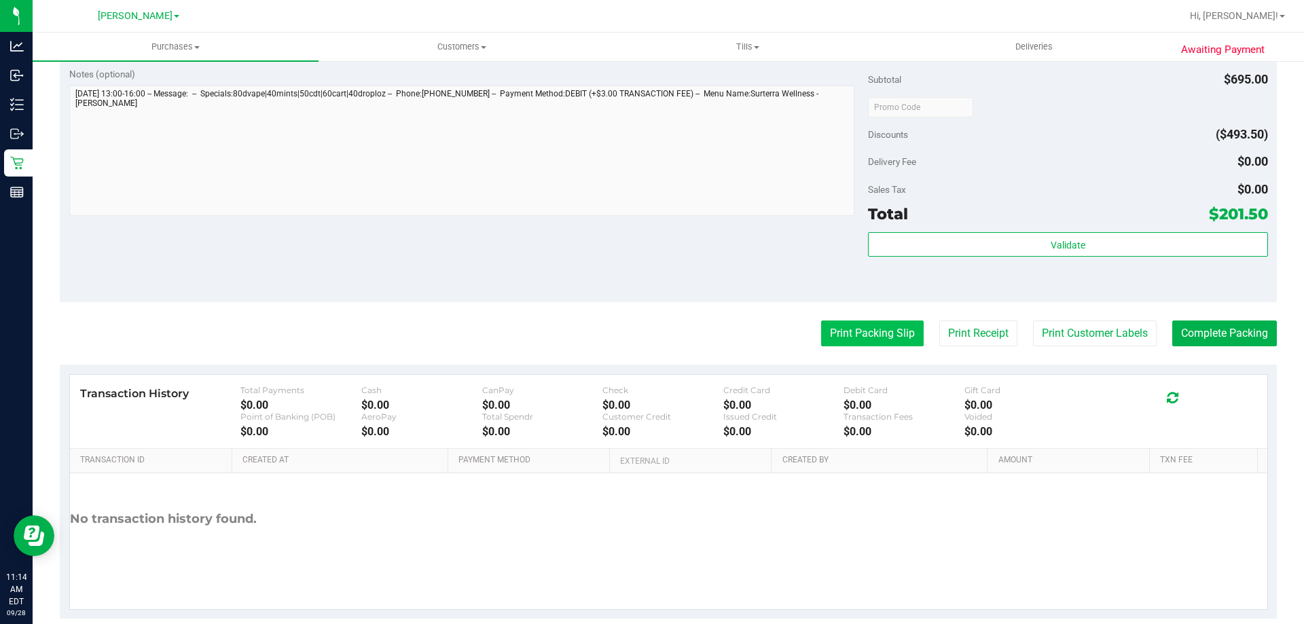
click at [834, 327] on button "Print Packing Slip" at bounding box center [872, 334] width 103 height 26
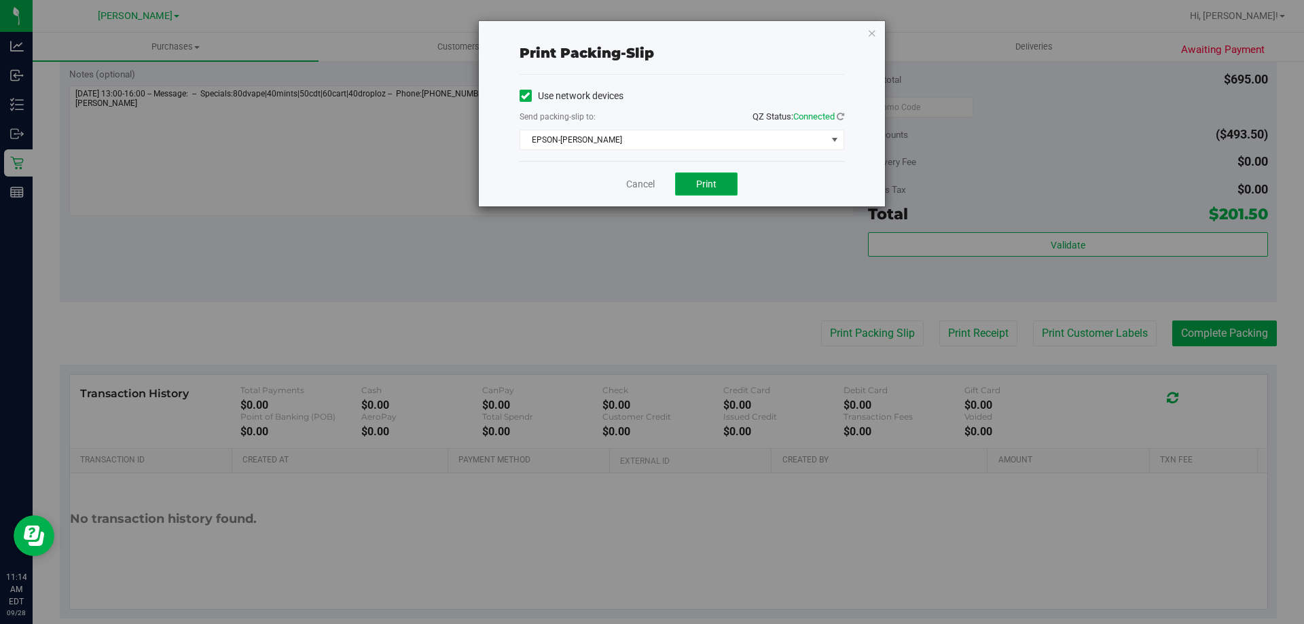
click at [713, 186] on span "Print" at bounding box center [706, 184] width 20 height 11
click at [701, 186] on span "Print" at bounding box center [706, 184] width 20 height 11
click at [636, 185] on link "Cancel" at bounding box center [640, 184] width 29 height 14
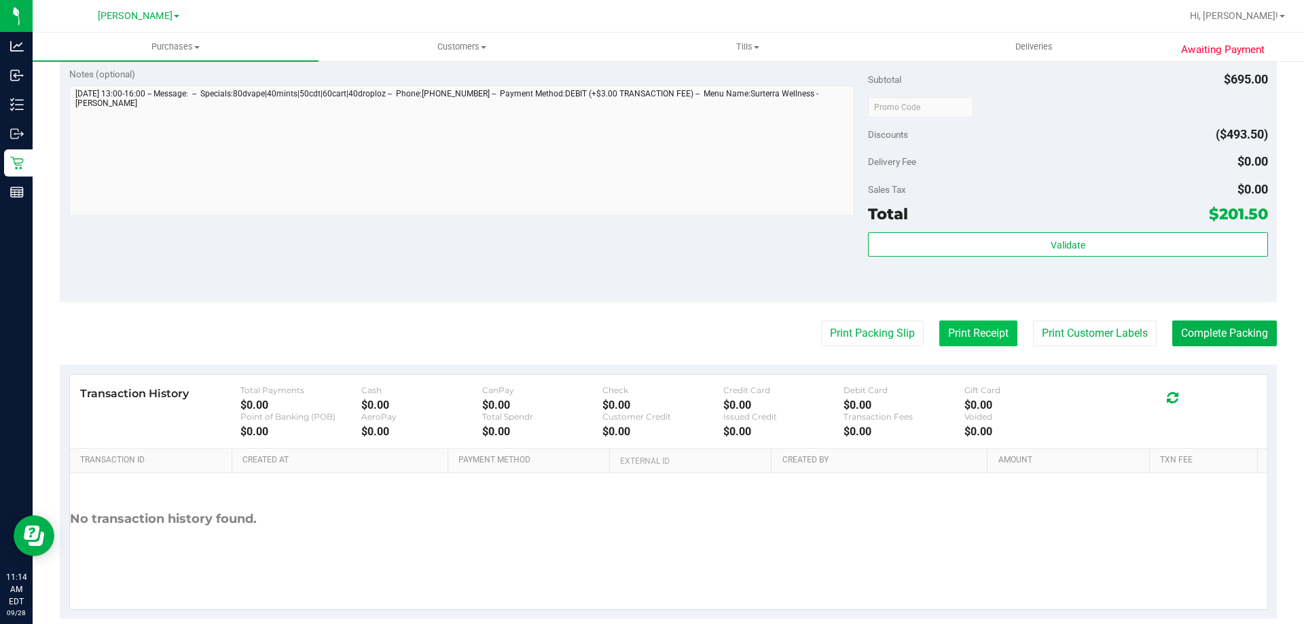
click at [963, 325] on button "Print Receipt" at bounding box center [978, 334] width 78 height 26
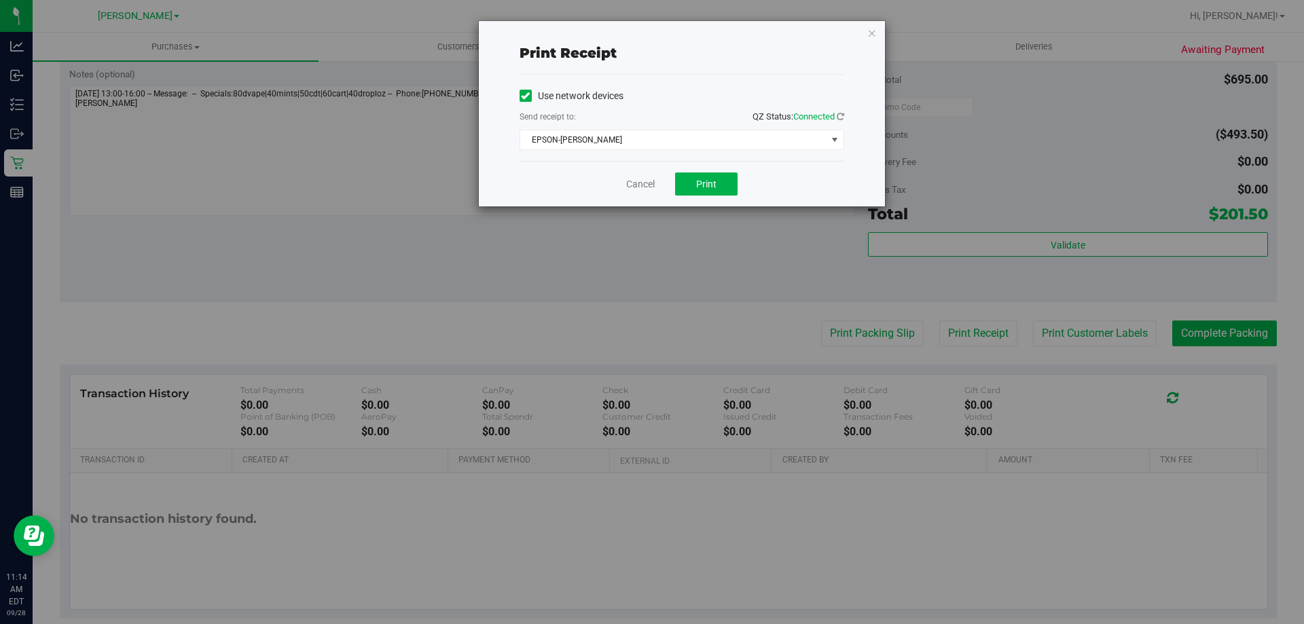
click at [719, 209] on div "Print receipt Use network devices Send receipt to: QZ Status: Connected EPSON-C…" at bounding box center [657, 312] width 1314 height 624
click at [725, 187] on button "Print" at bounding box center [706, 184] width 62 height 23
click at [643, 183] on link "Cancel" at bounding box center [640, 184] width 29 height 14
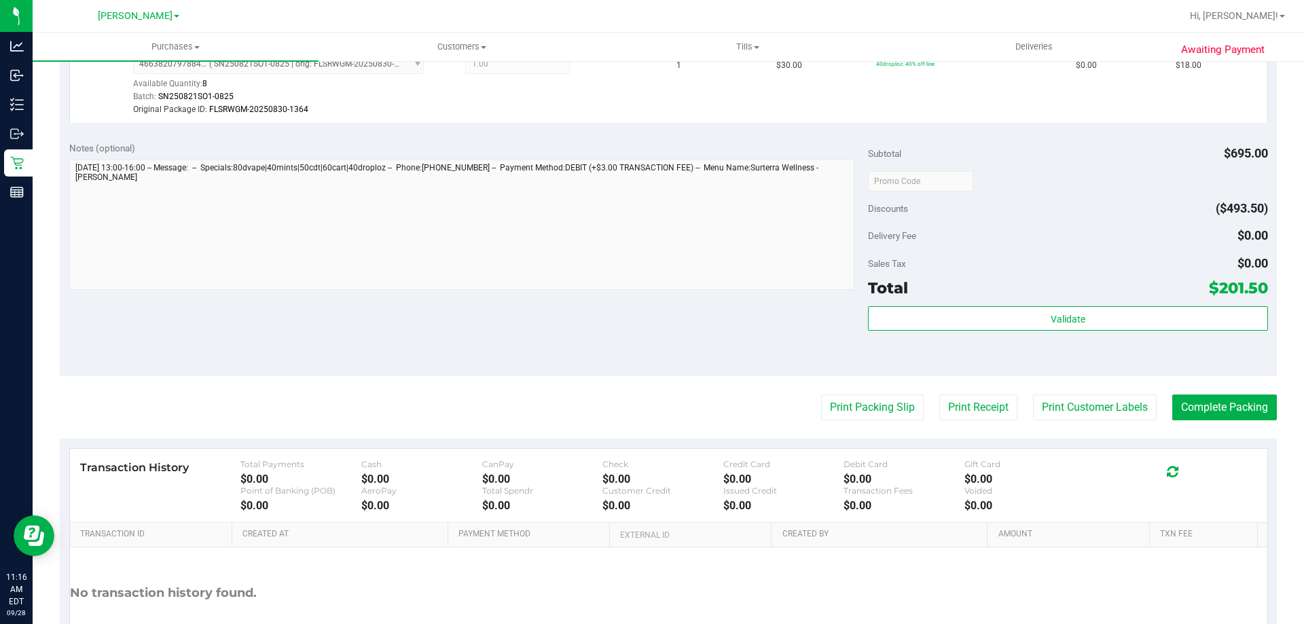
scroll to position [1452, 0]
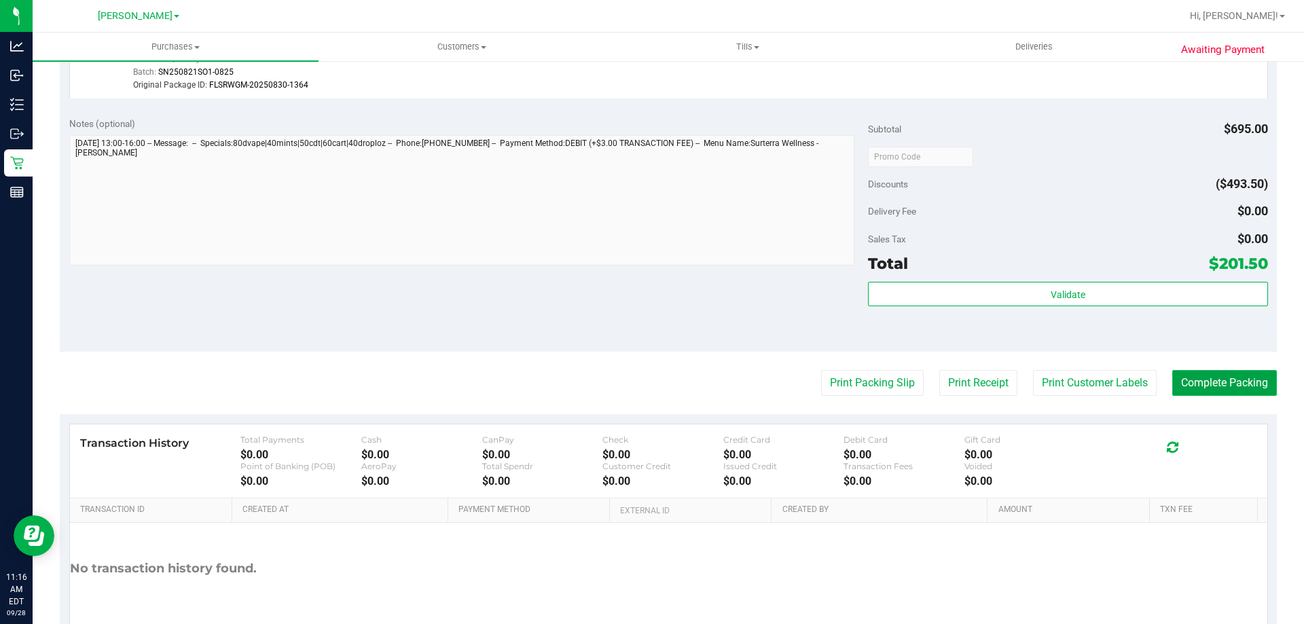
click at [1234, 389] on button "Complete Packing" at bounding box center [1225, 383] width 105 height 26
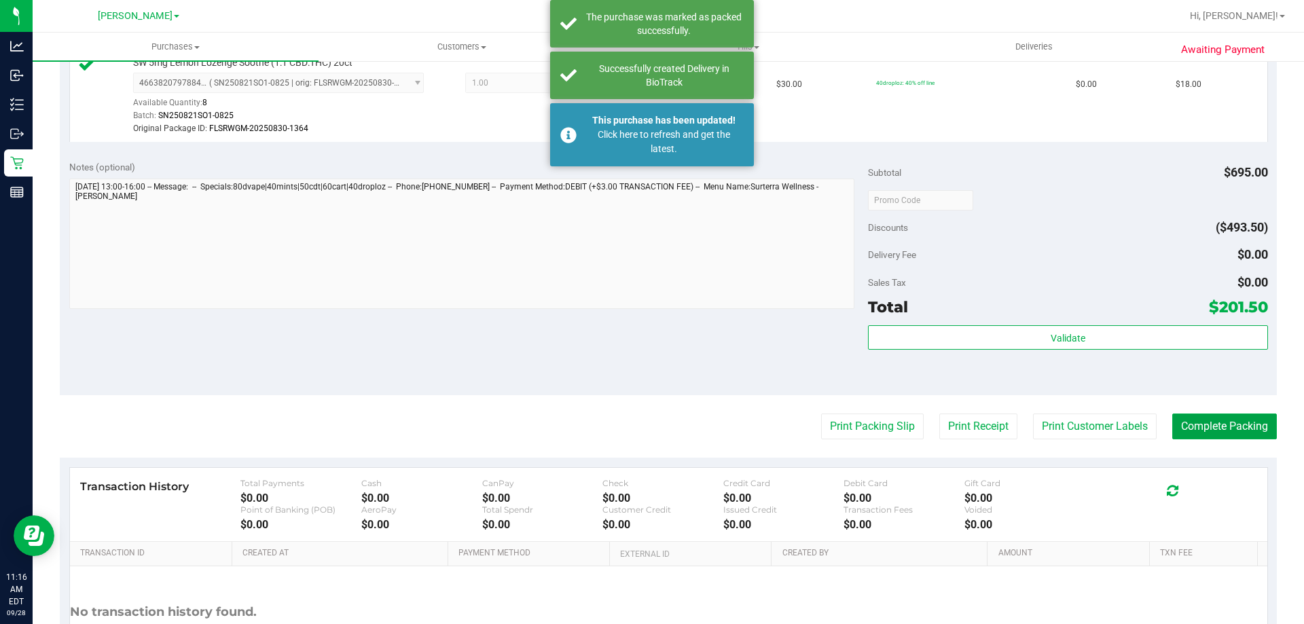
scroll to position [1387, 0]
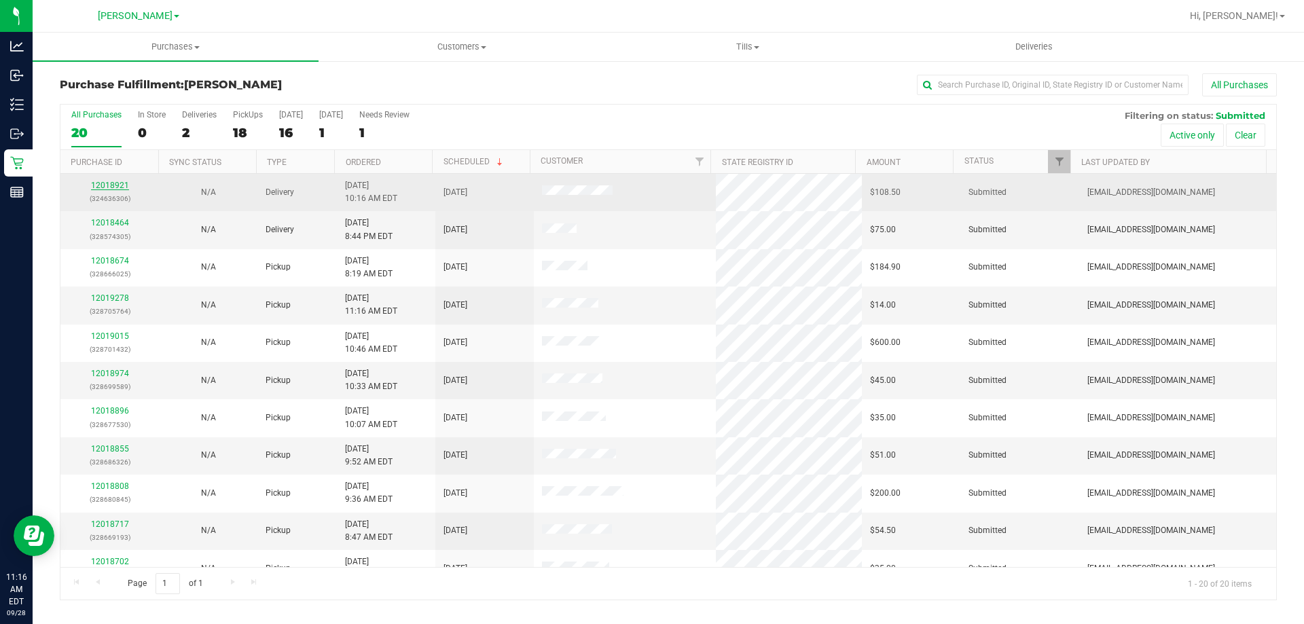
click at [110, 184] on link "12018921" at bounding box center [110, 186] width 38 height 10
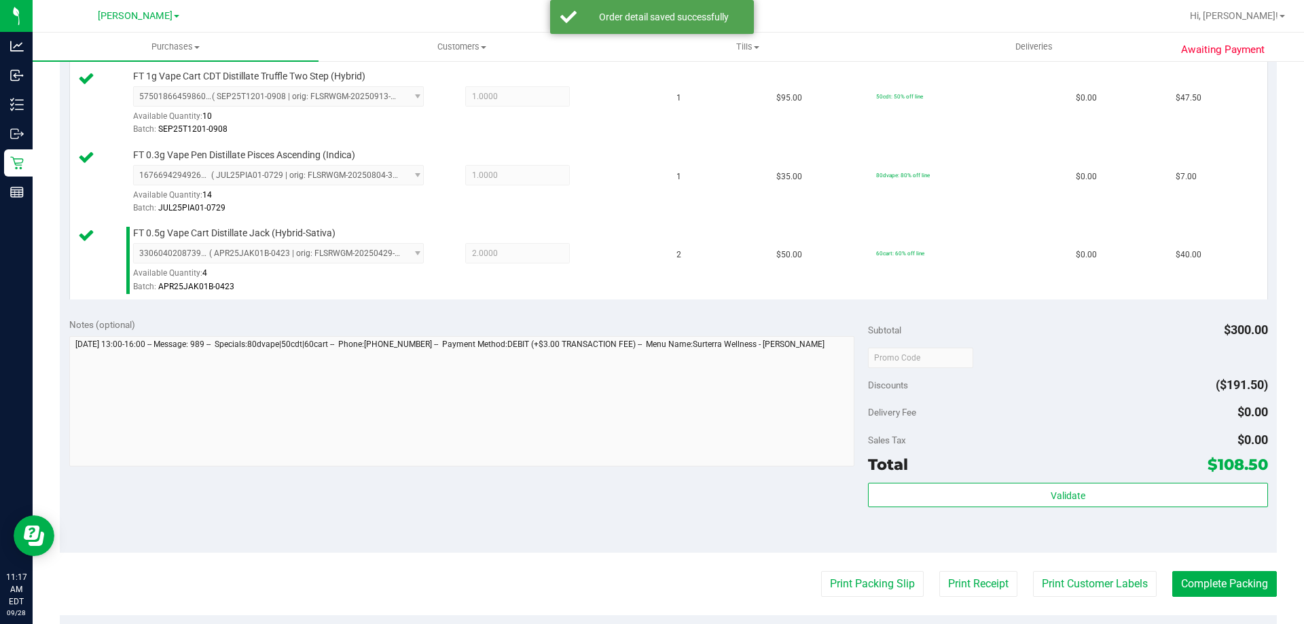
scroll to position [454, 0]
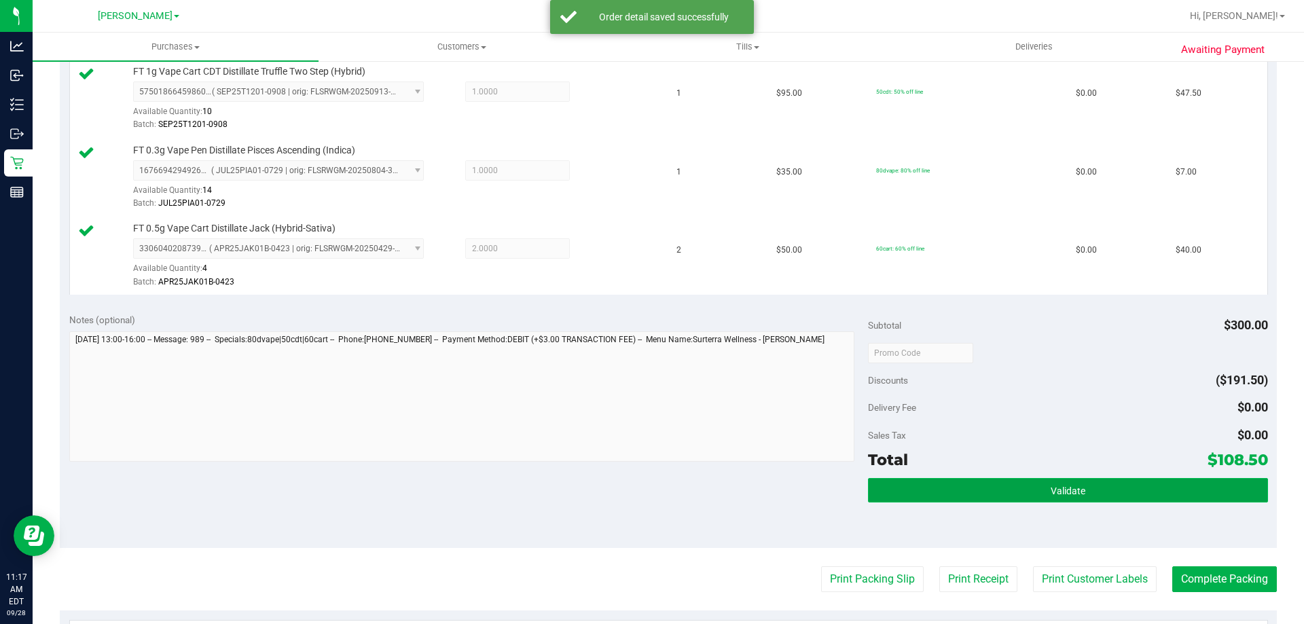
click at [1045, 499] on button "Validate" at bounding box center [1067, 490] width 399 height 24
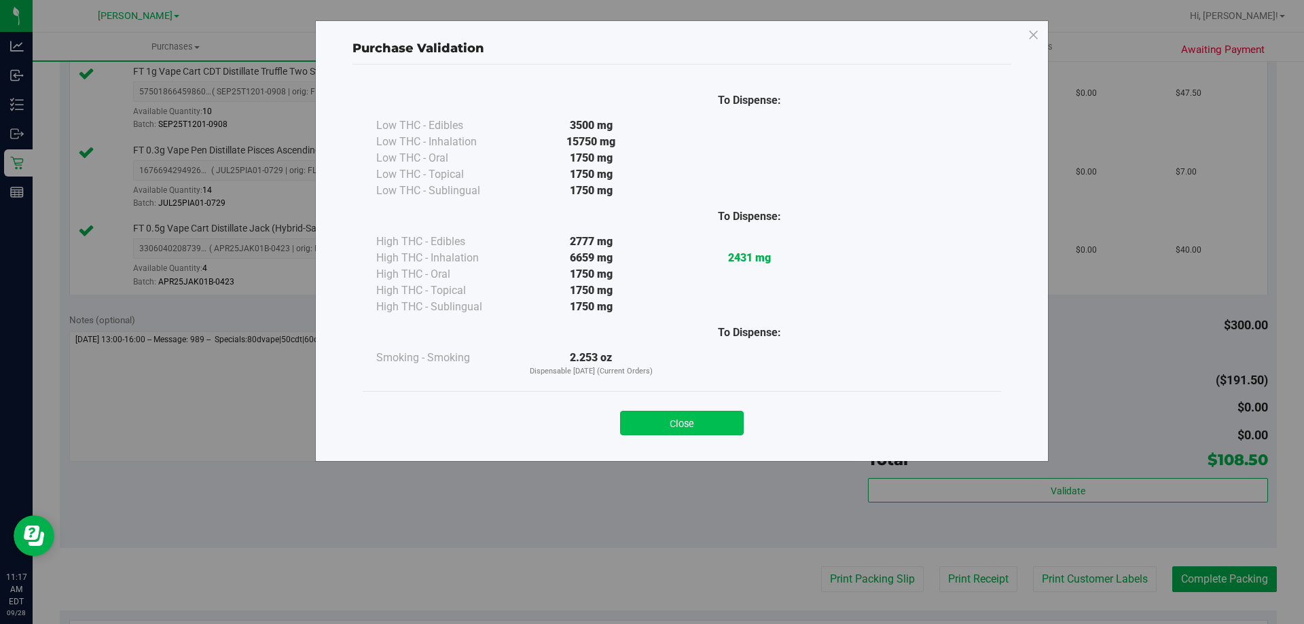
click at [671, 417] on button "Close" at bounding box center [682, 423] width 124 height 24
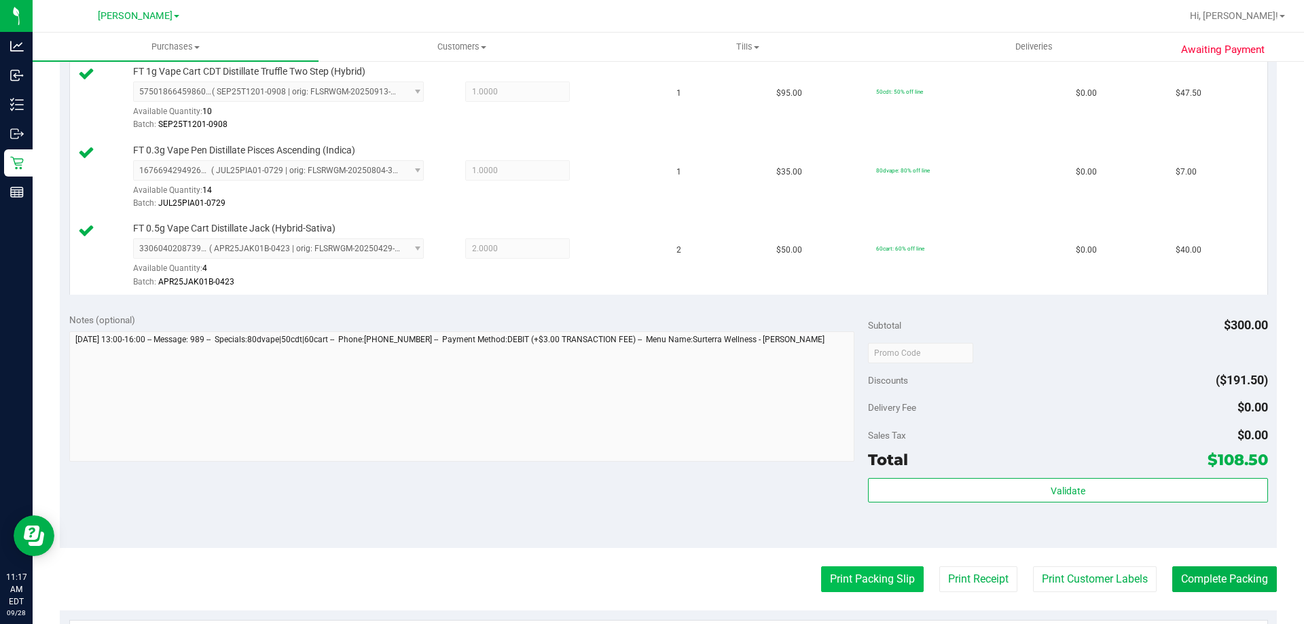
click at [828, 588] on button "Print Packing Slip" at bounding box center [872, 580] width 103 height 26
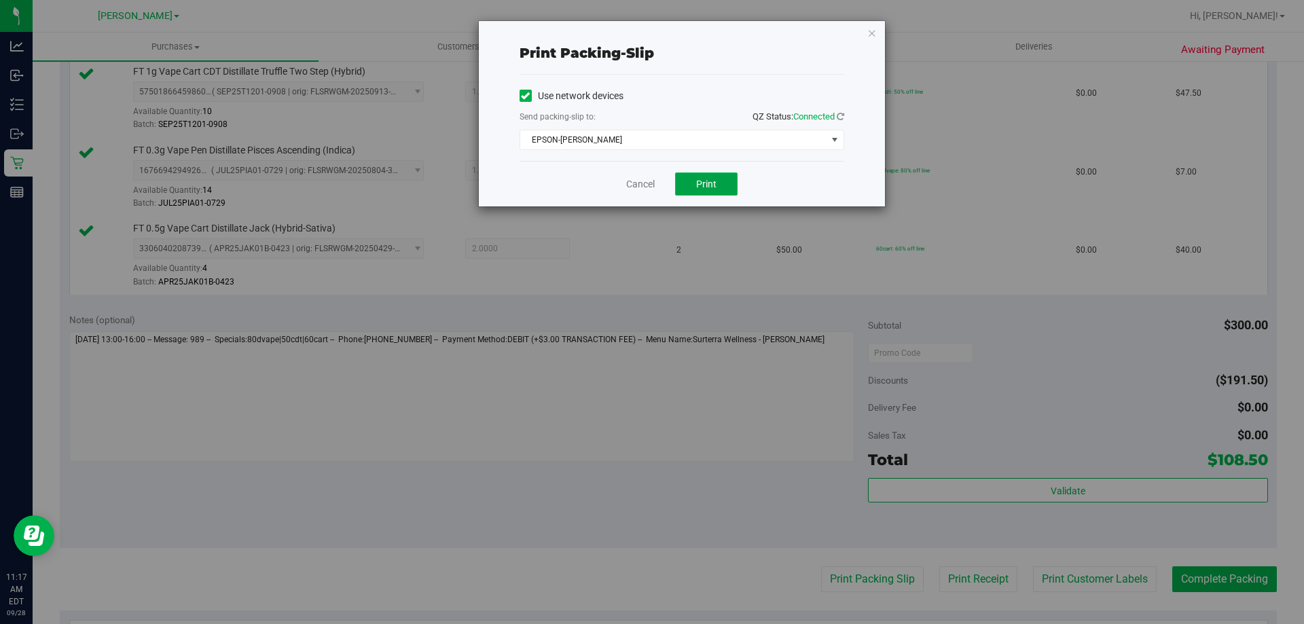
click at [715, 194] on button "Print" at bounding box center [706, 184] width 62 height 23
click at [700, 184] on span "Print" at bounding box center [706, 184] width 20 height 11
click at [645, 185] on link "Cancel" at bounding box center [640, 184] width 29 height 14
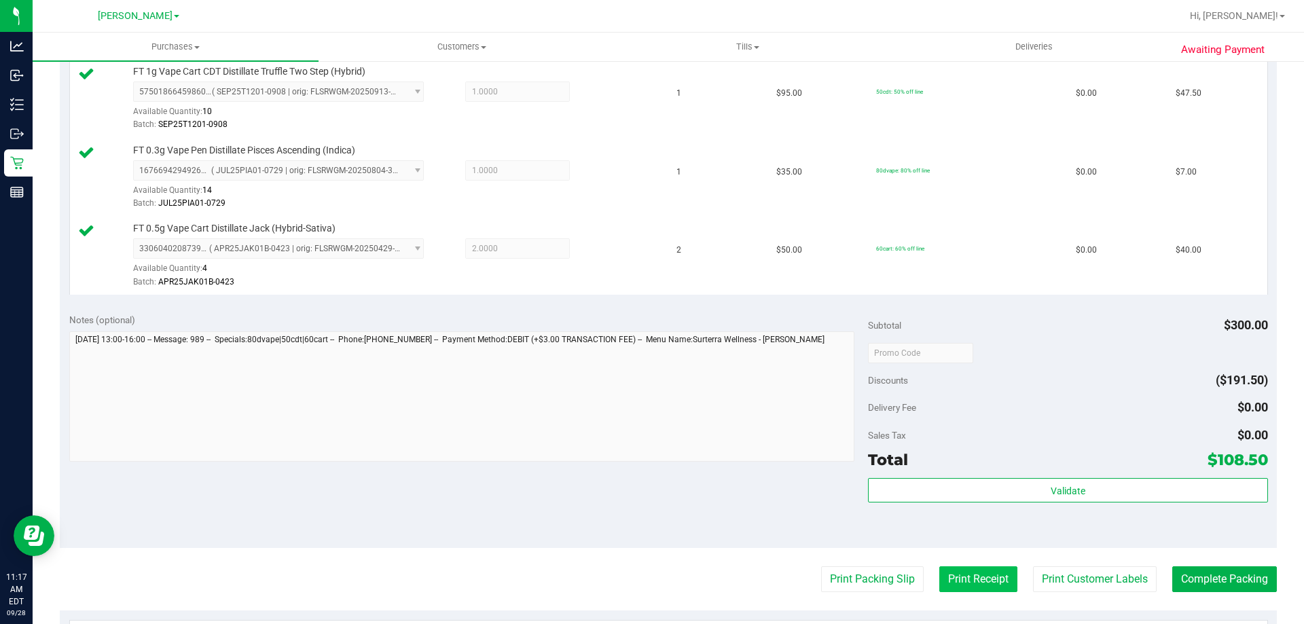
click at [959, 571] on button "Print Receipt" at bounding box center [978, 580] width 78 height 26
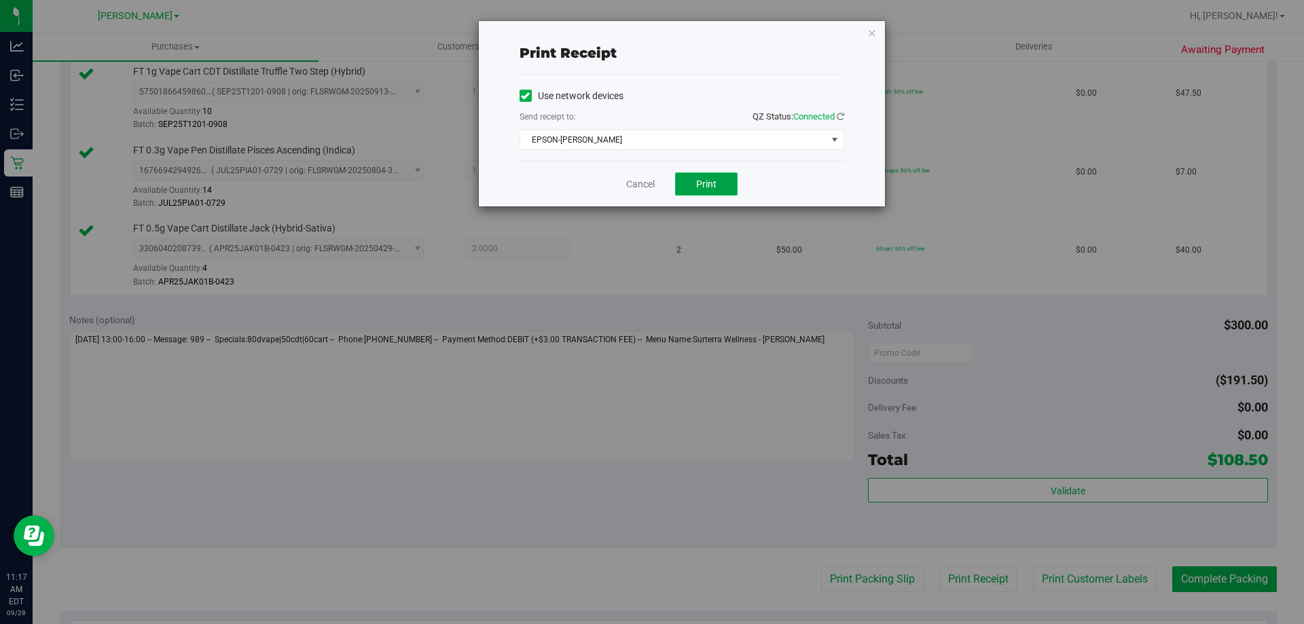
click at [702, 181] on span "Print" at bounding box center [706, 184] width 20 height 11
click at [635, 184] on link "Cancel" at bounding box center [640, 184] width 29 height 14
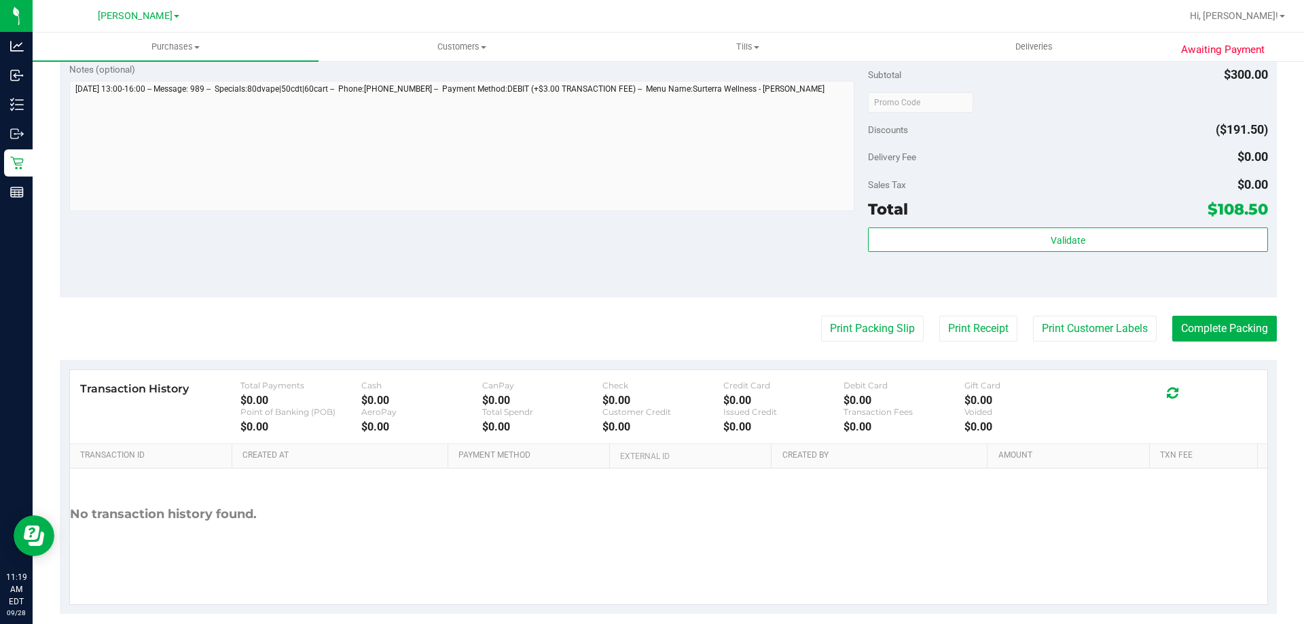
scroll to position [702, 0]
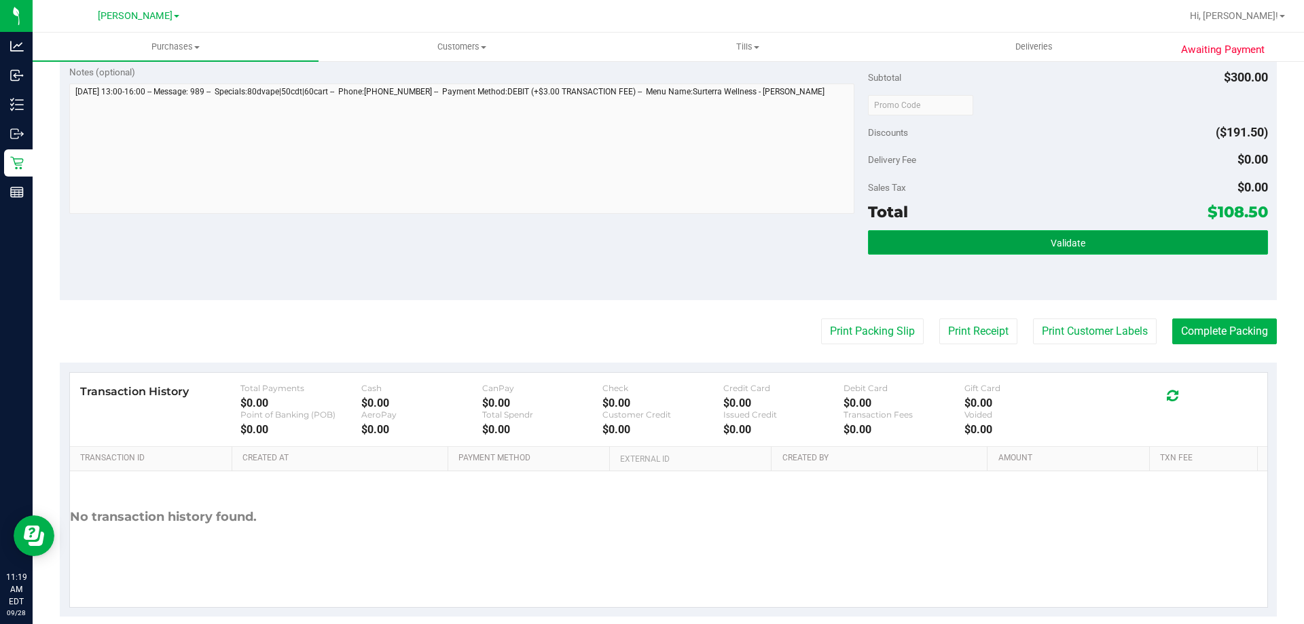
click at [1158, 235] on button "Validate" at bounding box center [1067, 242] width 399 height 24
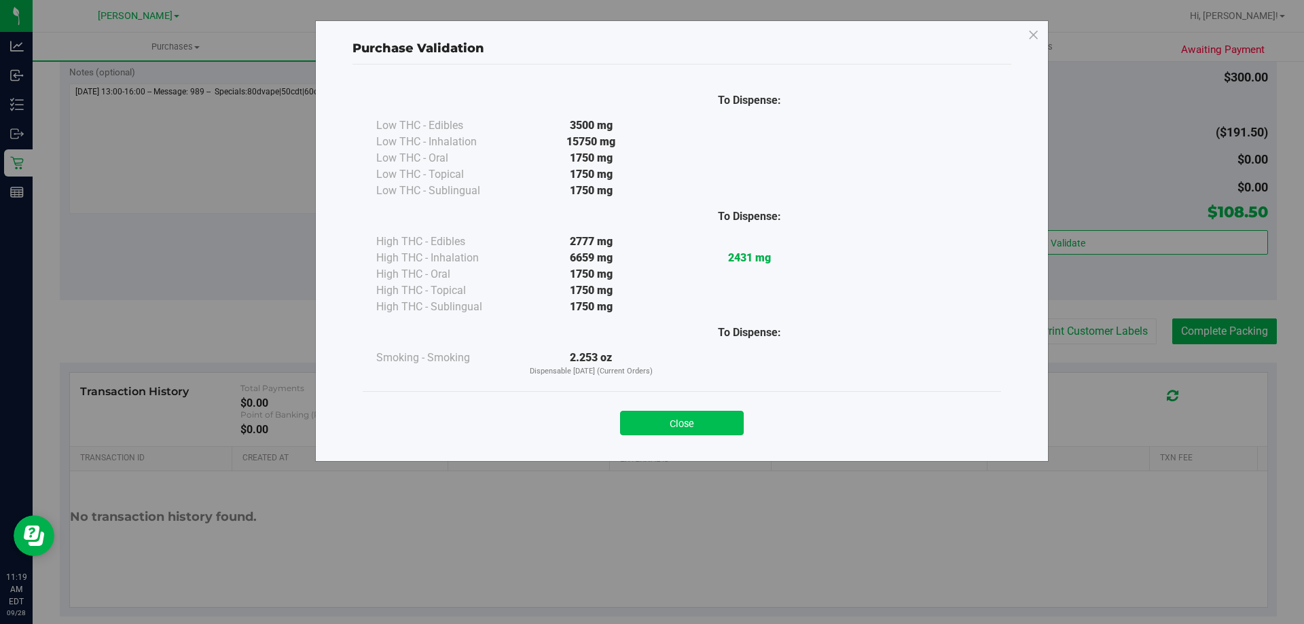
click at [694, 421] on button "Close" at bounding box center [682, 423] width 124 height 24
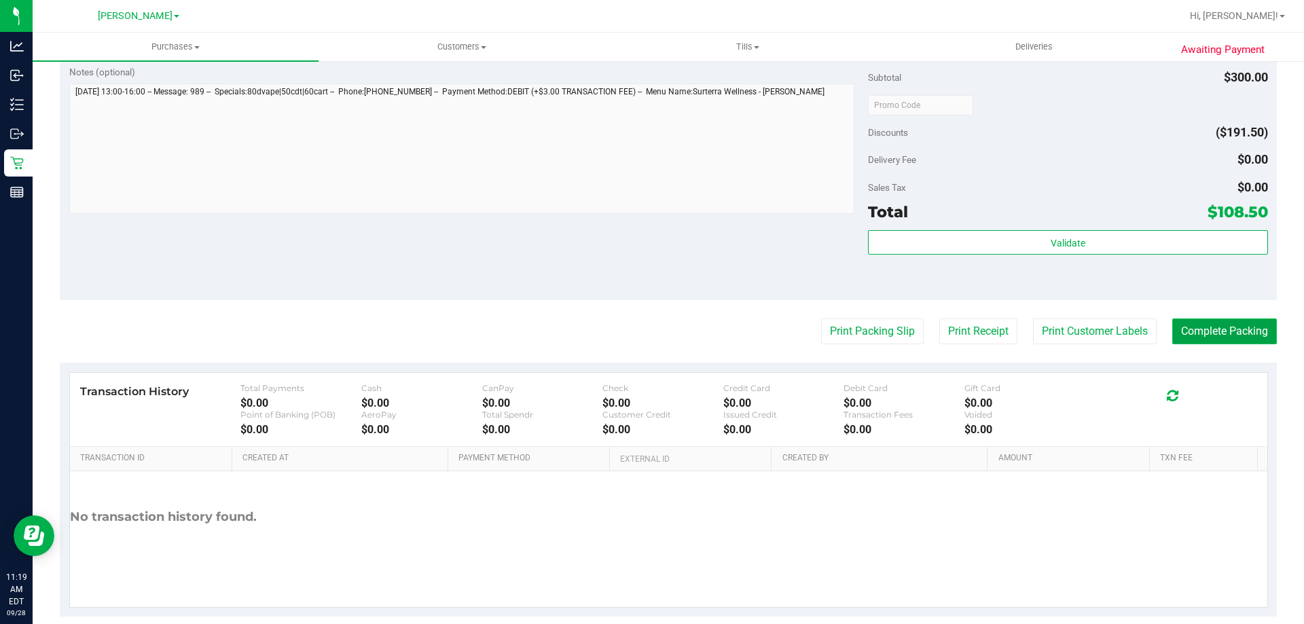
click at [1235, 344] on button "Complete Packing" at bounding box center [1225, 332] width 105 height 26
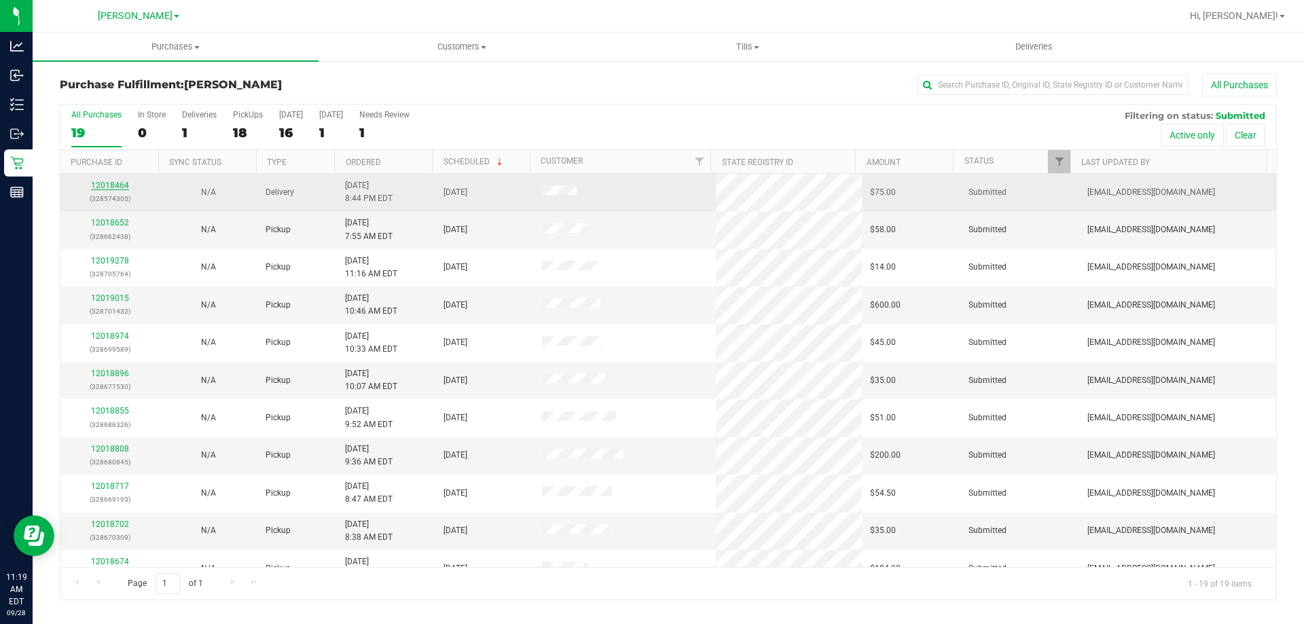
click at [123, 185] on link "12018464" at bounding box center [110, 186] width 38 height 10
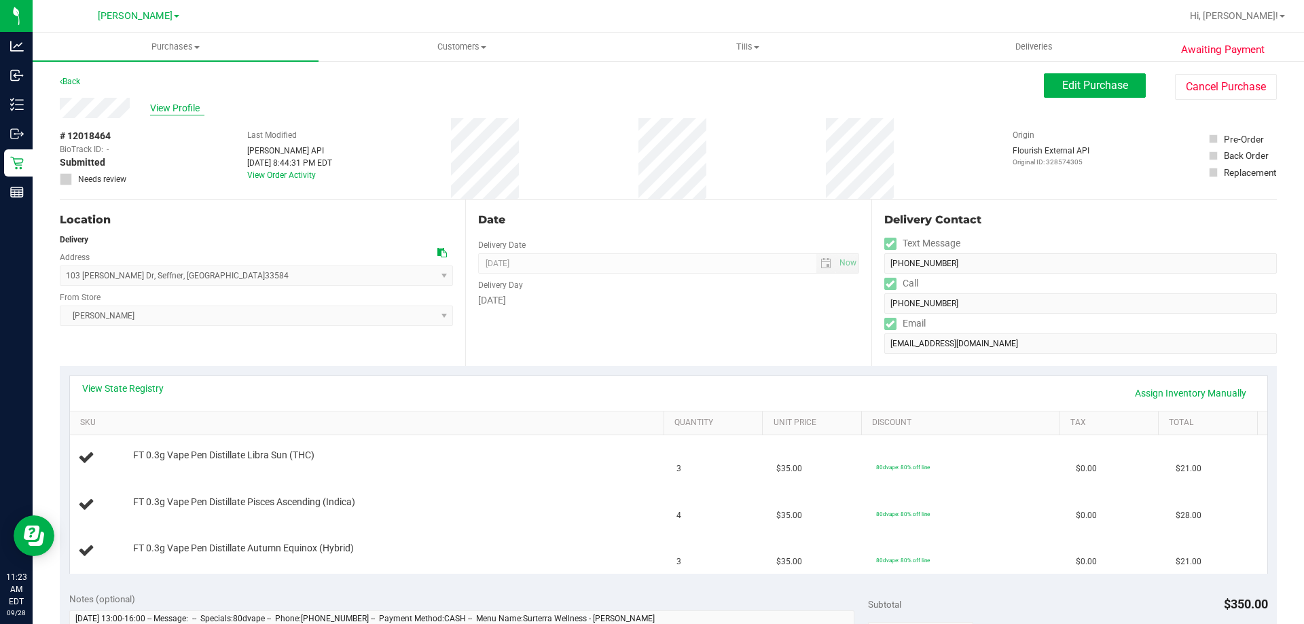
click at [167, 105] on span "View Profile" at bounding box center [177, 108] width 54 height 14
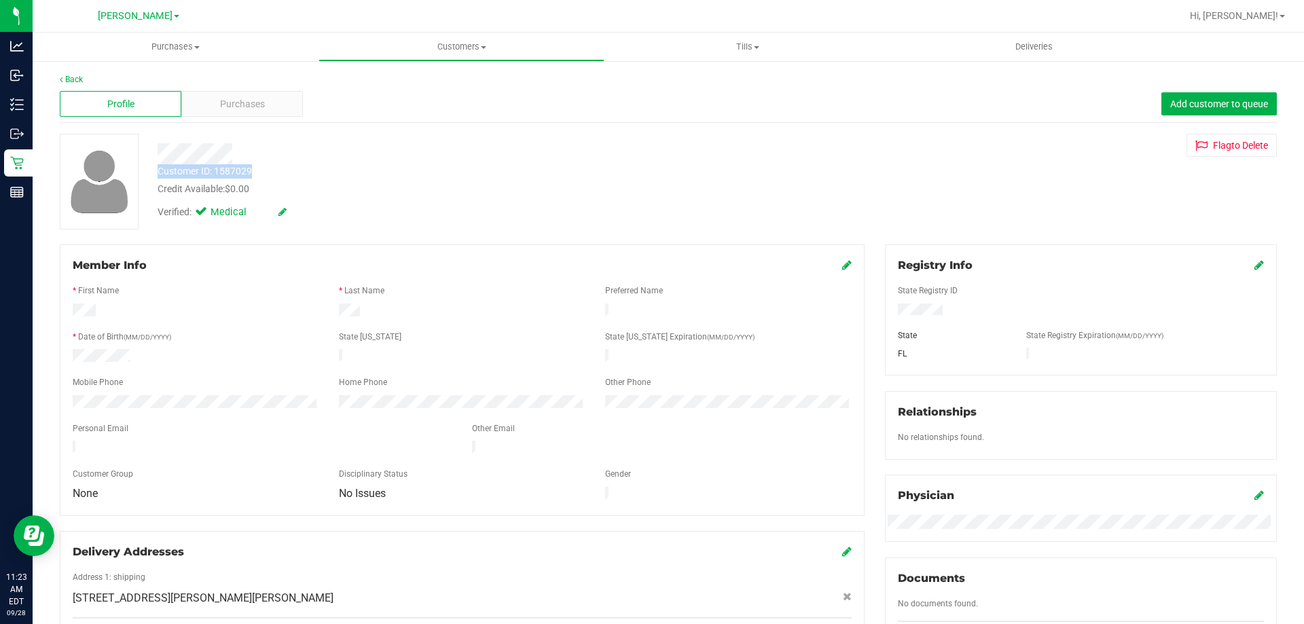
drag, startPoint x: 257, startPoint y: 173, endPoint x: 154, endPoint y: 175, distance: 104.0
click at [154, 175] on div "Customer ID: 1587029 Credit Available: $0.00" at bounding box center [456, 180] width 619 height 32
copy div "Customer ID: 1587029"
click at [71, 76] on link "Back" at bounding box center [71, 80] width 23 height 10
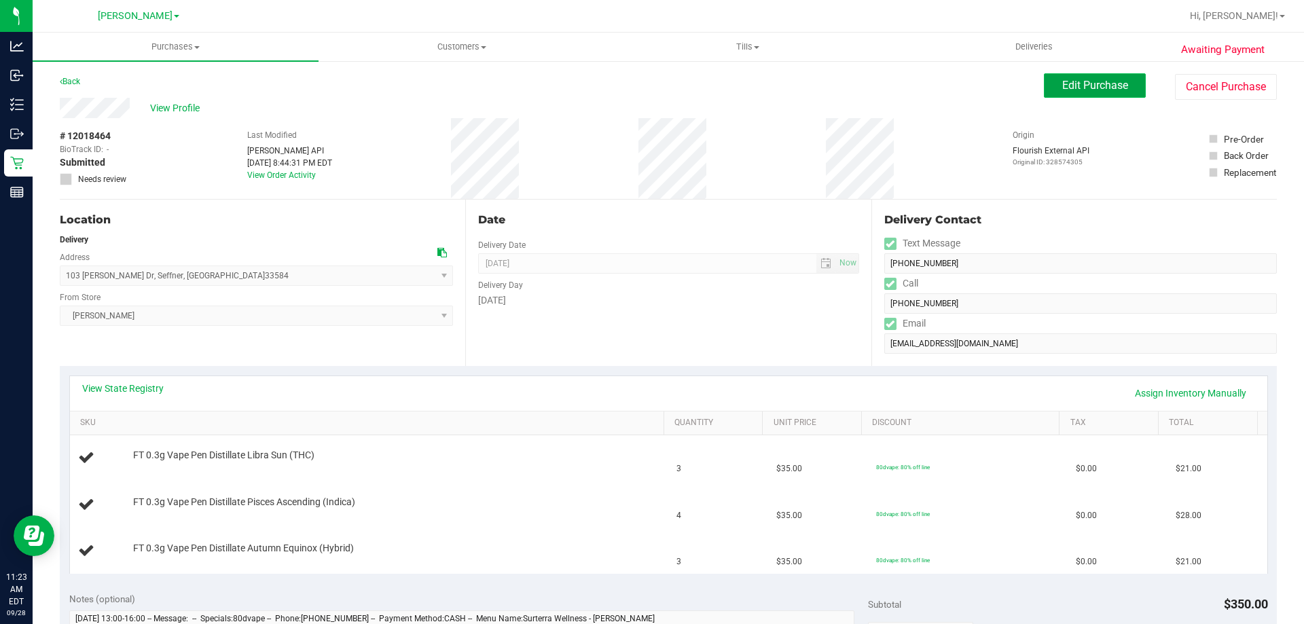
click at [1086, 81] on span "Edit Purchase" at bounding box center [1095, 85] width 66 height 13
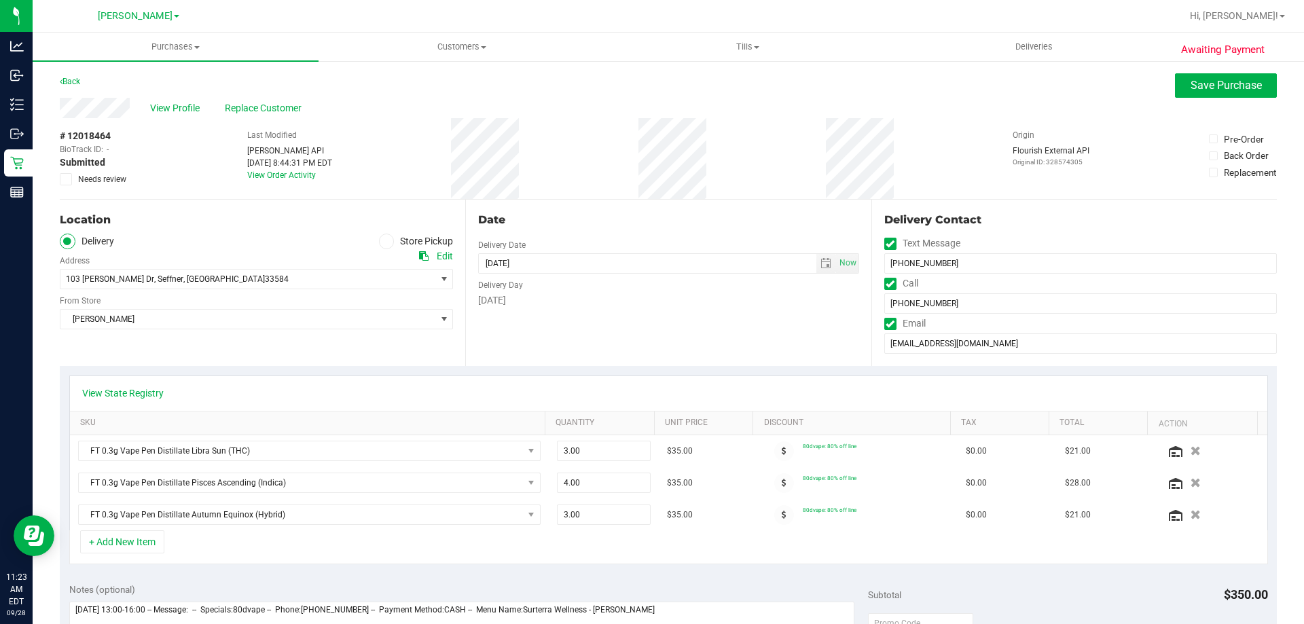
click at [114, 173] on span "Needs review" at bounding box center [102, 179] width 48 height 12
click at [0, 0] on input "Needs review" at bounding box center [0, 0] width 0 height 0
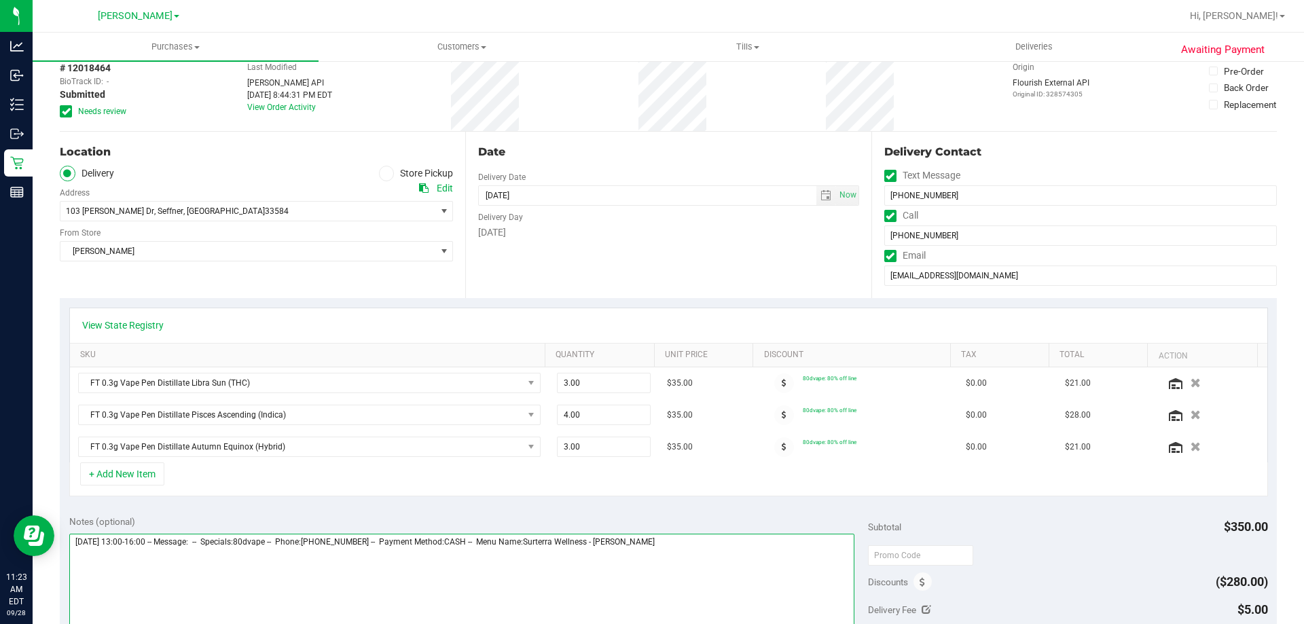
click at [766, 556] on textarea at bounding box center [462, 599] width 786 height 130
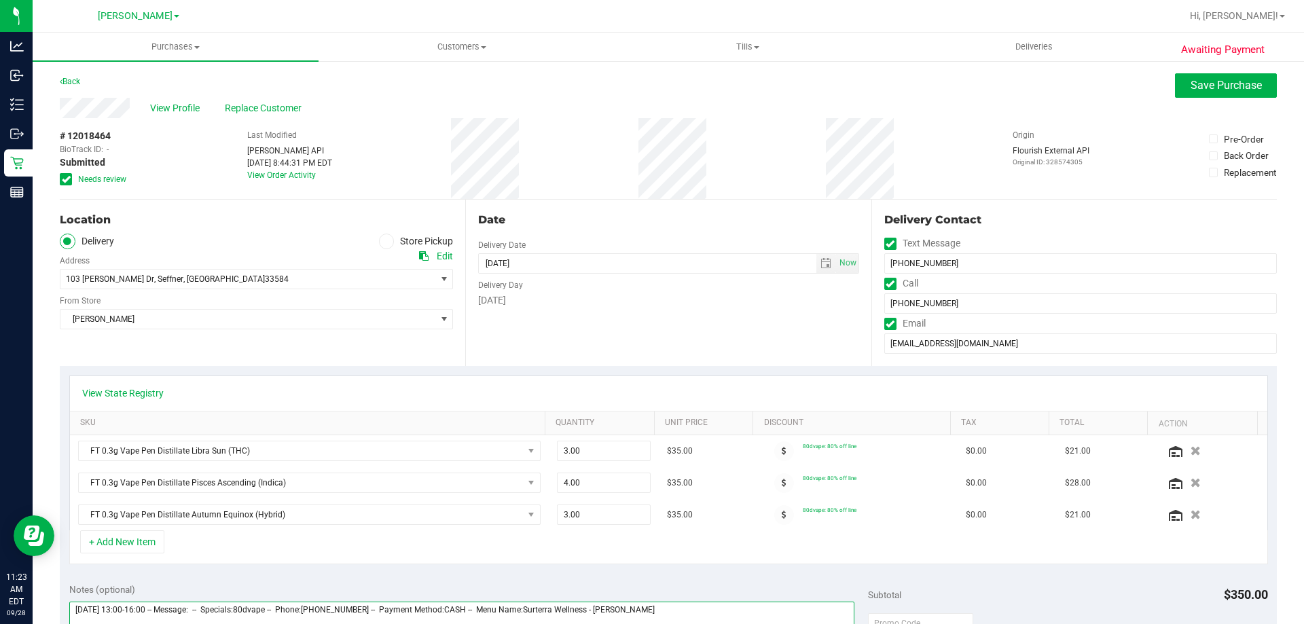
type textarea "Monday 09/29/2025 13:00-16:00 -- Message: -- Specials:80dvape -- Phone:65620815…"
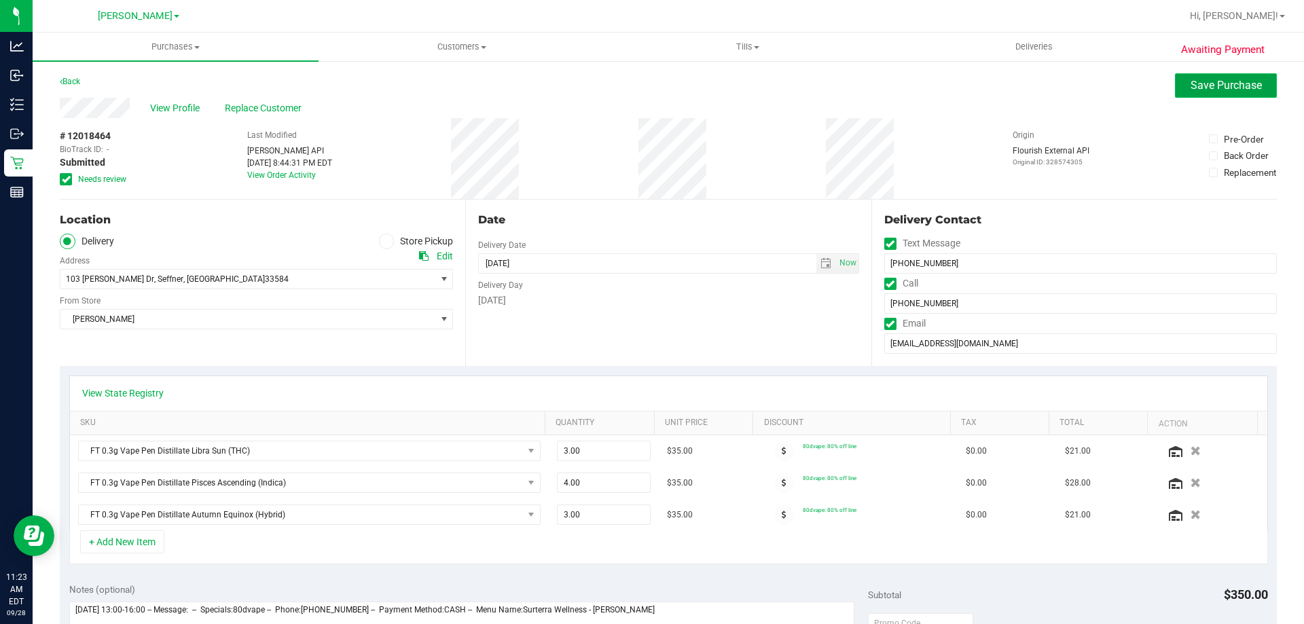
click at [1234, 88] on span "Save Purchase" at bounding box center [1226, 85] width 71 height 13
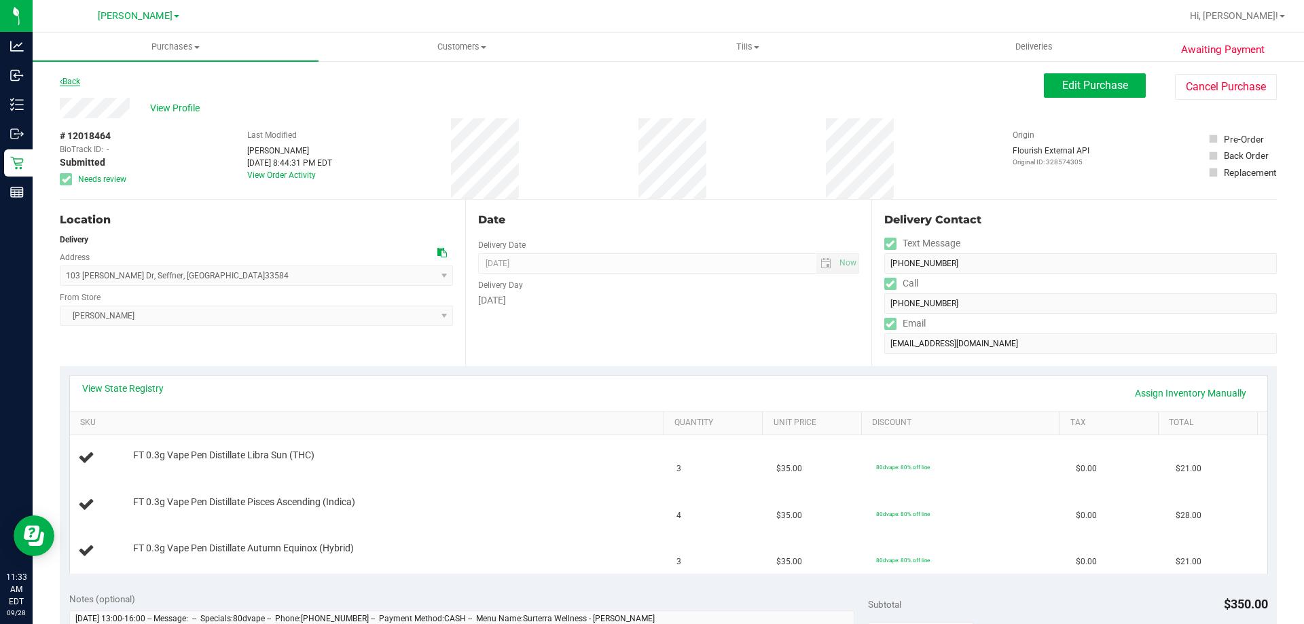
click at [73, 77] on link "Back" at bounding box center [70, 82] width 20 height 10
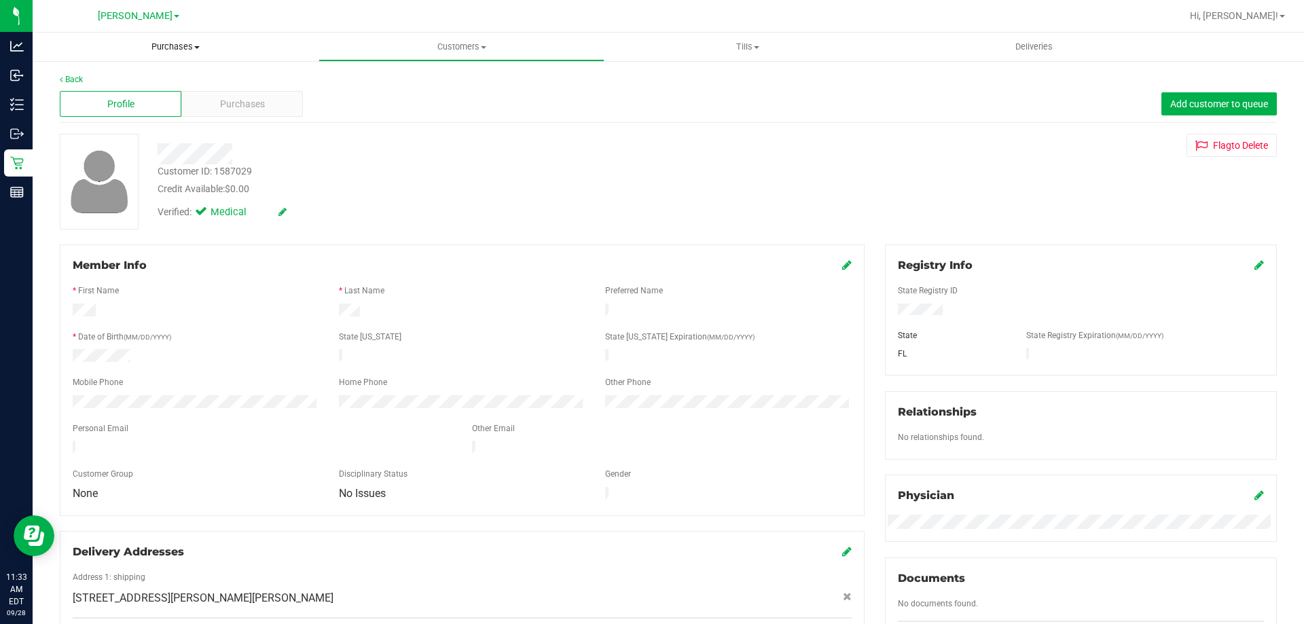
click at [148, 38] on uib-tab-heading "Purchases Summary of purchases Fulfillment All purchases" at bounding box center [176, 47] width 286 height 29
click at [87, 105] on li "Fulfillment" at bounding box center [176, 98] width 286 height 16
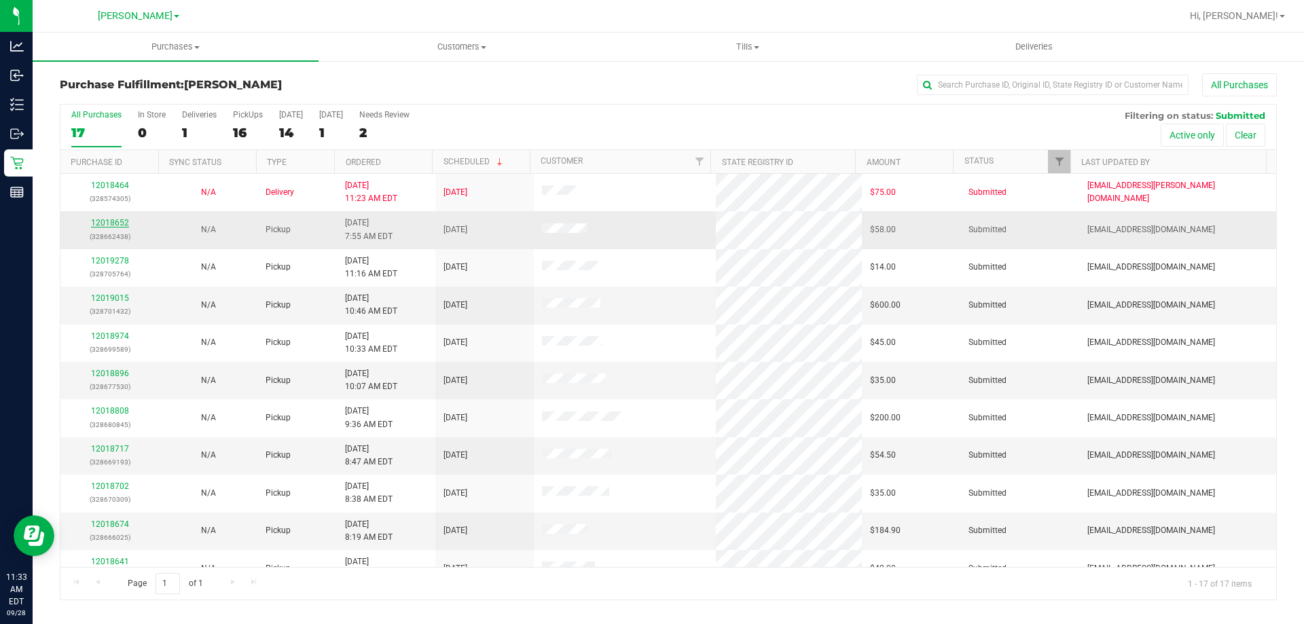
click at [107, 222] on link "12018652" at bounding box center [110, 223] width 38 height 10
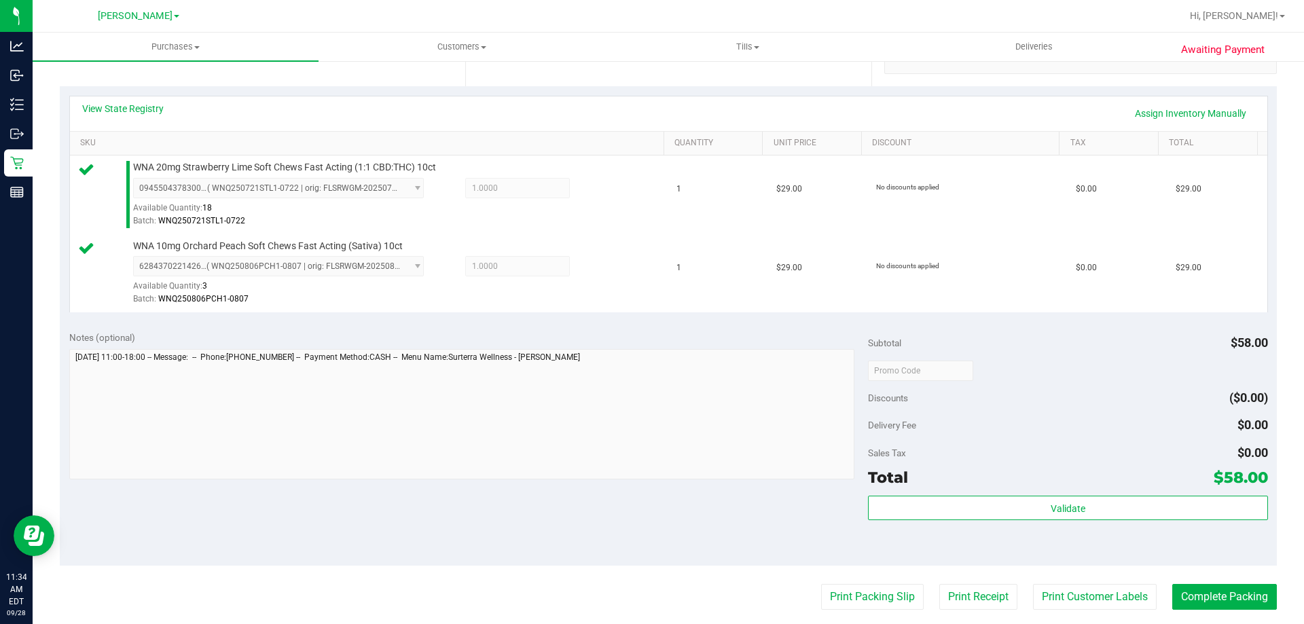
scroll to position [281, 0]
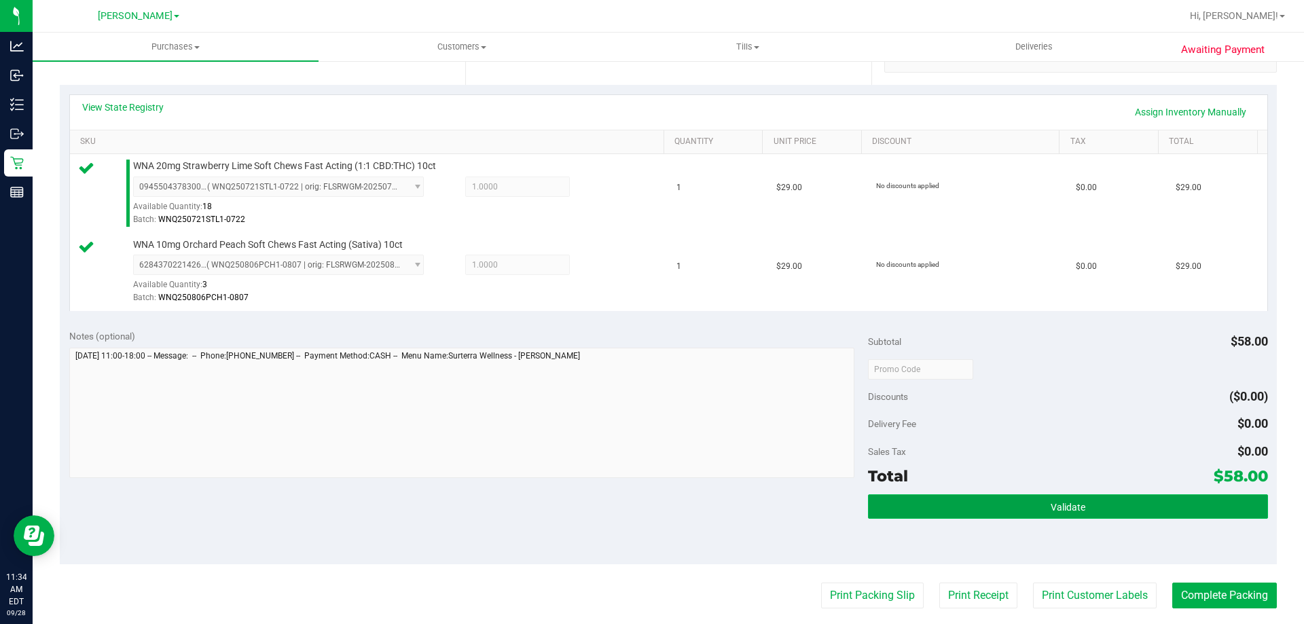
click at [1048, 518] on button "Validate" at bounding box center [1067, 507] width 399 height 24
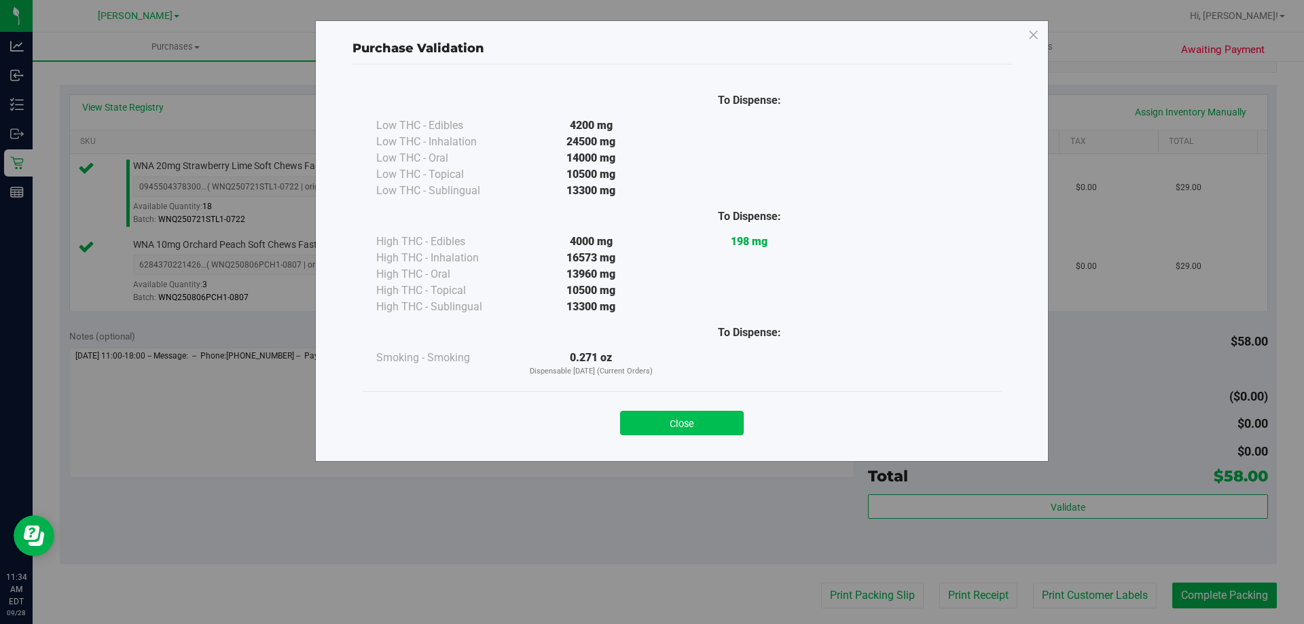
click at [686, 413] on button "Close" at bounding box center [682, 423] width 124 height 24
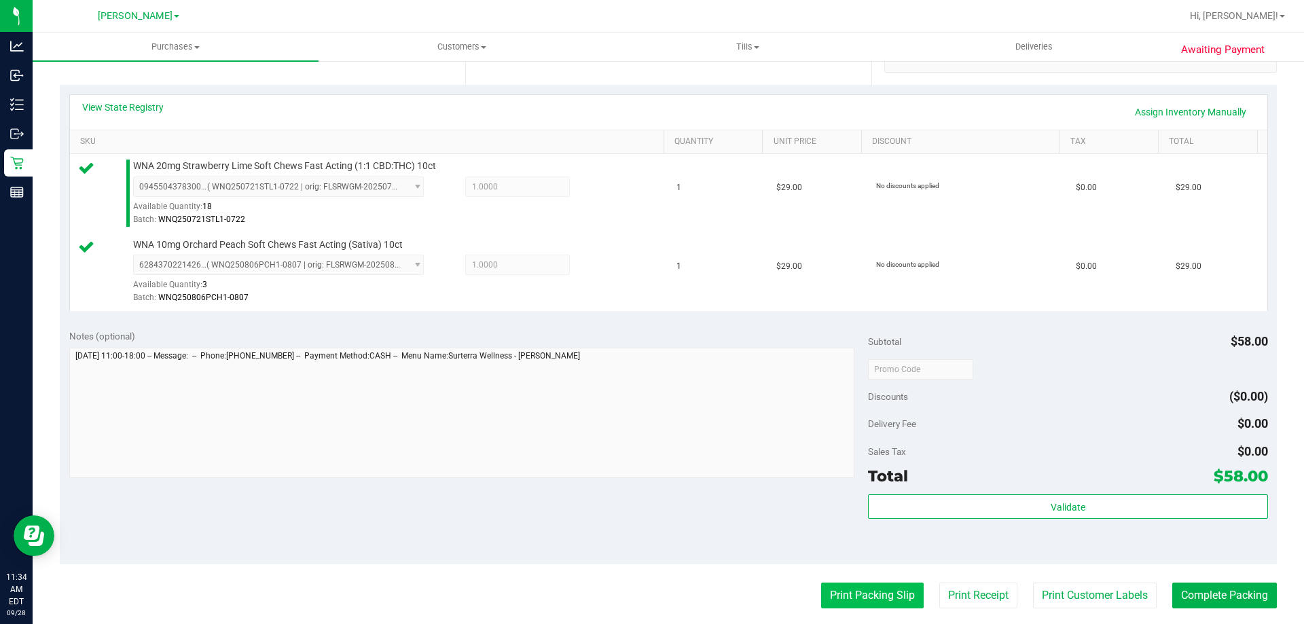
click at [877, 599] on button "Print Packing Slip" at bounding box center [872, 596] width 103 height 26
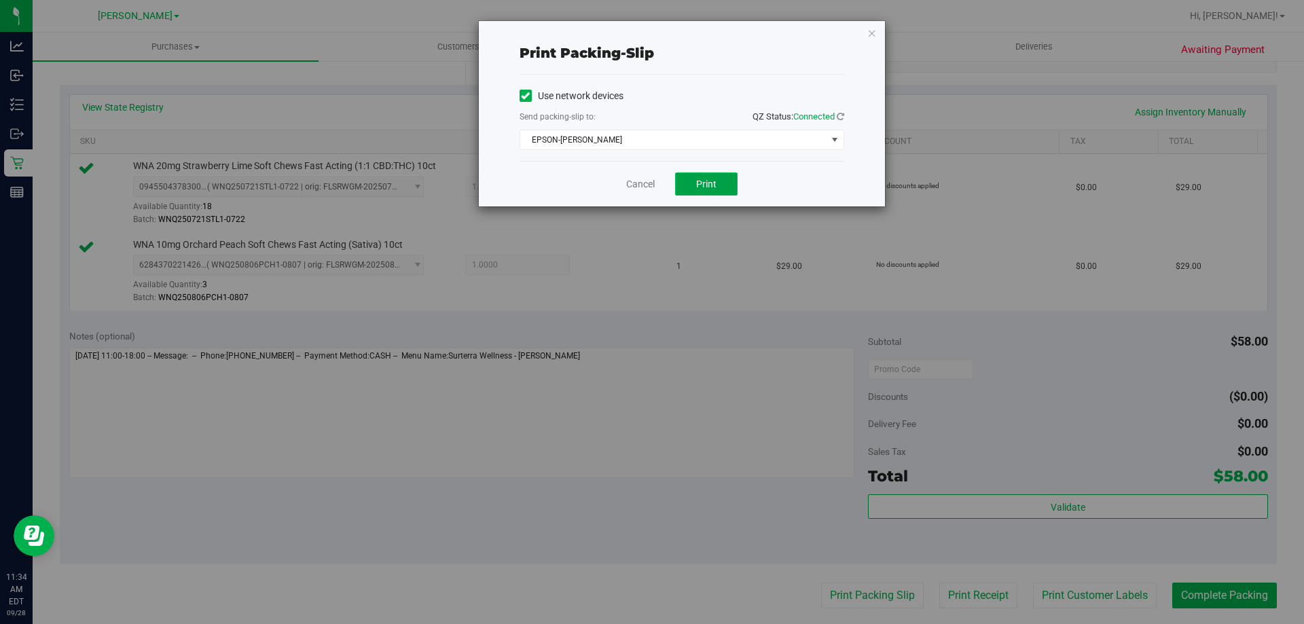
click at [700, 183] on span "Print" at bounding box center [706, 184] width 20 height 11
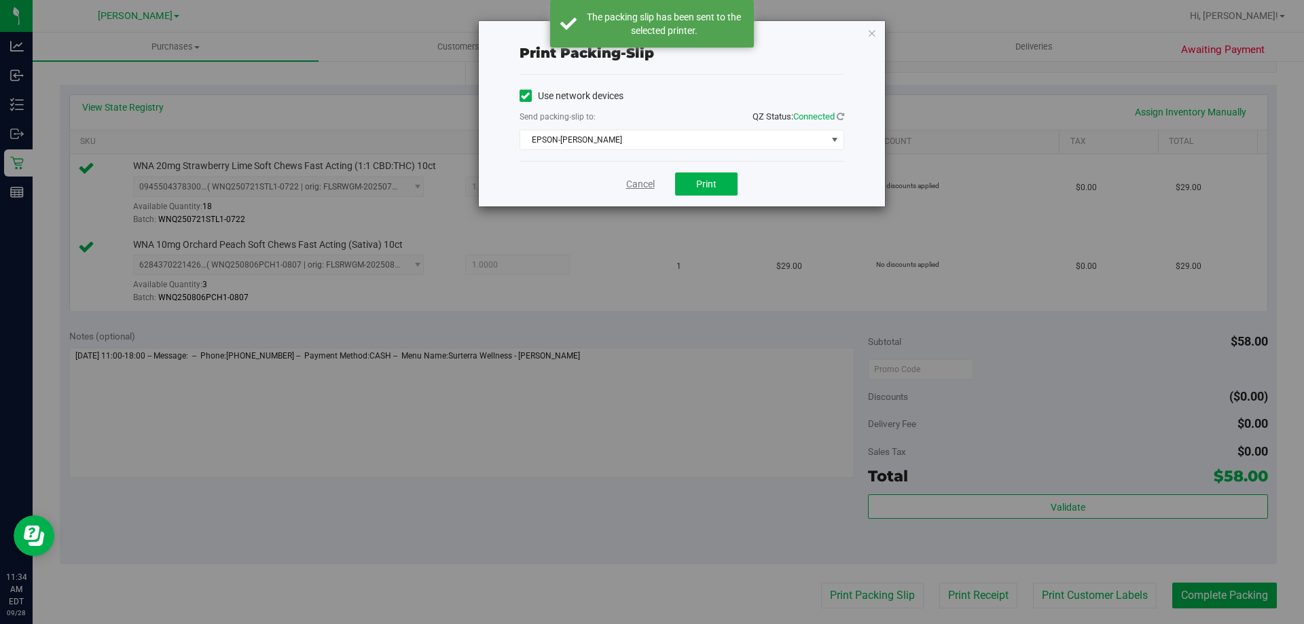
click at [646, 187] on link "Cancel" at bounding box center [640, 184] width 29 height 14
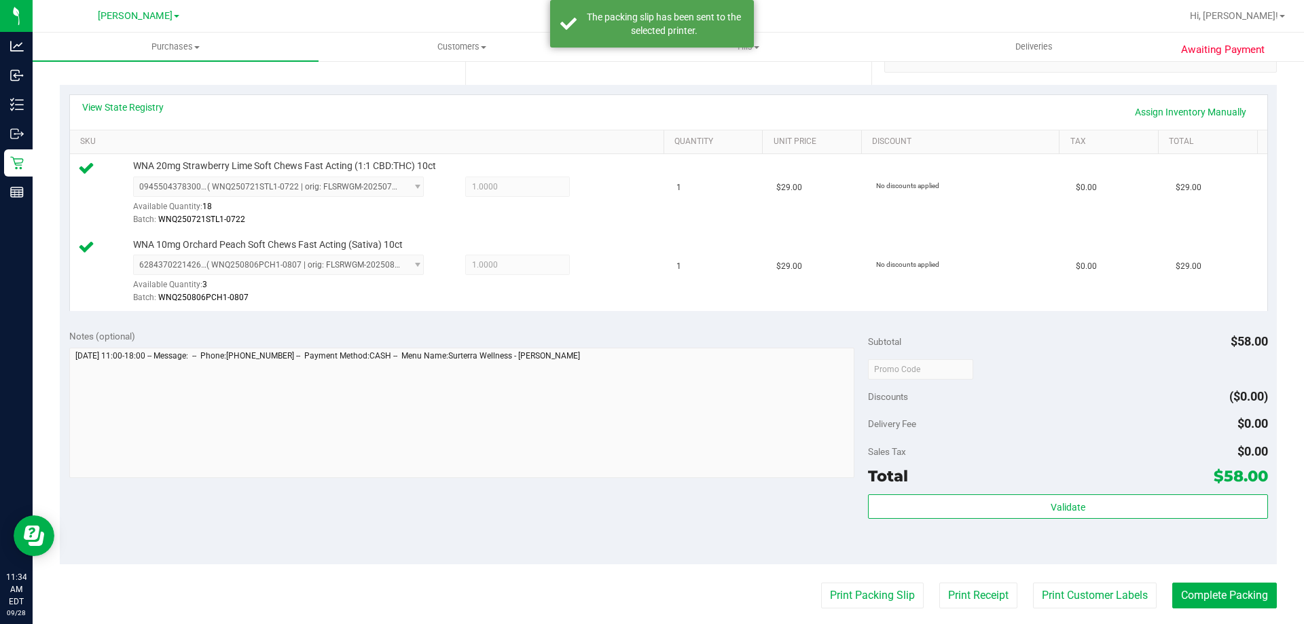
scroll to position [301, 0]
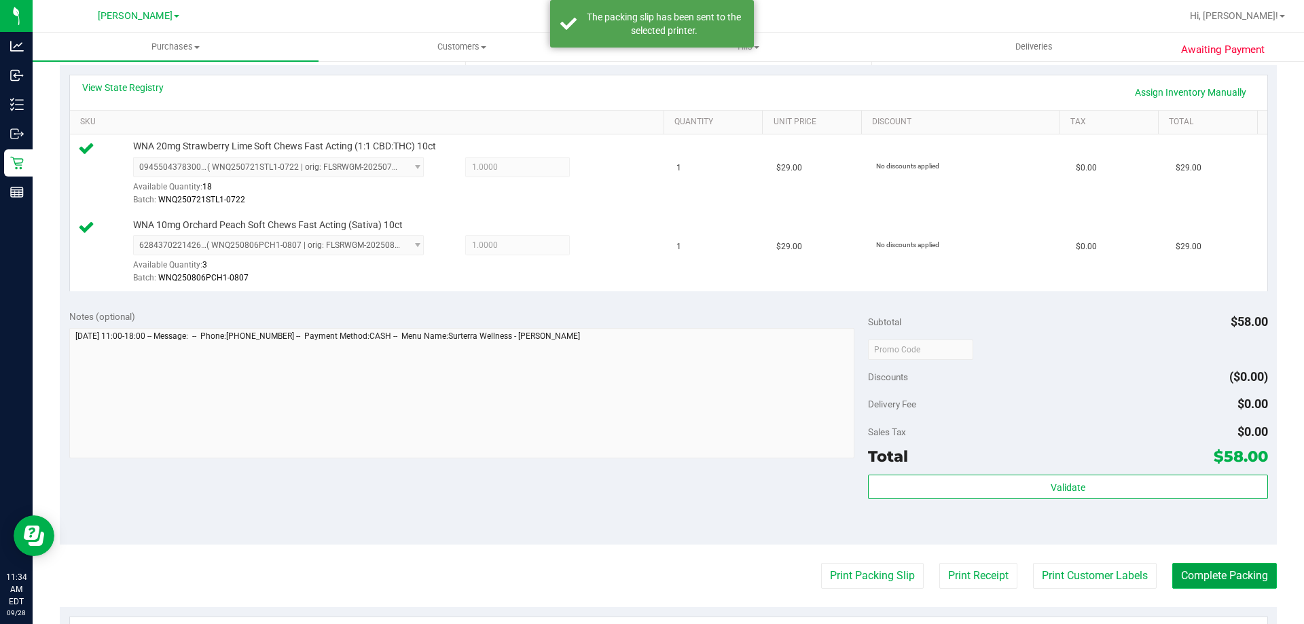
click at [1228, 580] on button "Complete Packing" at bounding box center [1225, 576] width 105 height 26
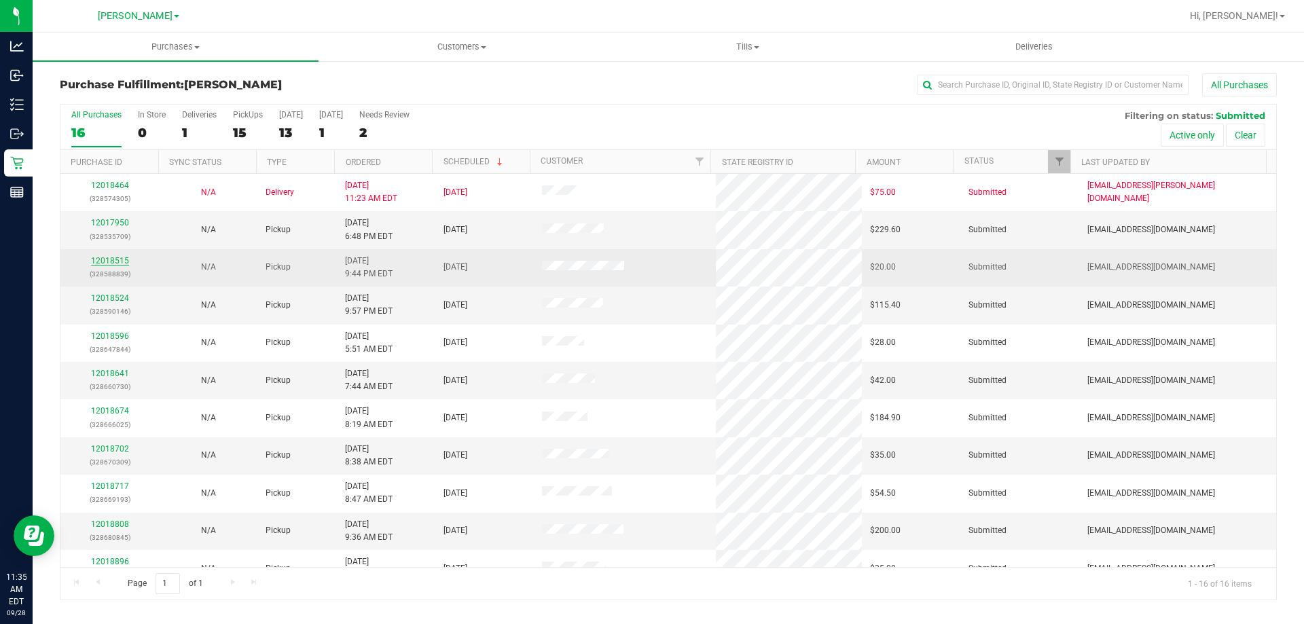
click at [104, 261] on link "12018515" at bounding box center [110, 261] width 38 height 10
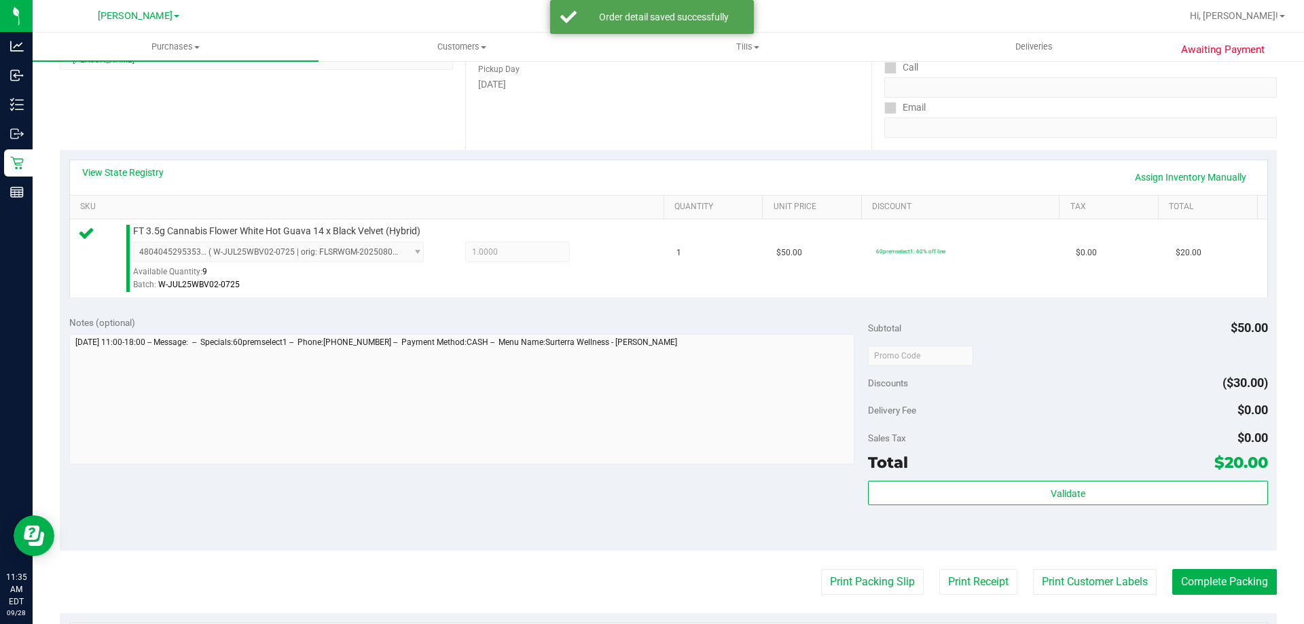
scroll to position [219, 0]
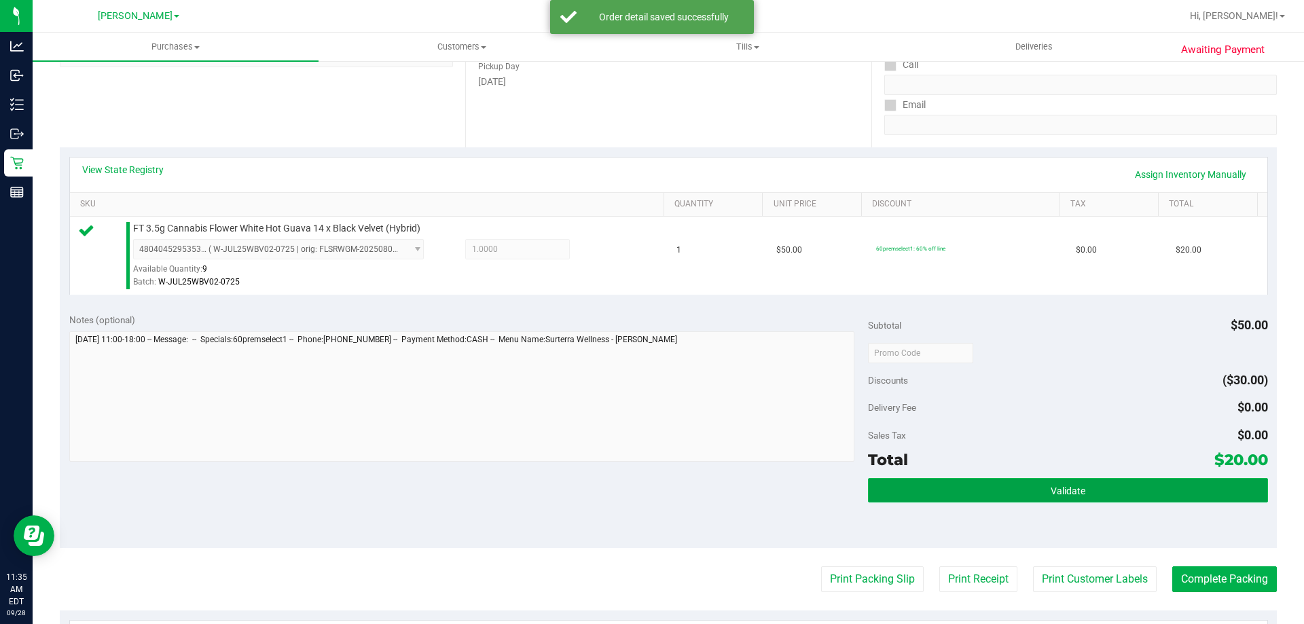
click at [1080, 487] on button "Validate" at bounding box center [1067, 490] width 399 height 24
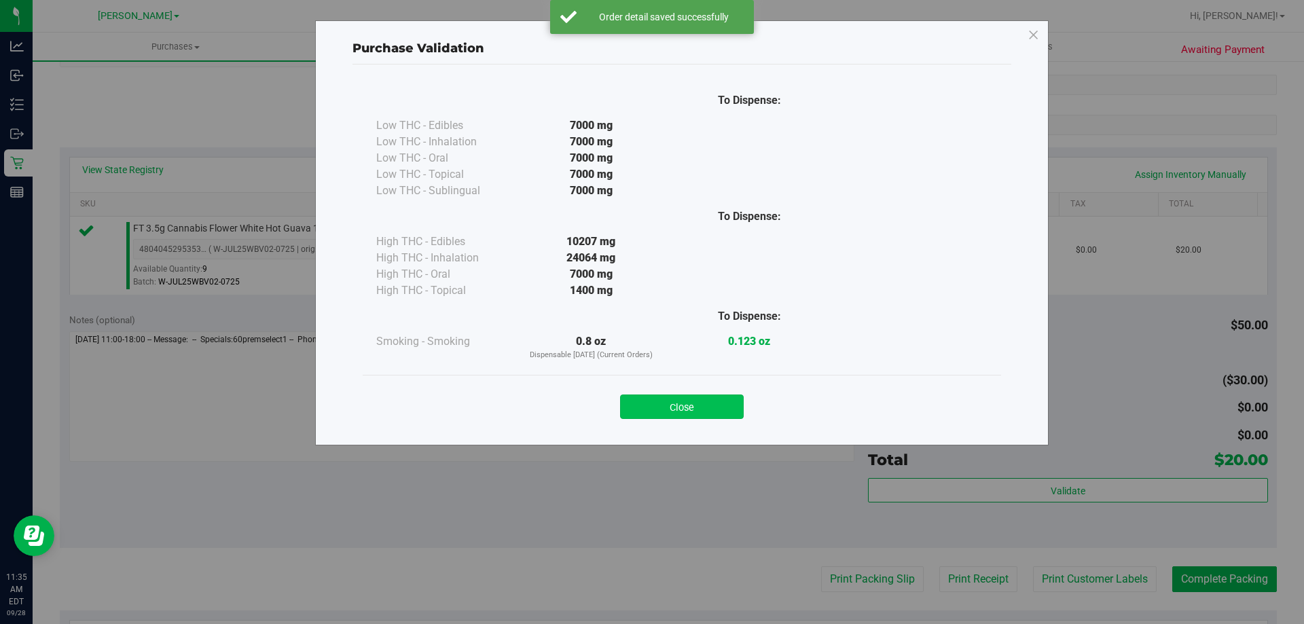
click at [696, 399] on button "Close" at bounding box center [682, 407] width 124 height 24
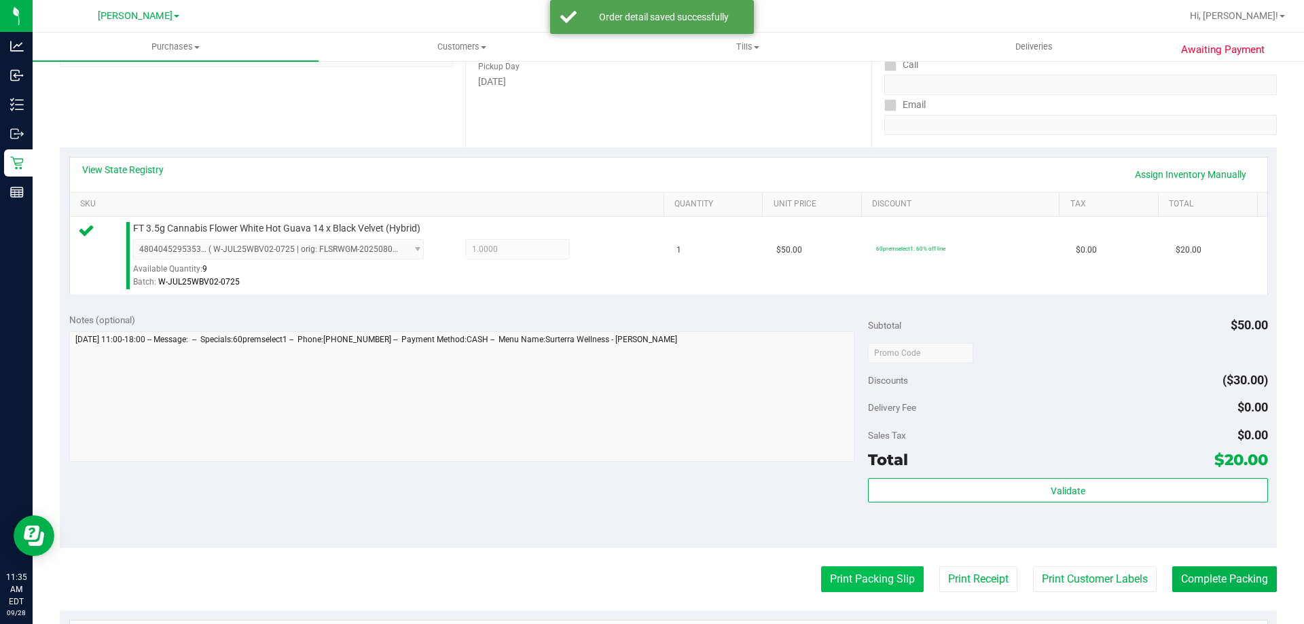
click at [836, 584] on button "Print Packing Slip" at bounding box center [872, 580] width 103 height 26
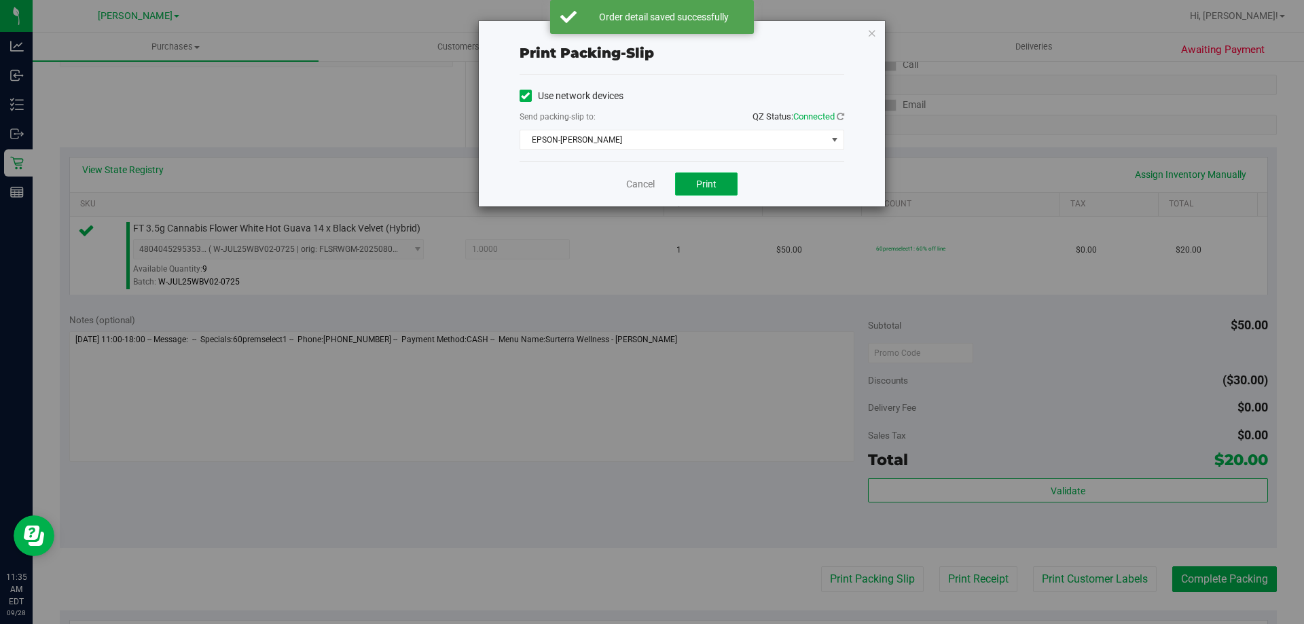
click at [713, 194] on button "Print" at bounding box center [706, 184] width 62 height 23
click at [644, 185] on link "Cancel" at bounding box center [640, 184] width 29 height 14
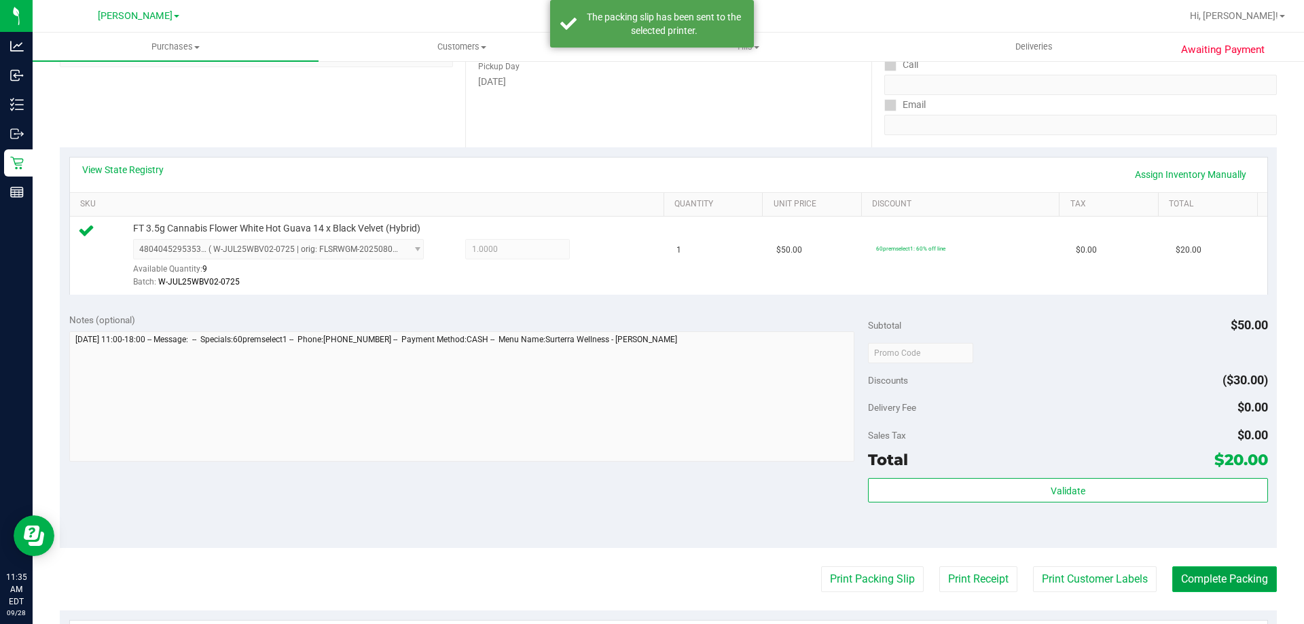
click at [1204, 569] on button "Complete Packing" at bounding box center [1225, 580] width 105 height 26
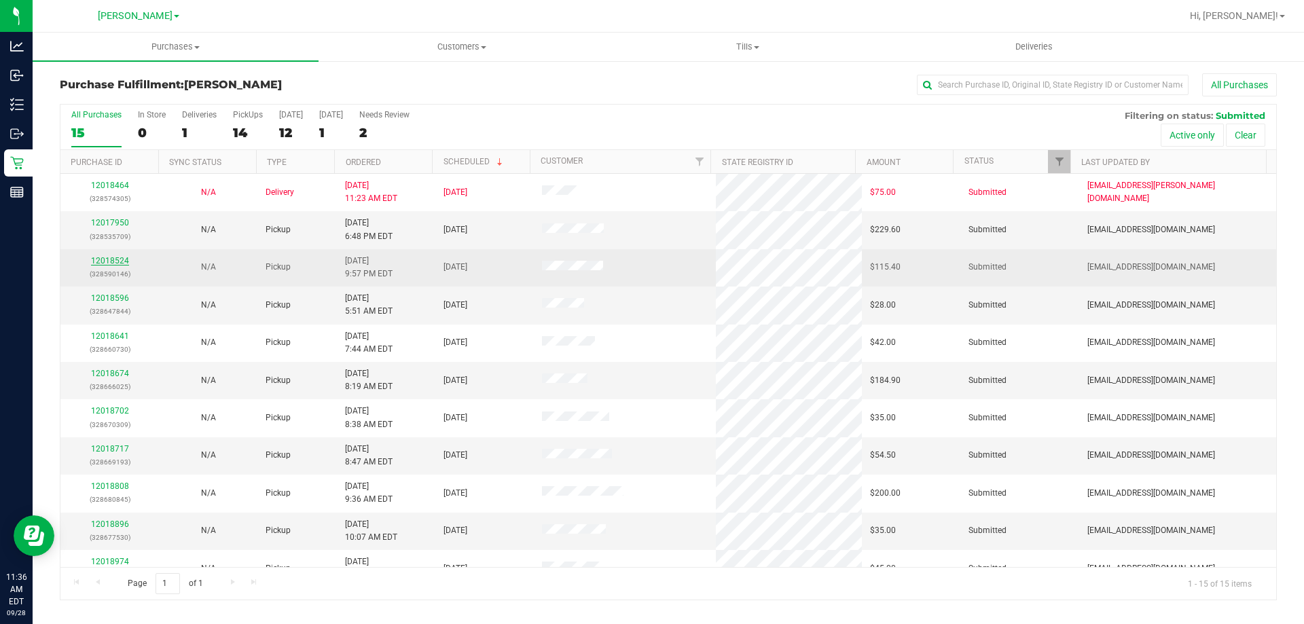
click at [103, 259] on link "12018524" at bounding box center [110, 261] width 38 height 10
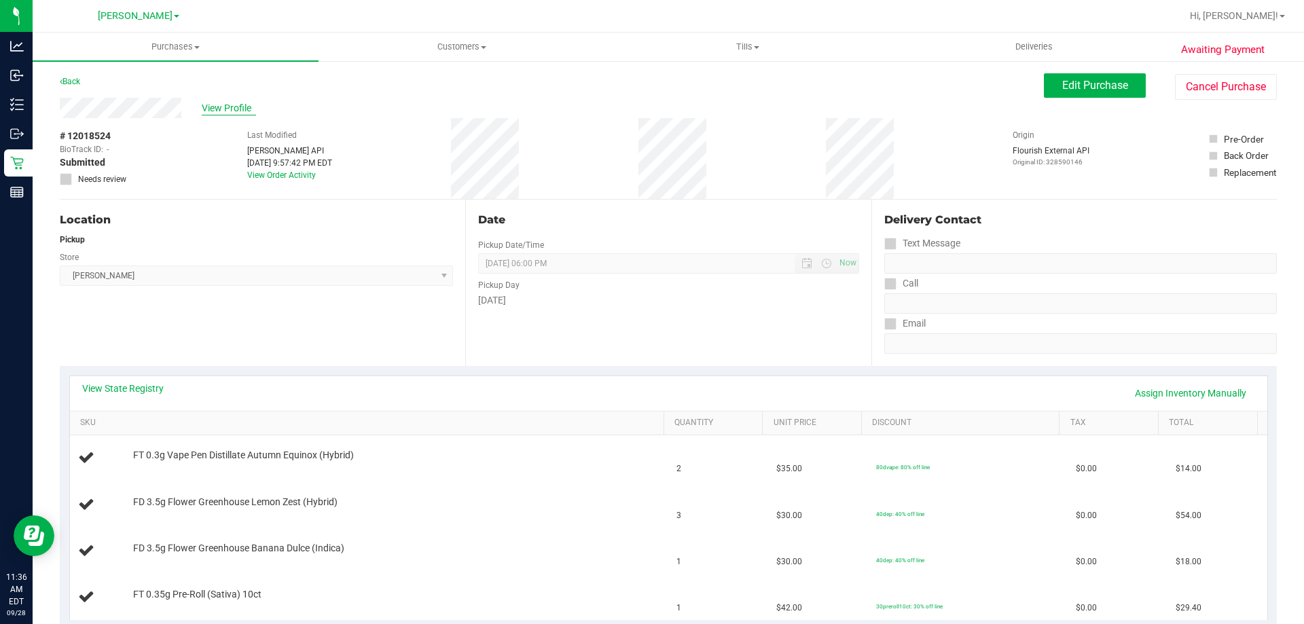
drag, startPoint x: 239, startPoint y: 107, endPoint x: 249, endPoint y: 107, distance: 10.2
click at [240, 107] on span "View Profile" at bounding box center [229, 108] width 54 height 14
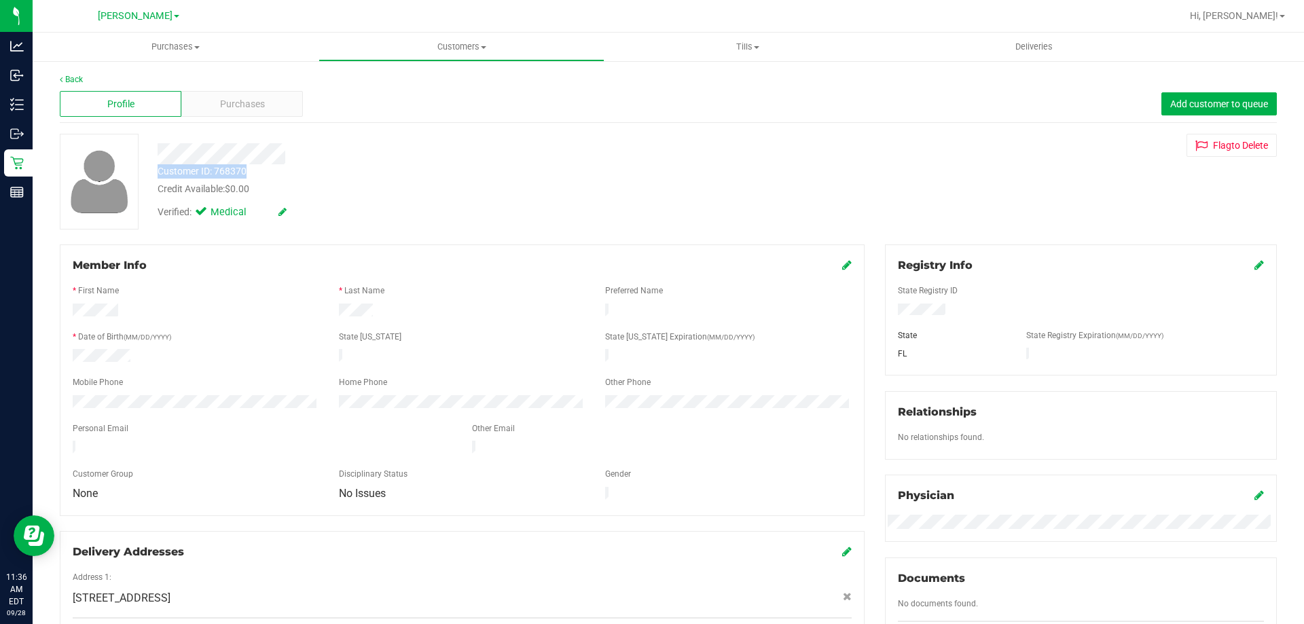
drag, startPoint x: 247, startPoint y: 174, endPoint x: 158, endPoint y: 171, distance: 88.4
click at [158, 171] on div "Customer ID: 768370" at bounding box center [202, 171] width 89 height 14
copy div "Customer ID: 768370"
click at [71, 81] on link "Back" at bounding box center [71, 80] width 23 height 10
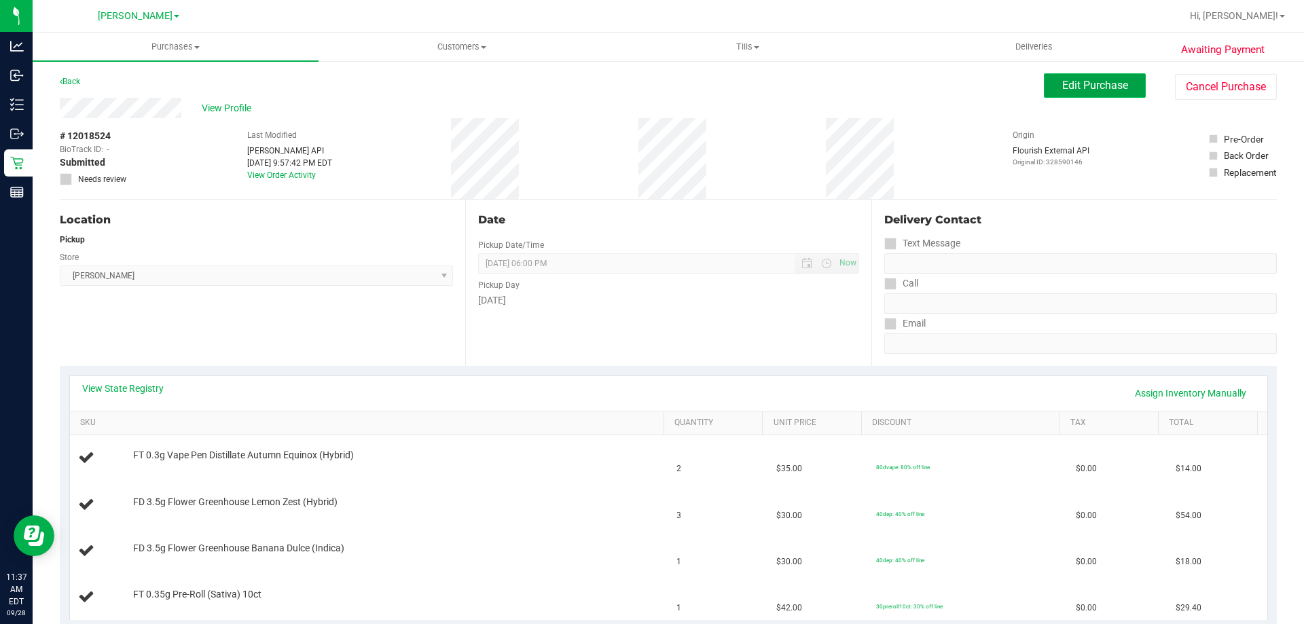
click at [1077, 81] on span "Edit Purchase" at bounding box center [1095, 85] width 66 height 13
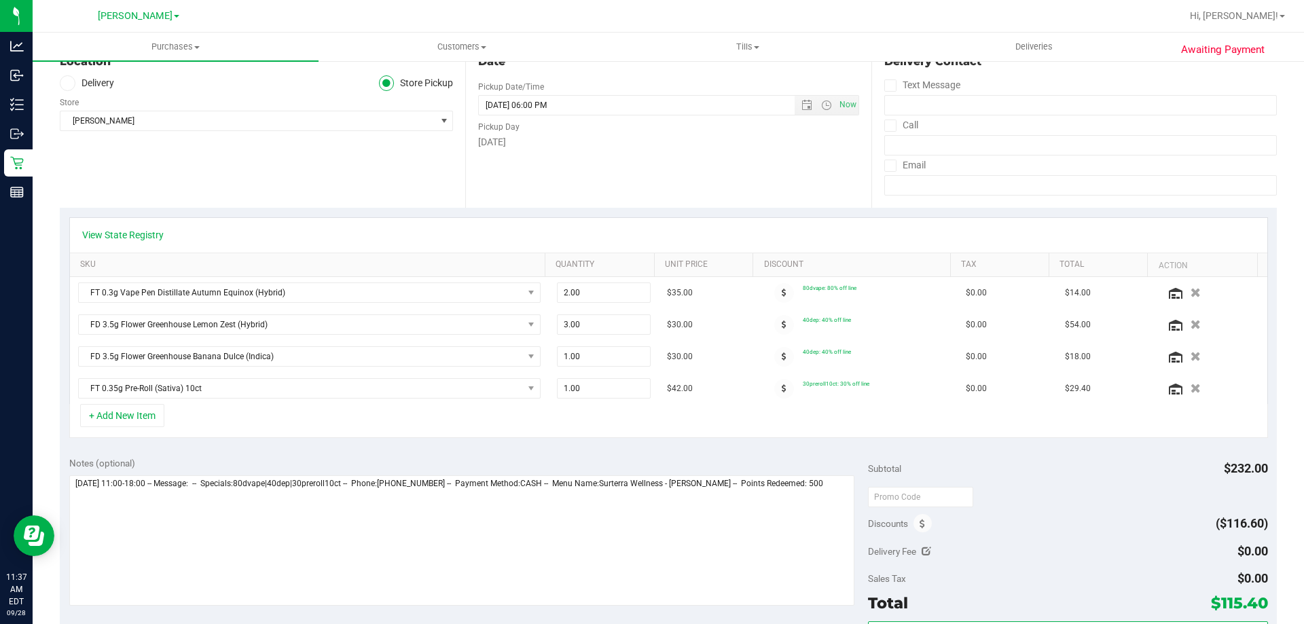
scroll to position [182, 0]
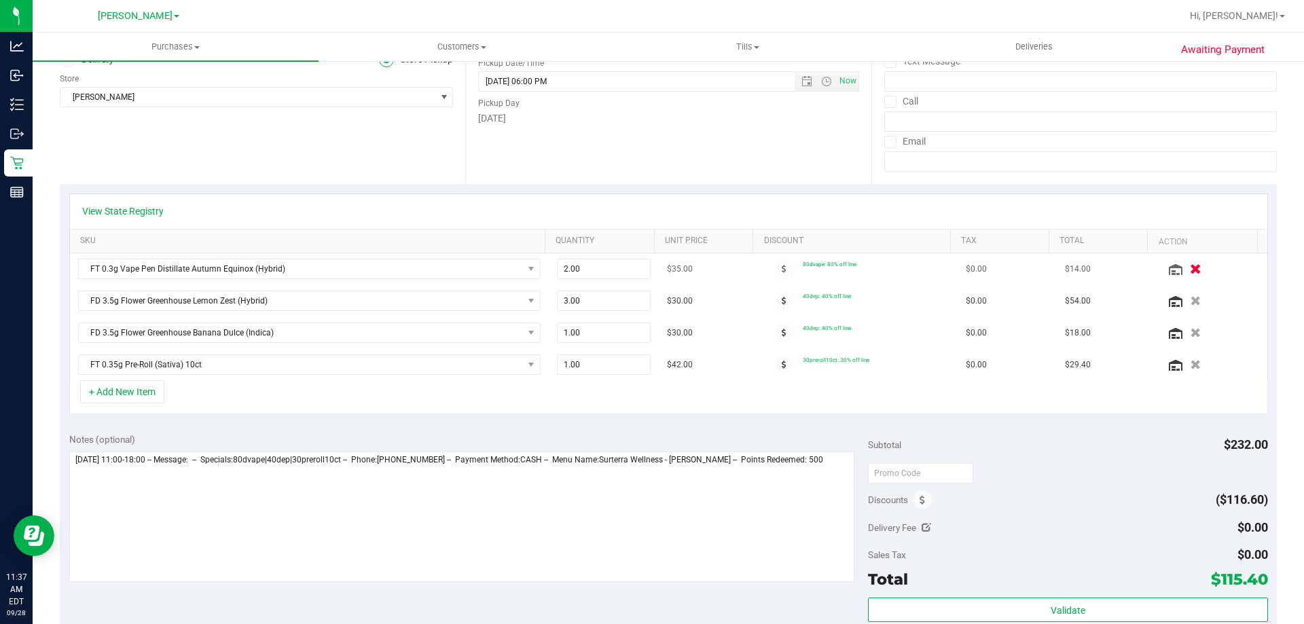
click at [1190, 266] on icon "button" at bounding box center [1196, 269] width 12 height 10
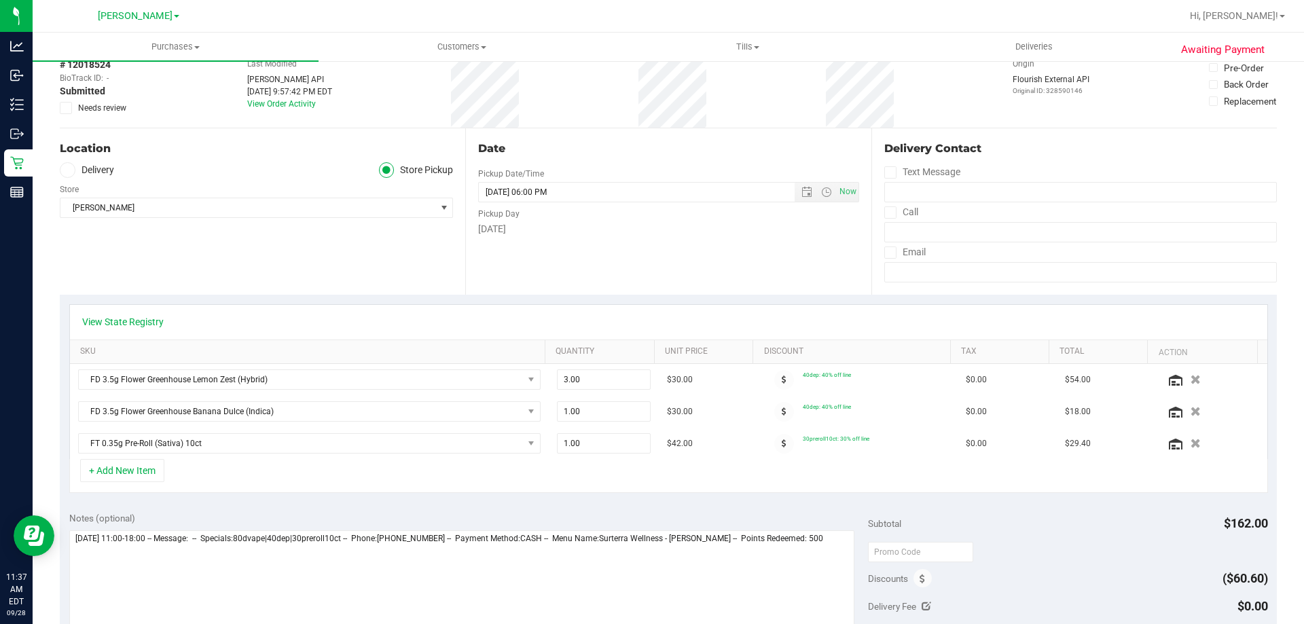
scroll to position [0, 0]
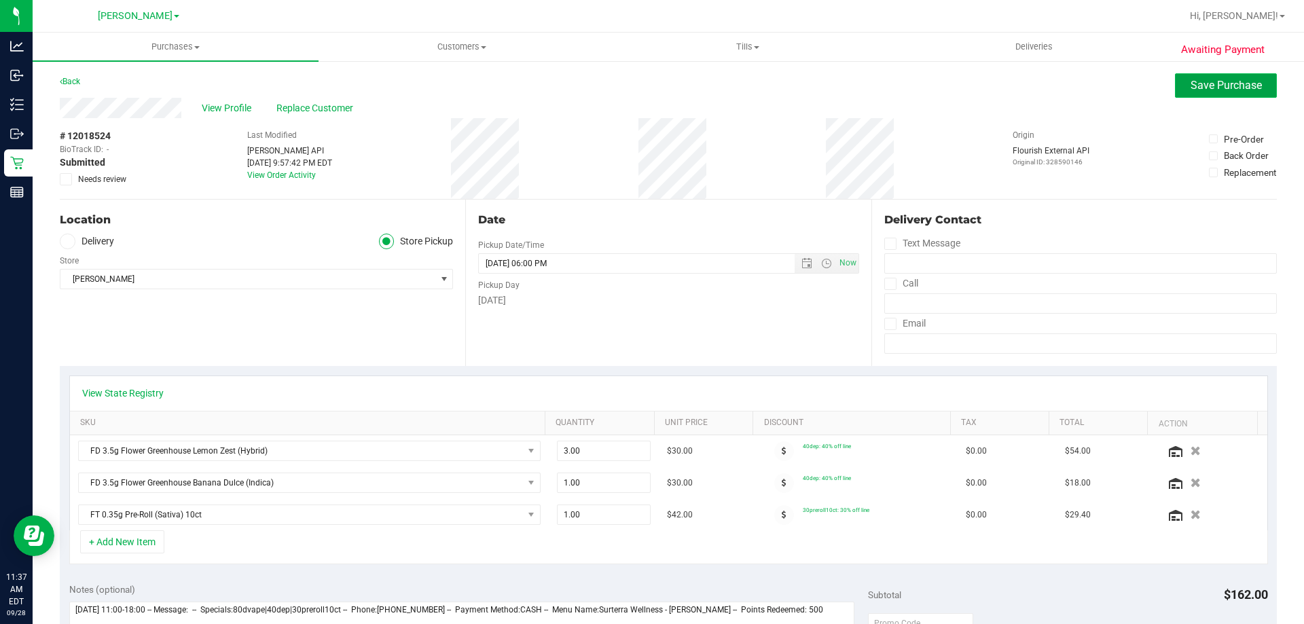
click at [1206, 90] on span "Save Purchase" at bounding box center [1226, 85] width 71 height 13
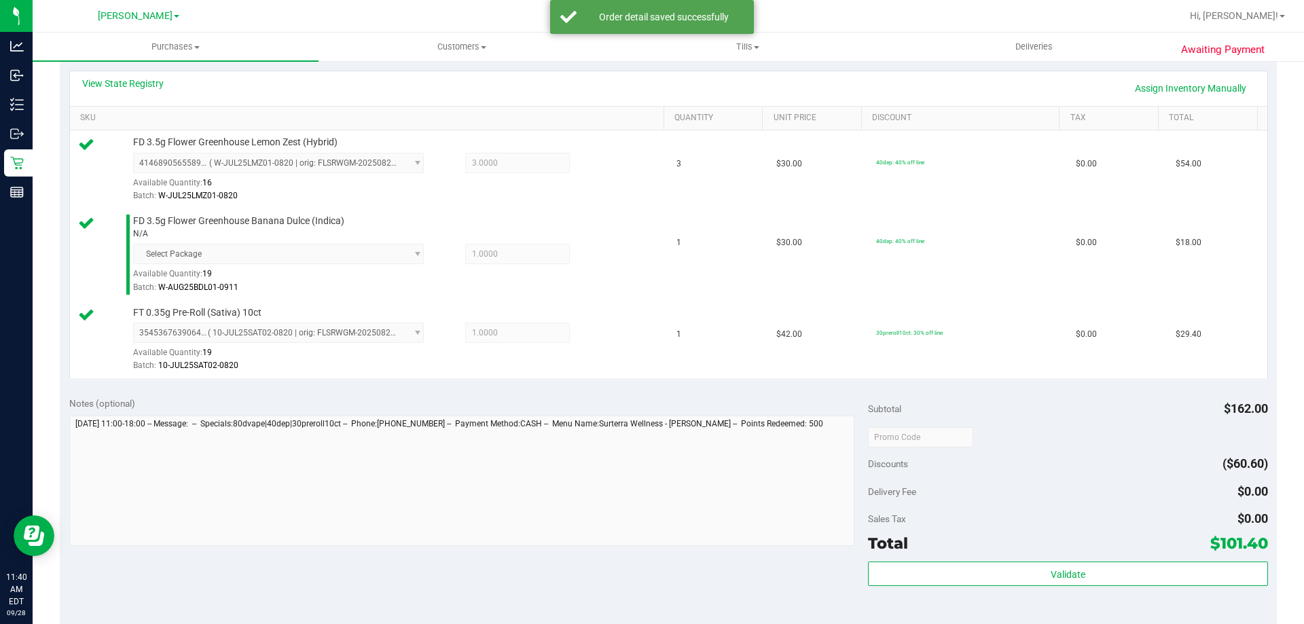
scroll to position [302, 0]
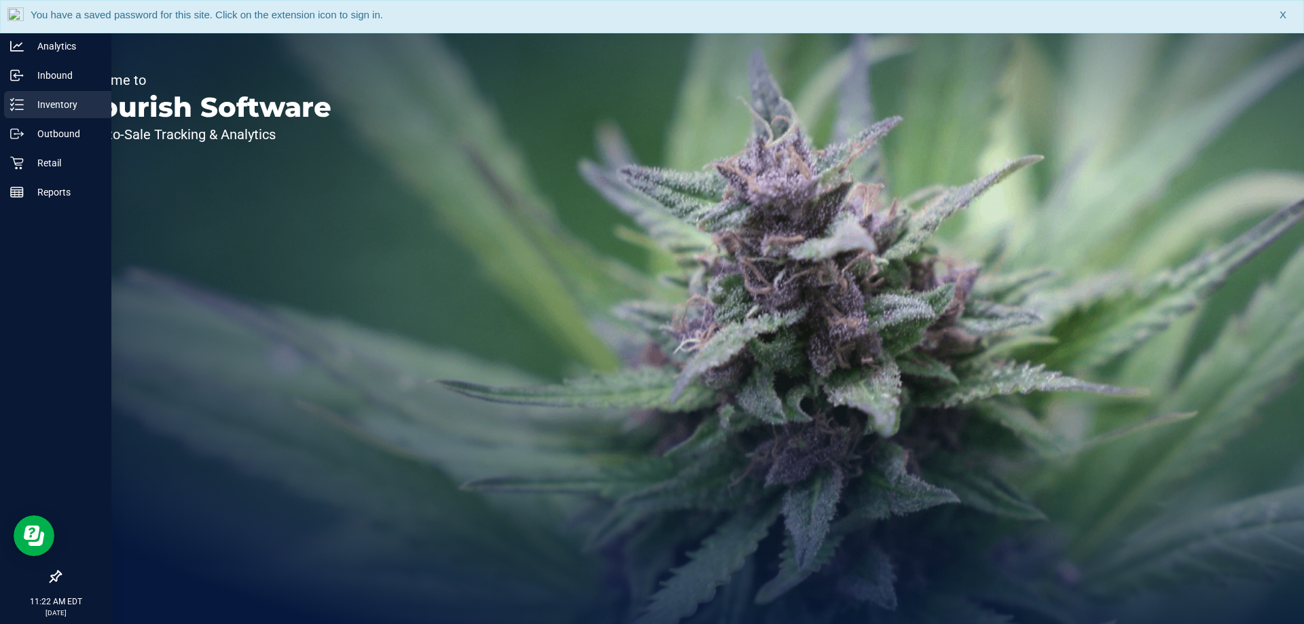
click at [58, 100] on p "Inventory" at bounding box center [65, 104] width 82 height 16
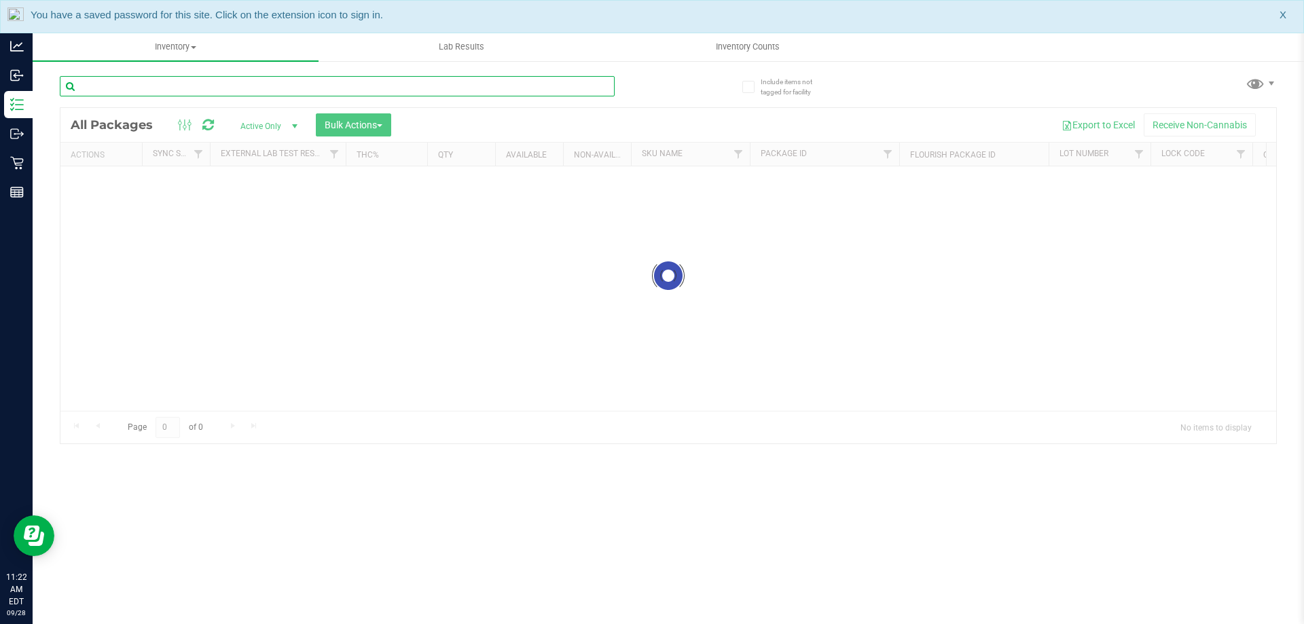
click at [363, 86] on div "Inventory All packages All inventory Waste log Create inventory Lab Results Inv…" at bounding box center [669, 329] width 1272 height 592
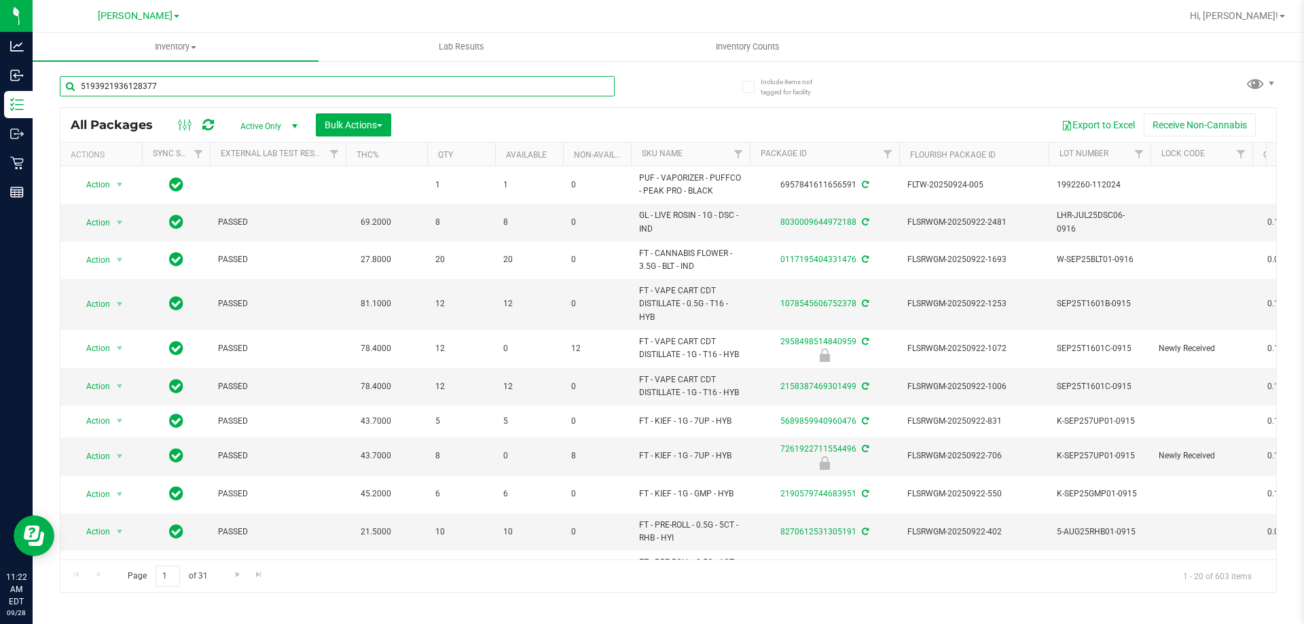
type input "5193921936128377"
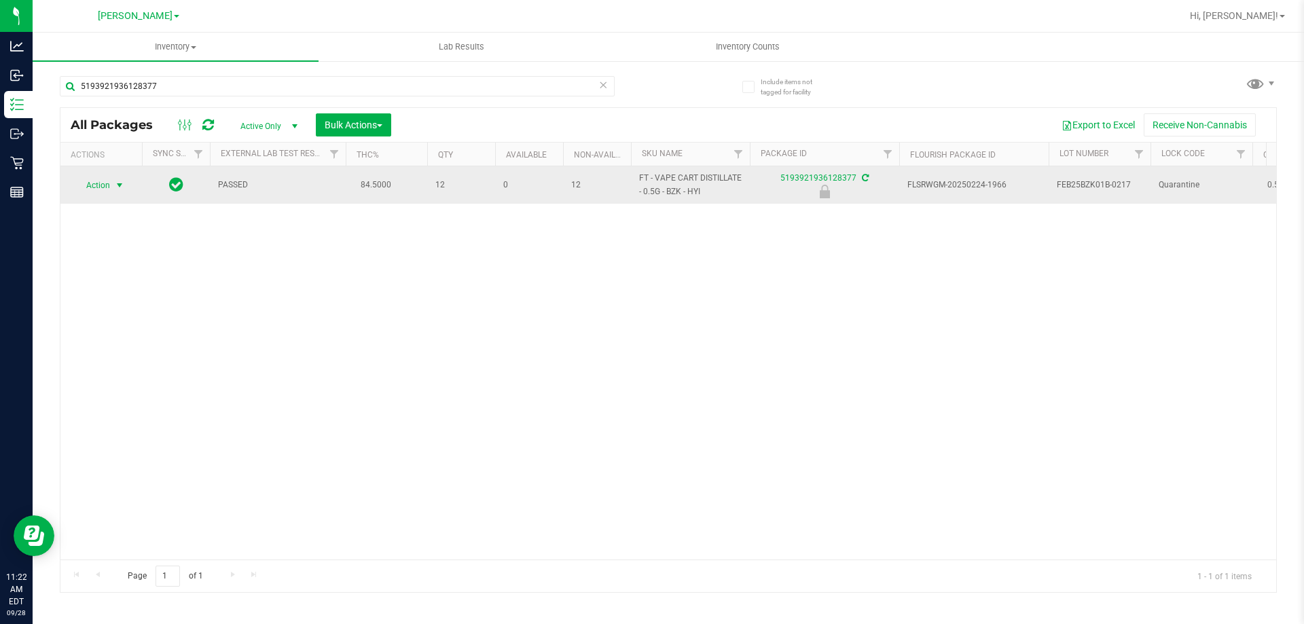
click at [115, 185] on span "select" at bounding box center [119, 185] width 11 height 11
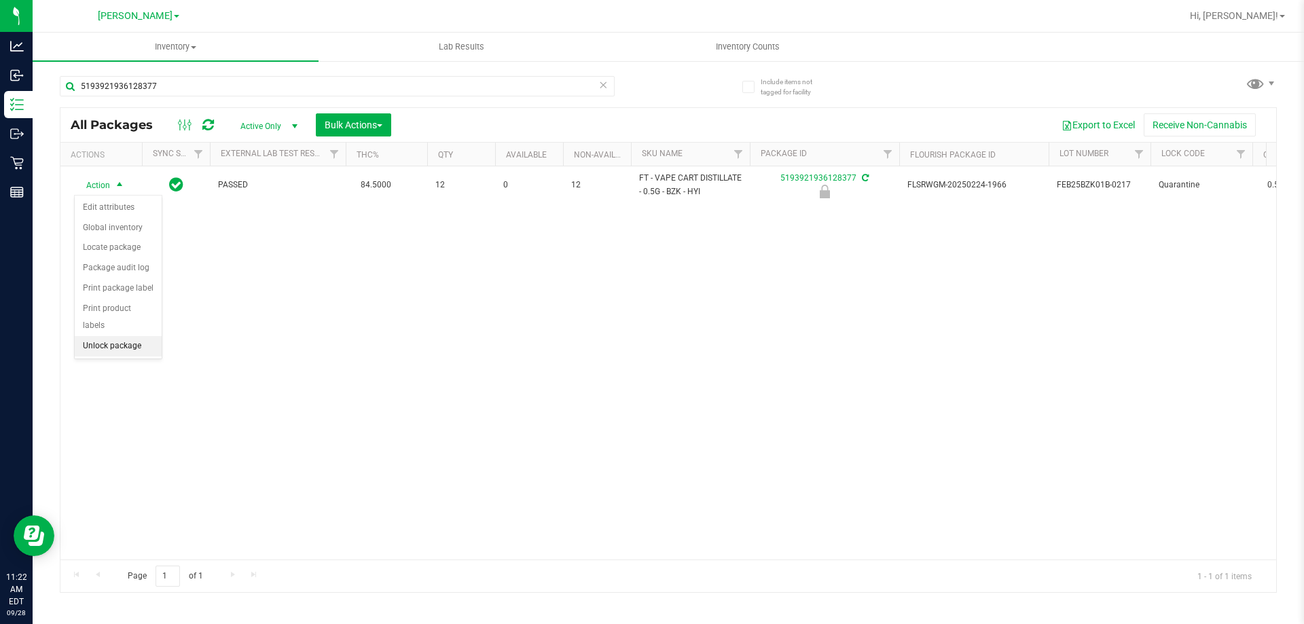
click at [148, 336] on li "Unlock package" at bounding box center [118, 346] width 87 height 20
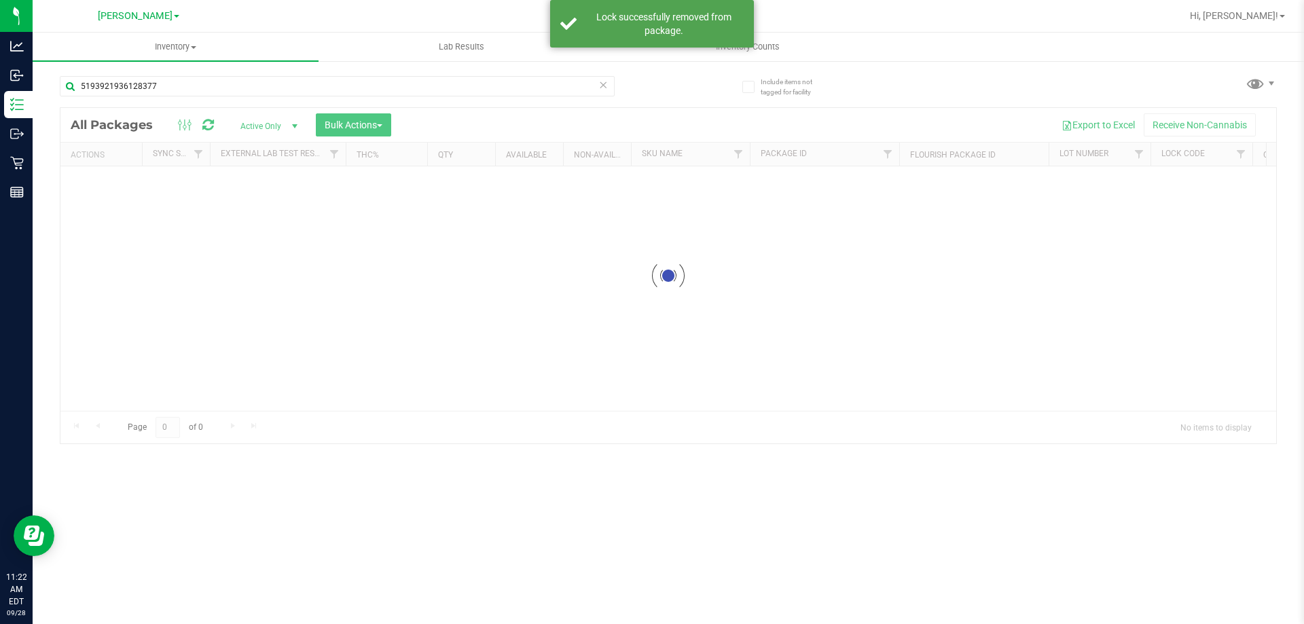
click at [607, 85] on icon at bounding box center [603, 84] width 10 height 16
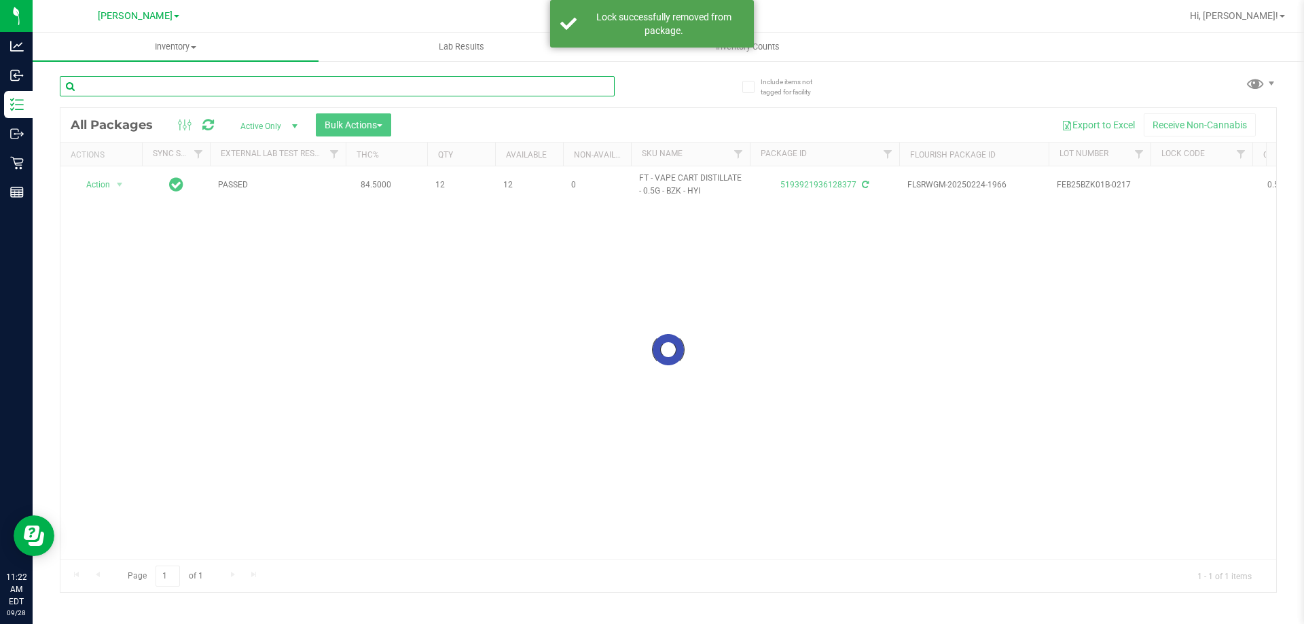
click at [566, 87] on input "text" at bounding box center [337, 86] width 555 height 20
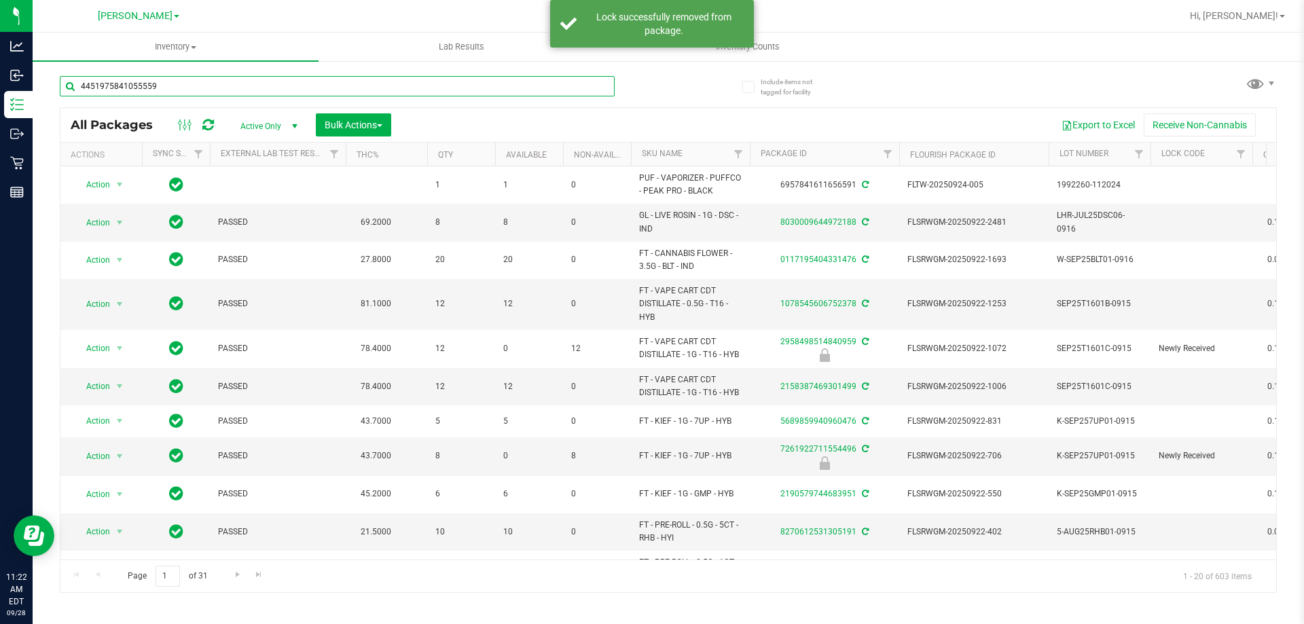
type input "4451975841055559"
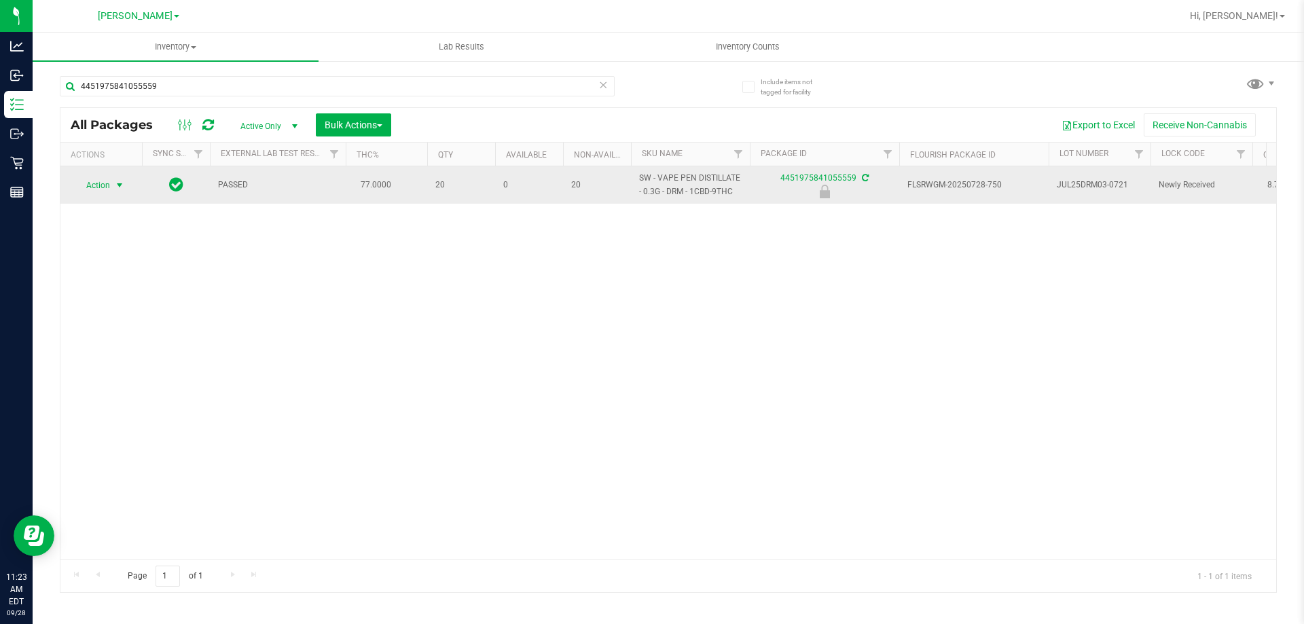
click at [118, 186] on span "select" at bounding box center [119, 185] width 11 height 11
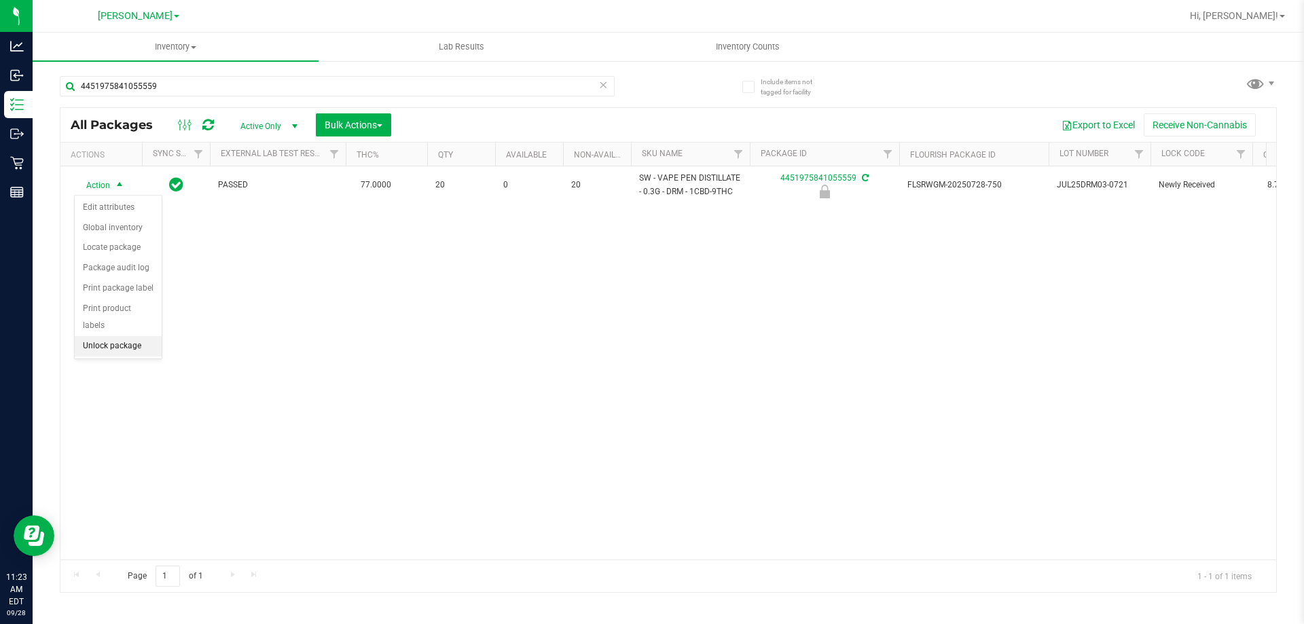
click at [151, 336] on li "Unlock package" at bounding box center [118, 346] width 87 height 20
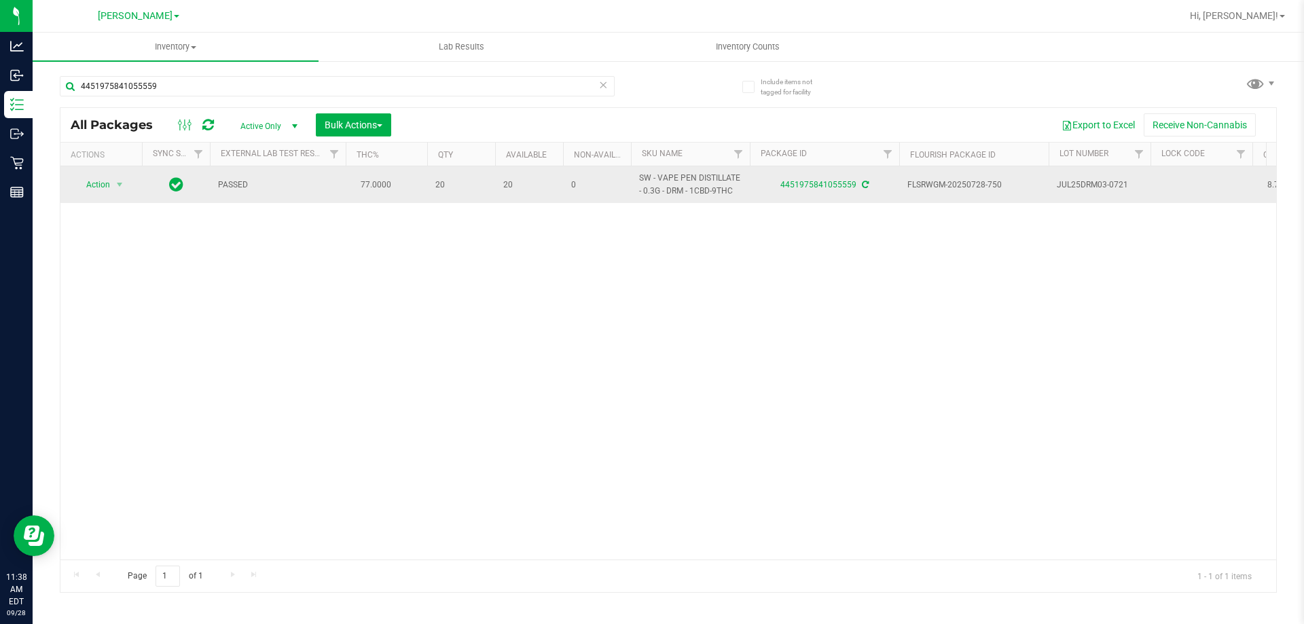
click at [99, 184] on span "Action" at bounding box center [92, 184] width 37 height 19
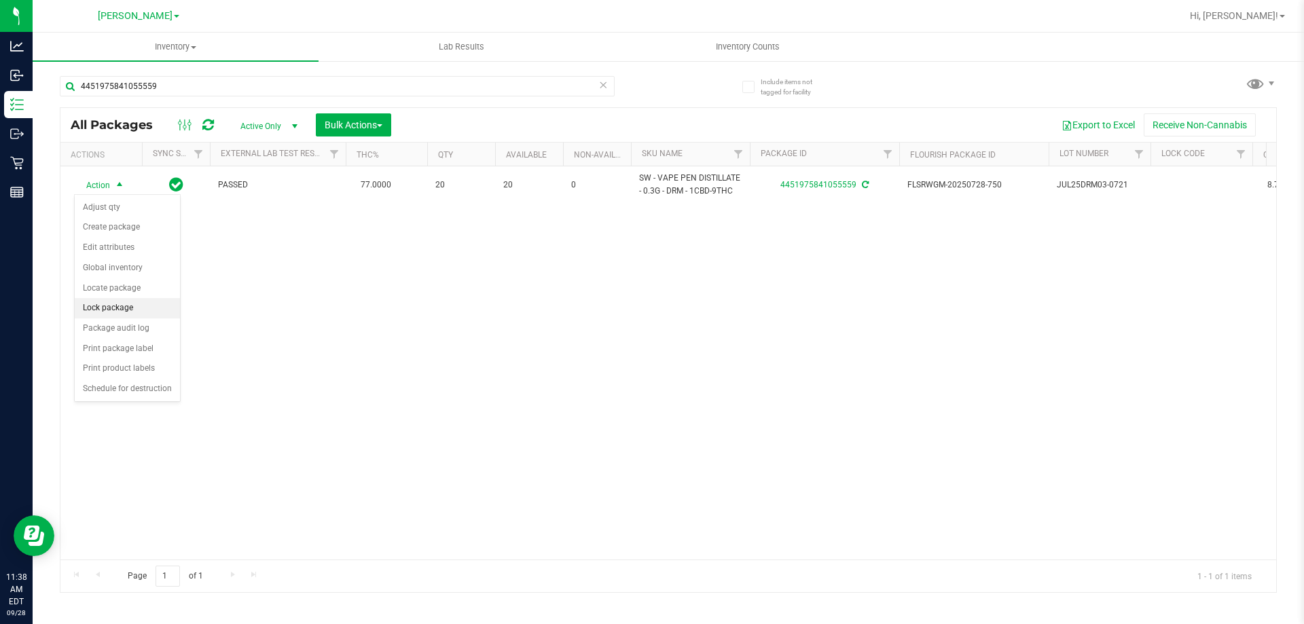
click at [132, 306] on li "Lock package" at bounding box center [127, 308] width 105 height 20
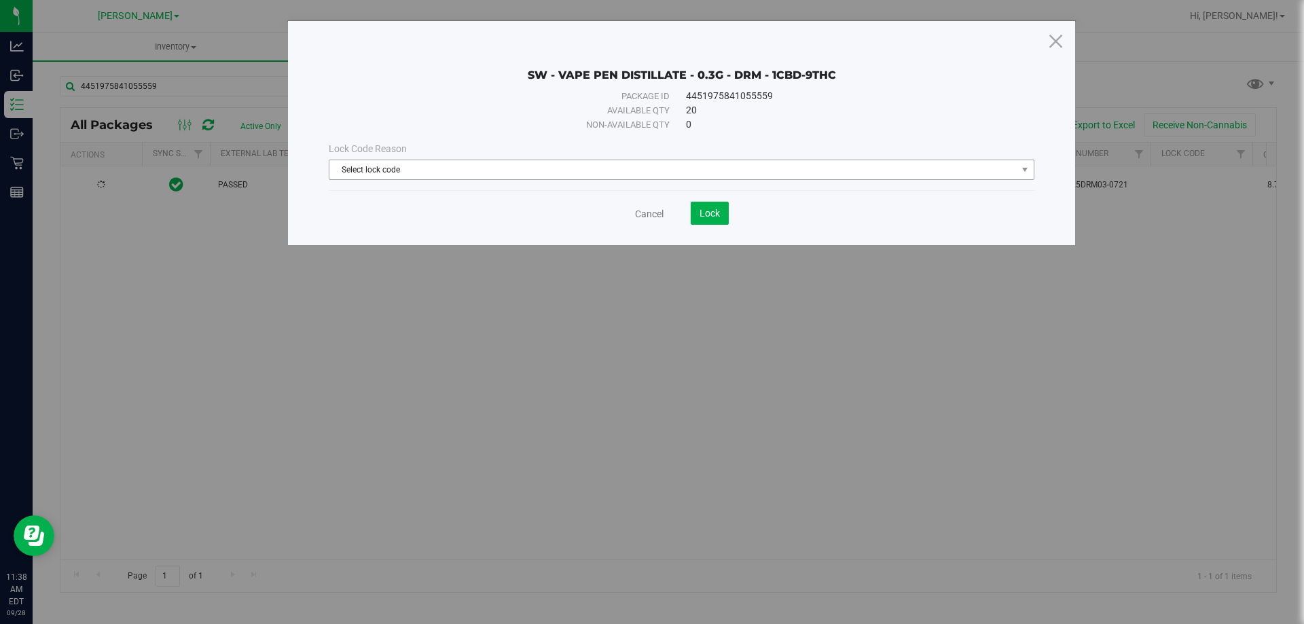
click at [596, 164] on span "Select lock code" at bounding box center [672, 169] width 687 height 19
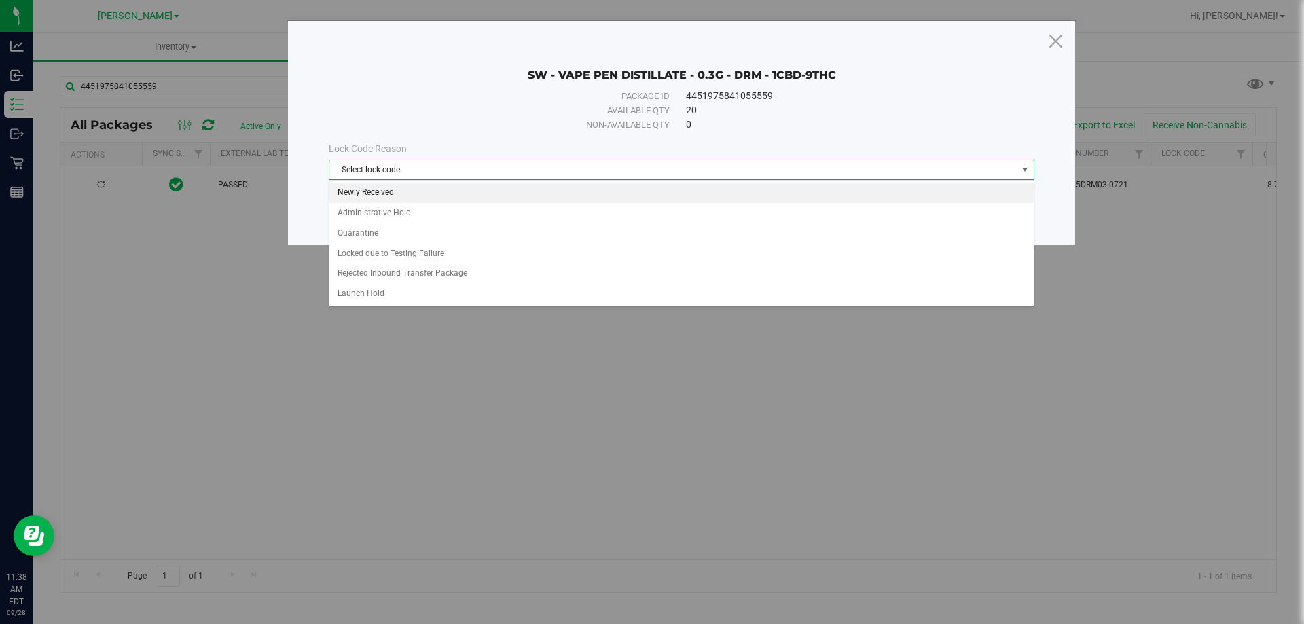
click at [401, 189] on li "Newly Received" at bounding box center [681, 193] width 704 height 20
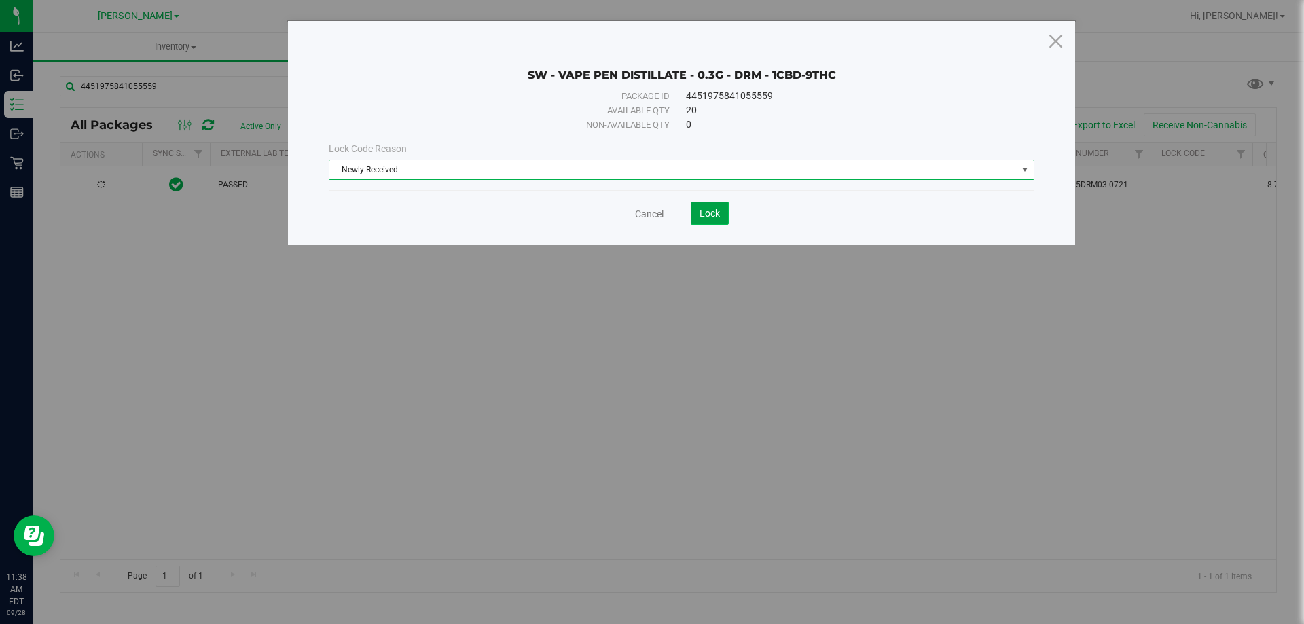
click at [698, 205] on button "Lock" at bounding box center [710, 213] width 38 height 23
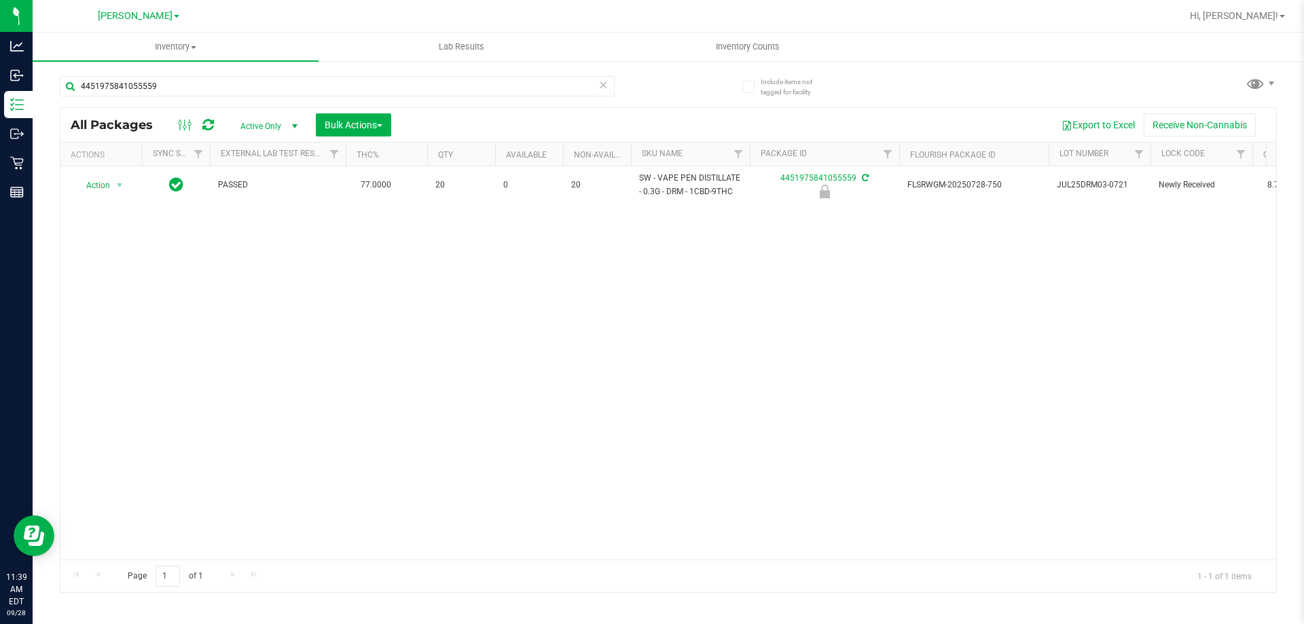
click at [605, 89] on icon at bounding box center [603, 84] width 10 height 16
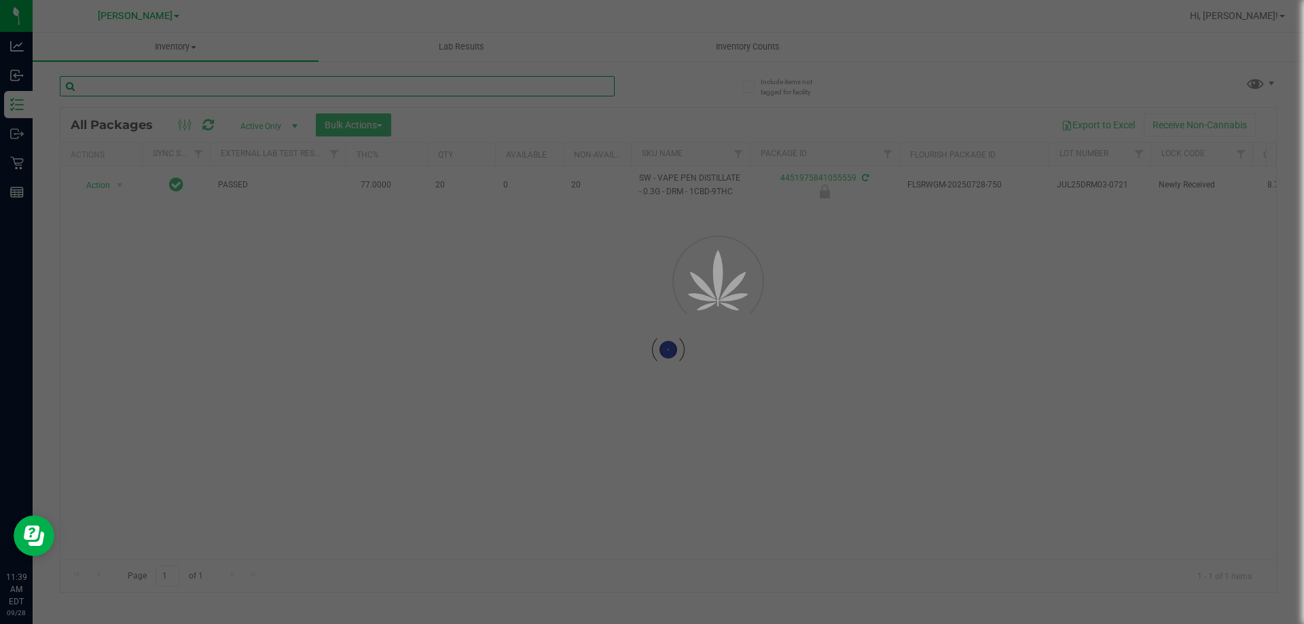
click at [556, 86] on input "text" at bounding box center [337, 86] width 555 height 20
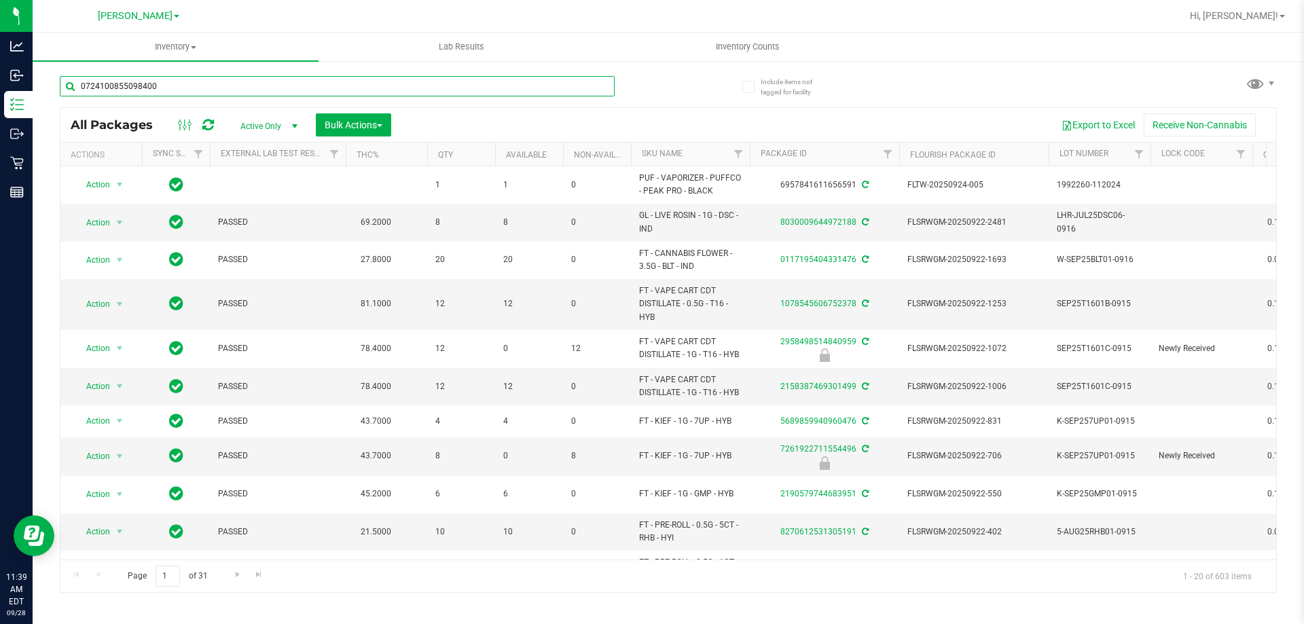
type input "0724100855098400"
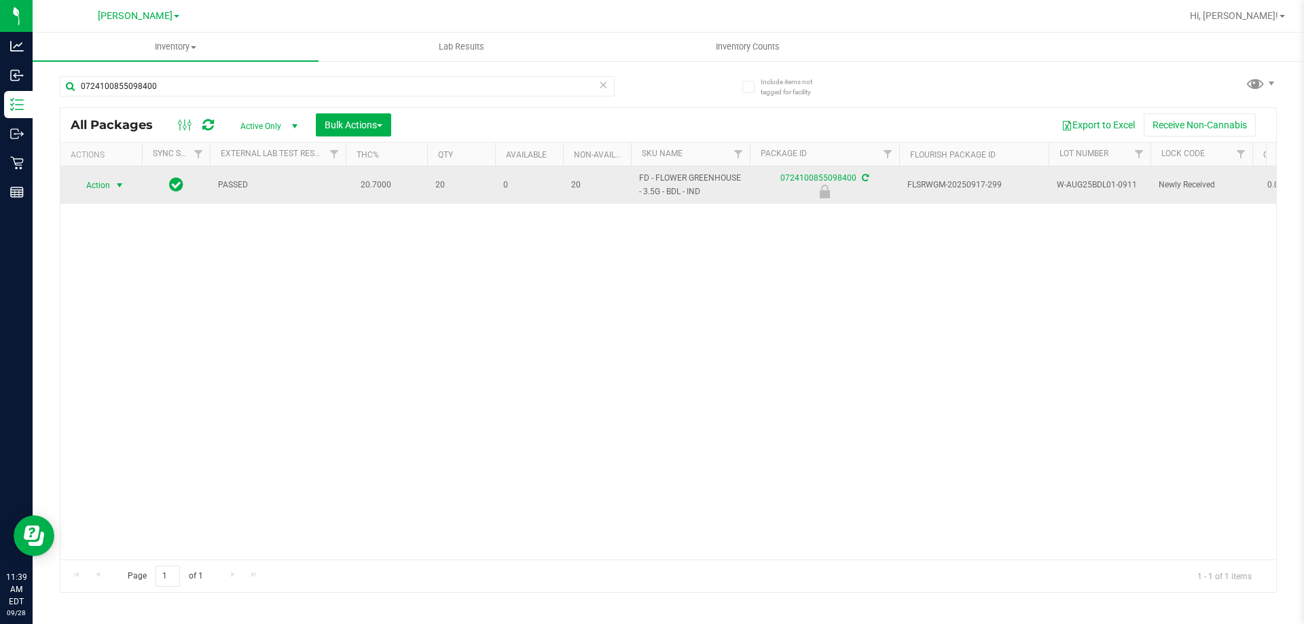
click at [106, 180] on span "Action" at bounding box center [92, 185] width 37 height 19
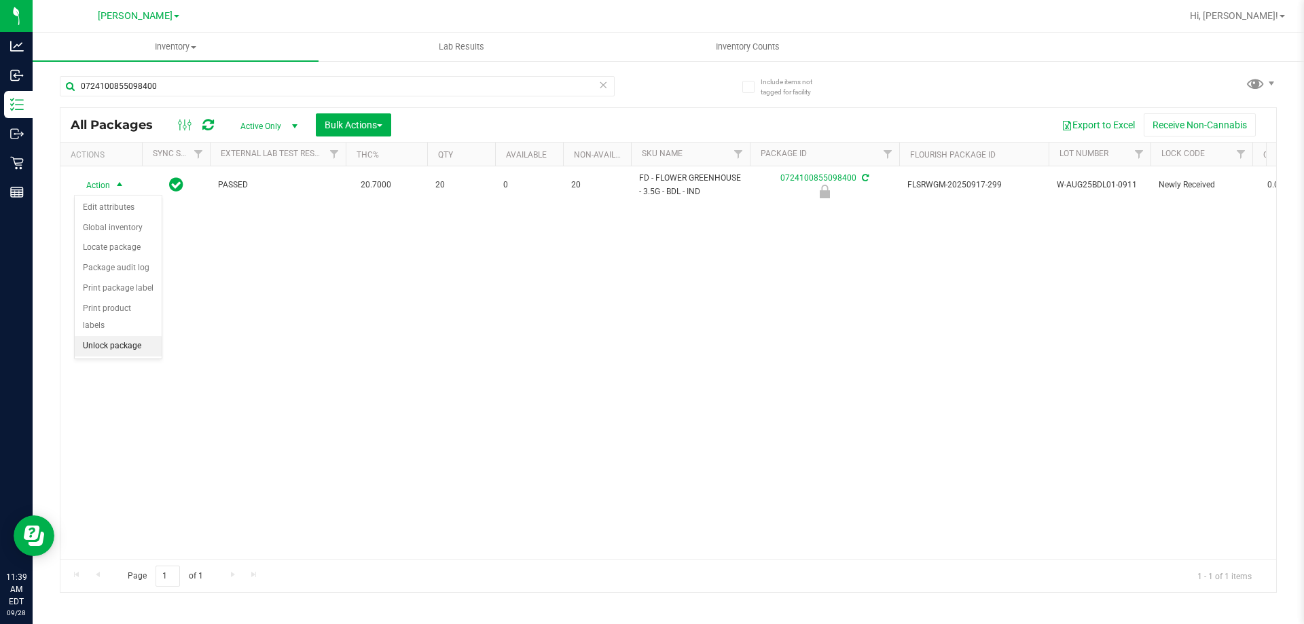
click at [131, 336] on li "Unlock package" at bounding box center [118, 346] width 87 height 20
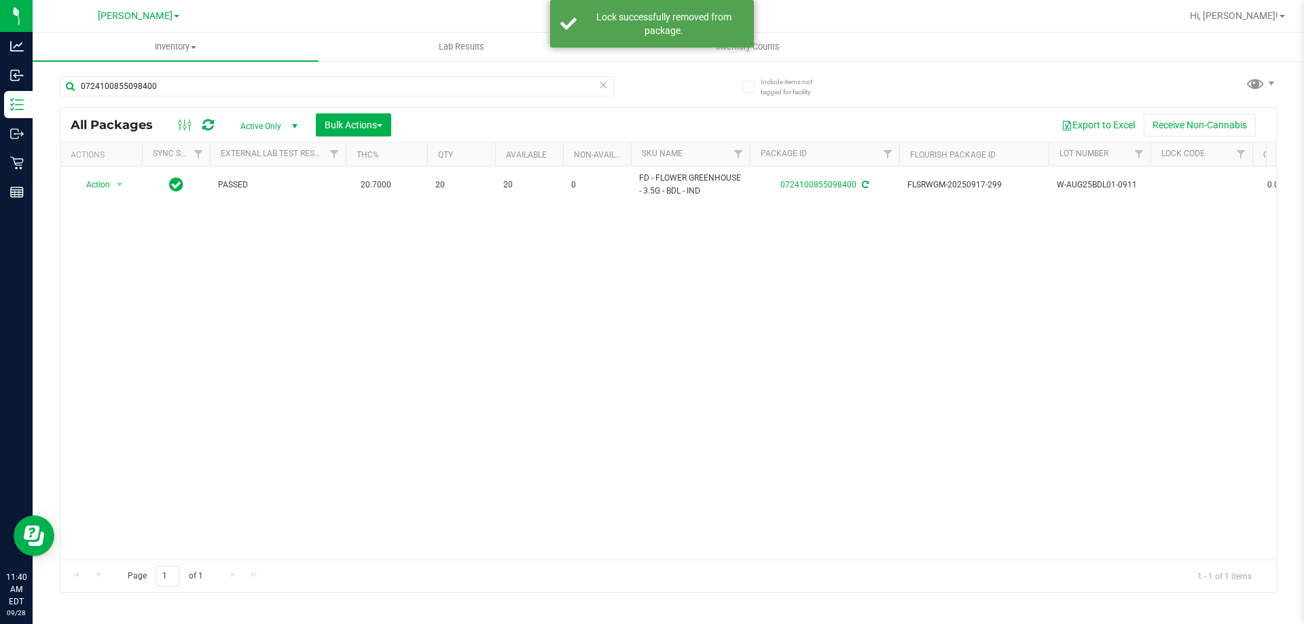
click at [604, 88] on icon at bounding box center [603, 84] width 10 height 16
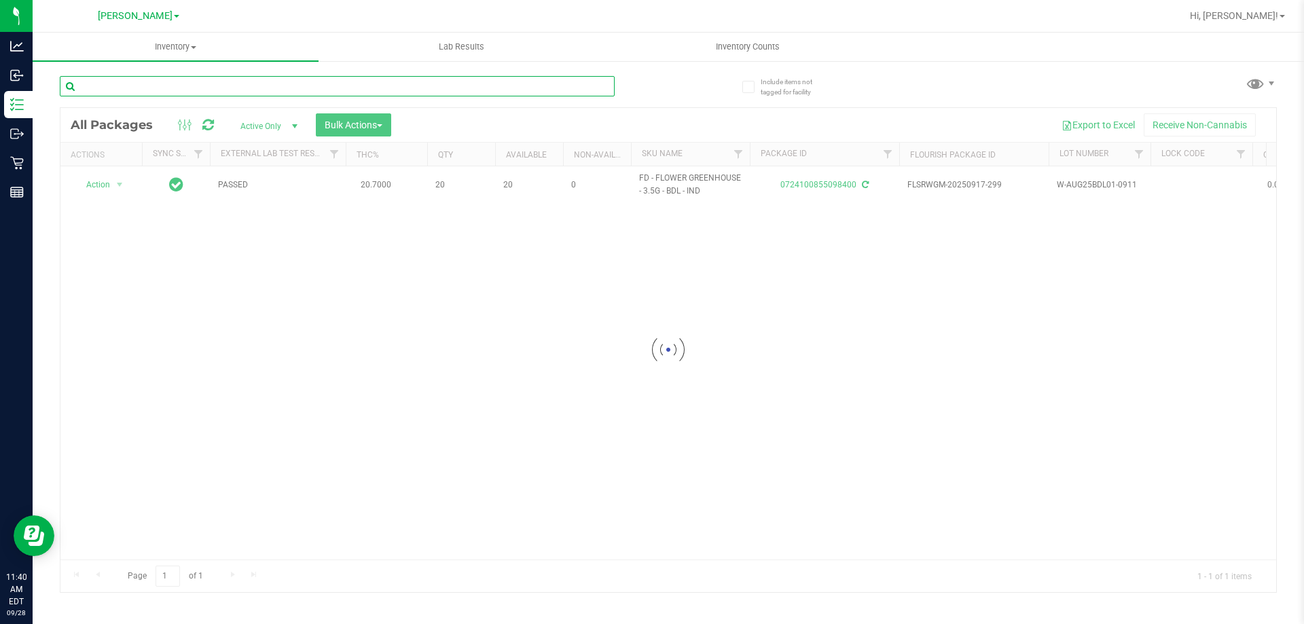
click at [562, 85] on input "text" at bounding box center [337, 86] width 555 height 20
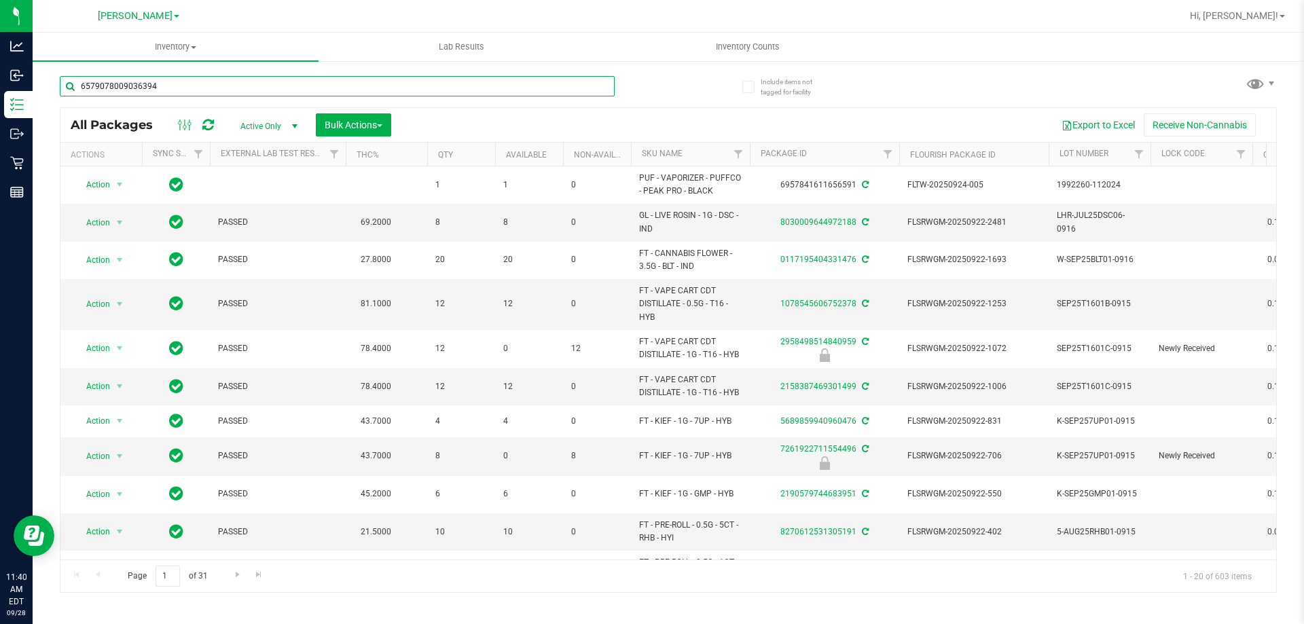
type input "6579078009036394"
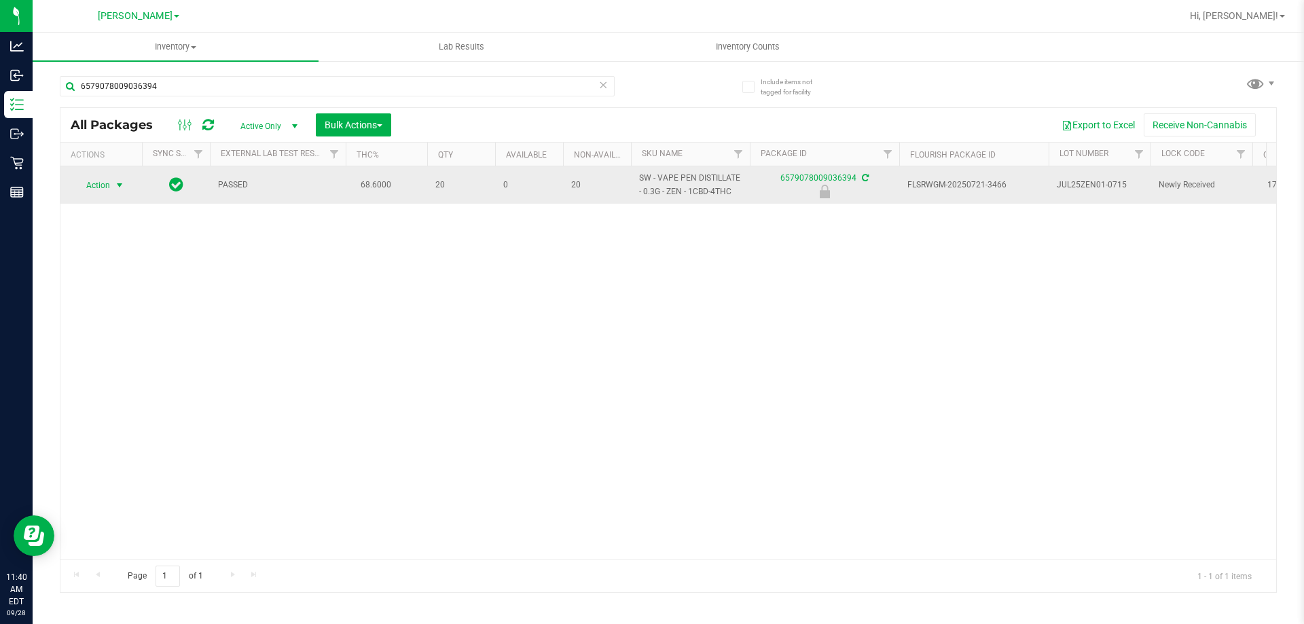
click at [117, 187] on span "select" at bounding box center [119, 185] width 11 height 11
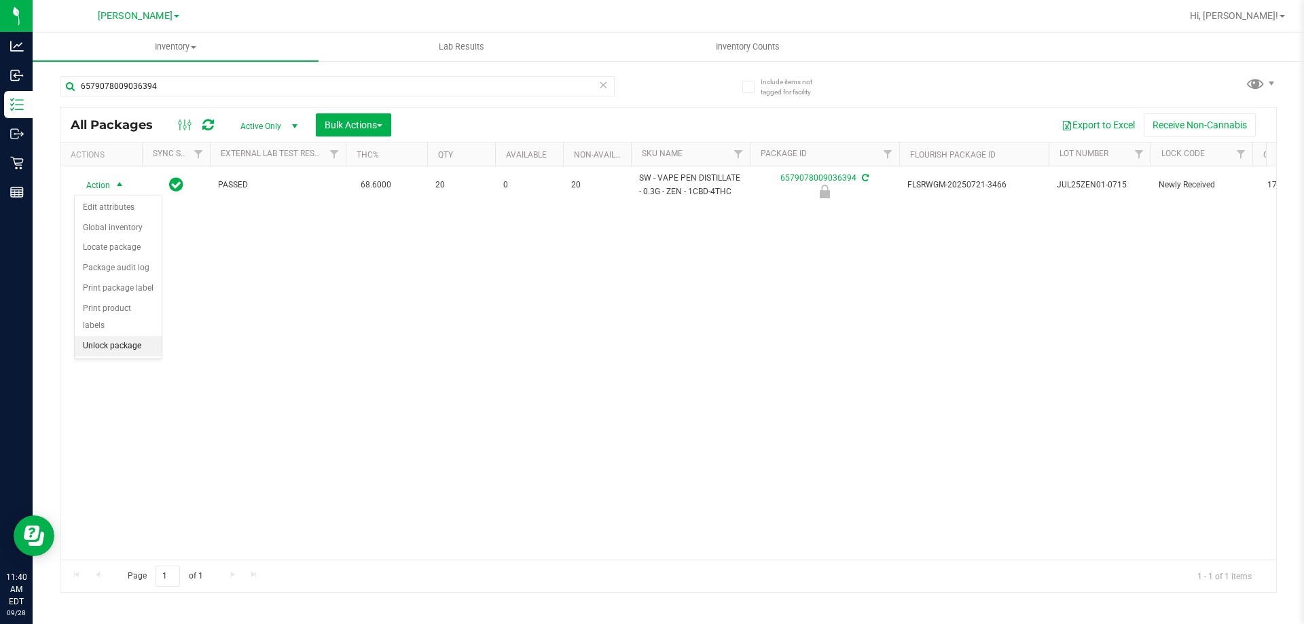
click at [124, 336] on li "Unlock package" at bounding box center [118, 346] width 87 height 20
click at [603, 88] on icon at bounding box center [603, 84] width 10 height 16
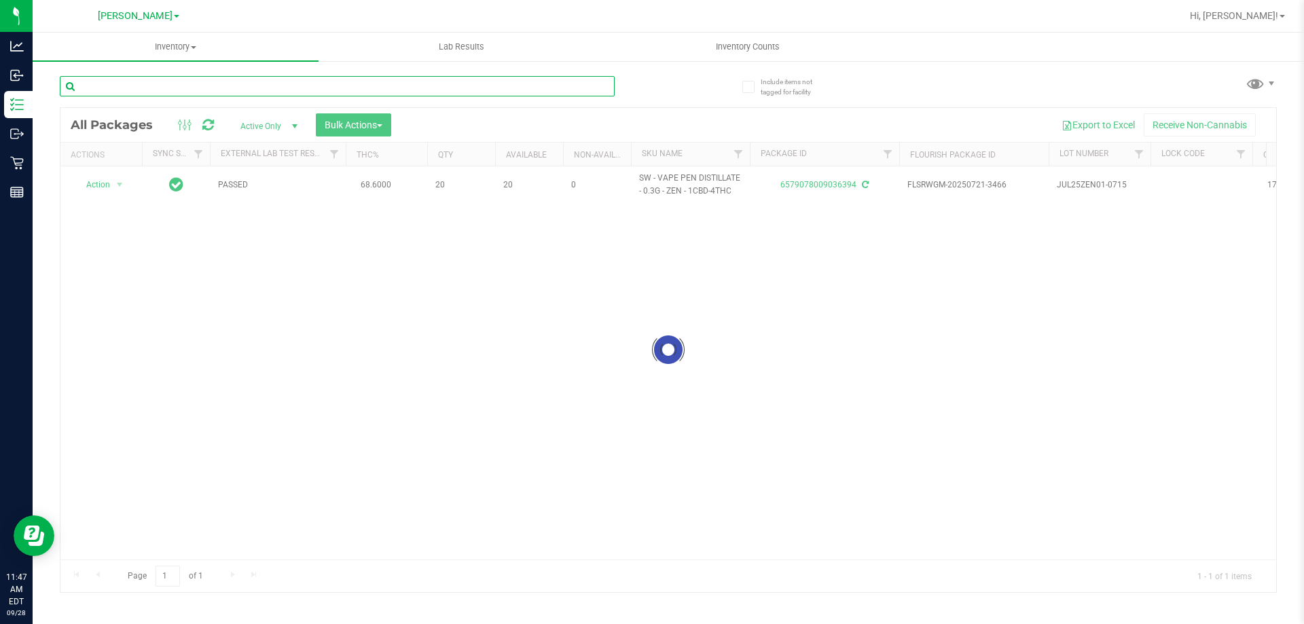
click at [494, 76] on input "text" at bounding box center [337, 86] width 555 height 20
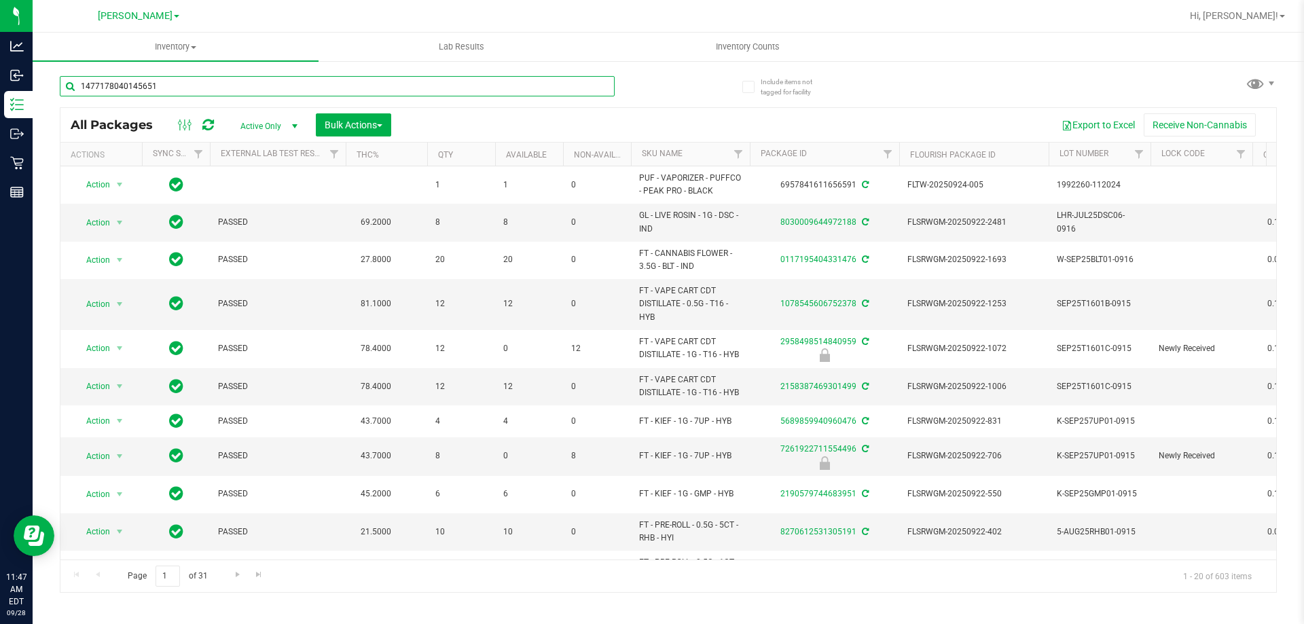
type input "1477178040145651"
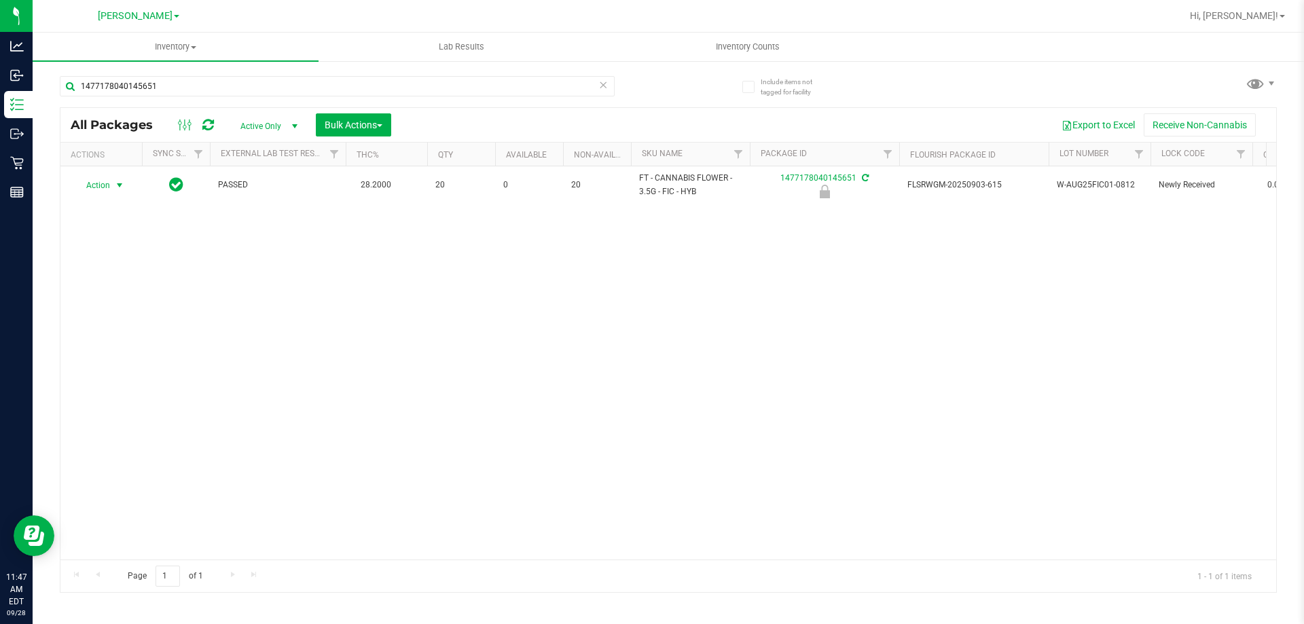
click at [106, 185] on span "Action" at bounding box center [92, 185] width 37 height 19
click at [135, 336] on li "Unlock package" at bounding box center [118, 346] width 87 height 20
click at [599, 91] on icon at bounding box center [603, 84] width 10 height 16
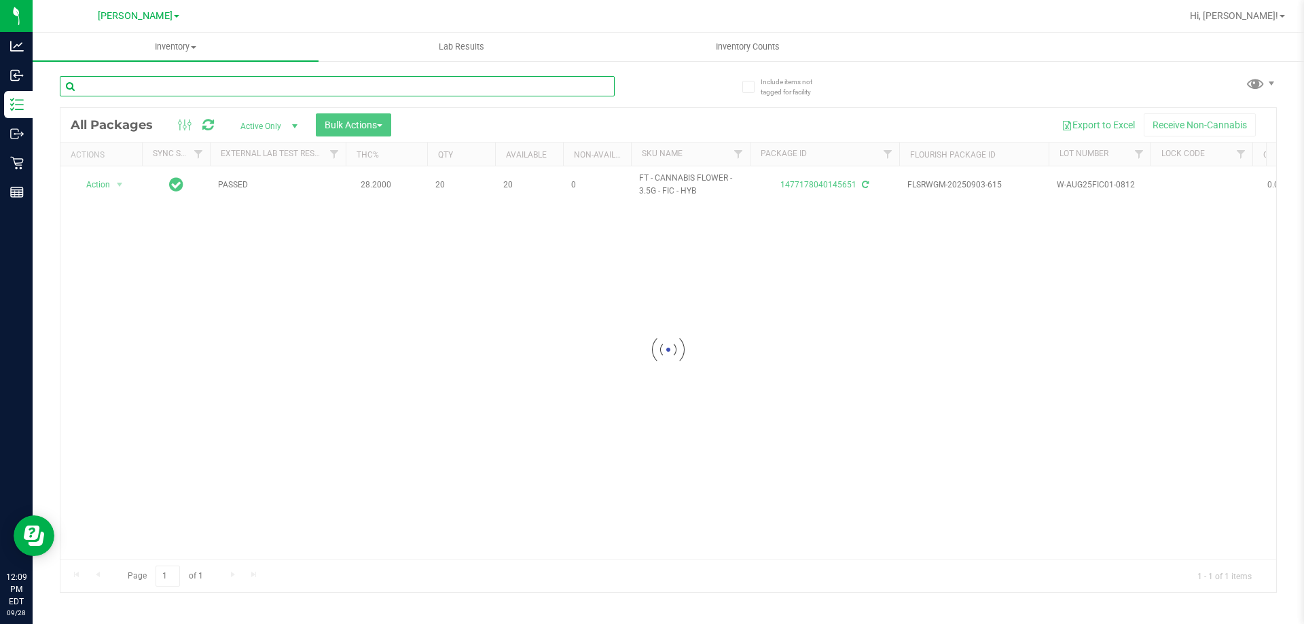
click at [575, 90] on input "text" at bounding box center [337, 86] width 555 height 20
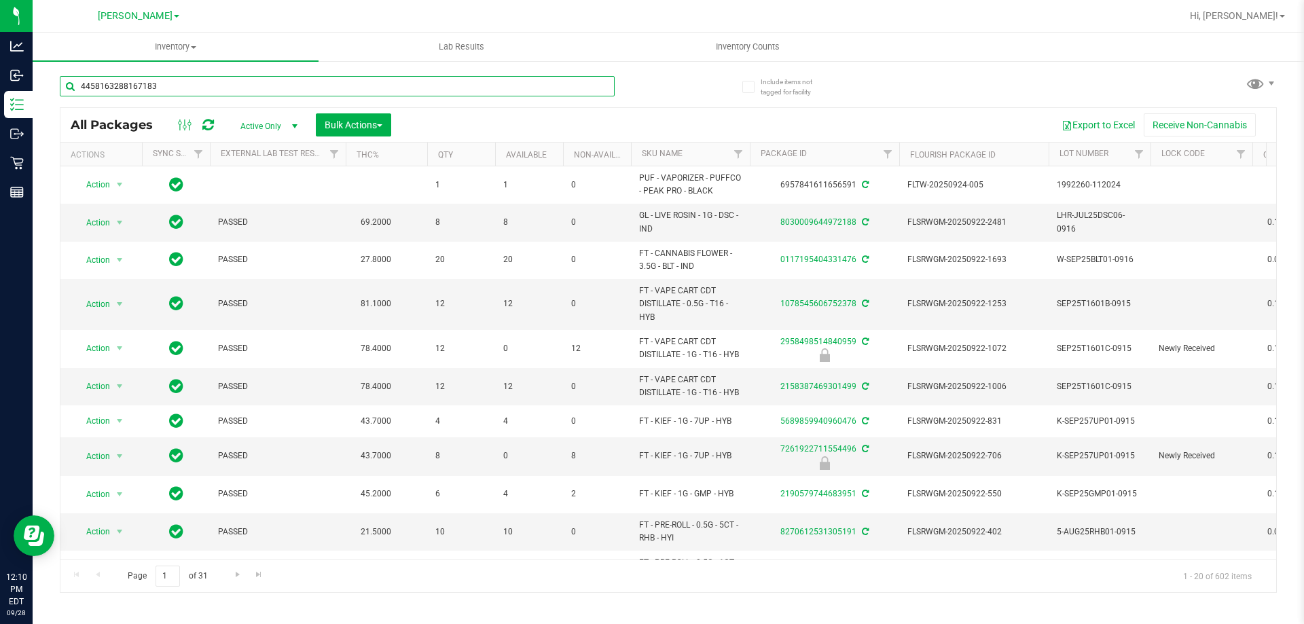
type input "4458163288167183"
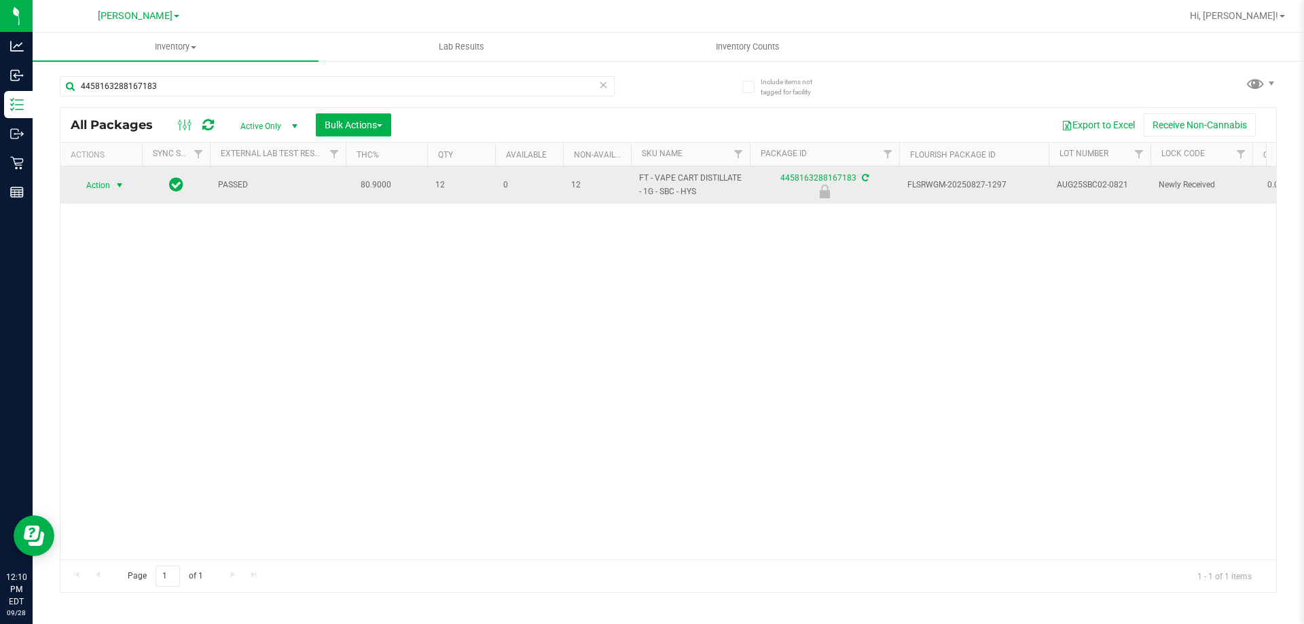
click at [84, 189] on span "Action" at bounding box center [92, 185] width 37 height 19
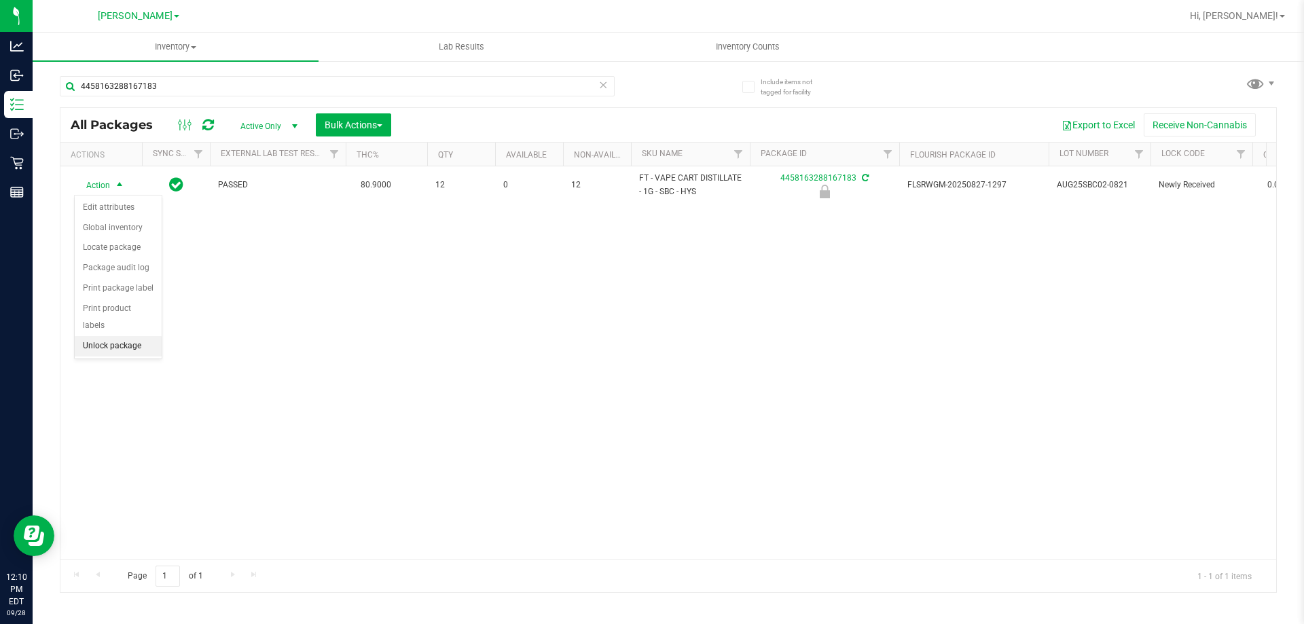
click at [121, 336] on li "Unlock package" at bounding box center [118, 346] width 87 height 20
click at [603, 81] on icon at bounding box center [603, 84] width 10 height 16
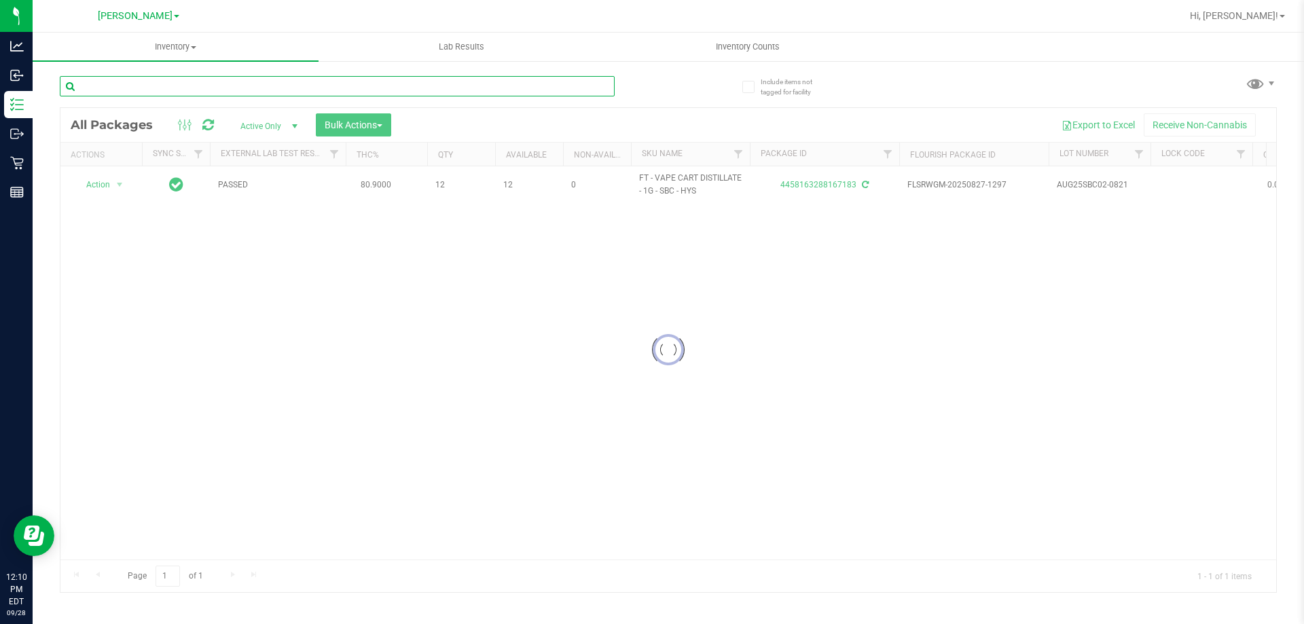
click at [534, 76] on input "text" at bounding box center [337, 86] width 555 height 20
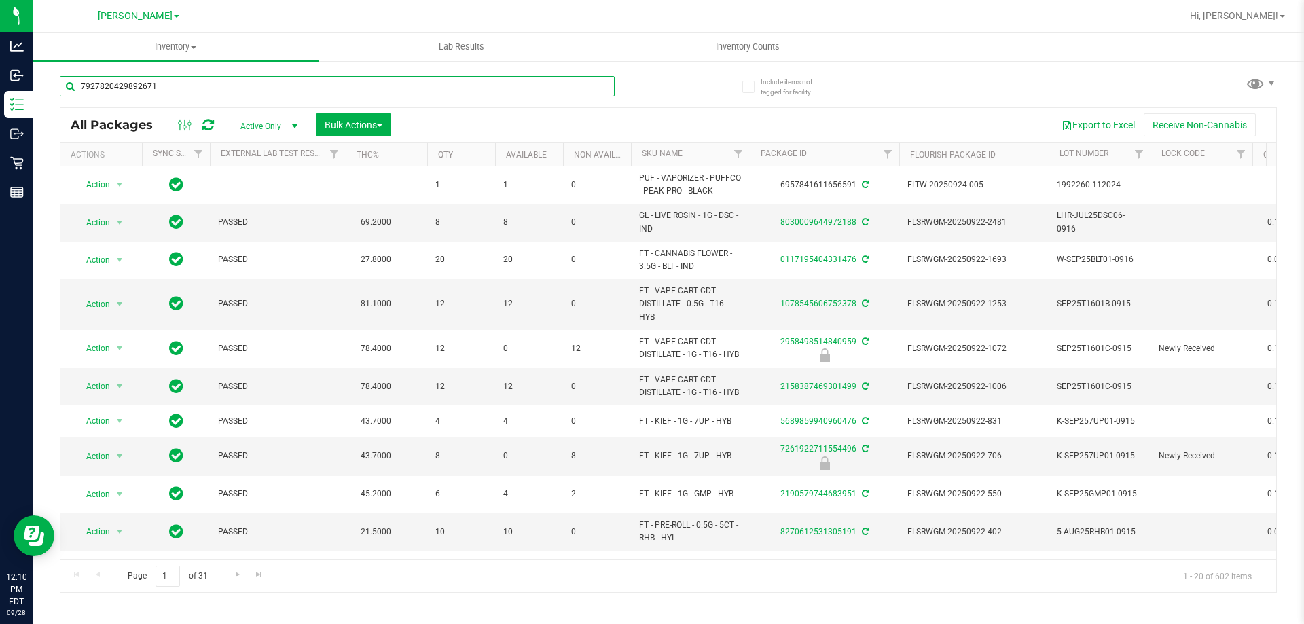
type input "7927820429892671"
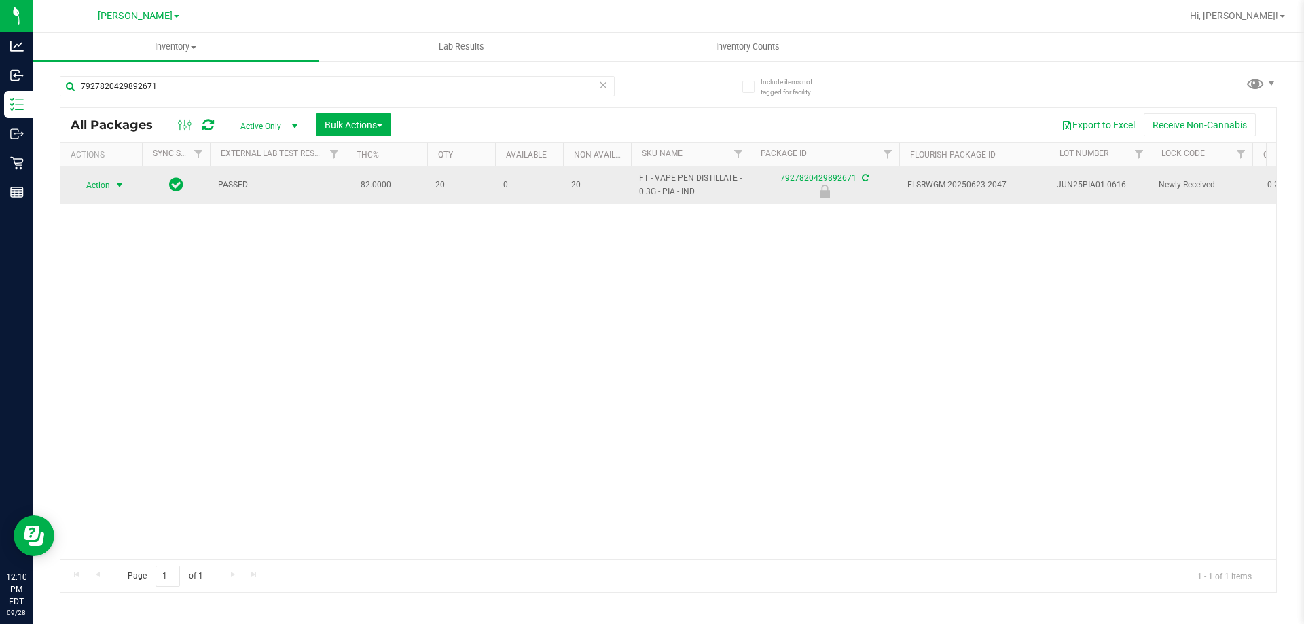
click at [103, 191] on span "Action" at bounding box center [92, 185] width 37 height 19
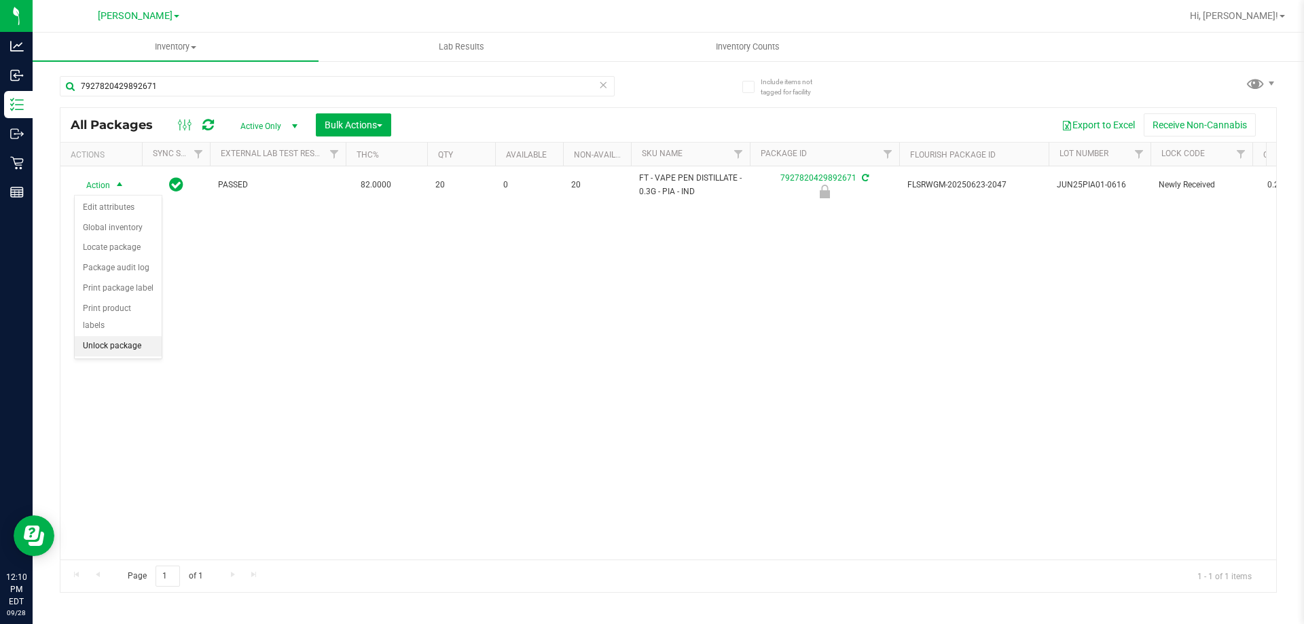
click at [124, 336] on li "Unlock package" at bounding box center [118, 346] width 87 height 20
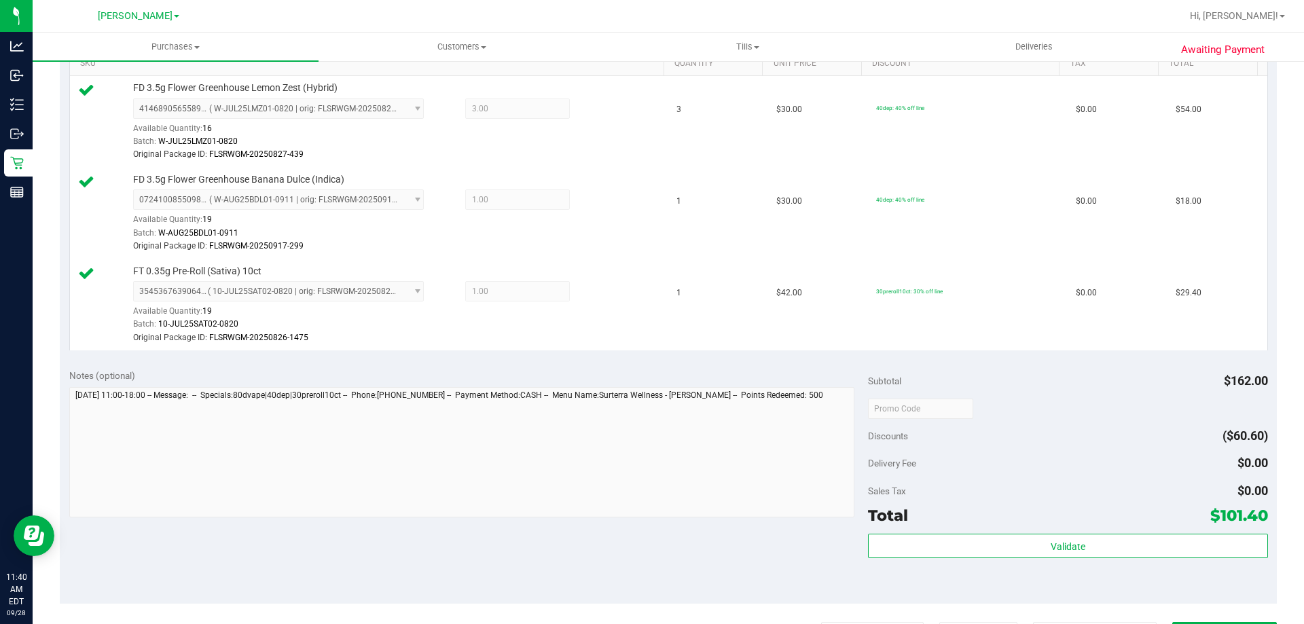
scroll to position [391, 0]
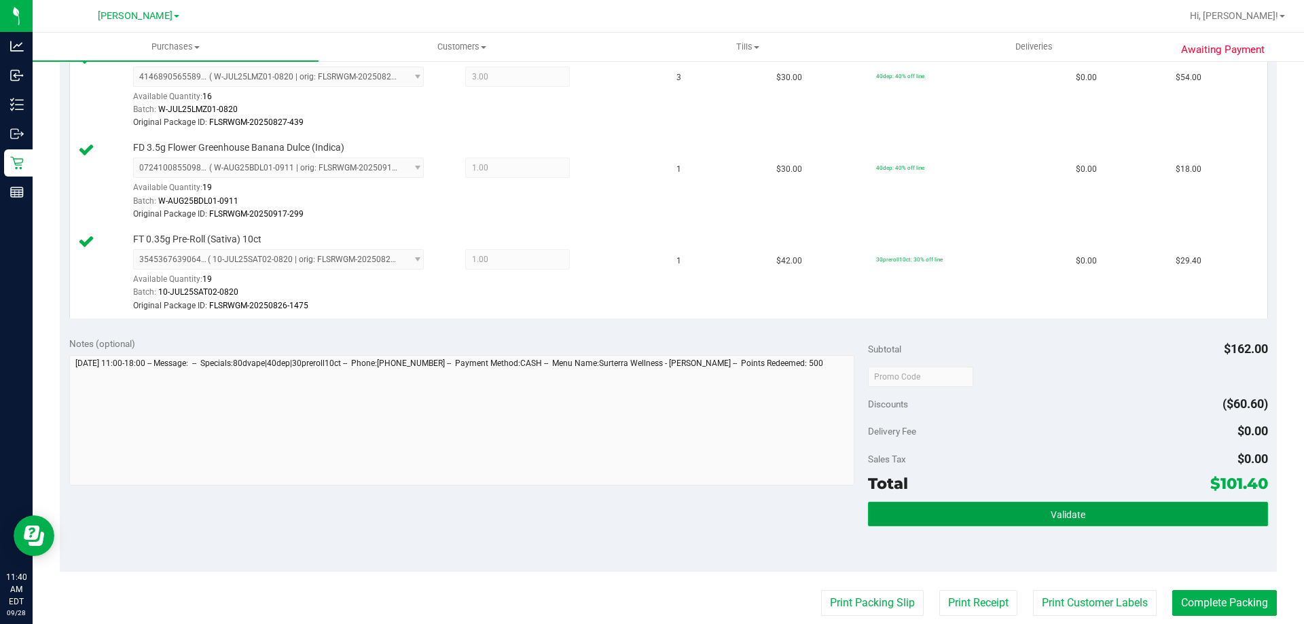
click at [1086, 512] on button "Validate" at bounding box center [1067, 514] width 399 height 24
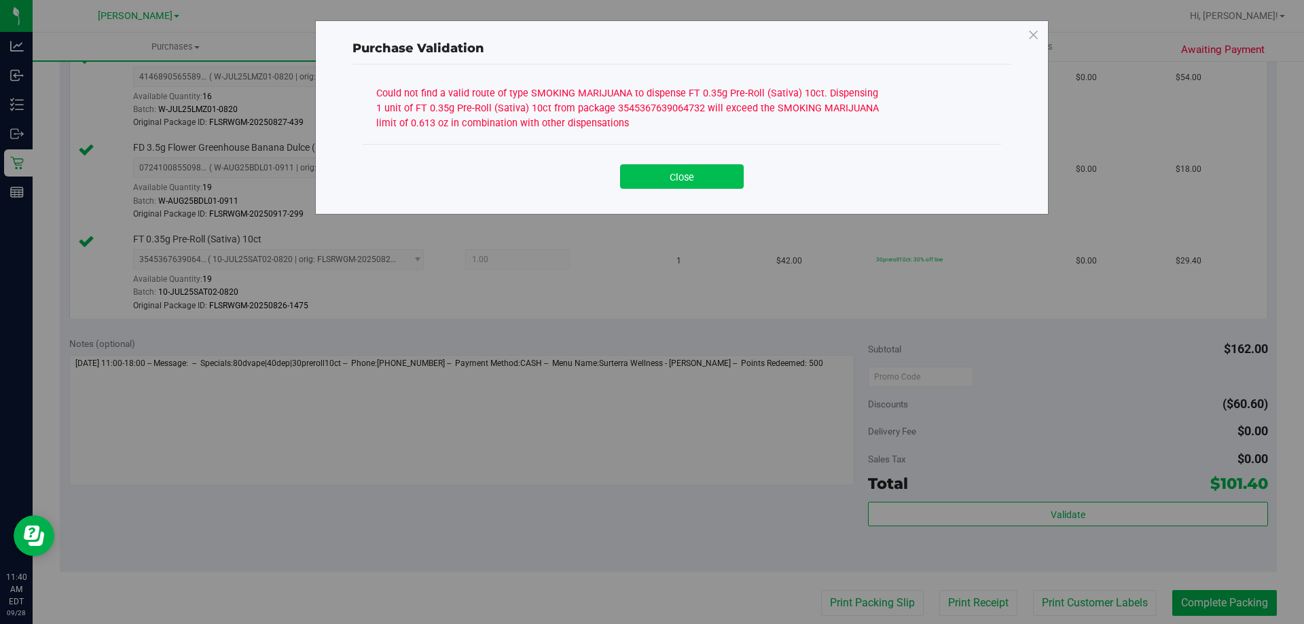
click at [703, 184] on button "Close" at bounding box center [682, 176] width 124 height 24
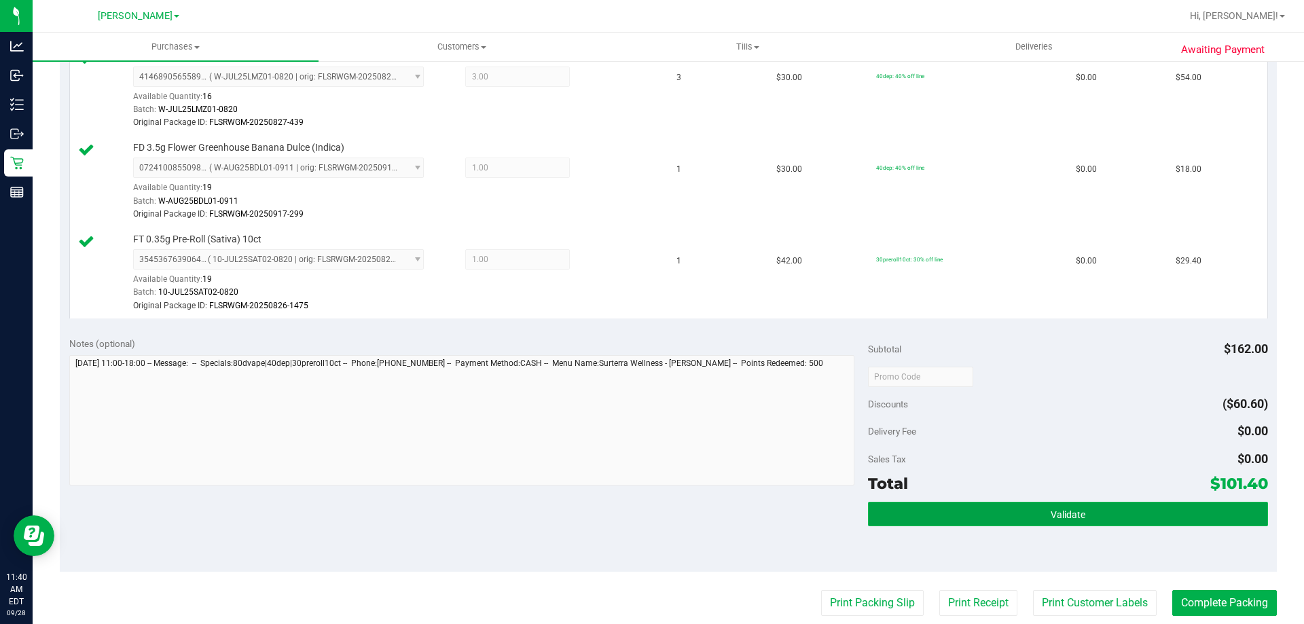
click at [1007, 516] on button "Validate" at bounding box center [1067, 514] width 399 height 24
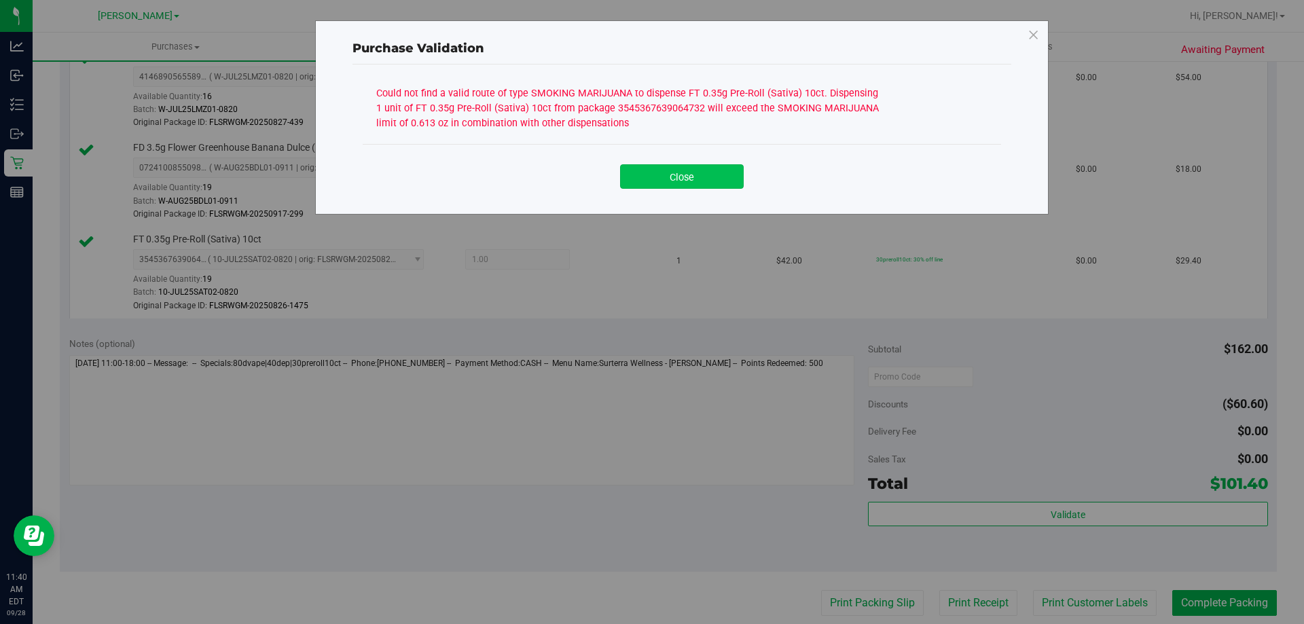
click at [717, 171] on button "Close" at bounding box center [682, 176] width 124 height 24
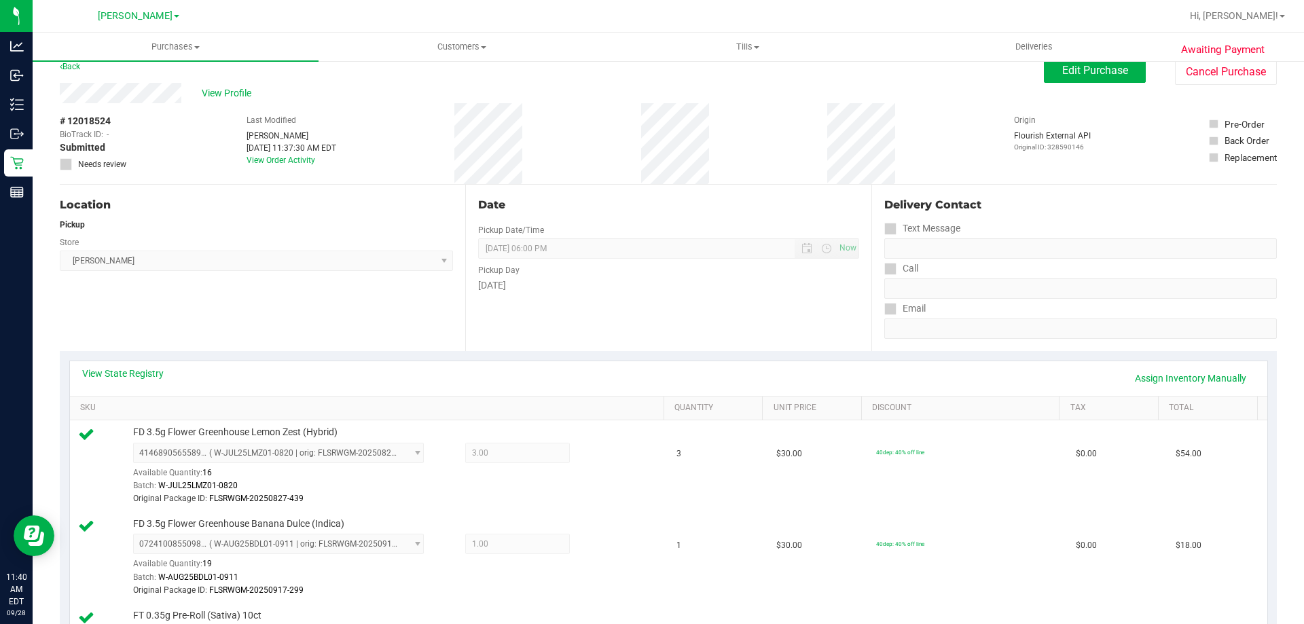
scroll to position [0, 0]
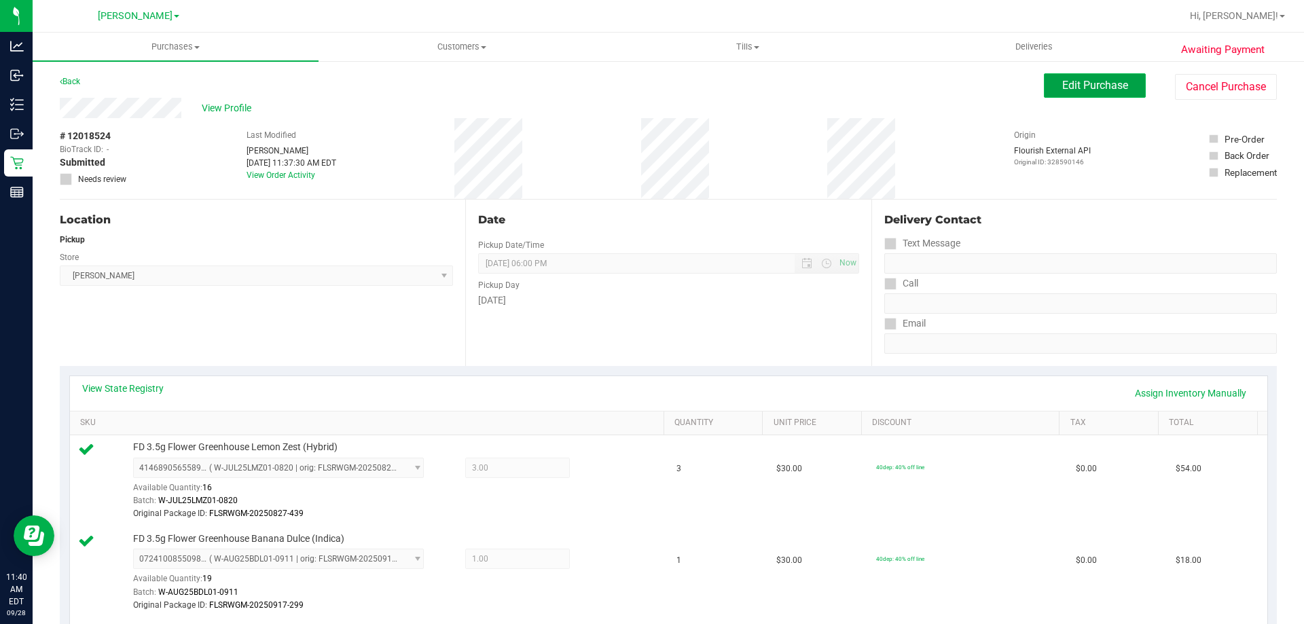
click at [1044, 86] on button "Edit Purchase" at bounding box center [1095, 85] width 102 height 24
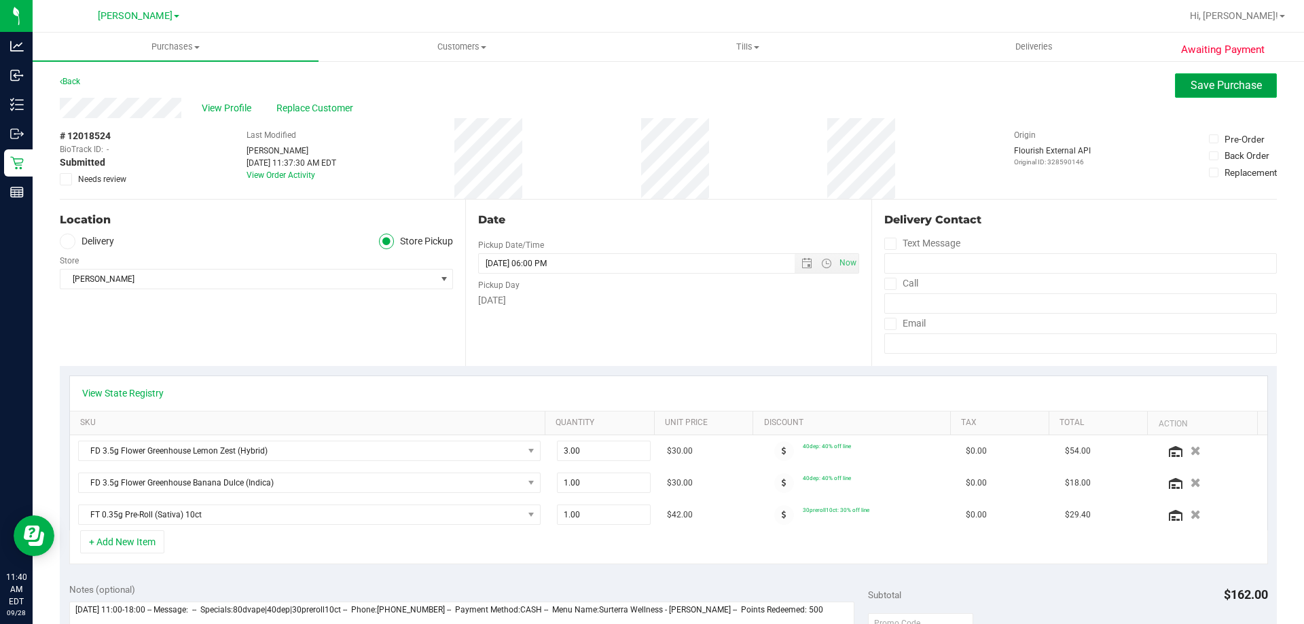
drag, startPoint x: 1188, startPoint y: 90, endPoint x: 1189, endPoint y: 77, distance: 13.7
click at [1191, 91] on span "Save Purchase" at bounding box center [1226, 85] width 71 height 13
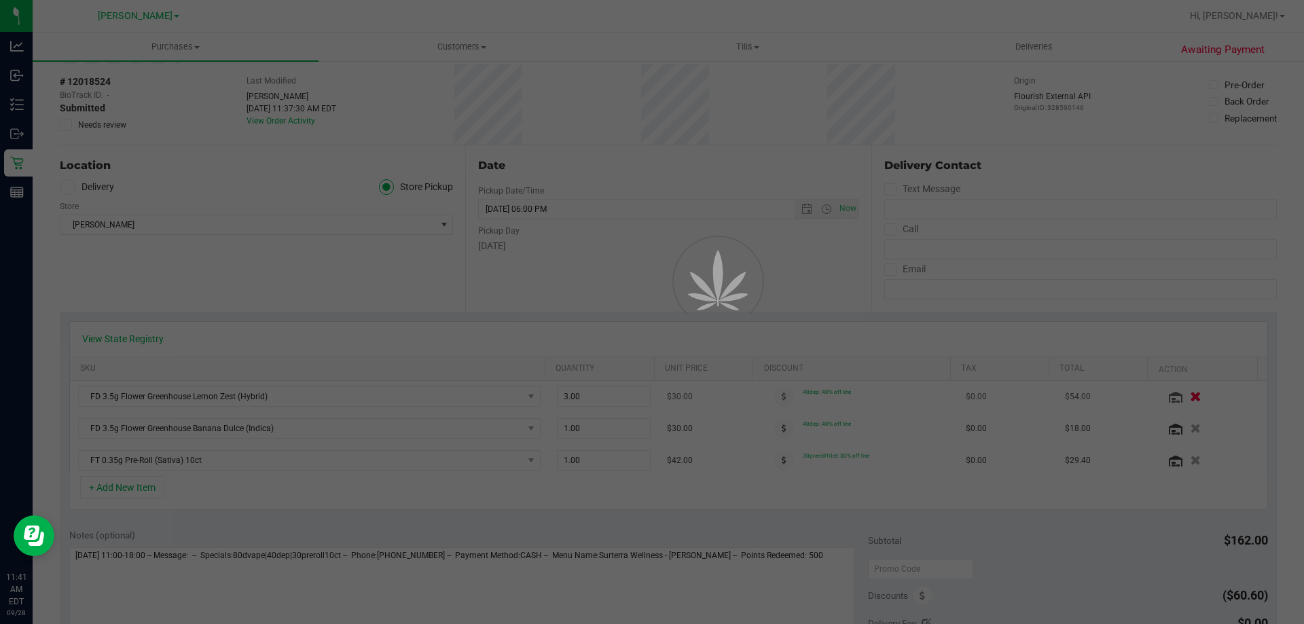
scroll to position [68, 0]
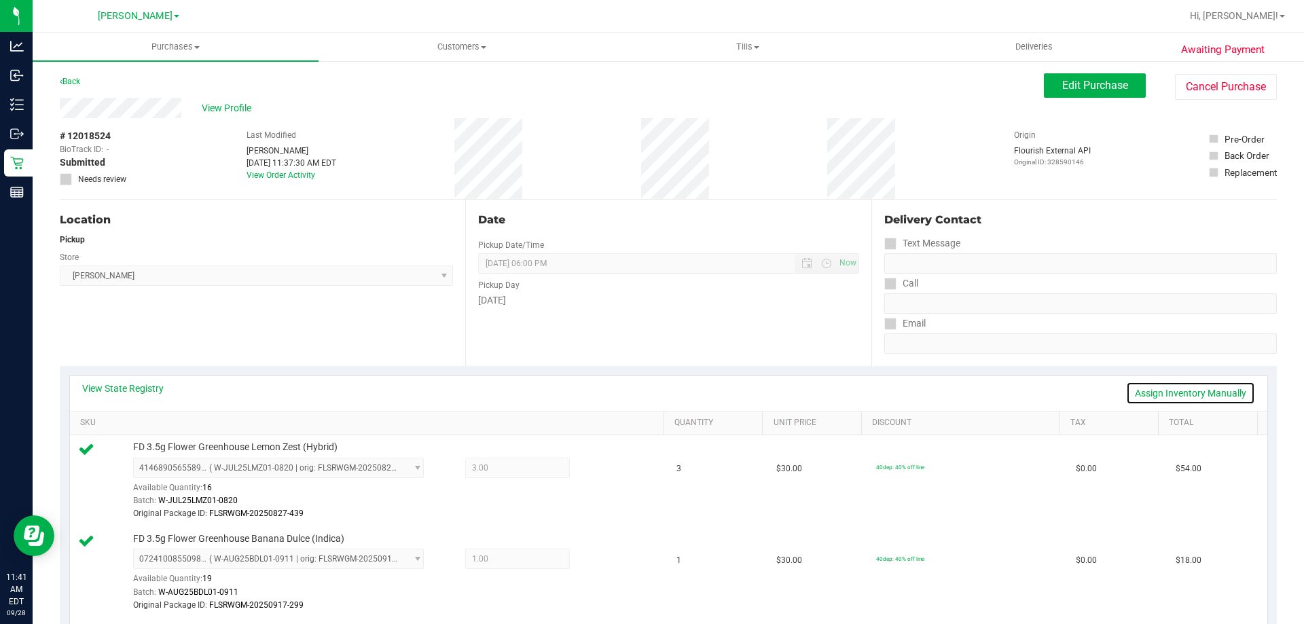
click at [1170, 391] on link "Assign Inventory Manually" at bounding box center [1190, 393] width 129 height 23
click at [595, 467] on icon at bounding box center [602, 470] width 14 height 16
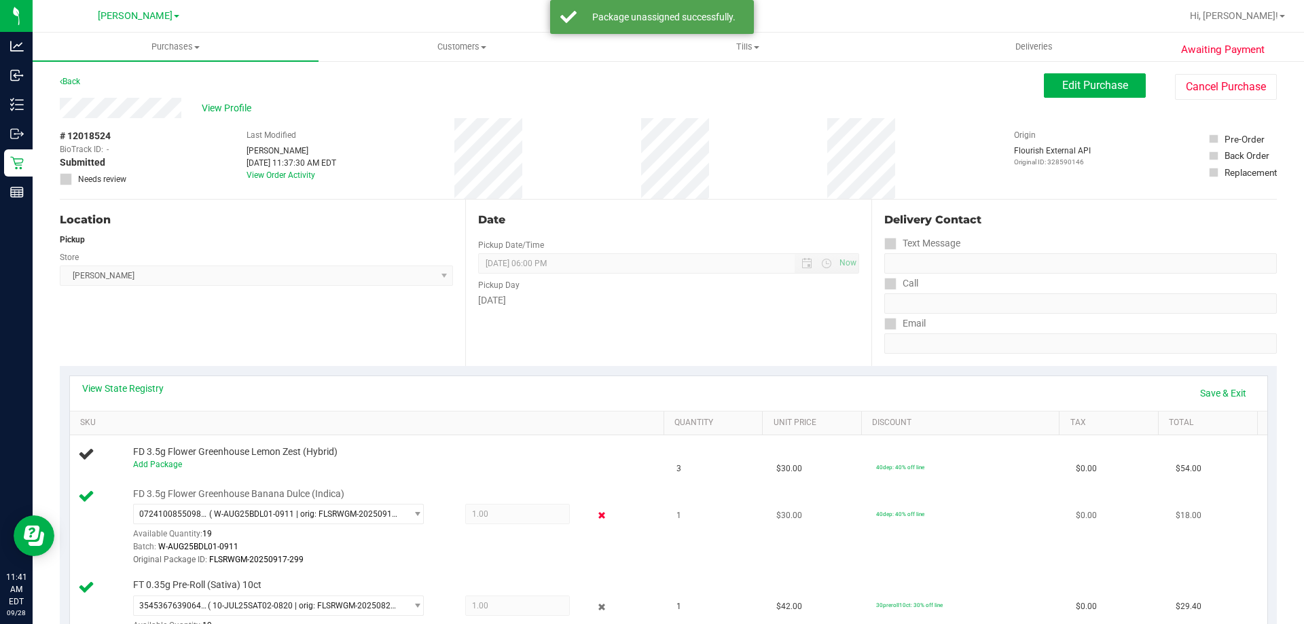
click at [595, 512] on icon at bounding box center [602, 516] width 14 height 16
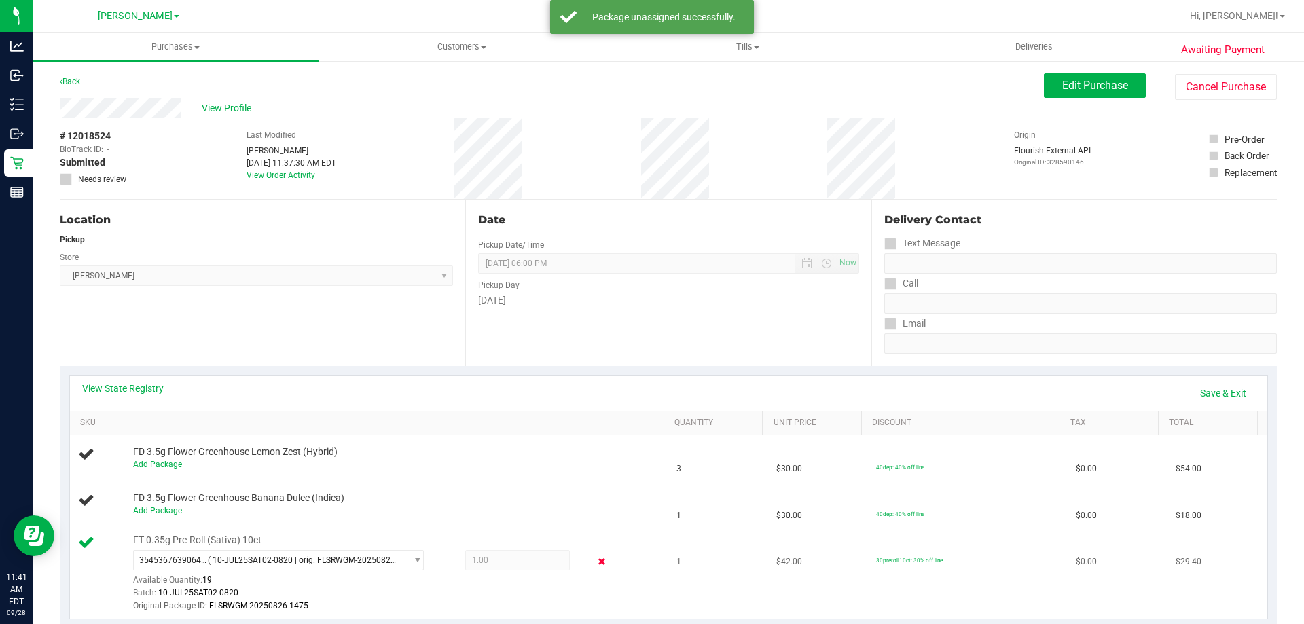
click at [595, 567] on icon at bounding box center [602, 562] width 14 height 16
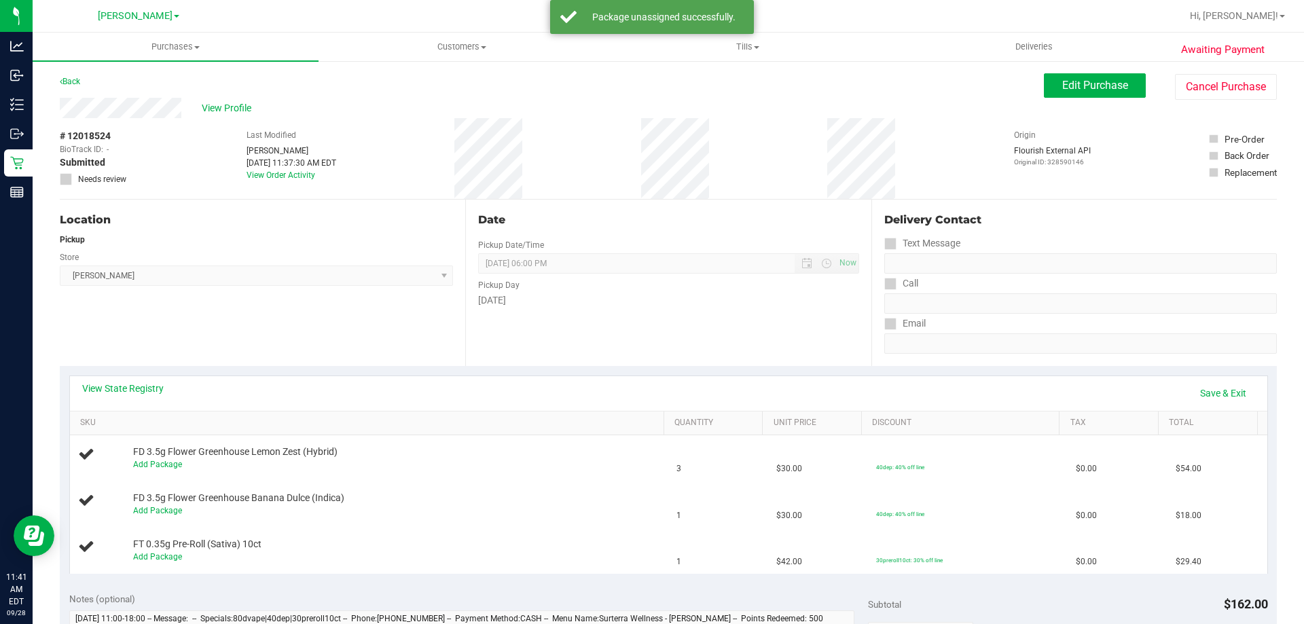
click at [103, 175] on span "Needs review" at bounding box center [102, 179] width 48 height 12
click at [1217, 394] on link "Save & Exit" at bounding box center [1224, 393] width 64 height 23
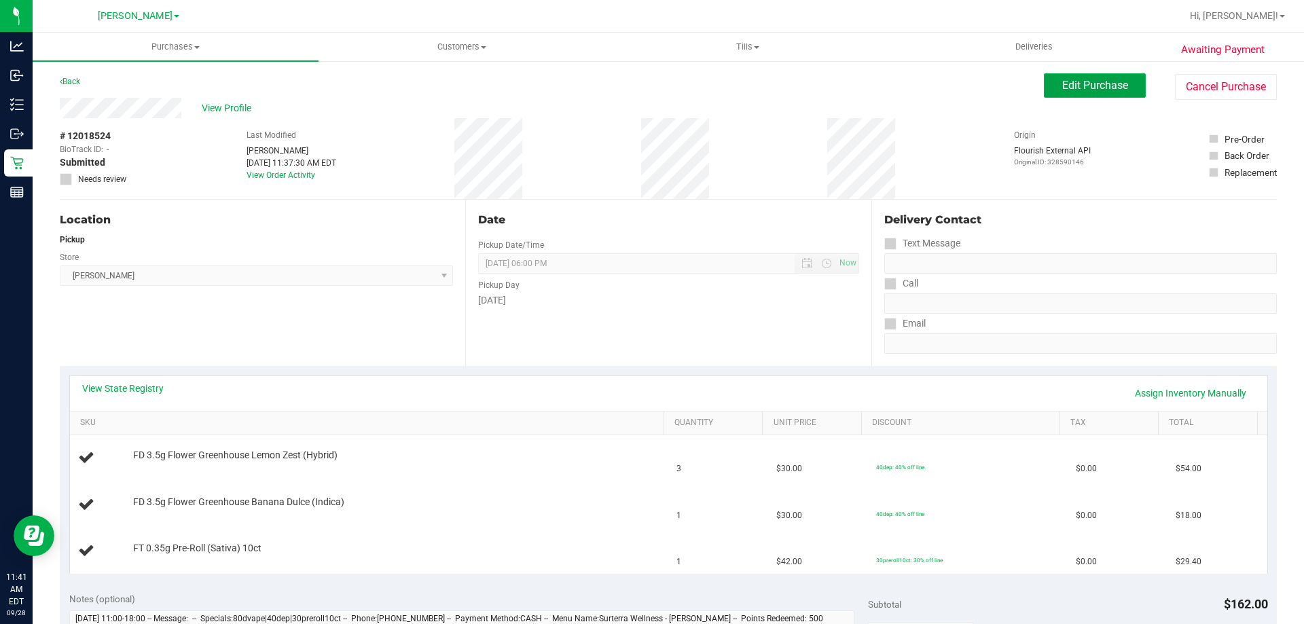
click at [1062, 81] on span "Edit Purchase" at bounding box center [1095, 85] width 66 height 13
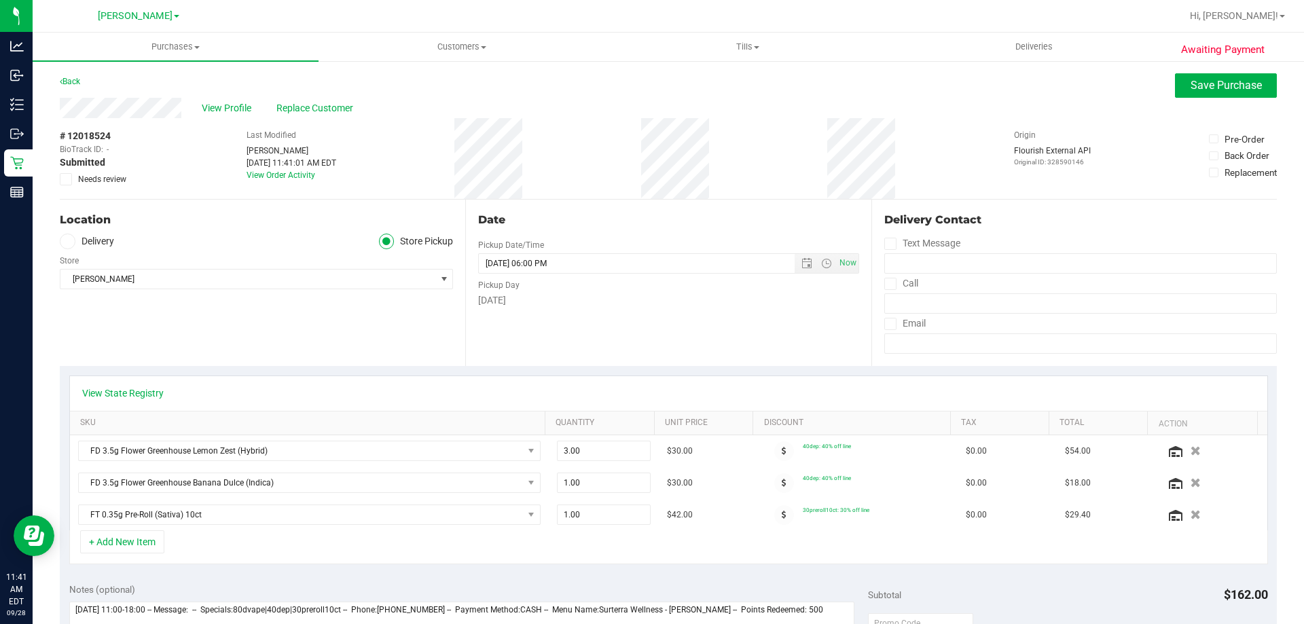
click at [99, 172] on div "# 12018524 BioTrack ID: - Submitted Needs review" at bounding box center [94, 157] width 68 height 56
click at [104, 170] on div "# 12018524 BioTrack ID: - Submitted Needs review" at bounding box center [94, 157] width 68 height 56
click at [102, 174] on span "Needs review" at bounding box center [102, 179] width 48 height 12
click at [0, 0] on input "Needs review" at bounding box center [0, 0] width 0 height 0
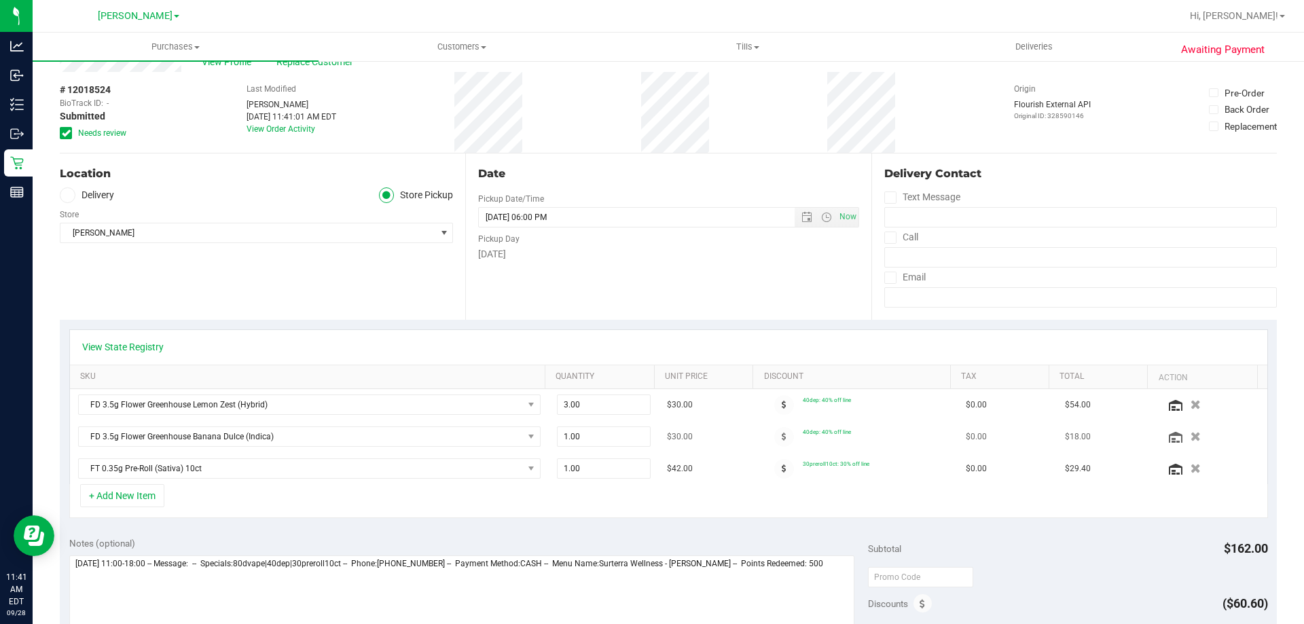
scroll to position [68, 0]
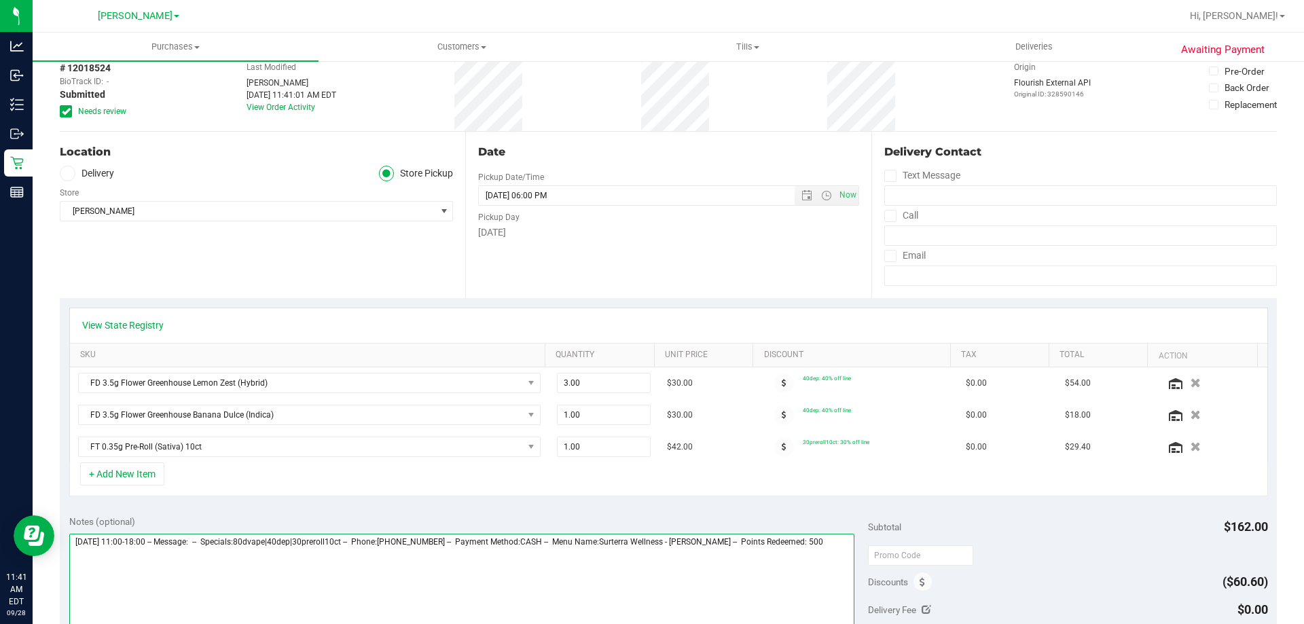
click at [841, 551] on textarea at bounding box center [462, 599] width 786 height 130
type textarea "Sunday 09/28/2025 11:00-18:00 -- Message: -- Specials:80dvape|40dep|30preroll10…"
drag, startPoint x: 441, startPoint y: 563, endPoint x: 209, endPoint y: 553, distance: 231.9
click at [209, 553] on textarea at bounding box center [462, 599] width 786 height 130
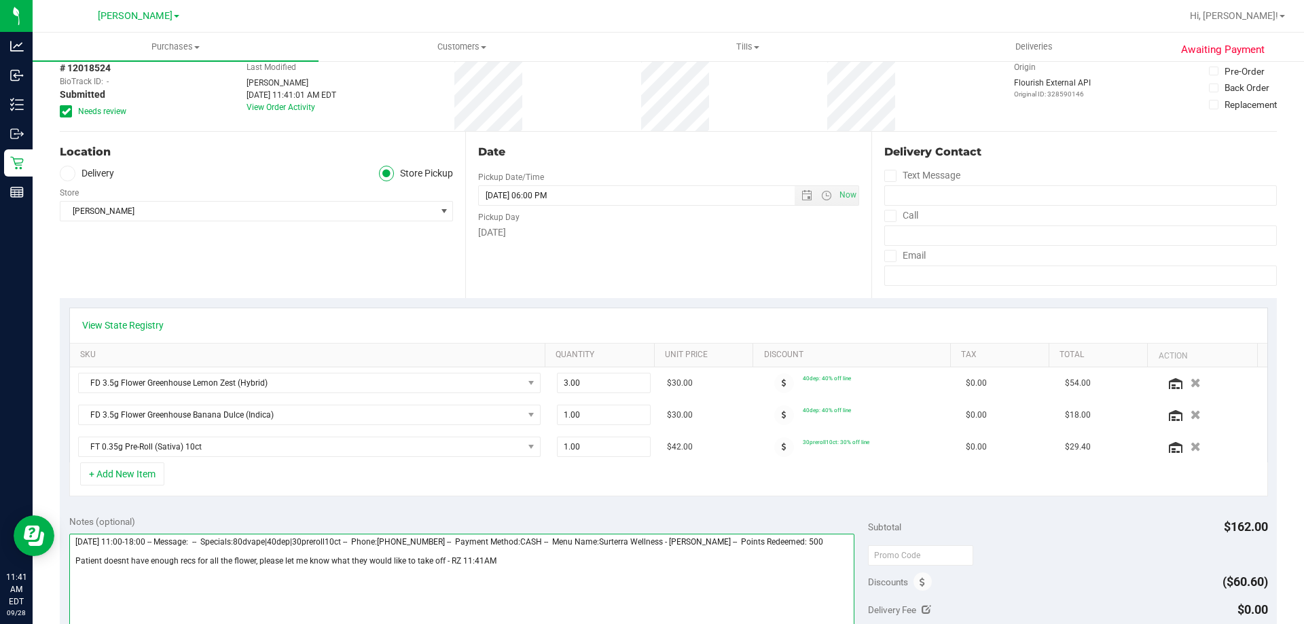
drag, startPoint x: 442, startPoint y: 562, endPoint x: 75, endPoint y: 565, distance: 366.8
click at [75, 565] on textarea at bounding box center [462, 599] width 786 height 130
click at [642, 592] on textarea at bounding box center [462, 599] width 786 height 130
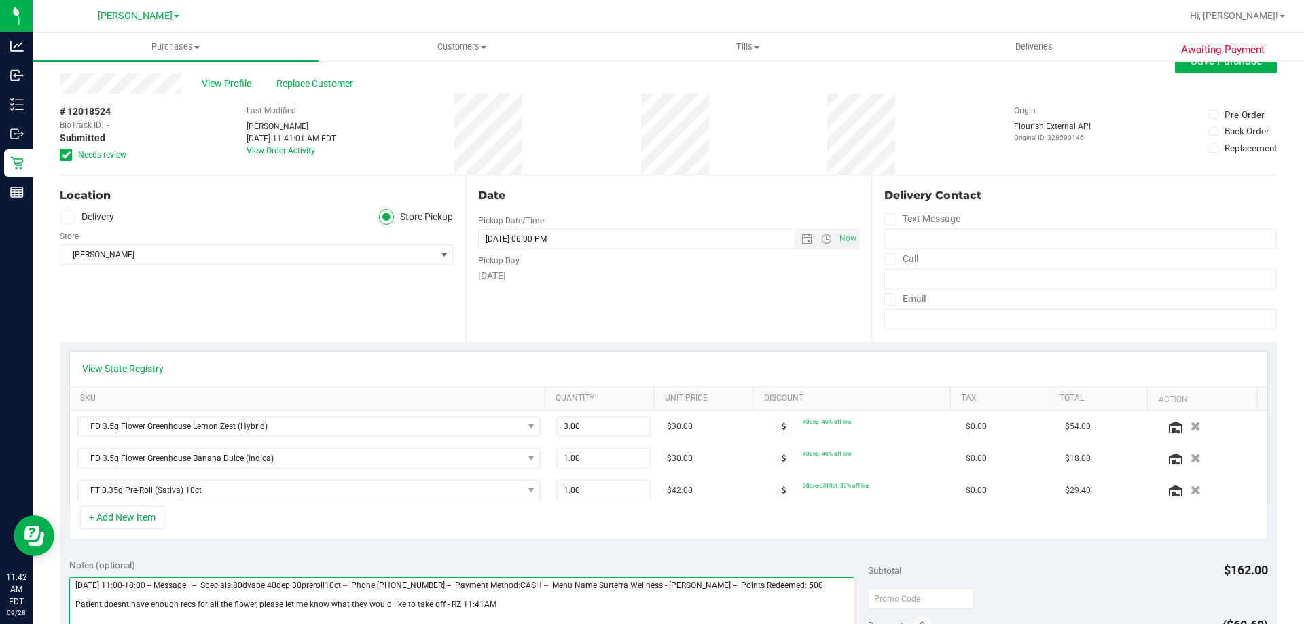
scroll to position [0, 0]
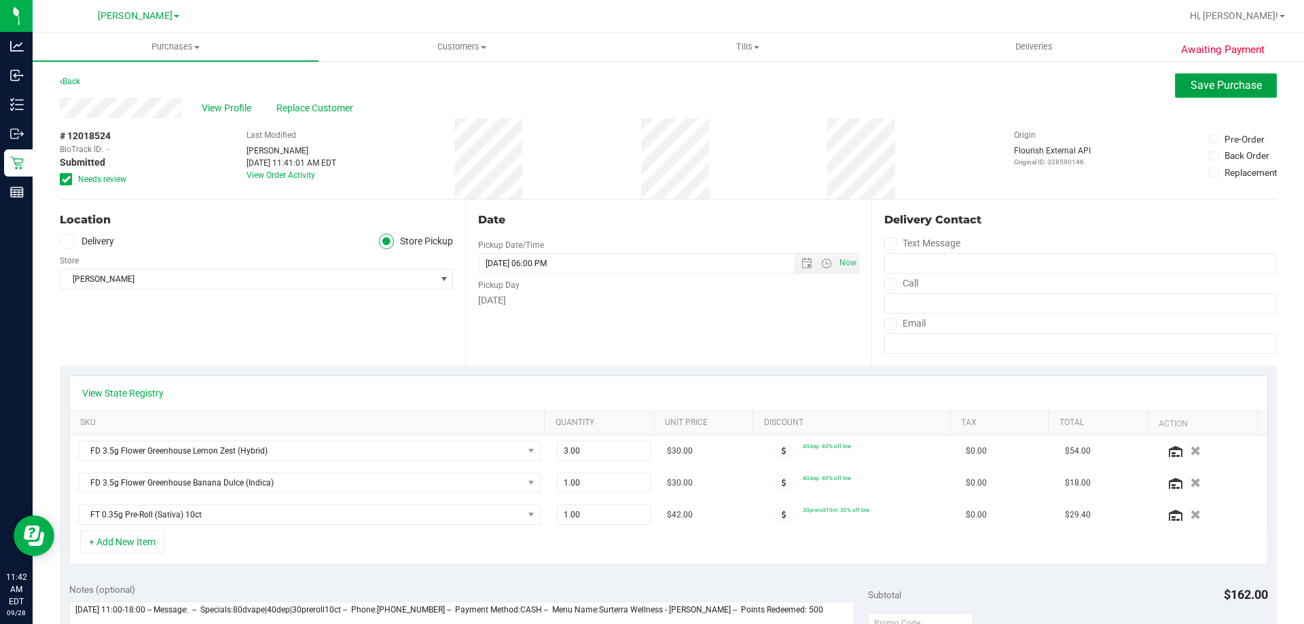
click at [1234, 96] on button "Save Purchase" at bounding box center [1226, 85] width 102 height 24
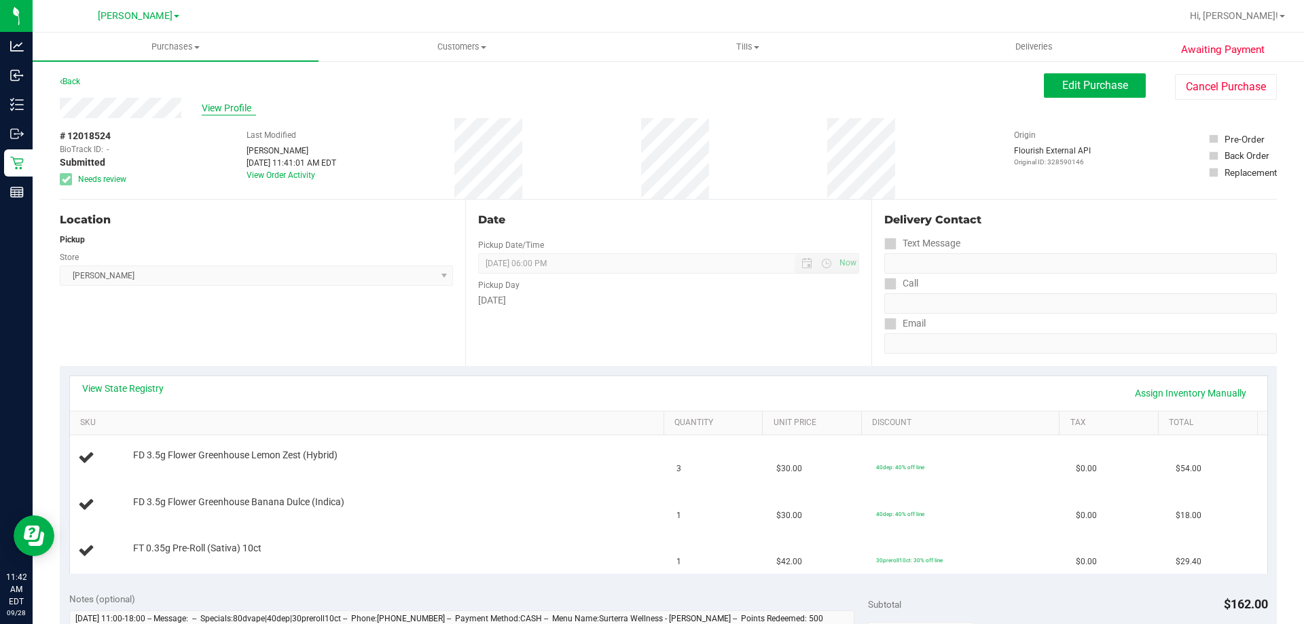
click at [238, 104] on span "View Profile" at bounding box center [229, 108] width 54 height 14
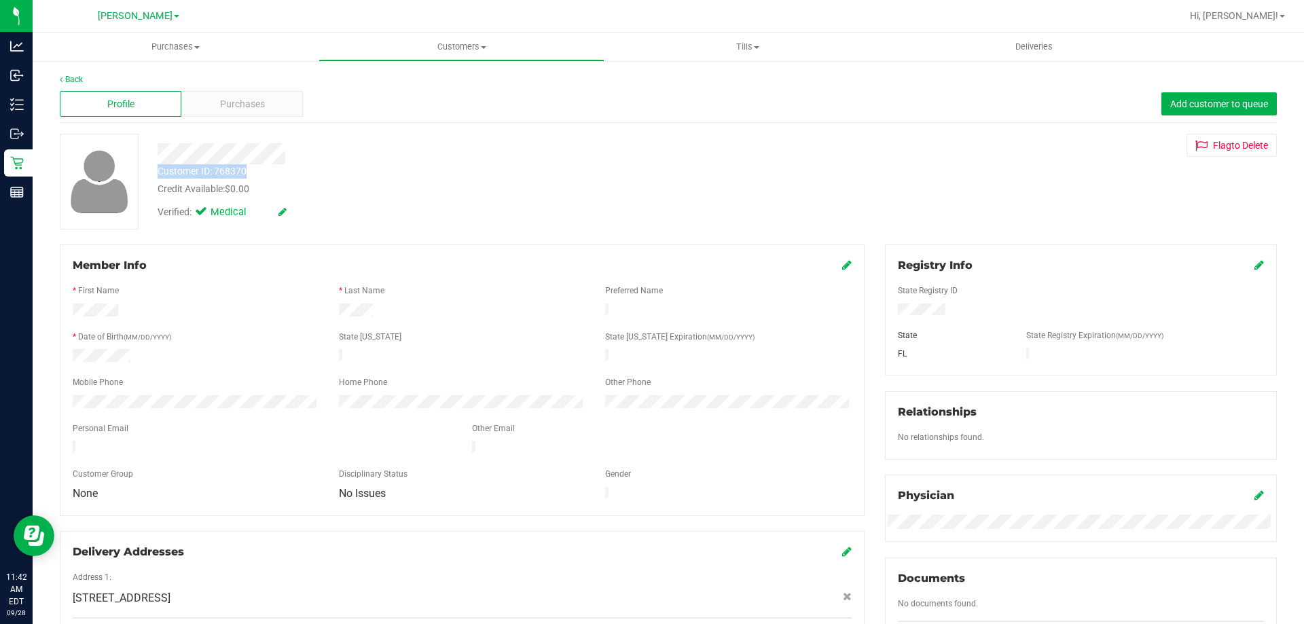
drag, startPoint x: 251, startPoint y: 172, endPoint x: 151, endPoint y: 172, distance: 99.9
click at [151, 172] on div "Customer ID: 768370 Credit Available: $0.00" at bounding box center [456, 180] width 619 height 32
copy div "Customer ID: 768370"
click at [124, 71] on div "Back Profile Purchases Add customer to queue Customer ID: 768370 Credit Availab…" at bounding box center [669, 522] width 1272 height 924
click at [67, 77] on link "Back" at bounding box center [71, 80] width 23 height 10
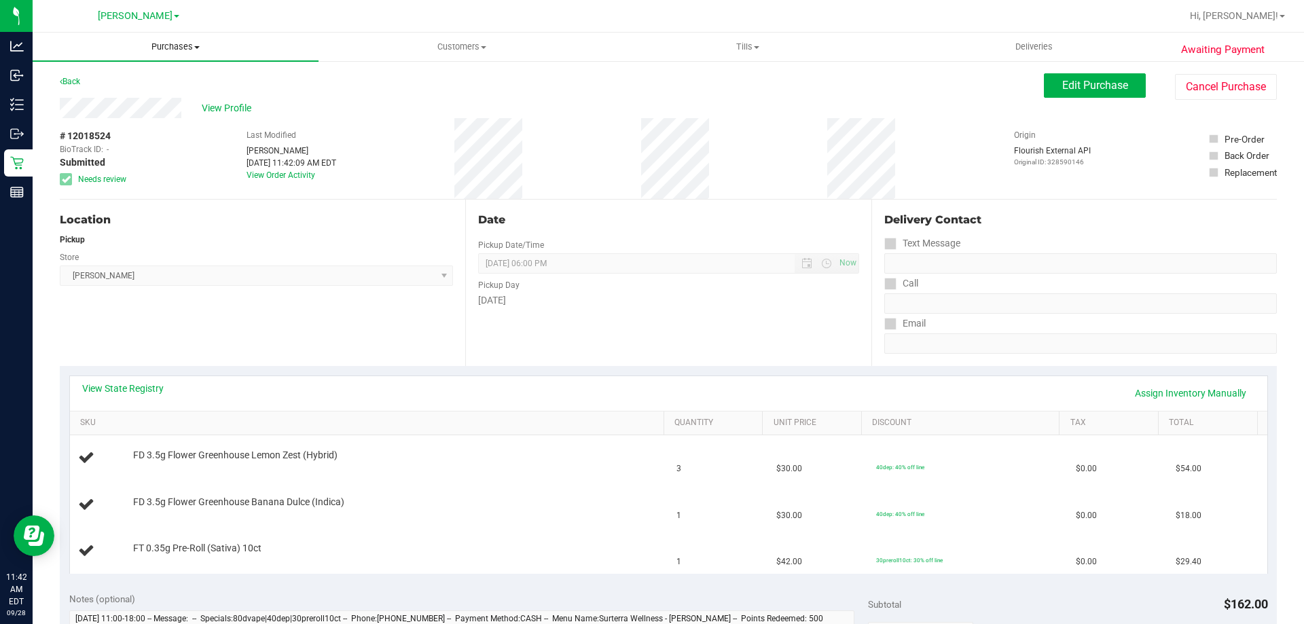
click at [189, 46] on span "Purchases" at bounding box center [176, 47] width 286 height 12
click at [130, 98] on li "Fulfillment" at bounding box center [176, 98] width 286 height 16
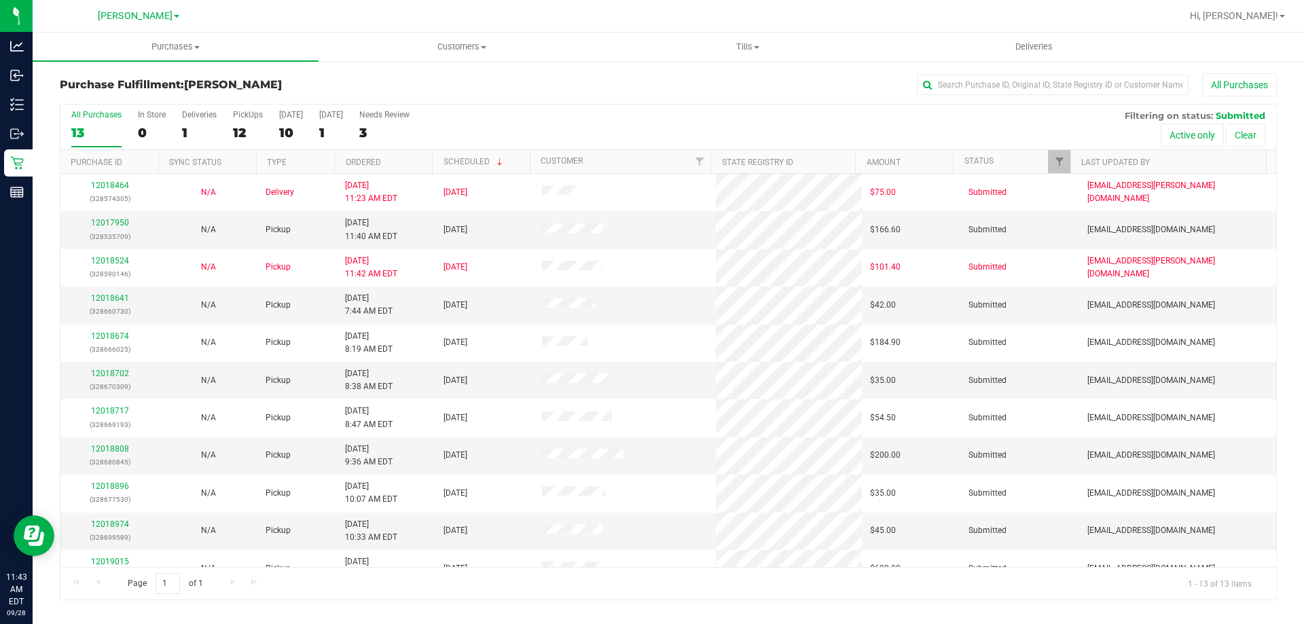
click at [418, 162] on th "Ordered" at bounding box center [383, 162] width 98 height 24
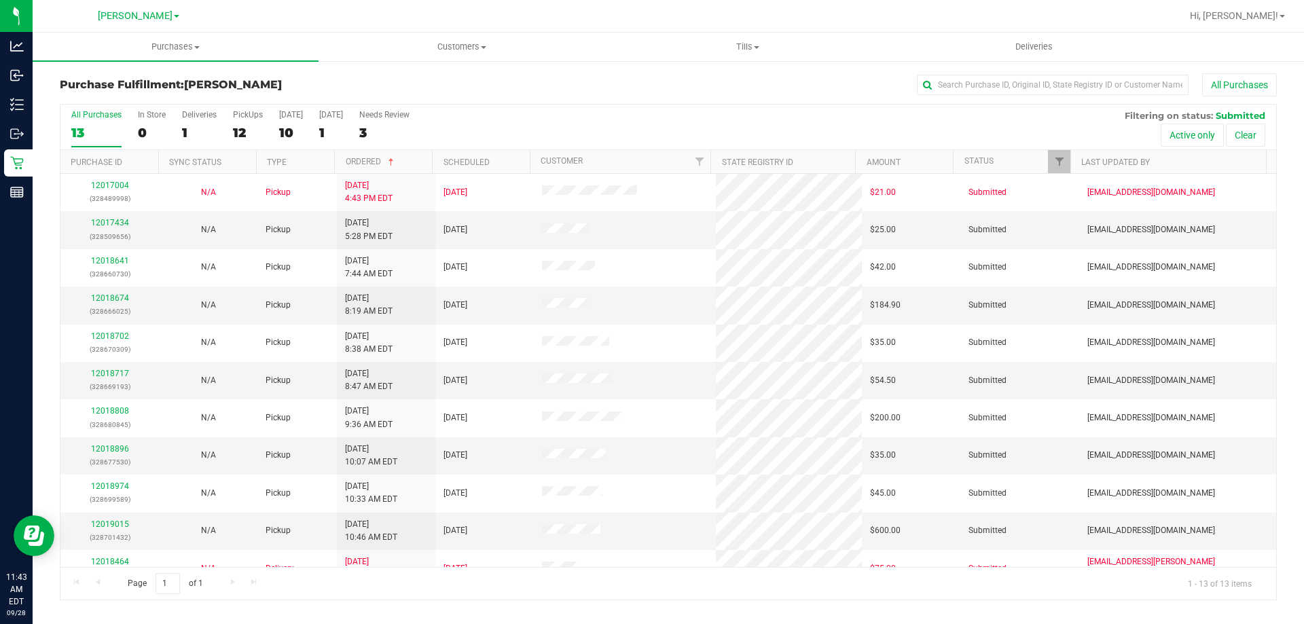
click at [404, 160] on th "Ordered" at bounding box center [383, 162] width 98 height 24
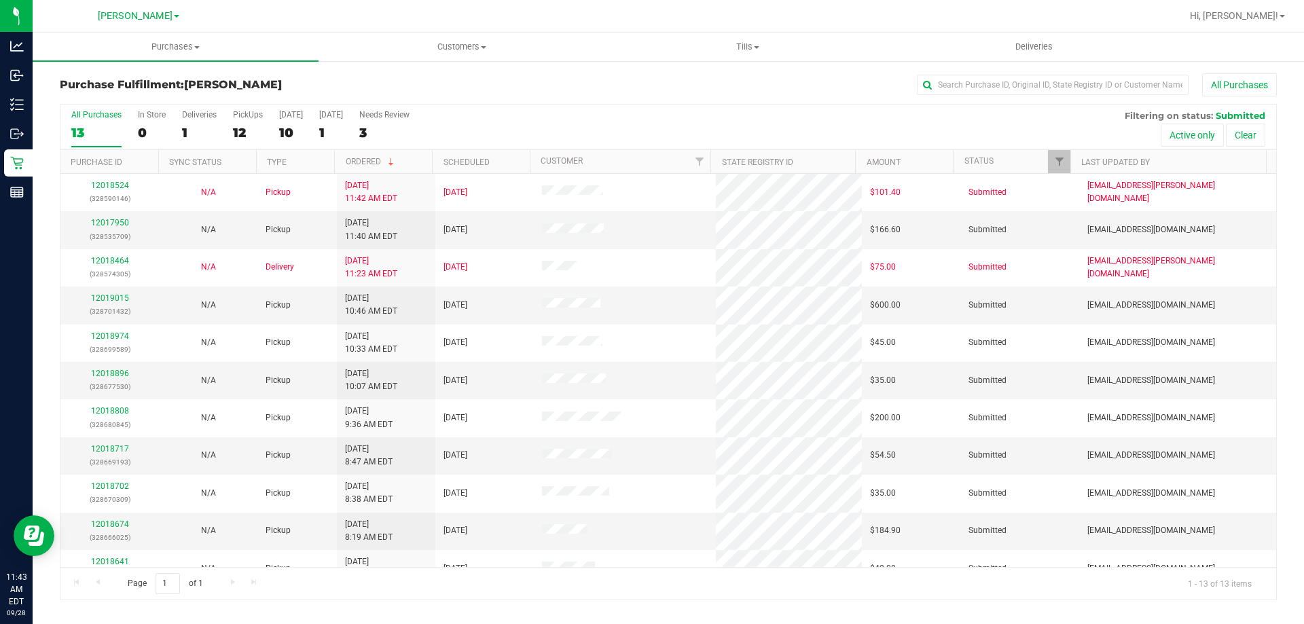
click at [404, 160] on th "Ordered" at bounding box center [383, 162] width 98 height 24
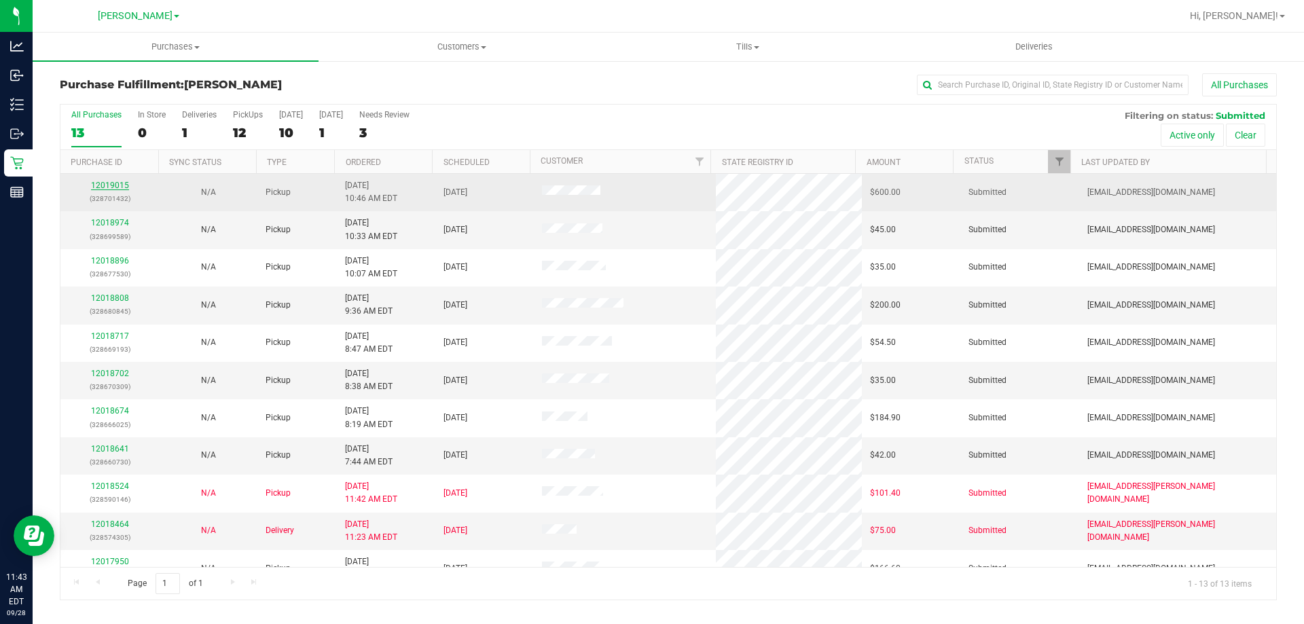
click at [125, 187] on link "12019015" at bounding box center [110, 186] width 38 height 10
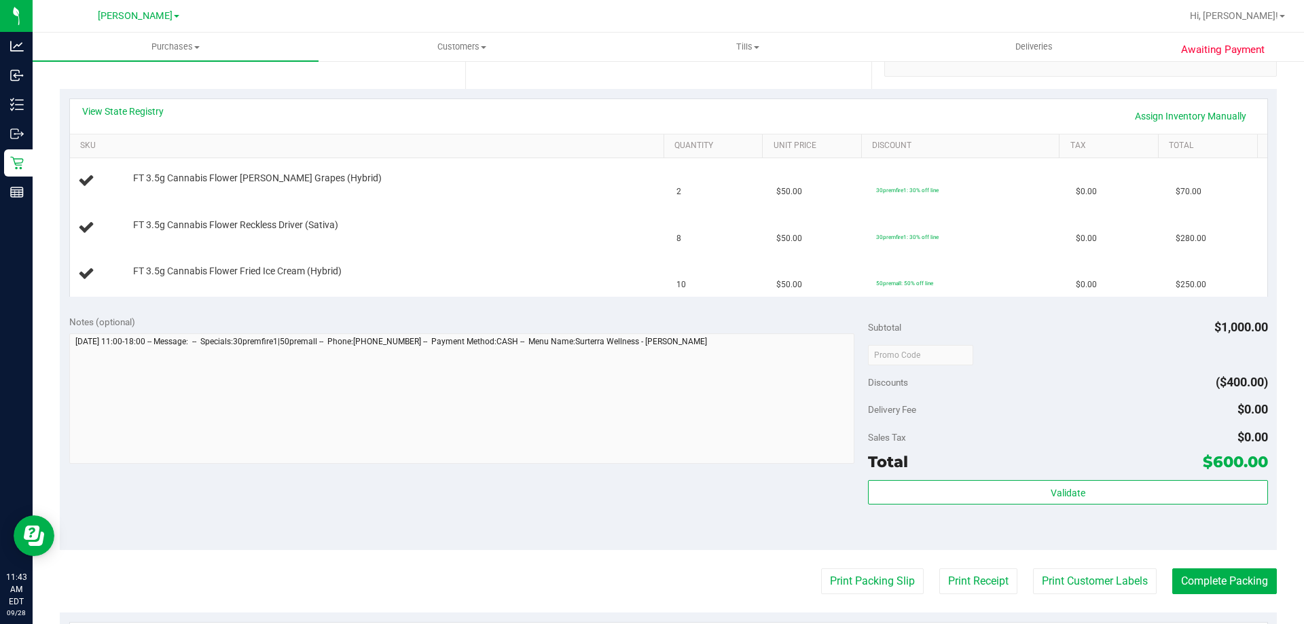
scroll to position [279, 0]
click at [829, 589] on button "Print Packing Slip" at bounding box center [872, 580] width 103 height 26
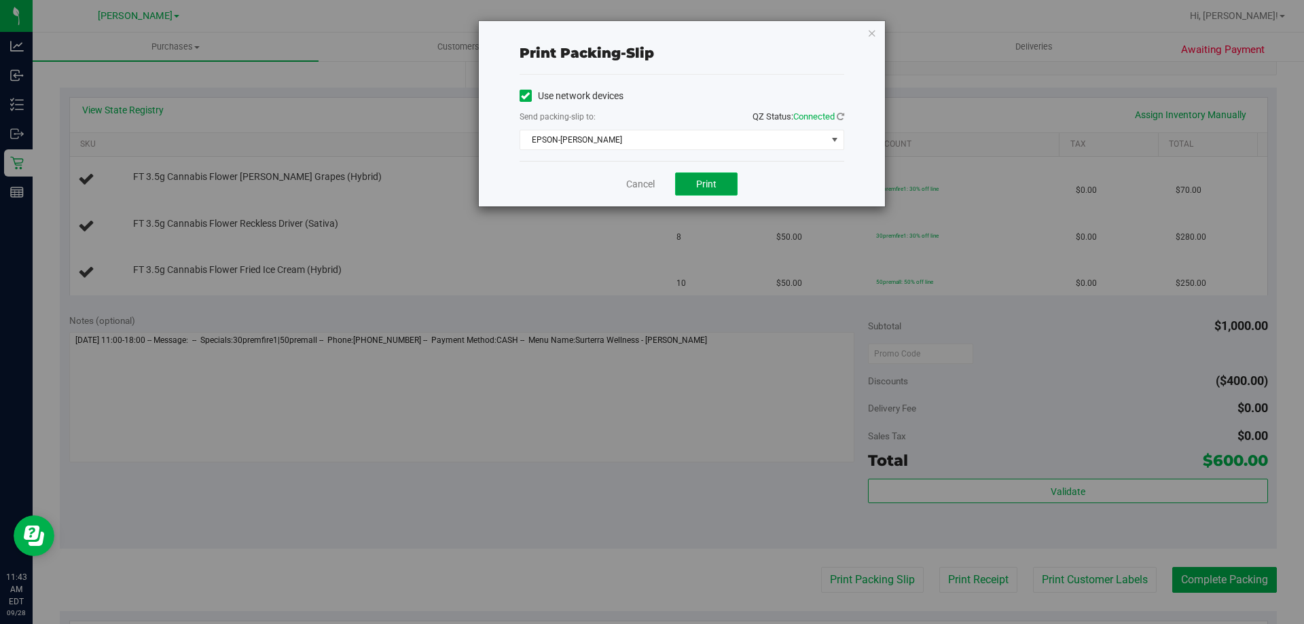
click at [717, 179] on button "Print" at bounding box center [706, 184] width 62 height 23
click at [641, 186] on link "Cancel" at bounding box center [640, 184] width 29 height 14
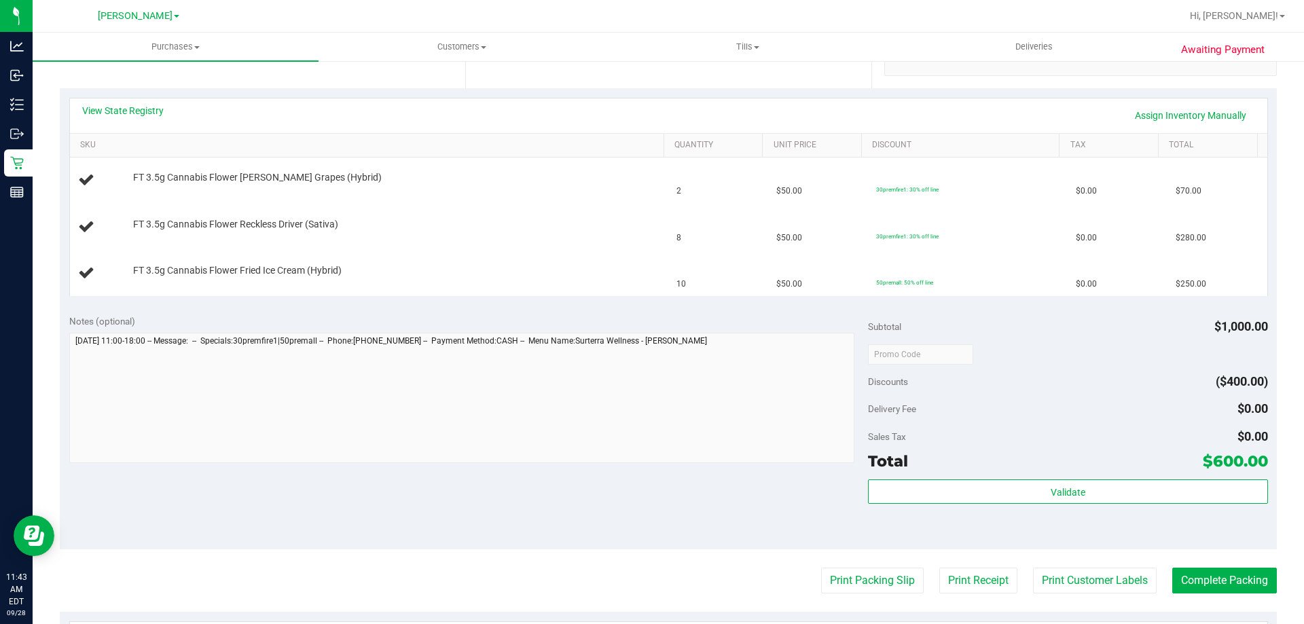
scroll to position [289, 0]
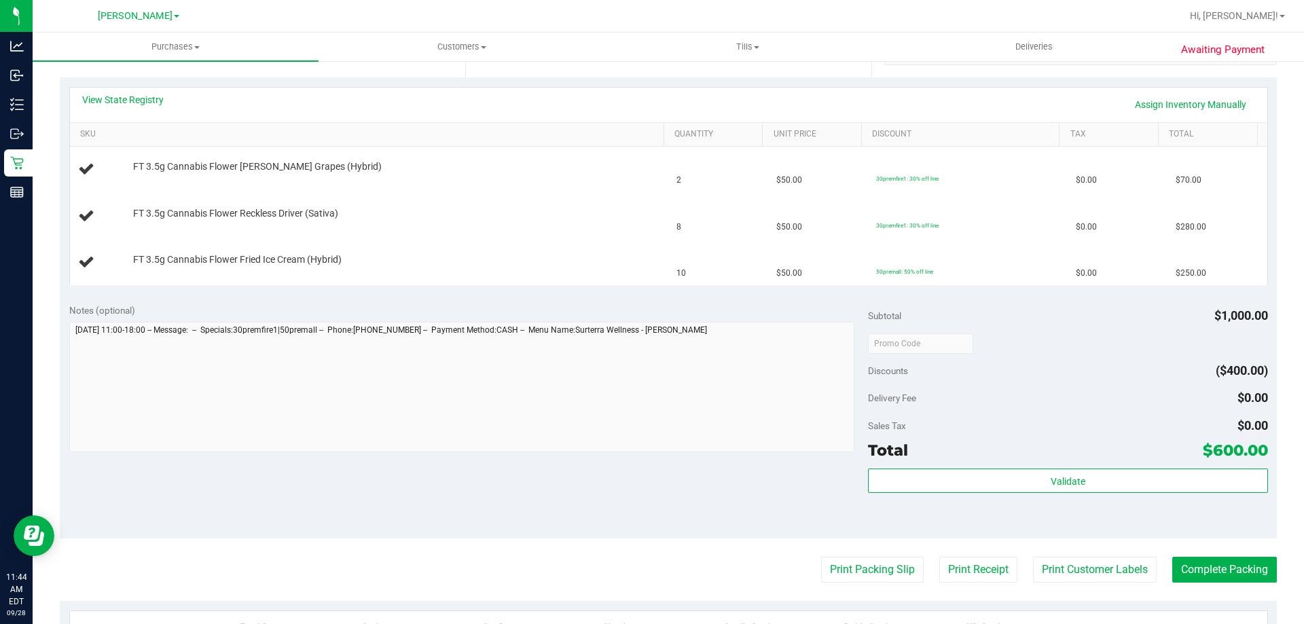
click at [821, 557] on button "Print Packing Slip" at bounding box center [872, 570] width 103 height 26
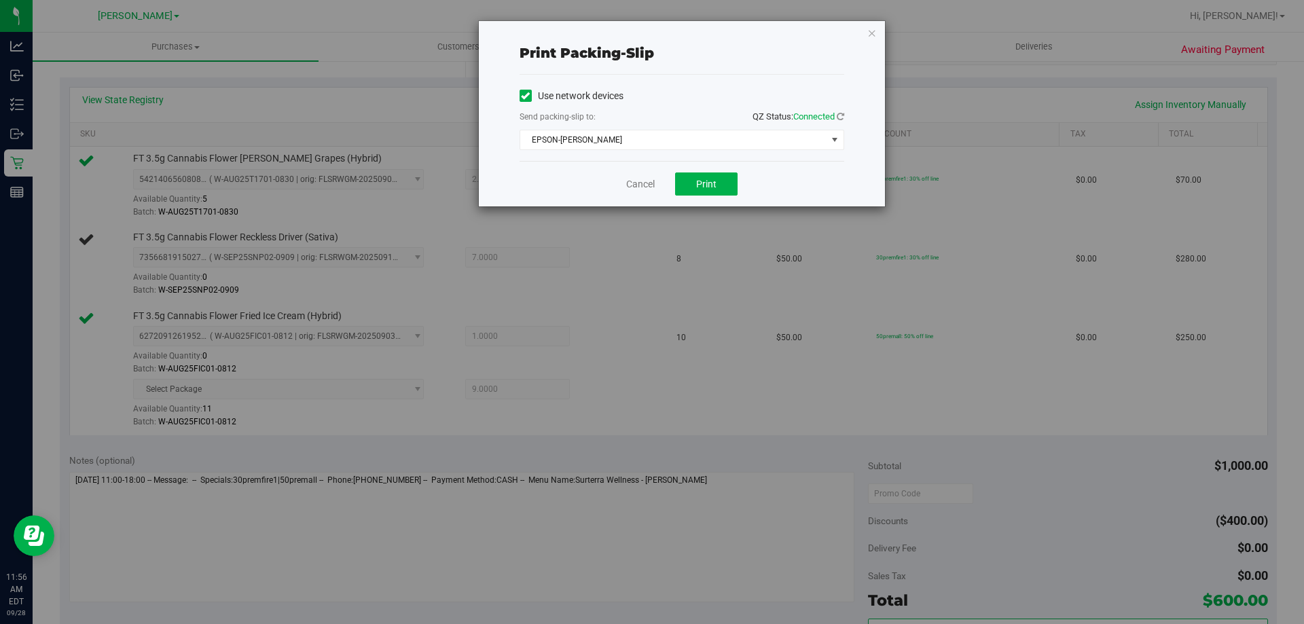
click at [635, 169] on div "Cancel Print" at bounding box center [682, 184] width 325 height 46
click at [642, 182] on link "Cancel" at bounding box center [640, 184] width 29 height 14
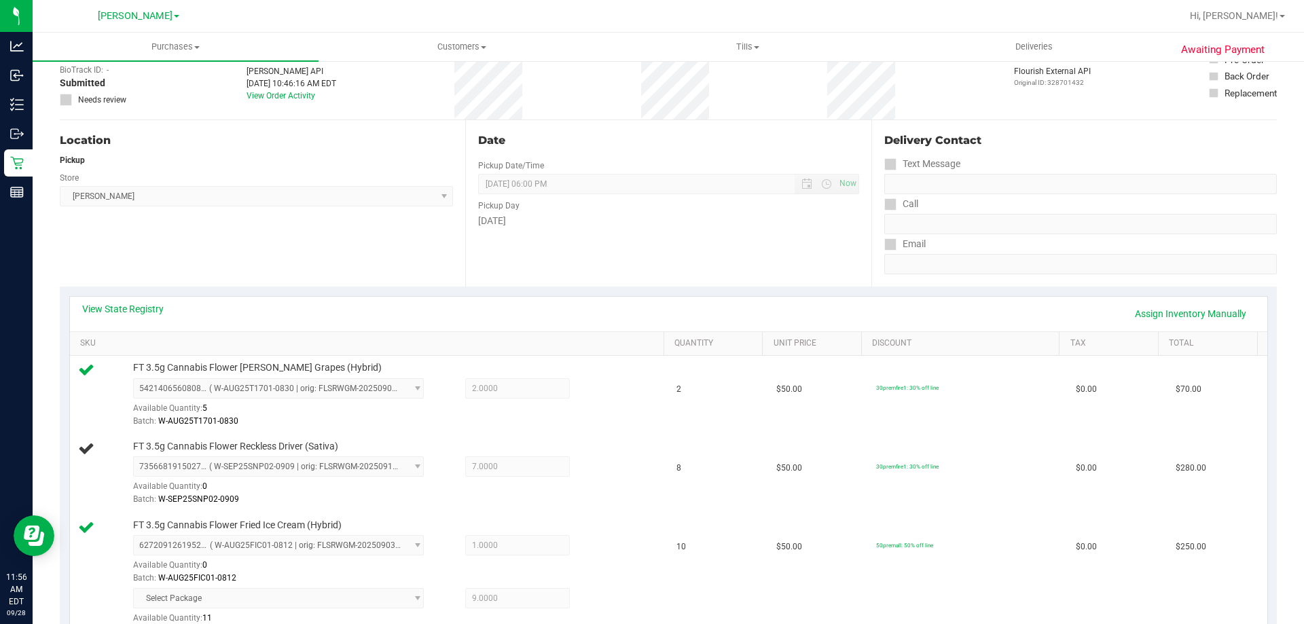
scroll to position [0, 0]
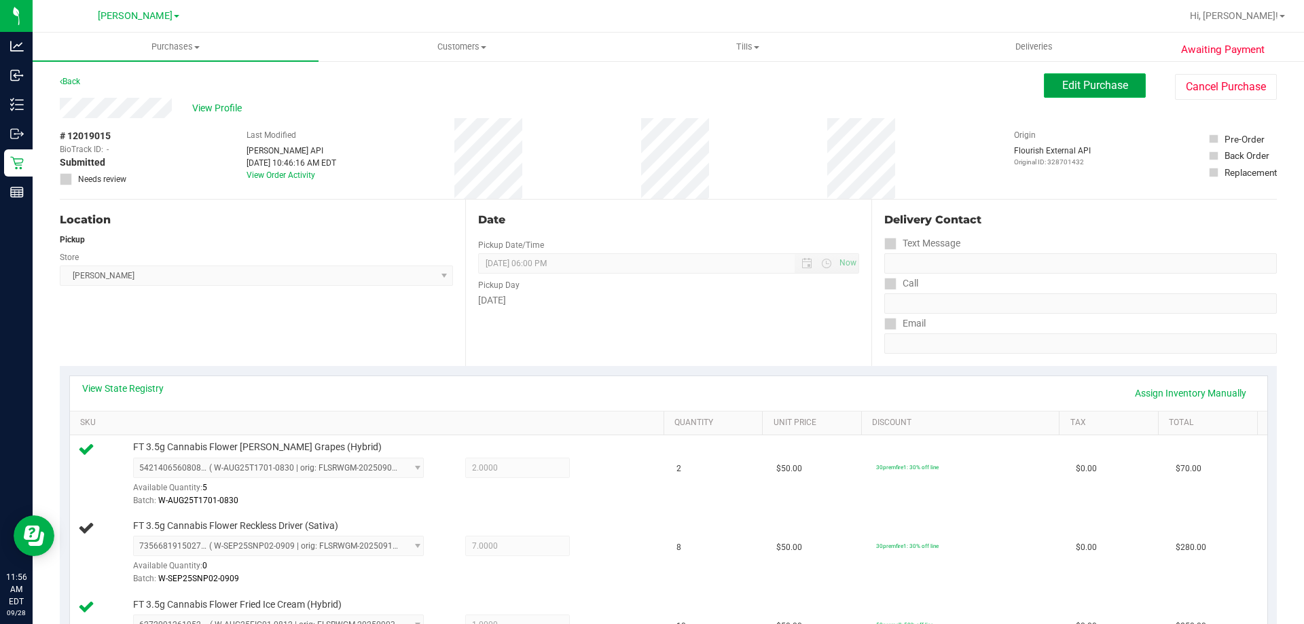
click at [1094, 76] on button "Edit Purchase" at bounding box center [1095, 85] width 102 height 24
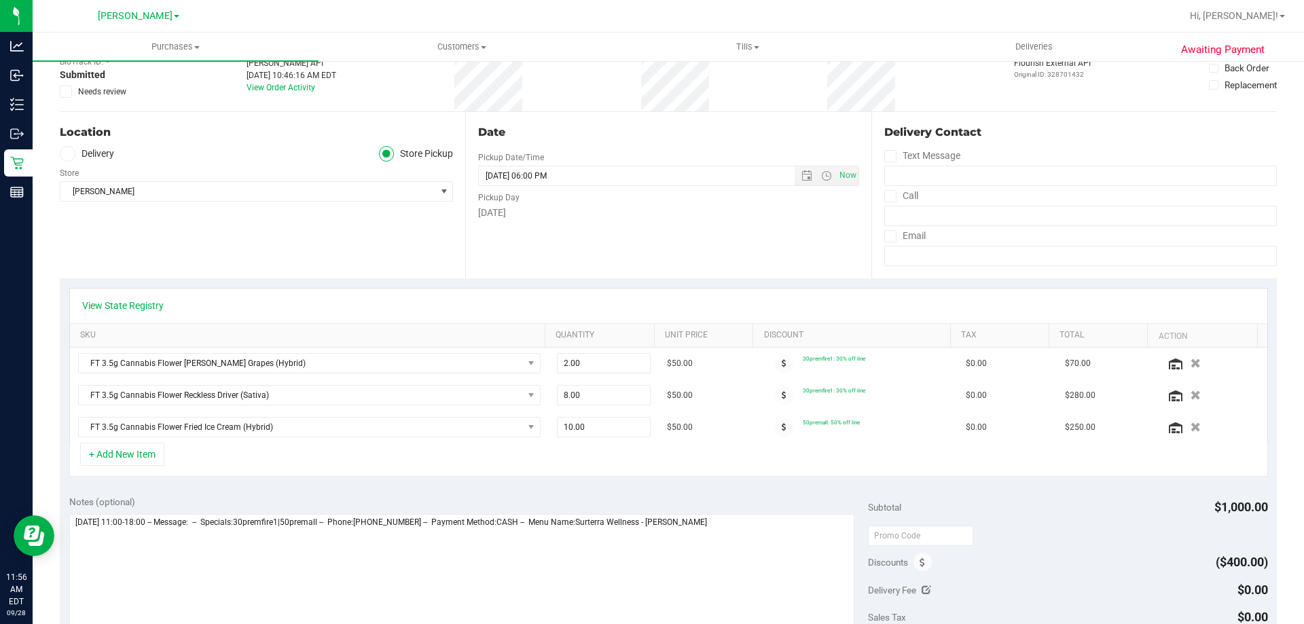
scroll to position [92, 0]
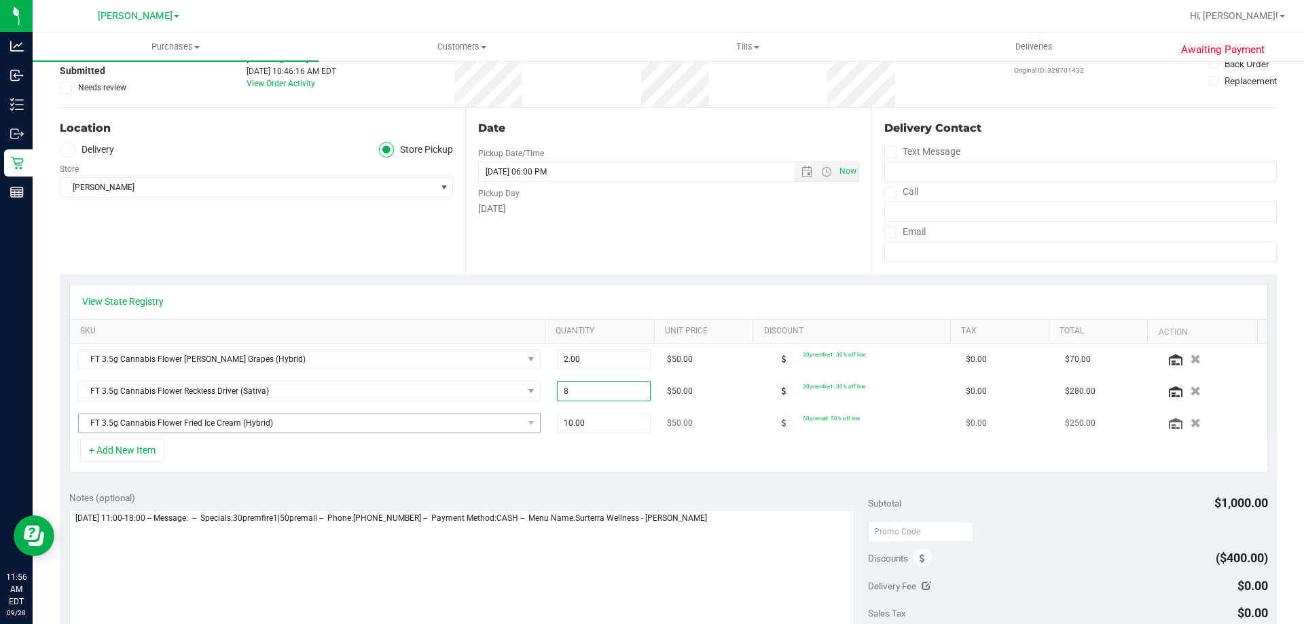
drag, startPoint x: 603, startPoint y: 397, endPoint x: 310, endPoint y: 427, distance: 295.1
click at [318, 425] on tbody "FT 3.5g Cannabis Flower Gaspar's Grapes (Hybrid) 2.00 2 $50.00 30premfire1: 30%…" at bounding box center [669, 391] width 1198 height 95
type input "7"
type input "7.00"
click at [752, 318] on div "View State Registry" at bounding box center [669, 302] width 1198 height 35
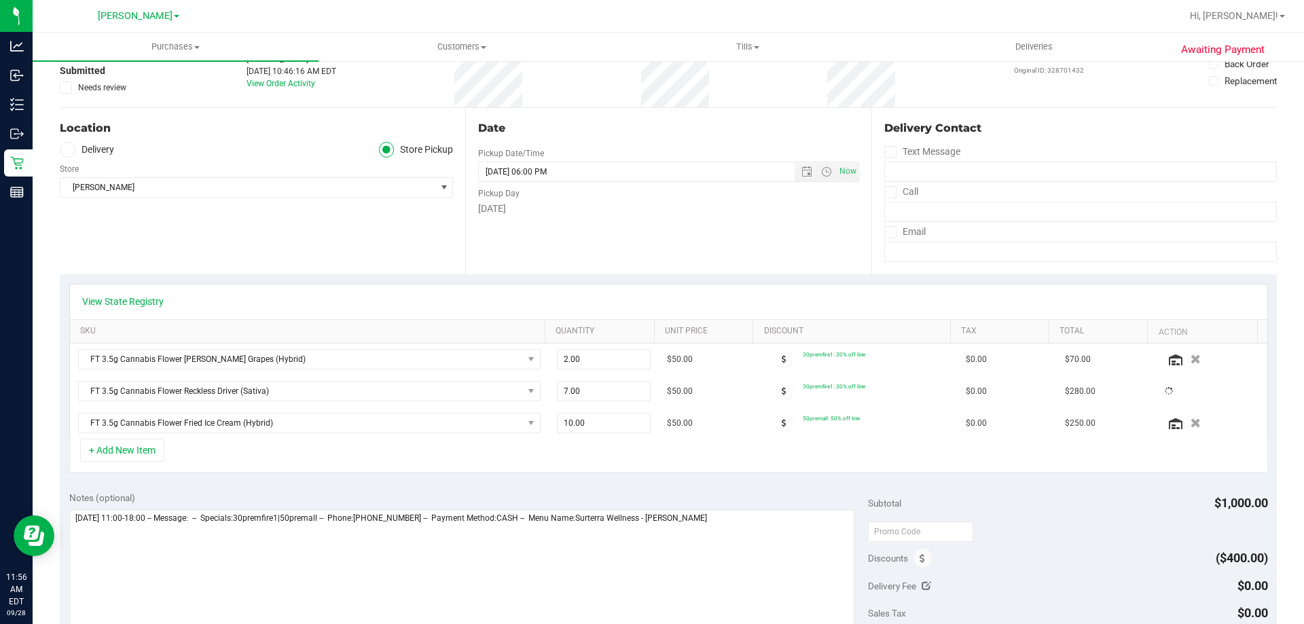
scroll to position [0, 0]
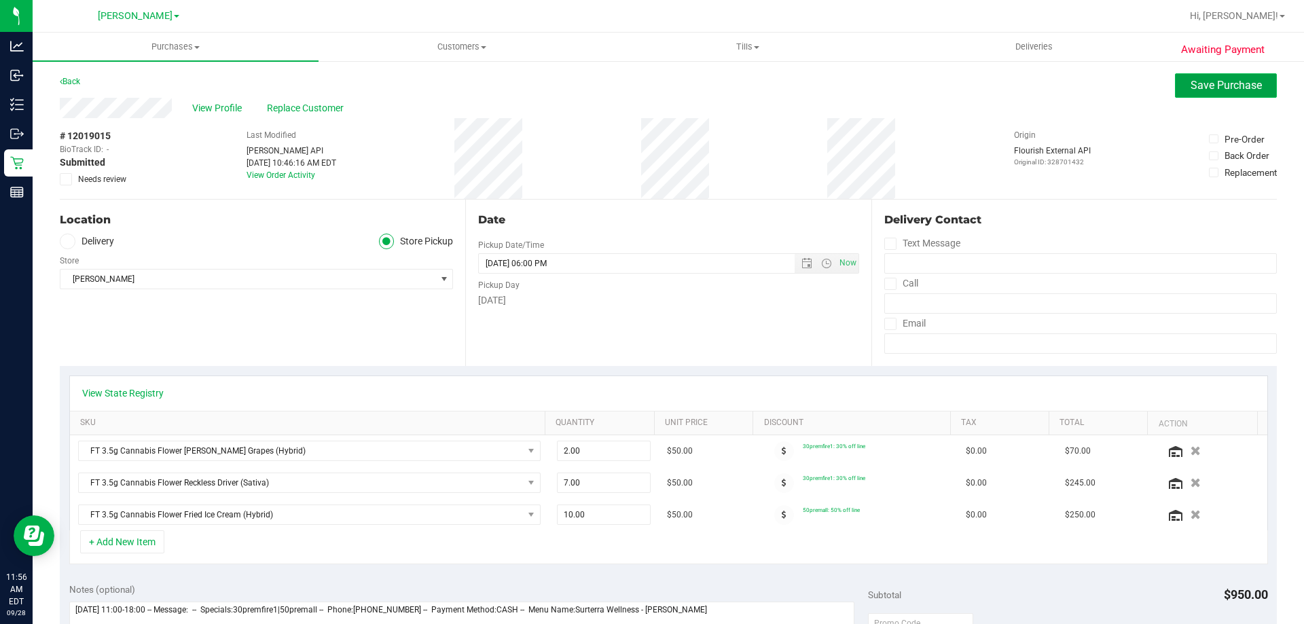
click at [1208, 94] on button "Save Purchase" at bounding box center [1226, 85] width 102 height 24
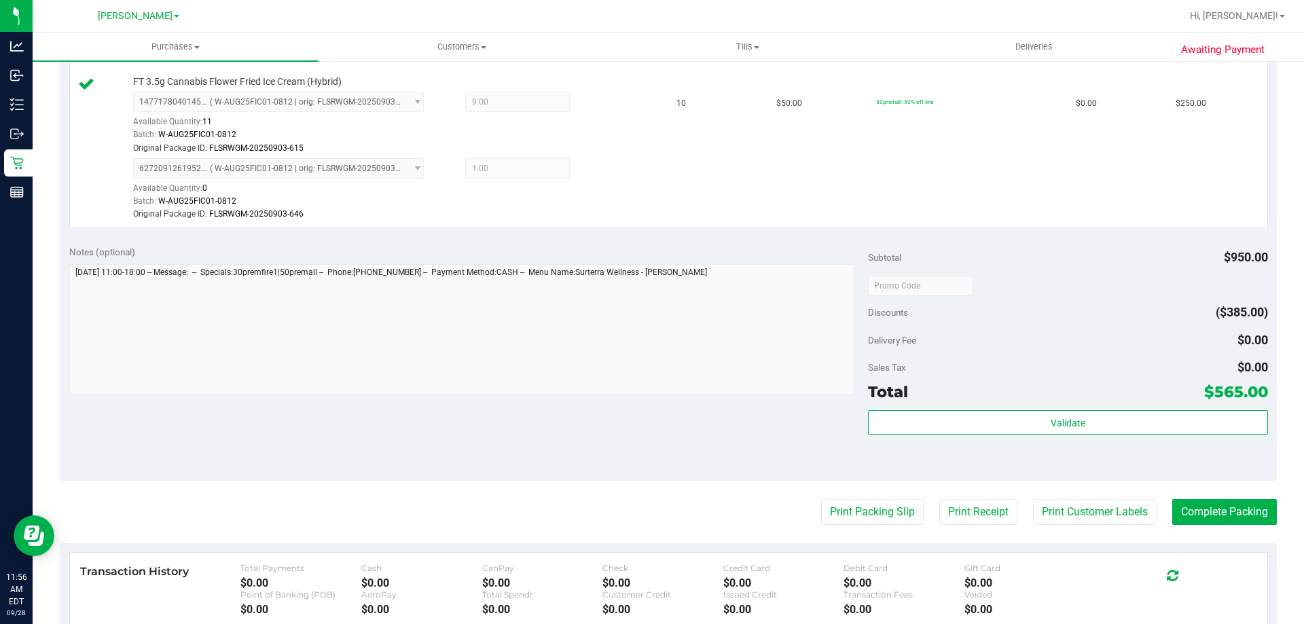
scroll to position [554, 0]
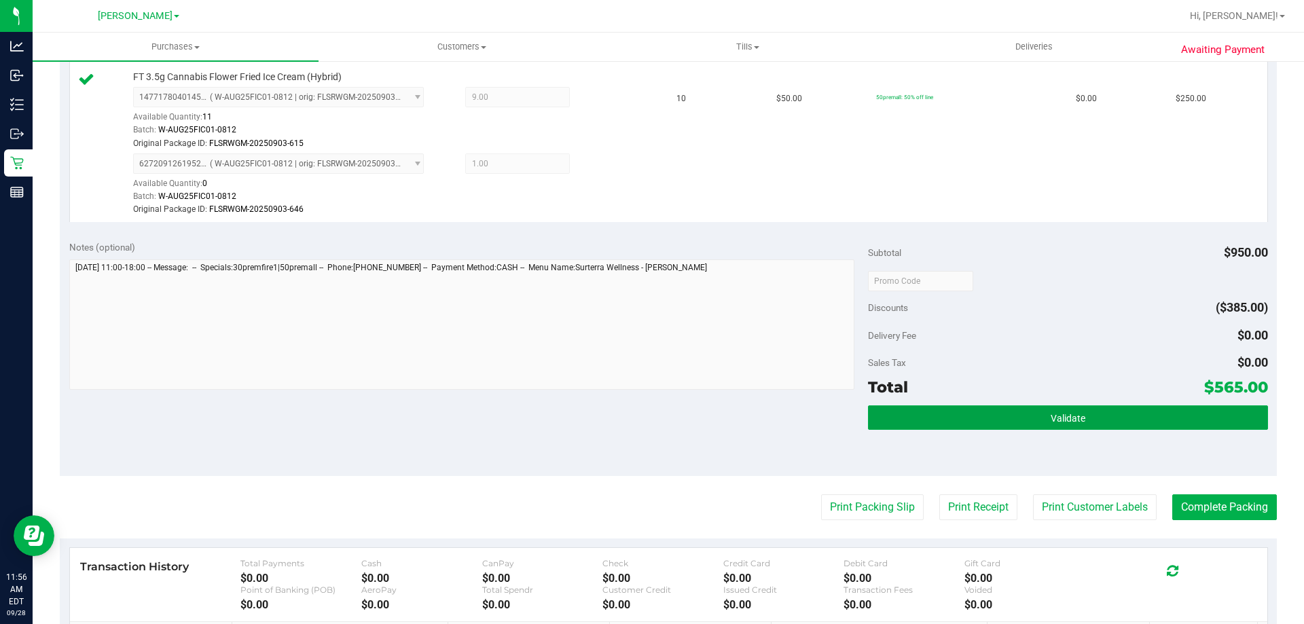
drag, startPoint x: 1036, startPoint y: 427, endPoint x: 1036, endPoint y: 436, distance: 8.8
click at [1036, 429] on button "Validate" at bounding box center [1067, 418] width 399 height 24
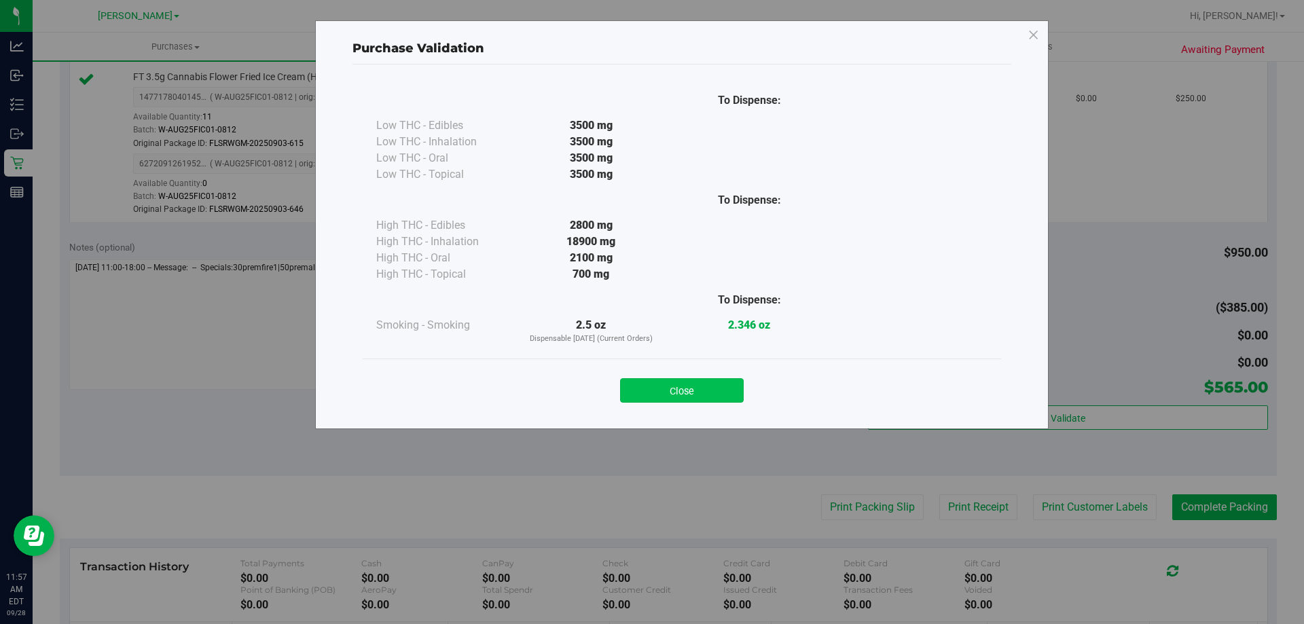
click at [636, 386] on button "Close" at bounding box center [682, 390] width 124 height 24
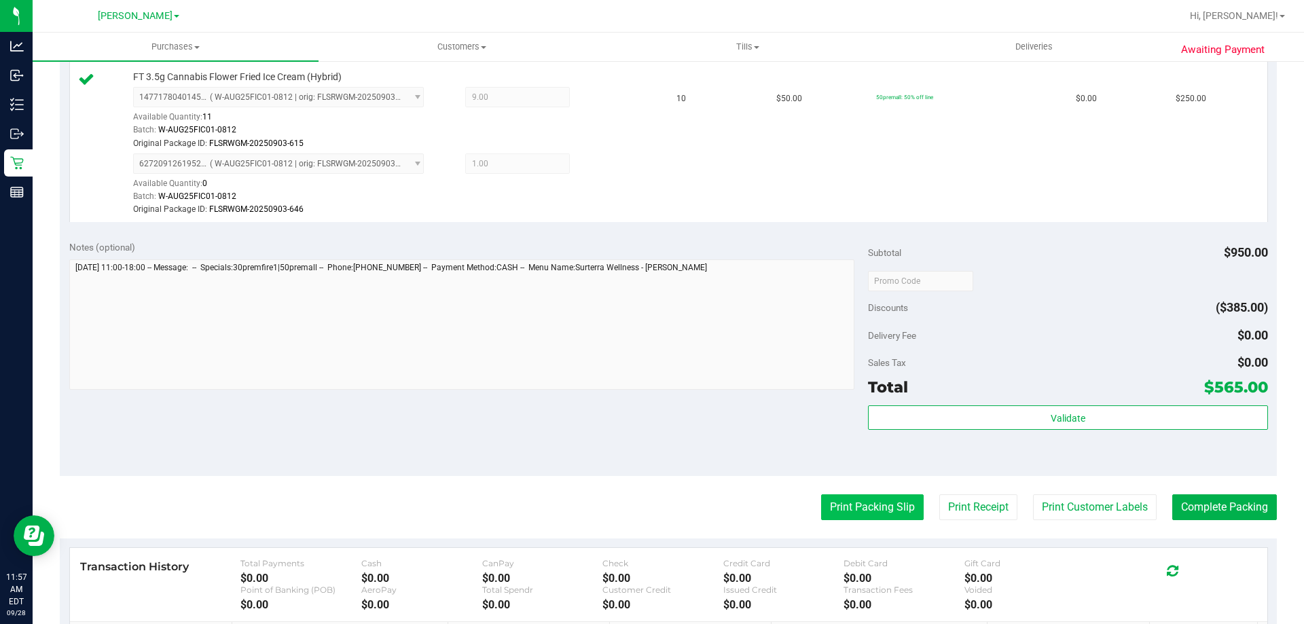
click at [876, 507] on button "Print Packing Slip" at bounding box center [872, 508] width 103 height 26
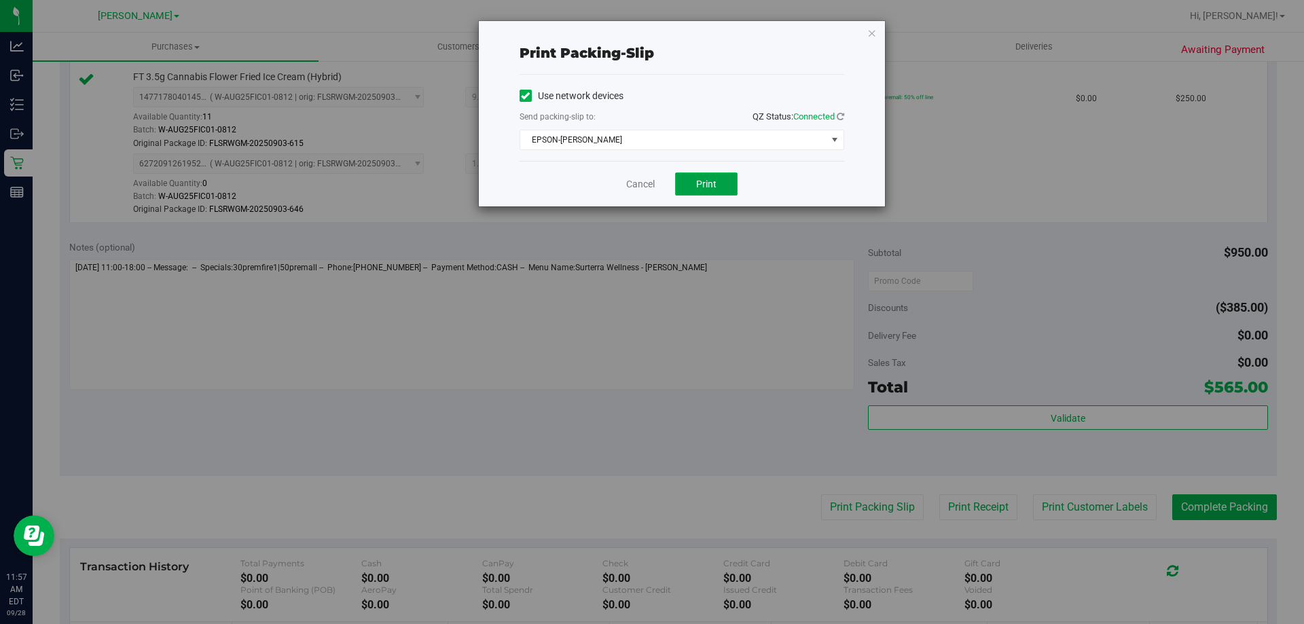
click at [692, 184] on button "Print" at bounding box center [706, 184] width 62 height 23
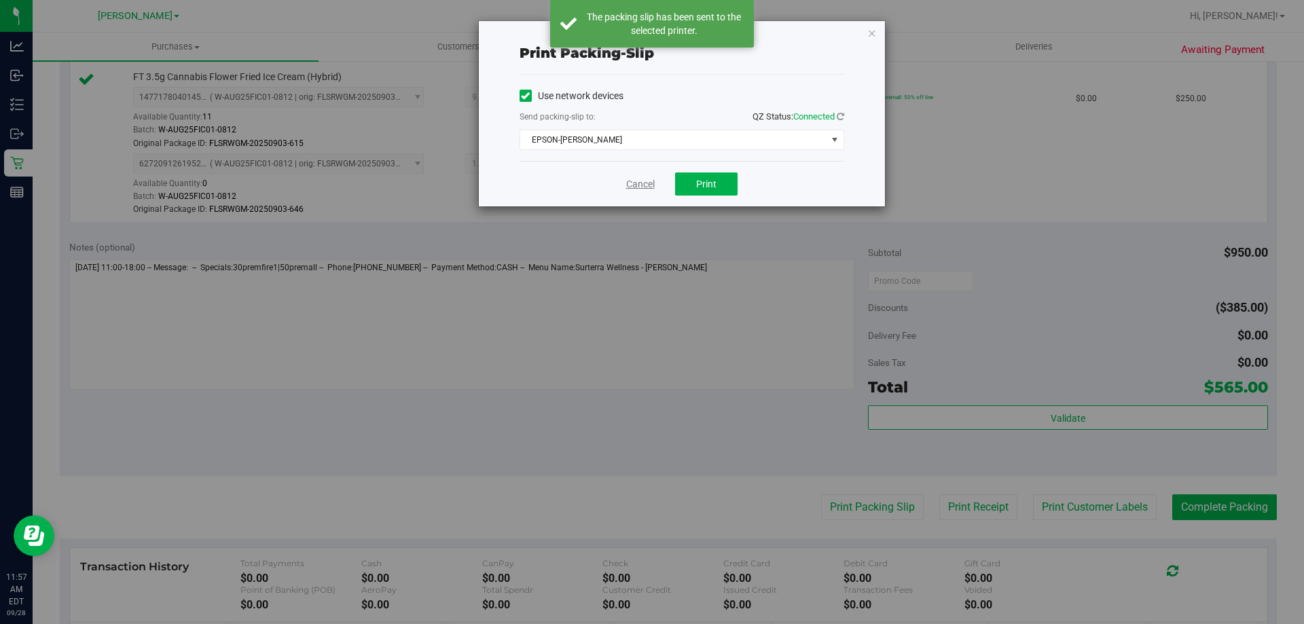
click at [633, 186] on link "Cancel" at bounding box center [640, 184] width 29 height 14
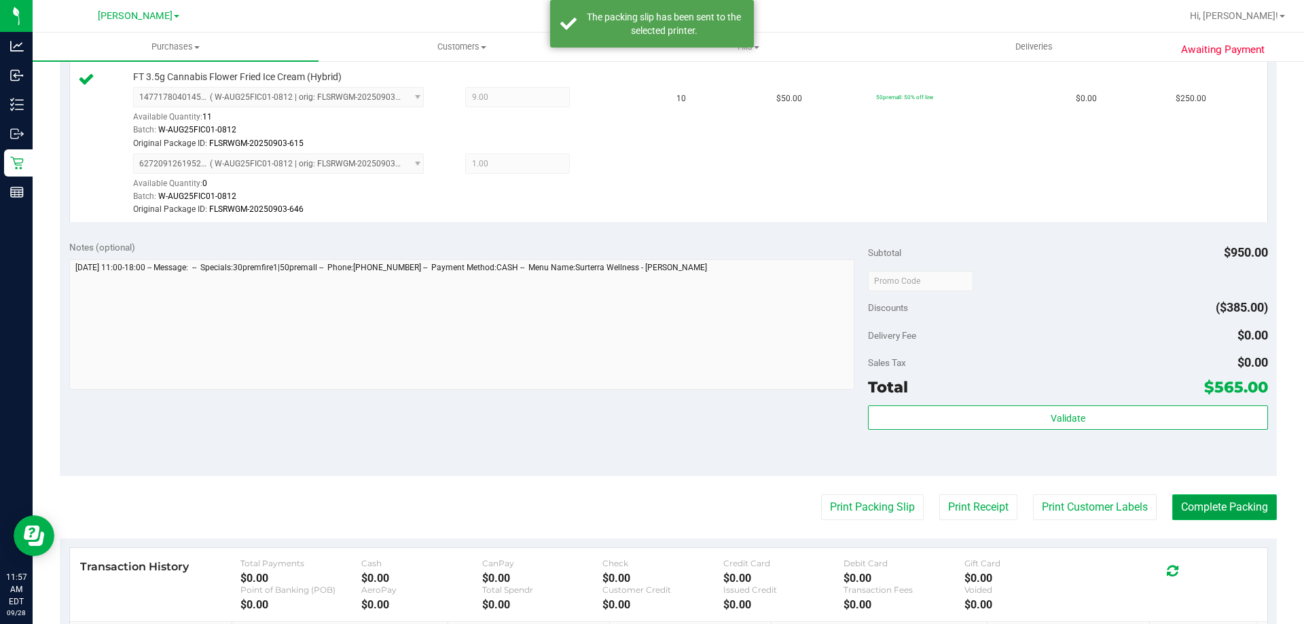
drag, startPoint x: 1206, startPoint y: 512, endPoint x: 1217, endPoint y: 495, distance: 20.2
click at [1206, 509] on button "Complete Packing" at bounding box center [1225, 508] width 105 height 26
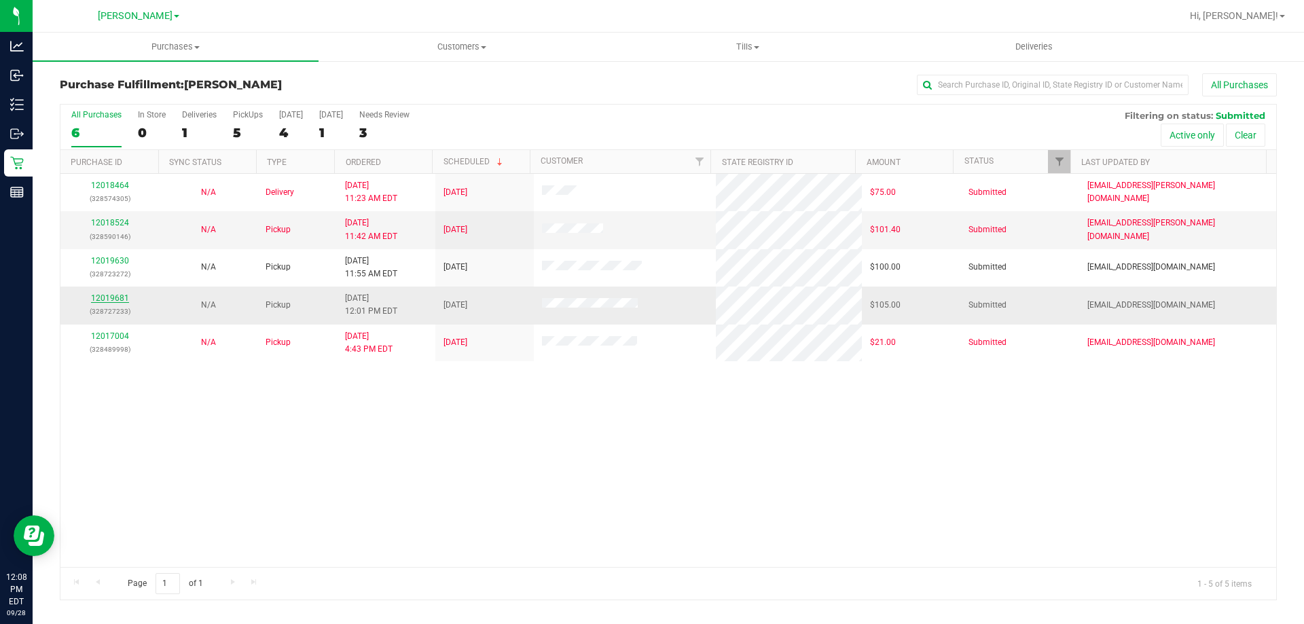
click at [109, 297] on link "12019681" at bounding box center [110, 298] width 38 height 10
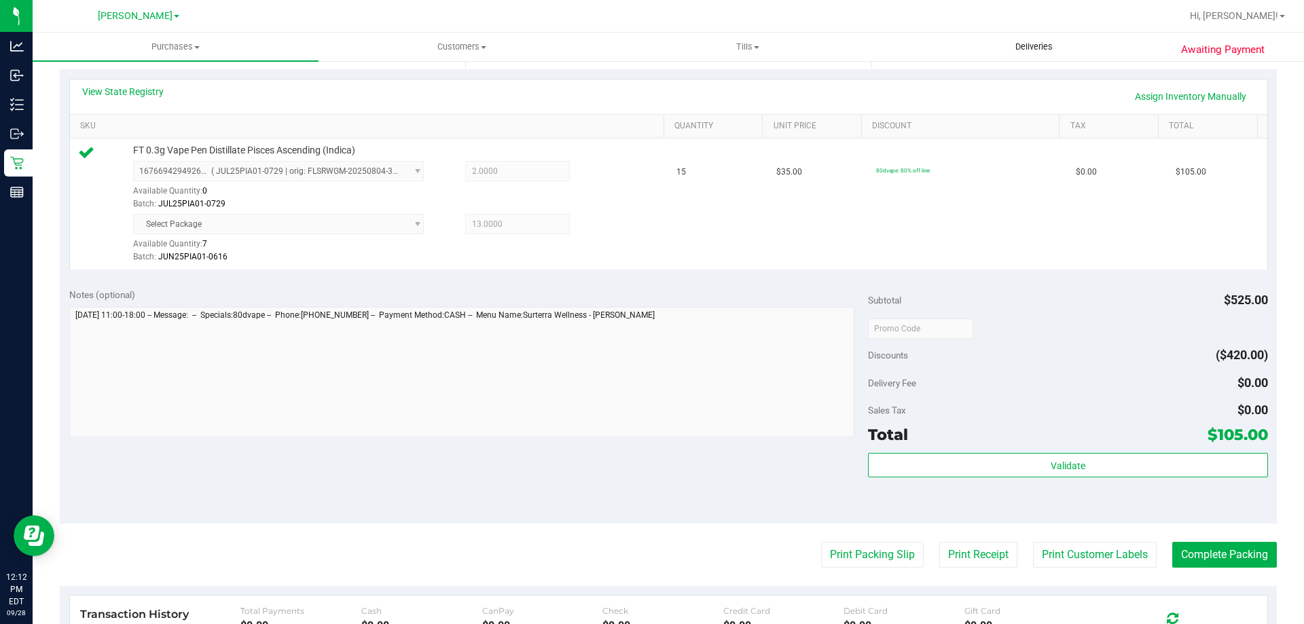
scroll to position [300, 0]
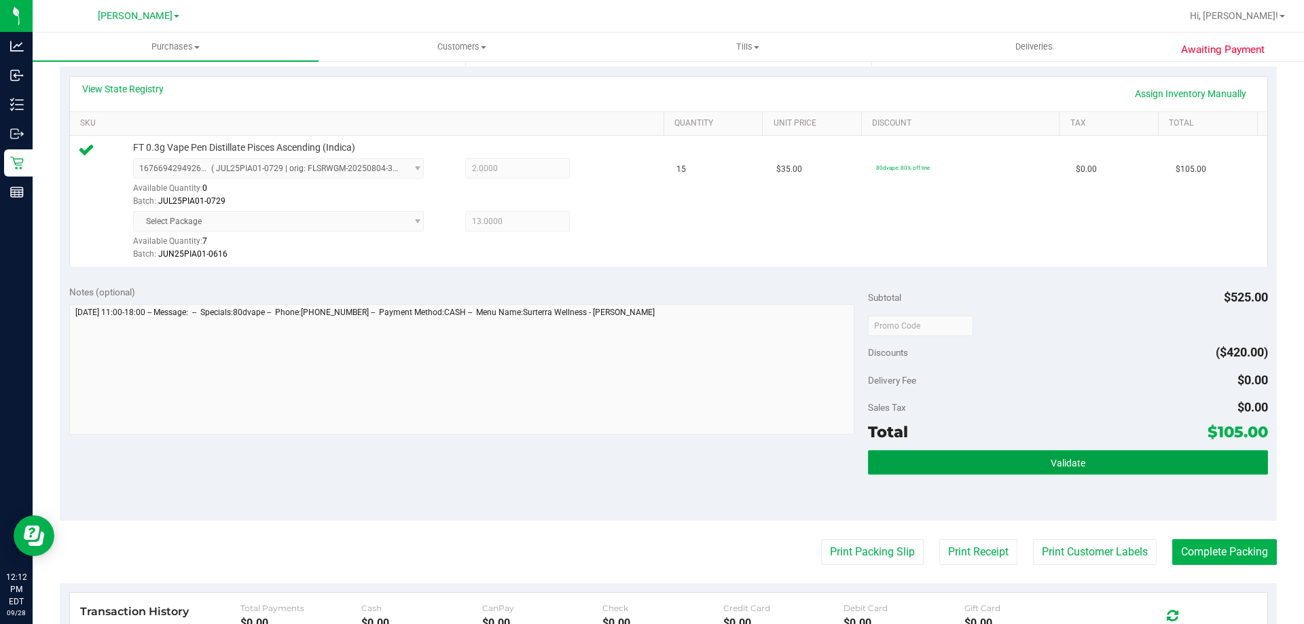
click at [1094, 463] on button "Validate" at bounding box center [1067, 462] width 399 height 24
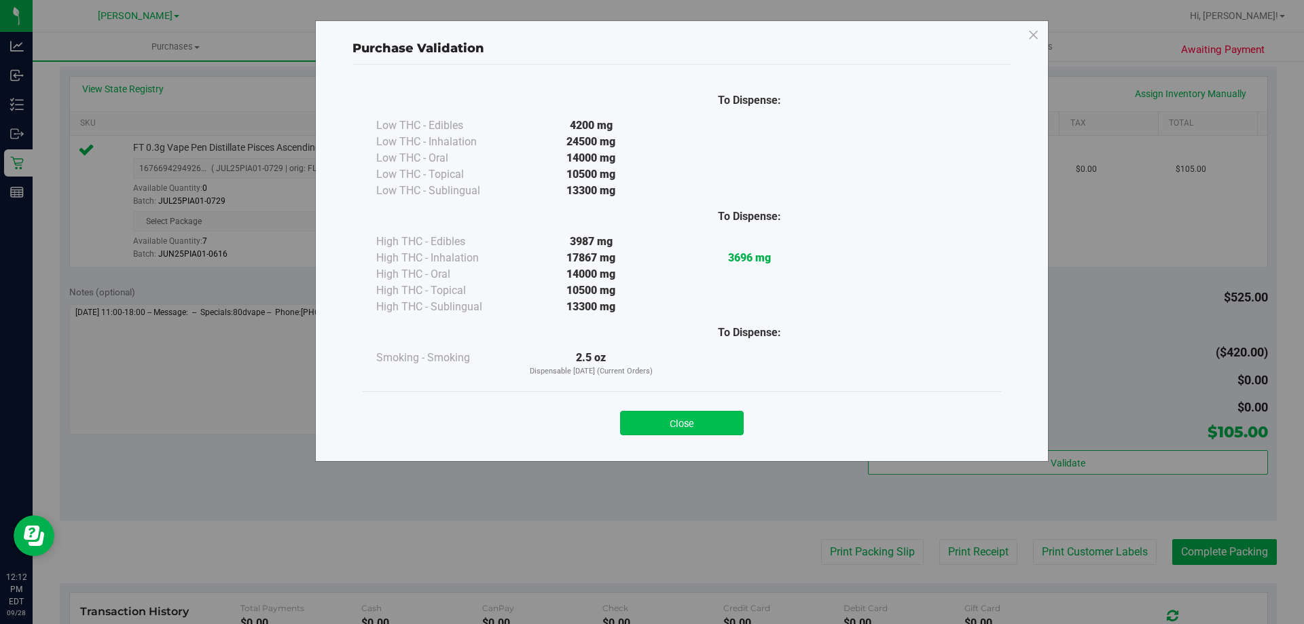
click at [699, 433] on button "Close" at bounding box center [682, 423] width 124 height 24
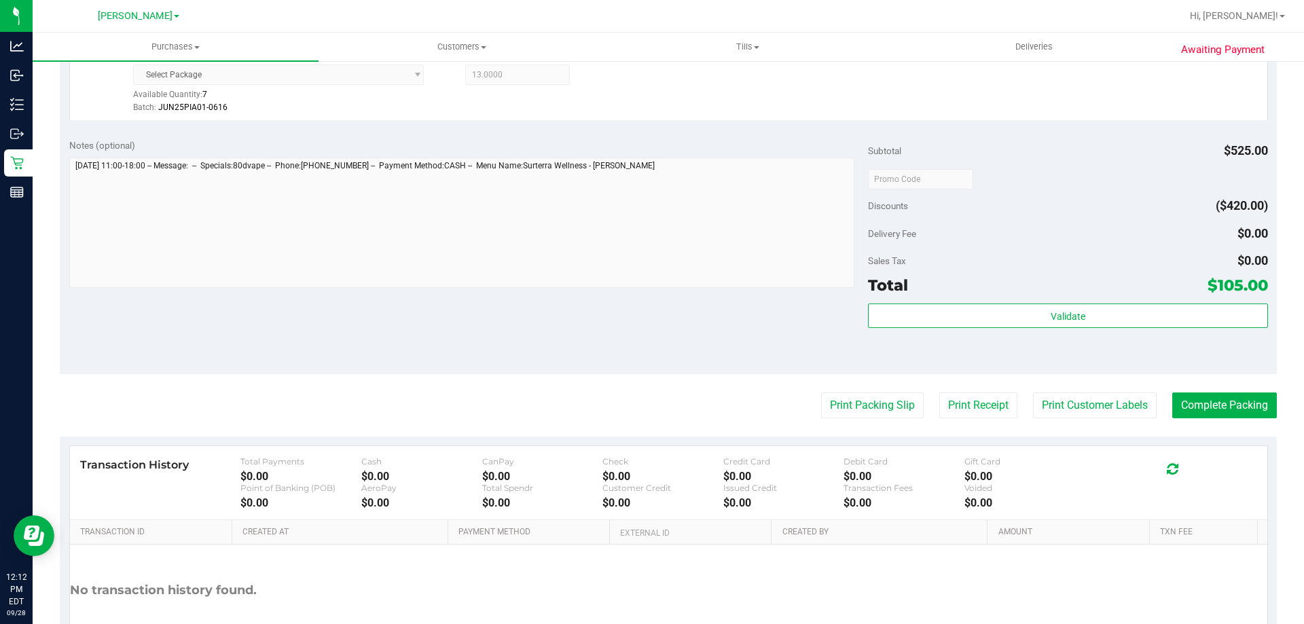
scroll to position [448, 0]
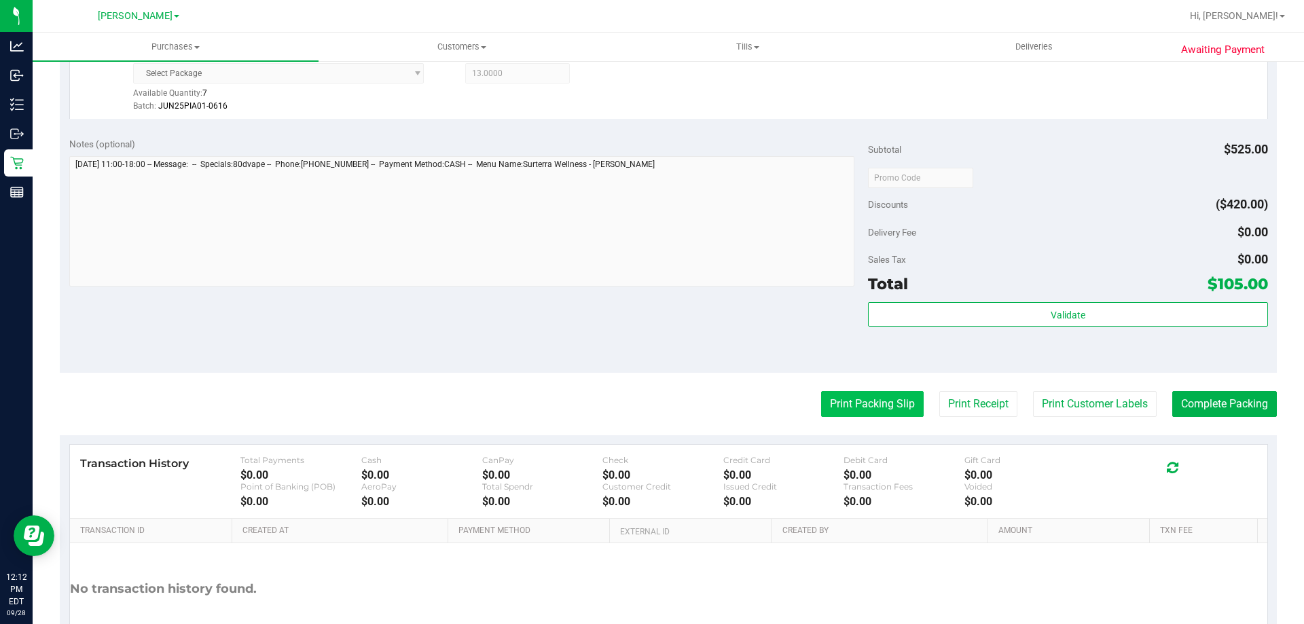
click at [884, 406] on button "Print Packing Slip" at bounding box center [872, 404] width 103 height 26
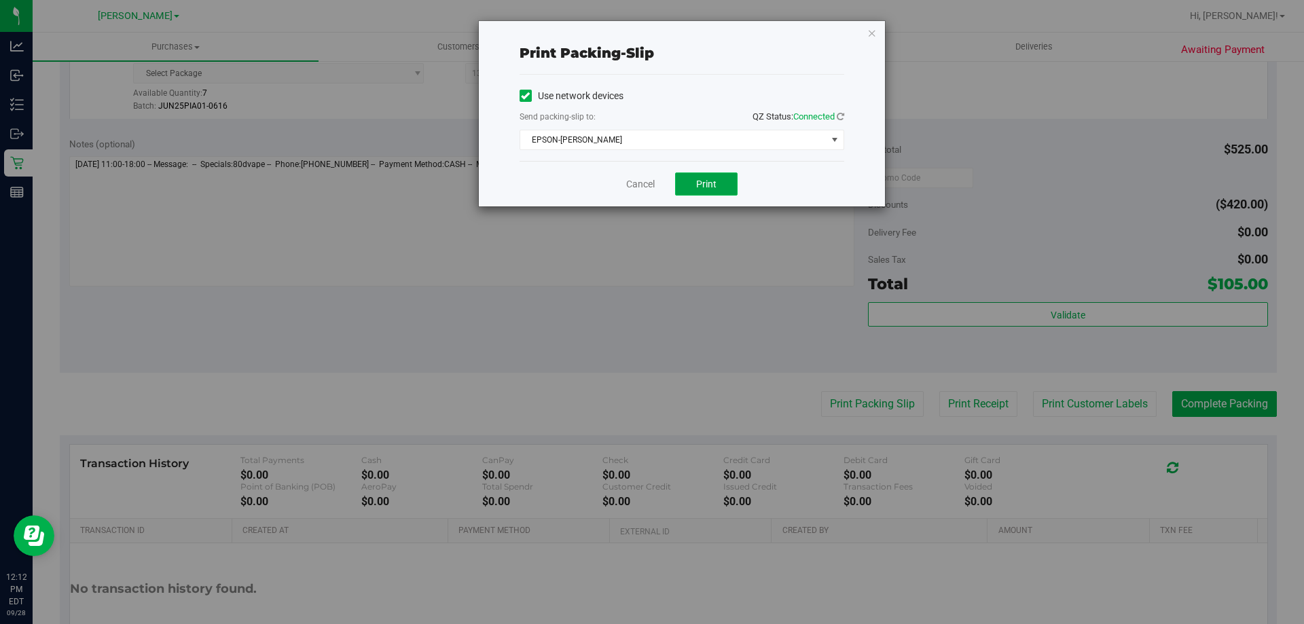
click at [726, 179] on button "Print" at bounding box center [706, 184] width 62 height 23
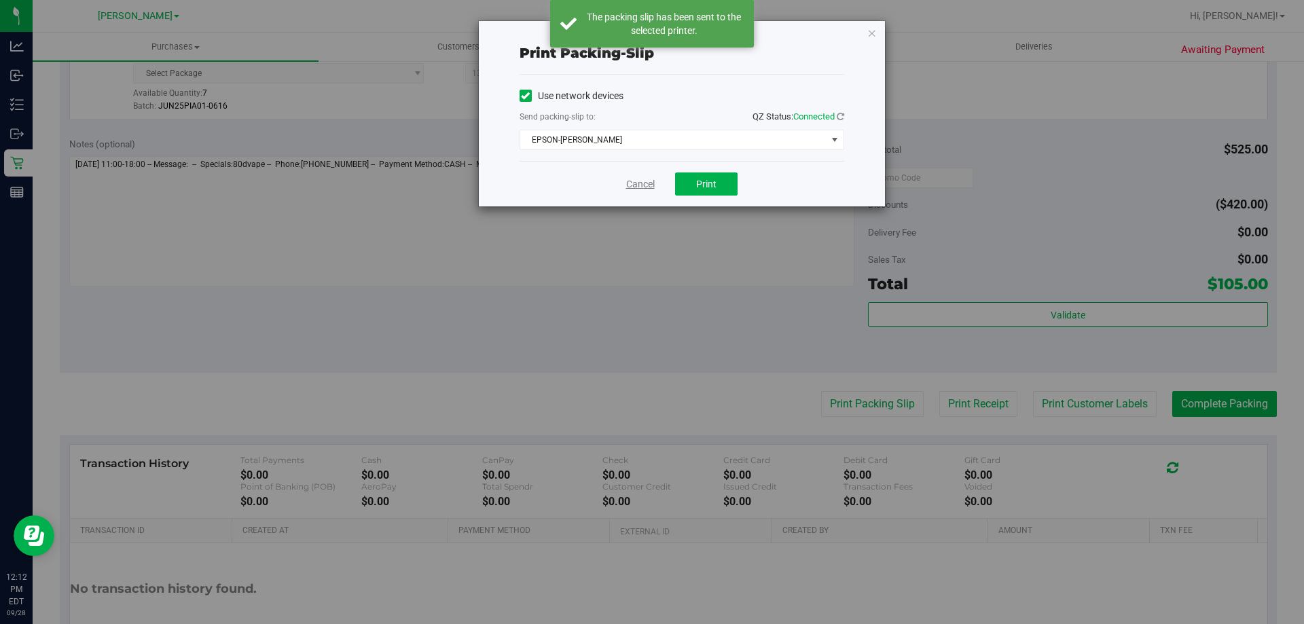
click at [628, 188] on link "Cancel" at bounding box center [640, 184] width 29 height 14
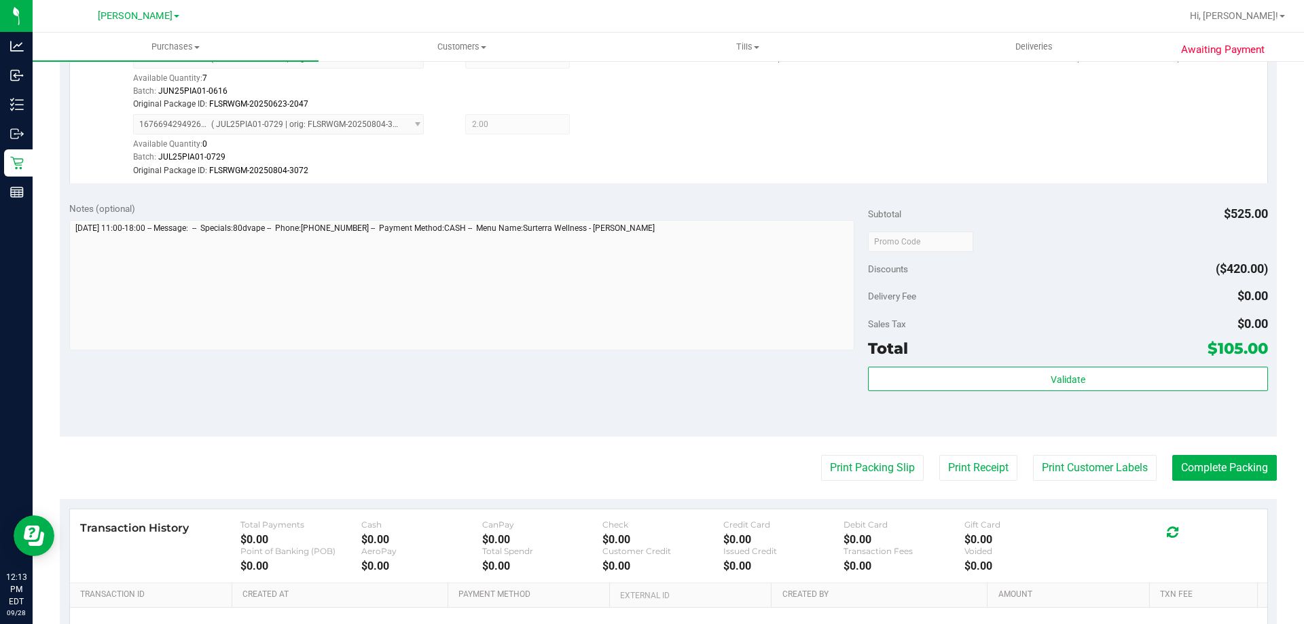
scroll to position [414, 0]
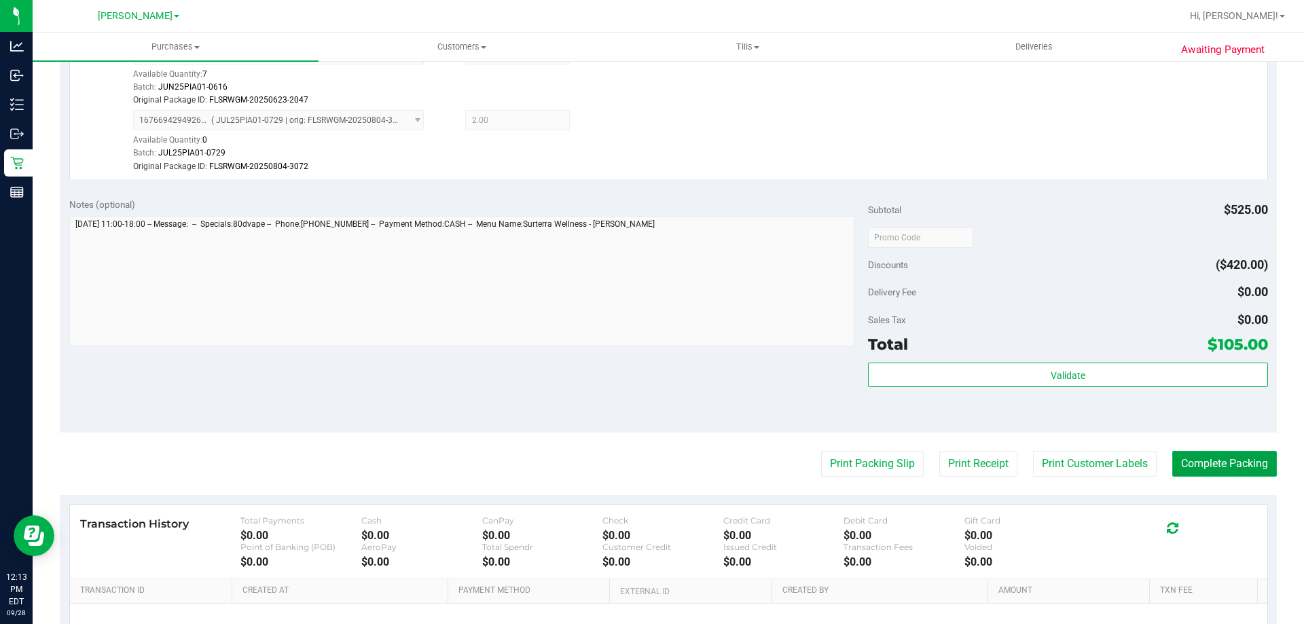
click at [1227, 471] on button "Complete Packing" at bounding box center [1225, 464] width 105 height 26
